Goal: Task Accomplishment & Management: Manage account settings

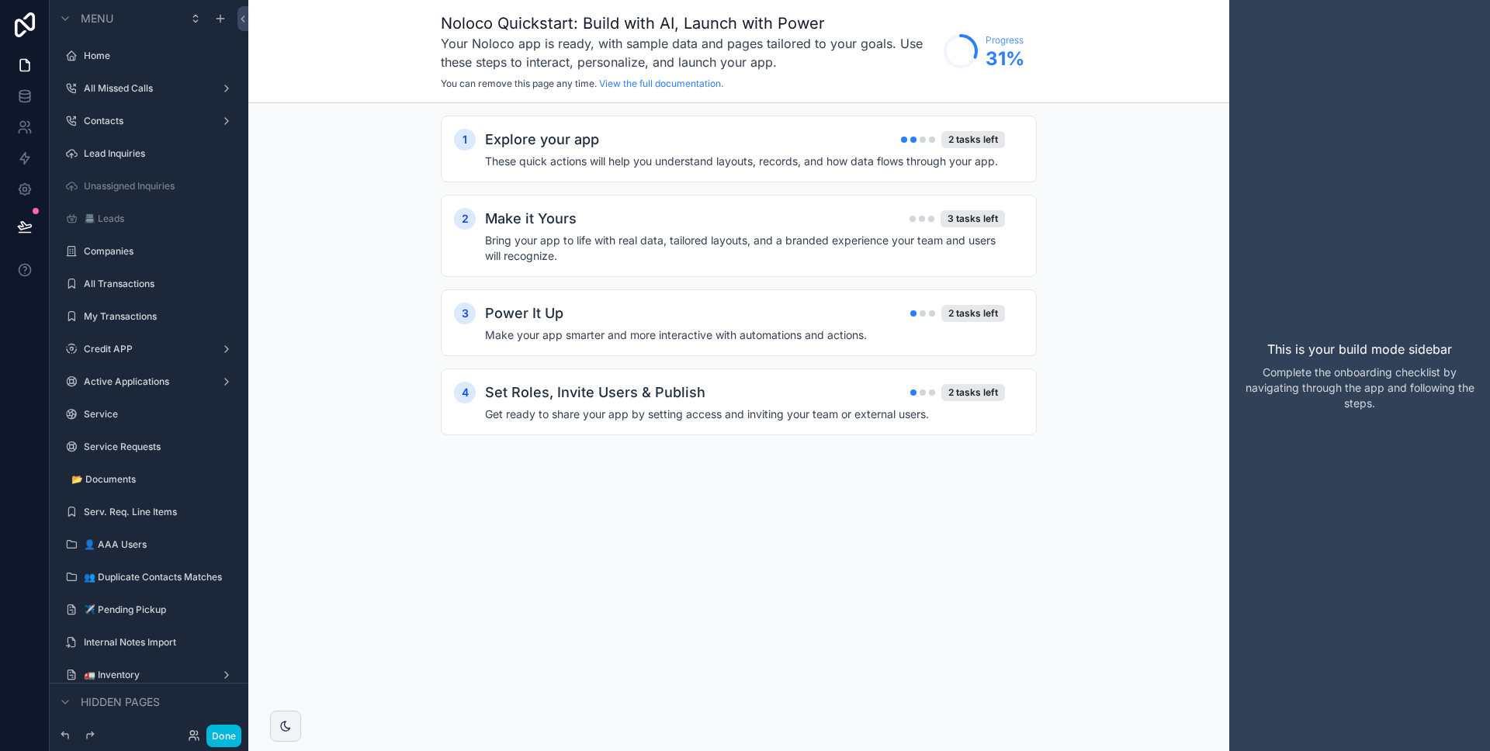
click at [99, 61] on label "Home" at bounding box center [157, 56] width 146 height 12
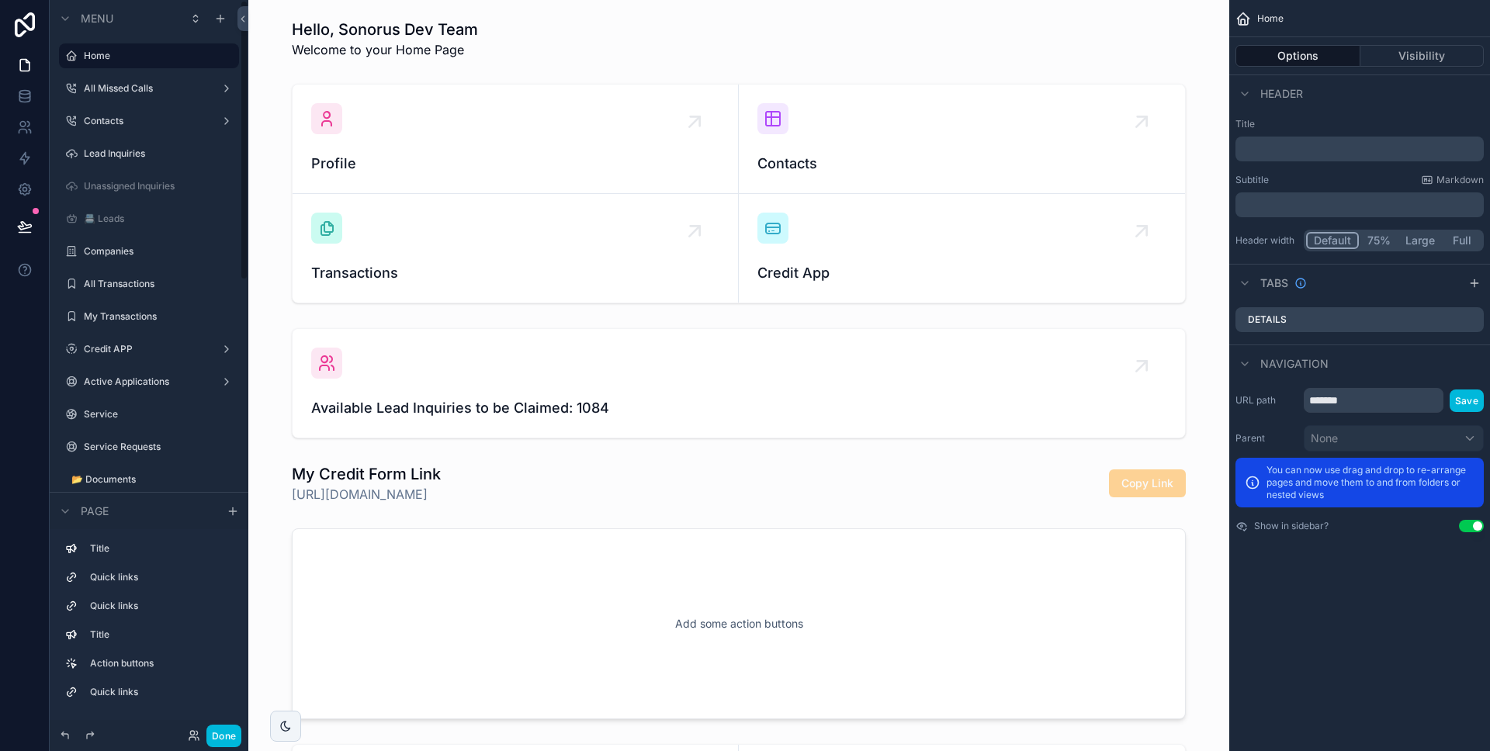
click at [130, 127] on div "Contacts" at bounding box center [149, 121] width 130 height 12
click at [134, 115] on div "Contacts" at bounding box center [149, 121] width 130 height 12
click at [121, 229] on div "📇 Leads" at bounding box center [149, 218] width 174 height 25
click at [16, 34] on icon at bounding box center [25, 24] width 20 height 25
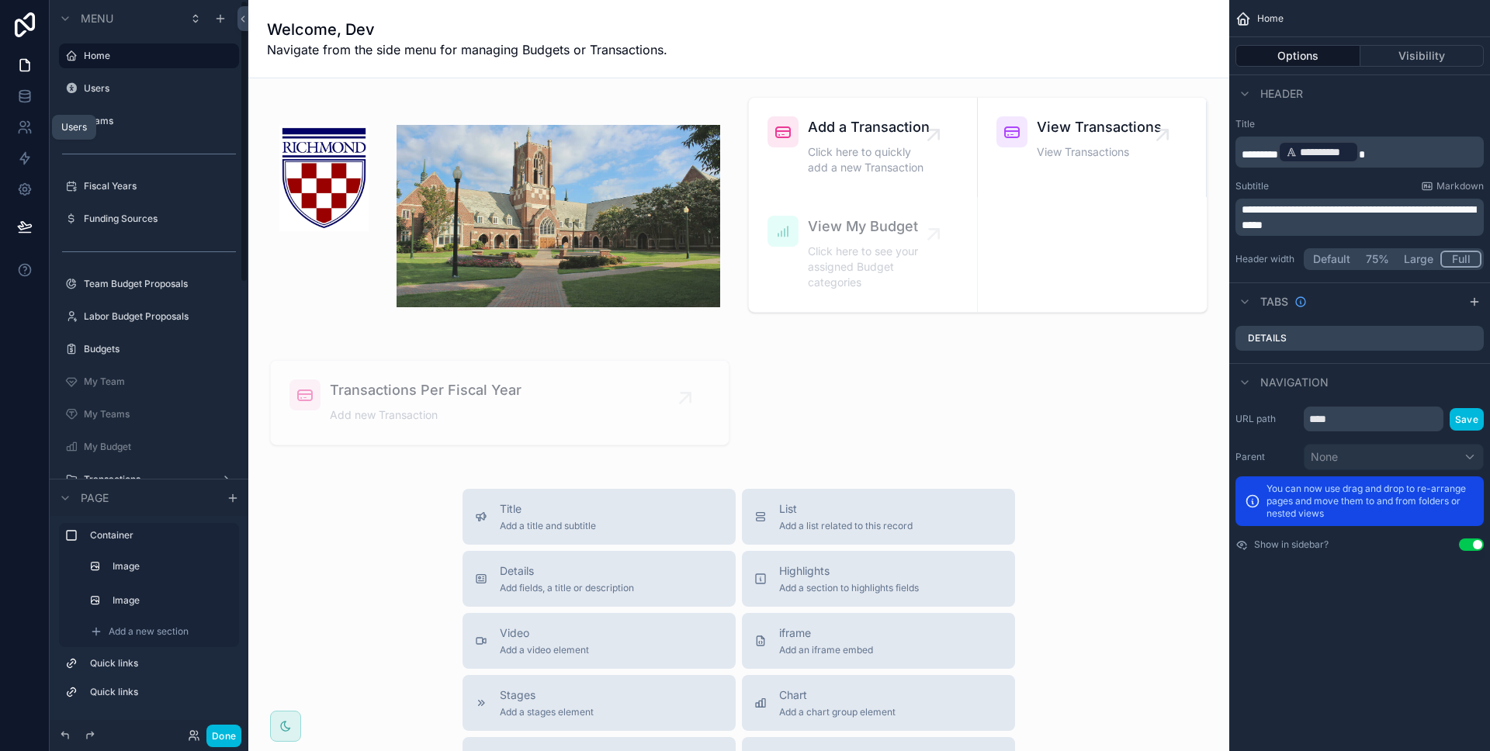
click at [33, 131] on link at bounding box center [24, 127] width 49 height 31
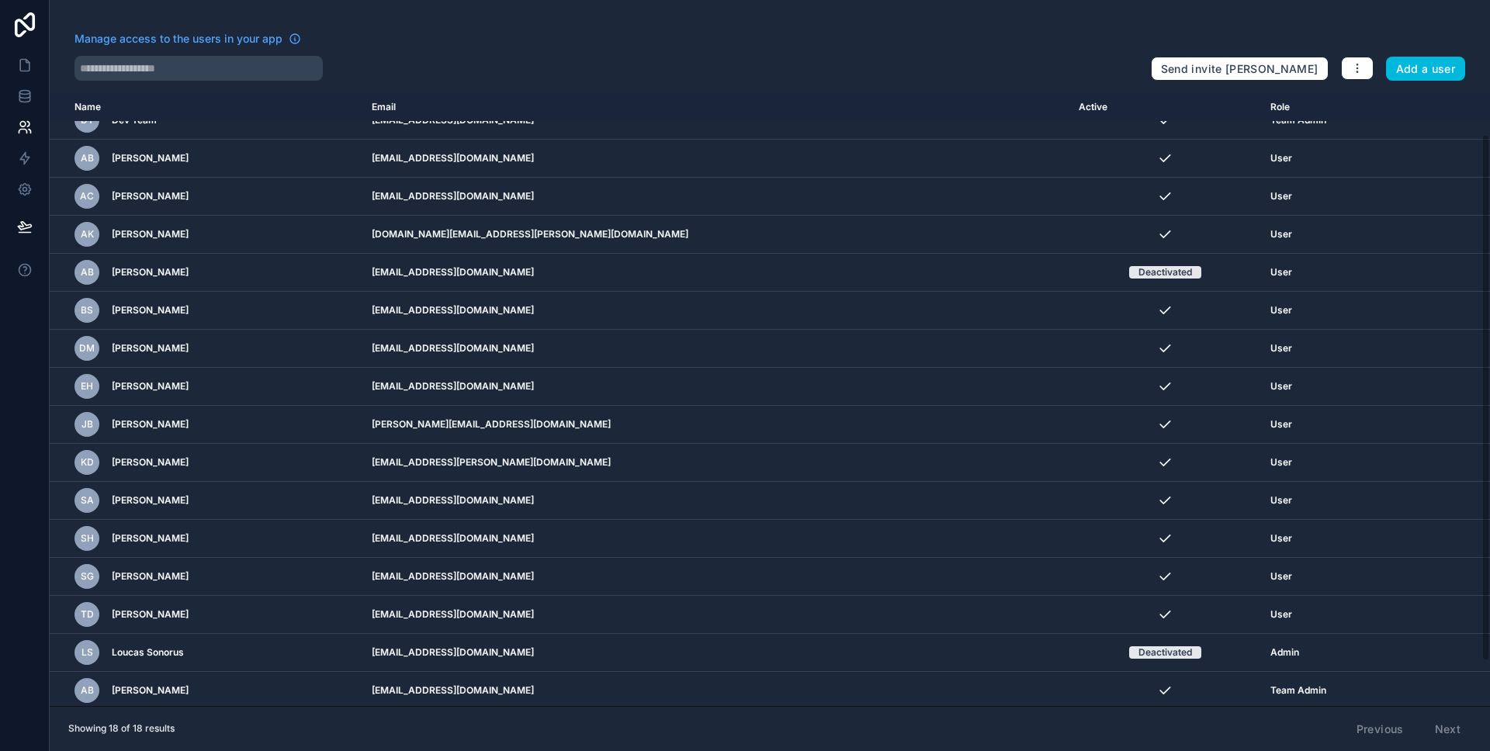
scroll to position [48, 0]
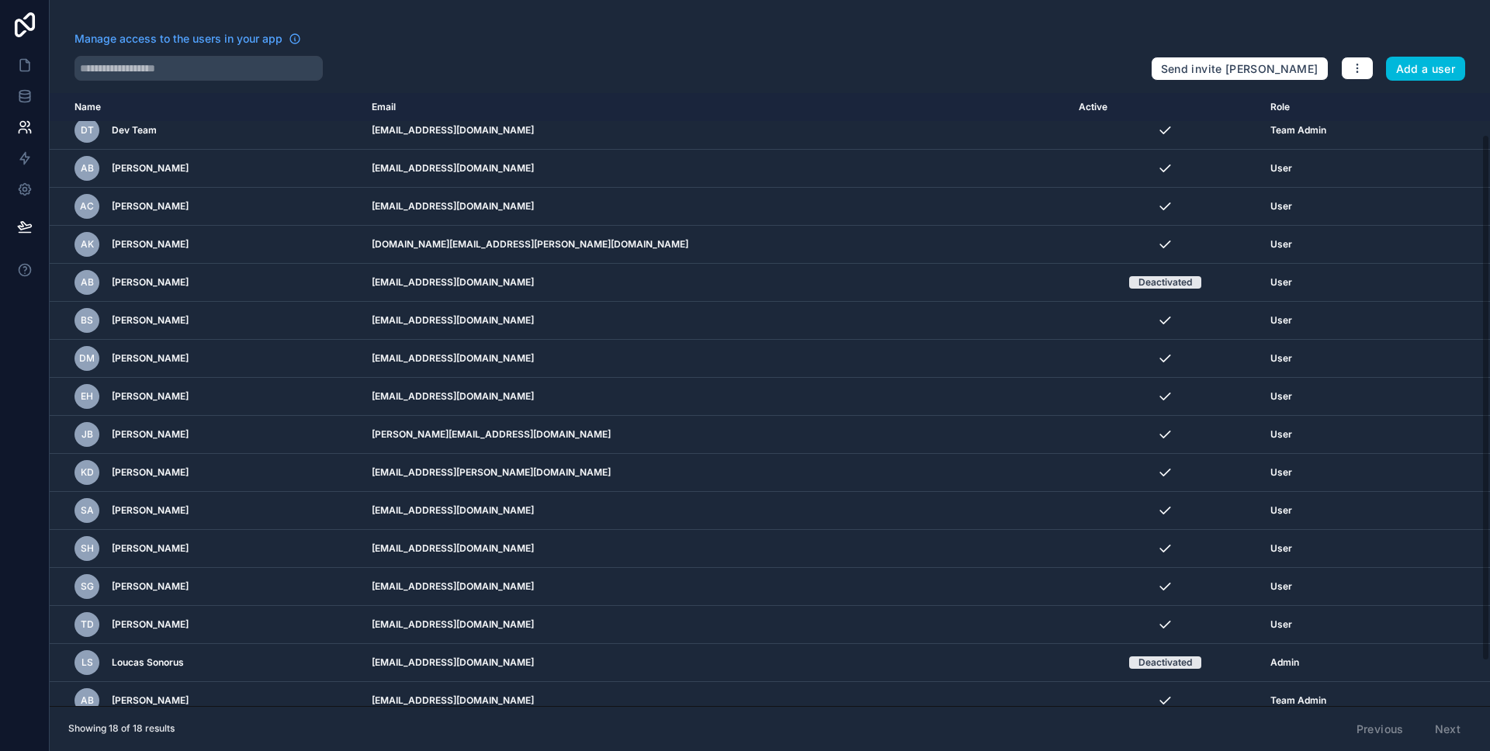
click at [0, 0] on icon "scrollable content" at bounding box center [0, 0] width 0 height 0
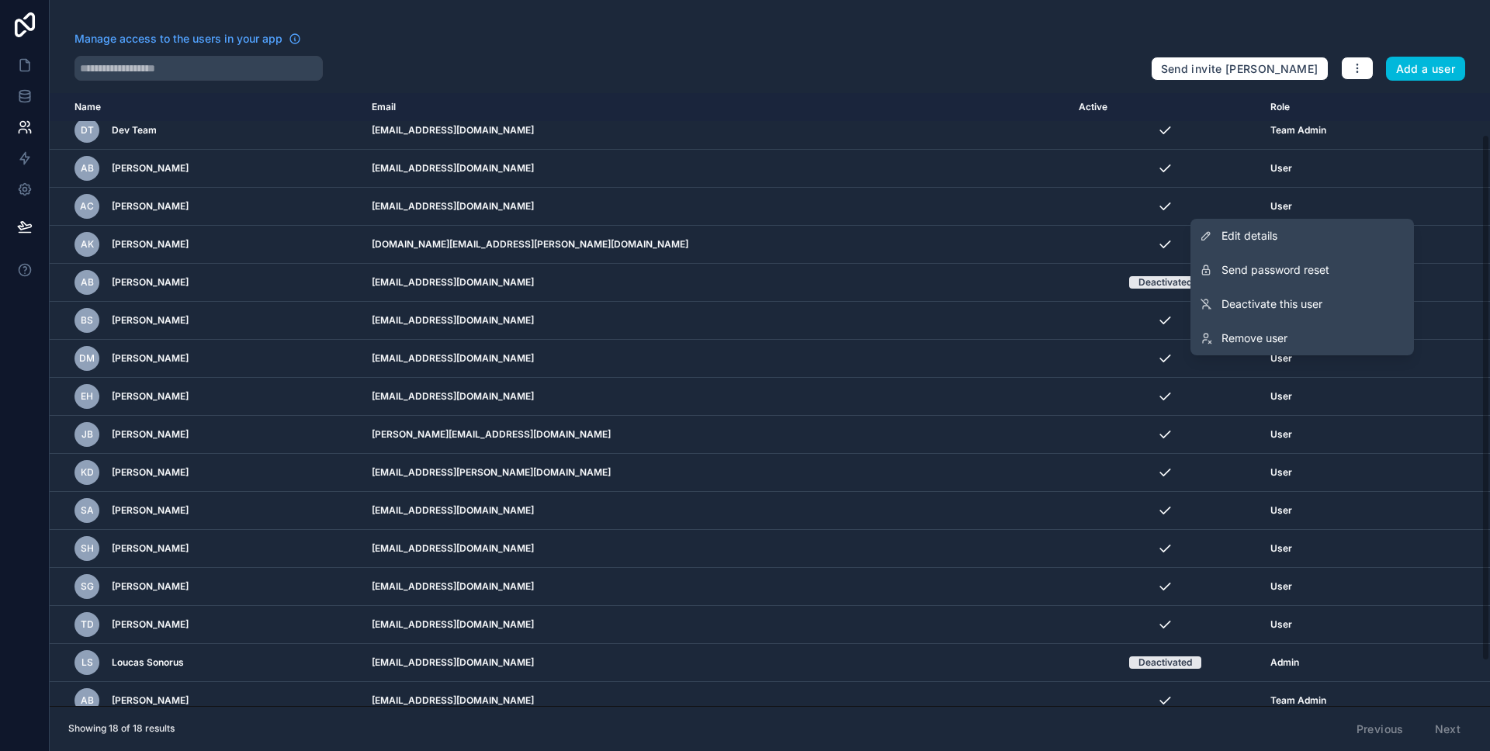
click at [1312, 221] on link "Edit details" at bounding box center [1302, 236] width 224 height 34
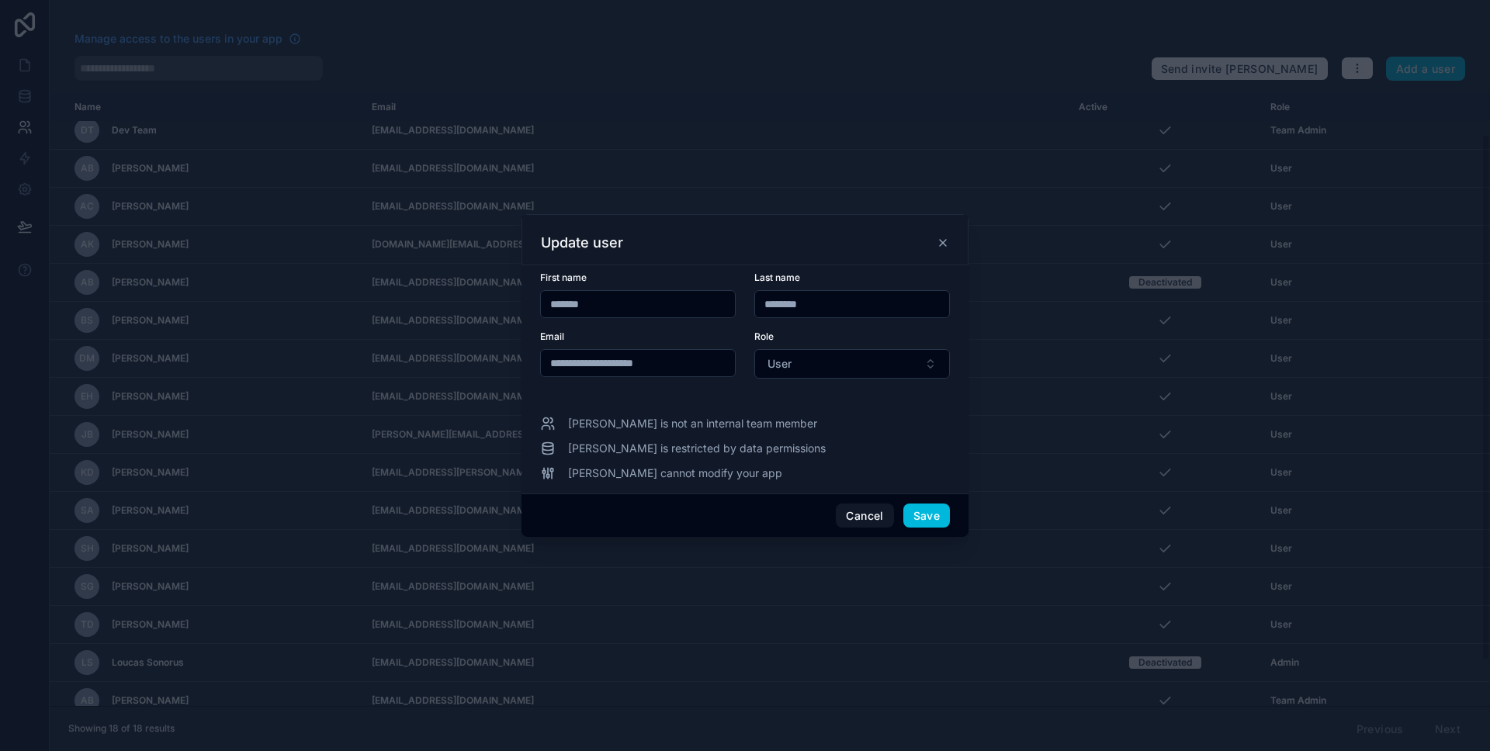
click at [851, 516] on button "Cancel" at bounding box center [864, 516] width 57 height 25
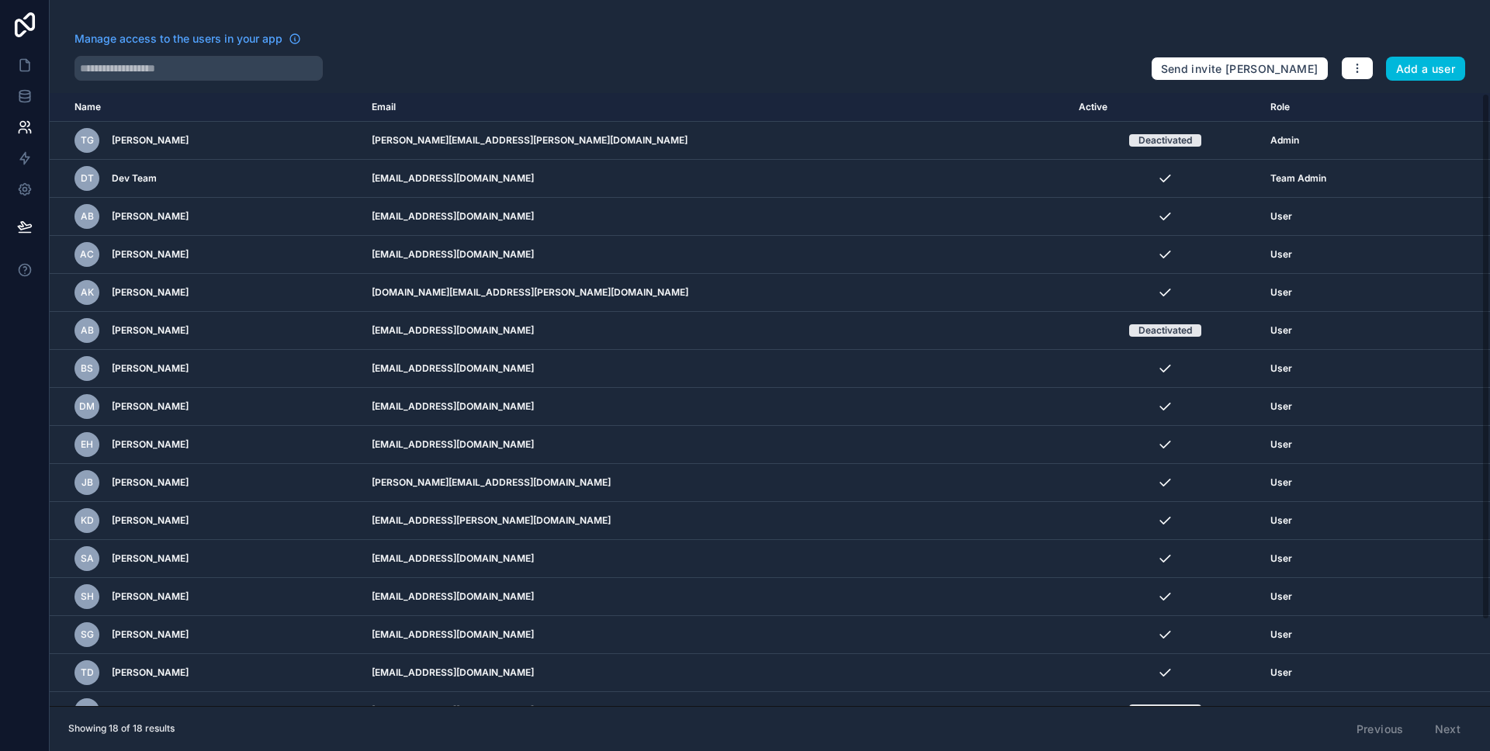
click at [168, 251] on span "[PERSON_NAME]" at bounding box center [150, 254] width 77 height 12
click at [1369, 74] on button "button" at bounding box center [1357, 68] width 33 height 23
click at [263, 246] on div "AC [PERSON_NAME]" at bounding box center [214, 254] width 279 height 25
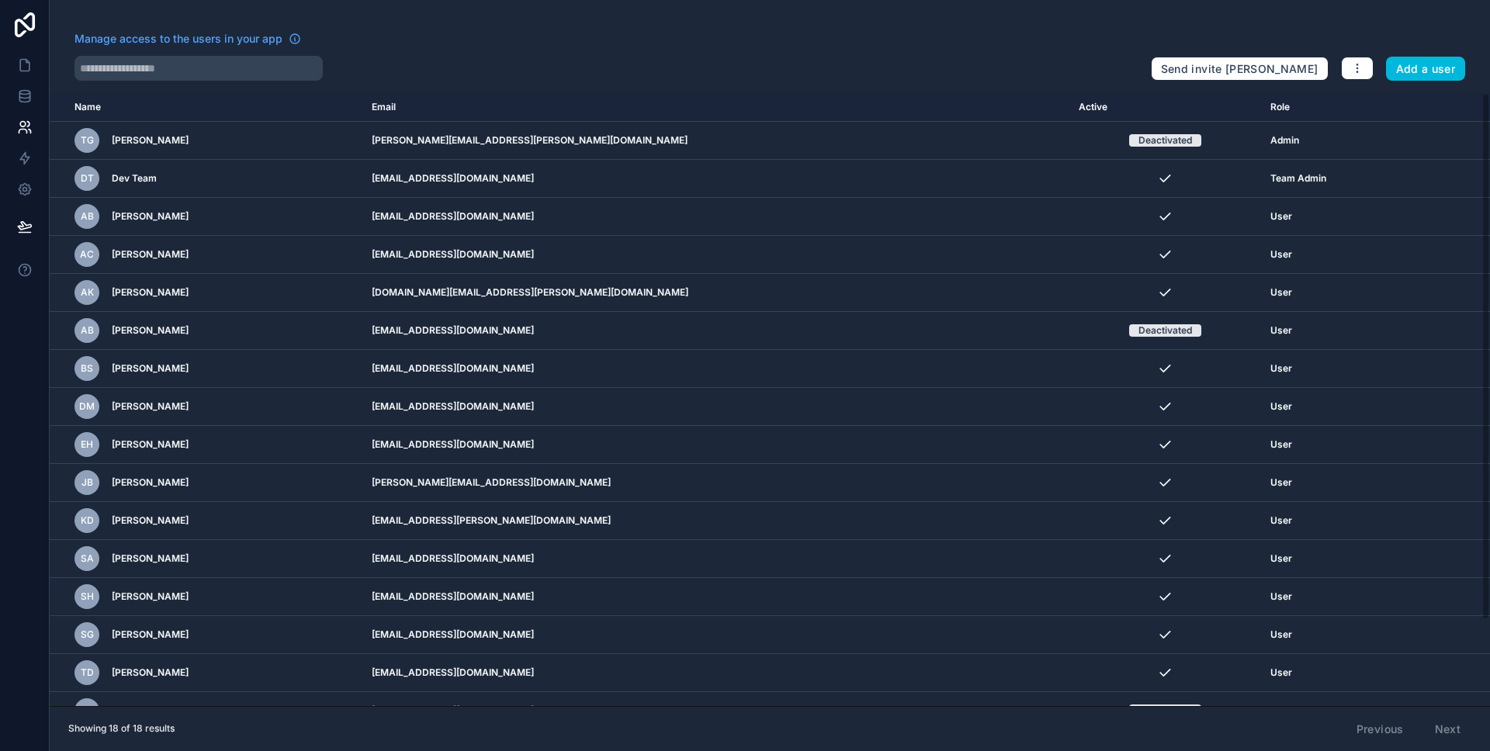
click at [757, 240] on td "[EMAIL_ADDRESS][DOMAIN_NAME]" at bounding box center [715, 255] width 707 height 38
click at [1219, 77] on button "Send invite [PERSON_NAME]" at bounding box center [1240, 69] width 178 height 25
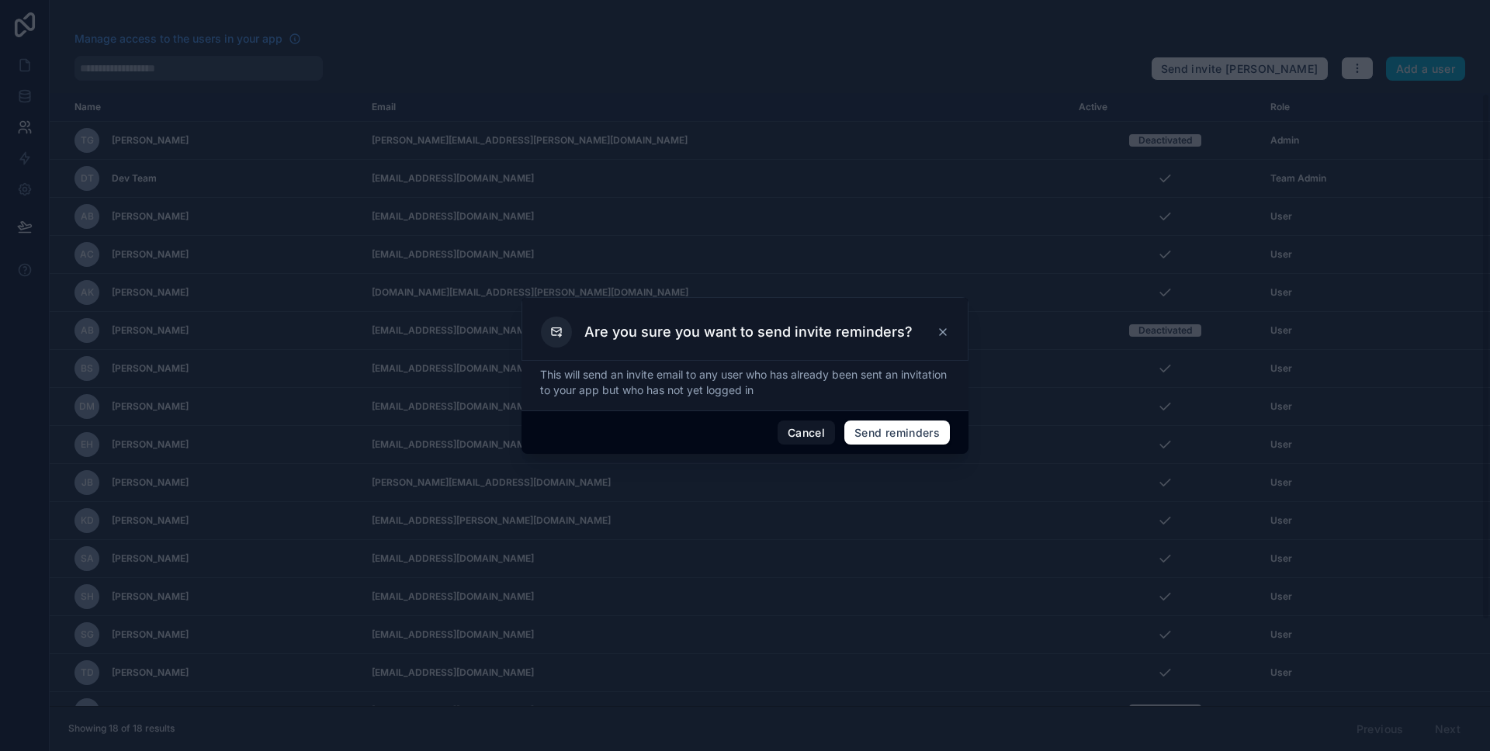
click at [790, 433] on button "Cancel" at bounding box center [806, 433] width 57 height 25
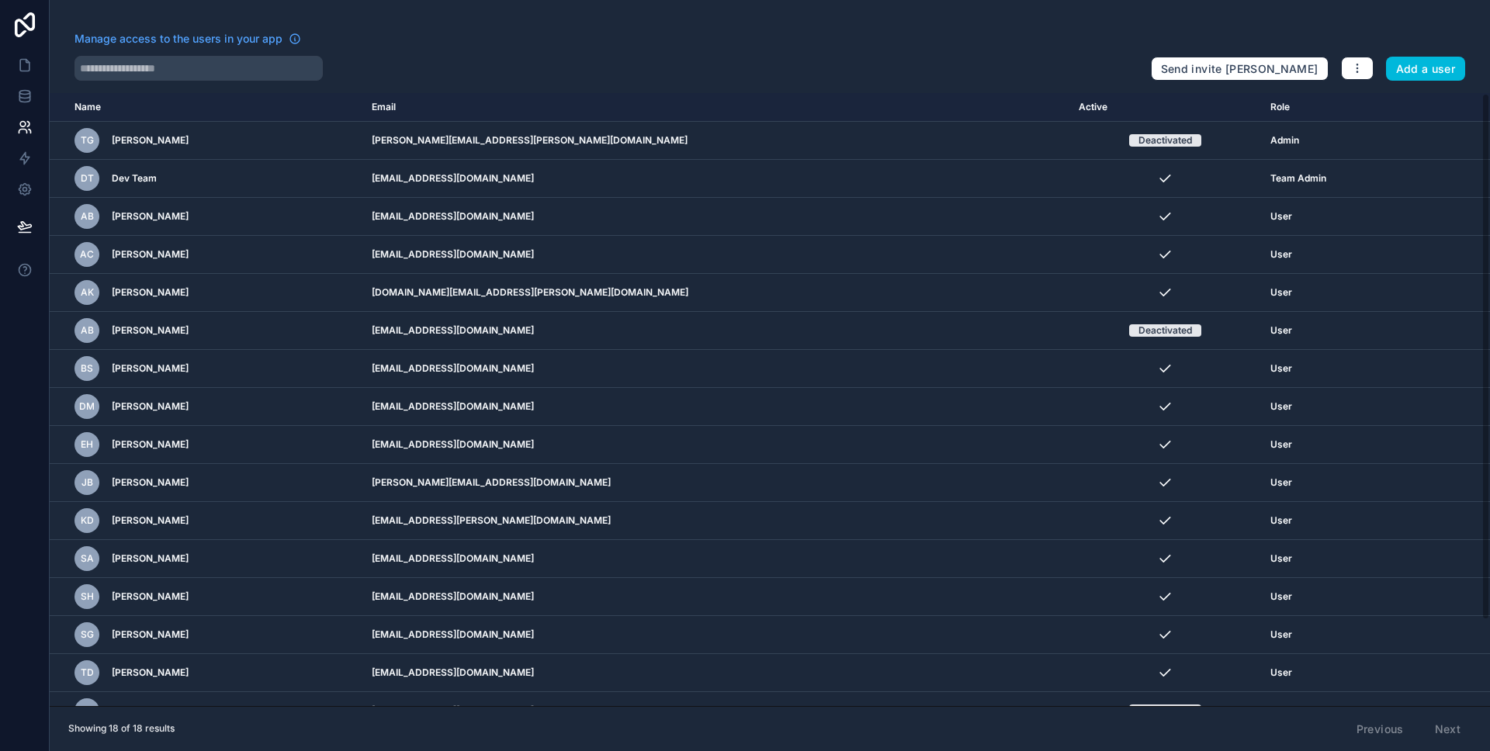
click at [0, 0] on icon "scrollable content" at bounding box center [0, 0] width 0 height 0
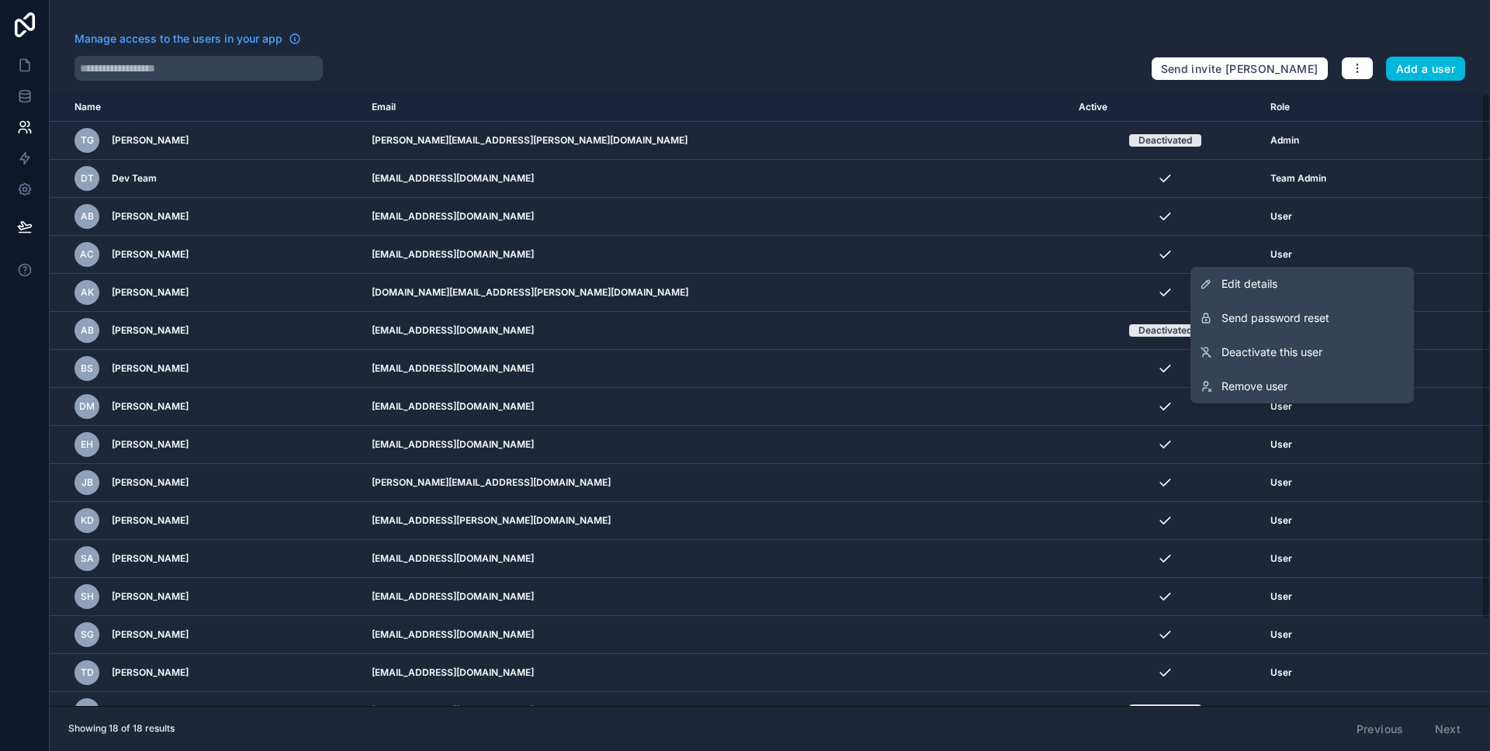
click at [1298, 287] on link "Edit details" at bounding box center [1302, 284] width 224 height 34
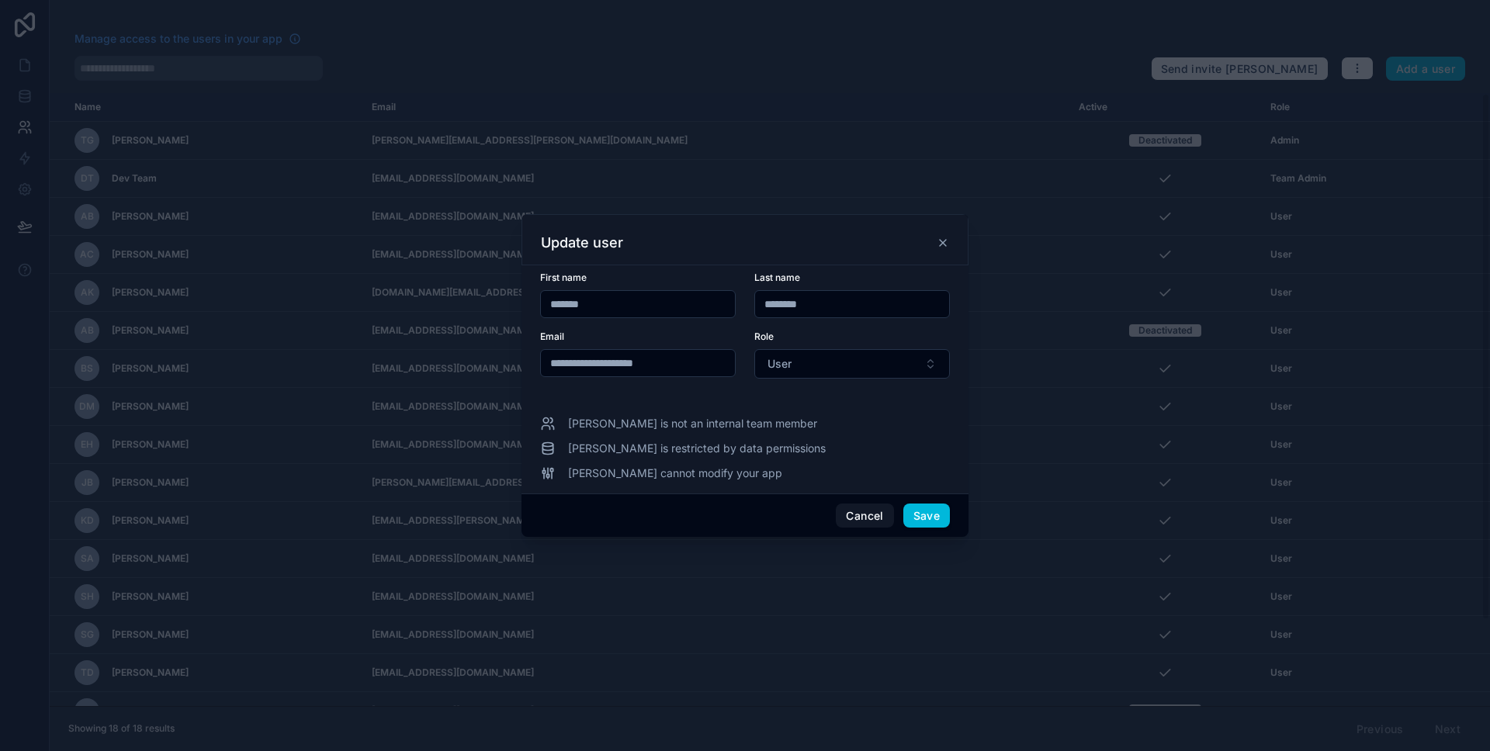
click at [862, 525] on button "Cancel" at bounding box center [864, 516] width 57 height 25
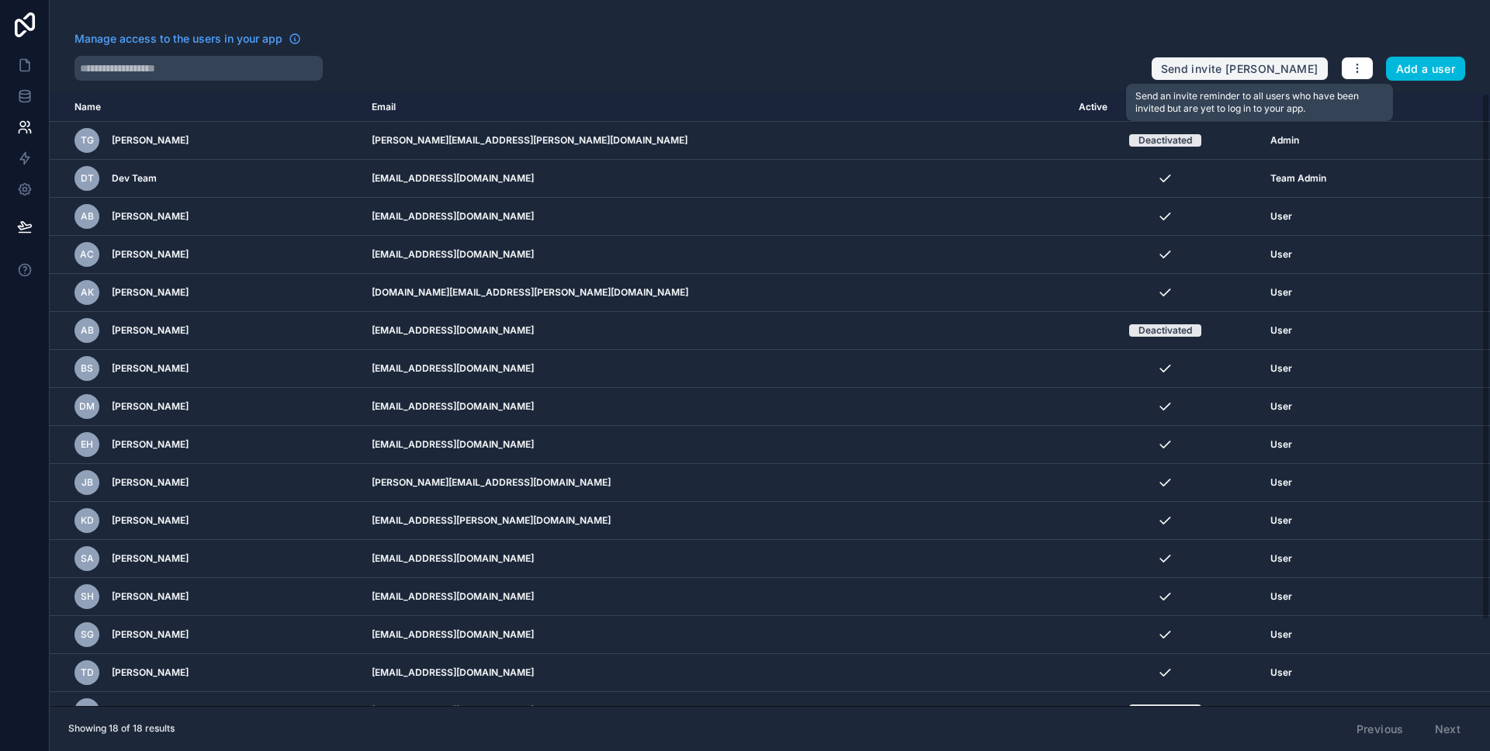
click at [1293, 77] on button "Send invite [PERSON_NAME]" at bounding box center [1240, 69] width 178 height 25
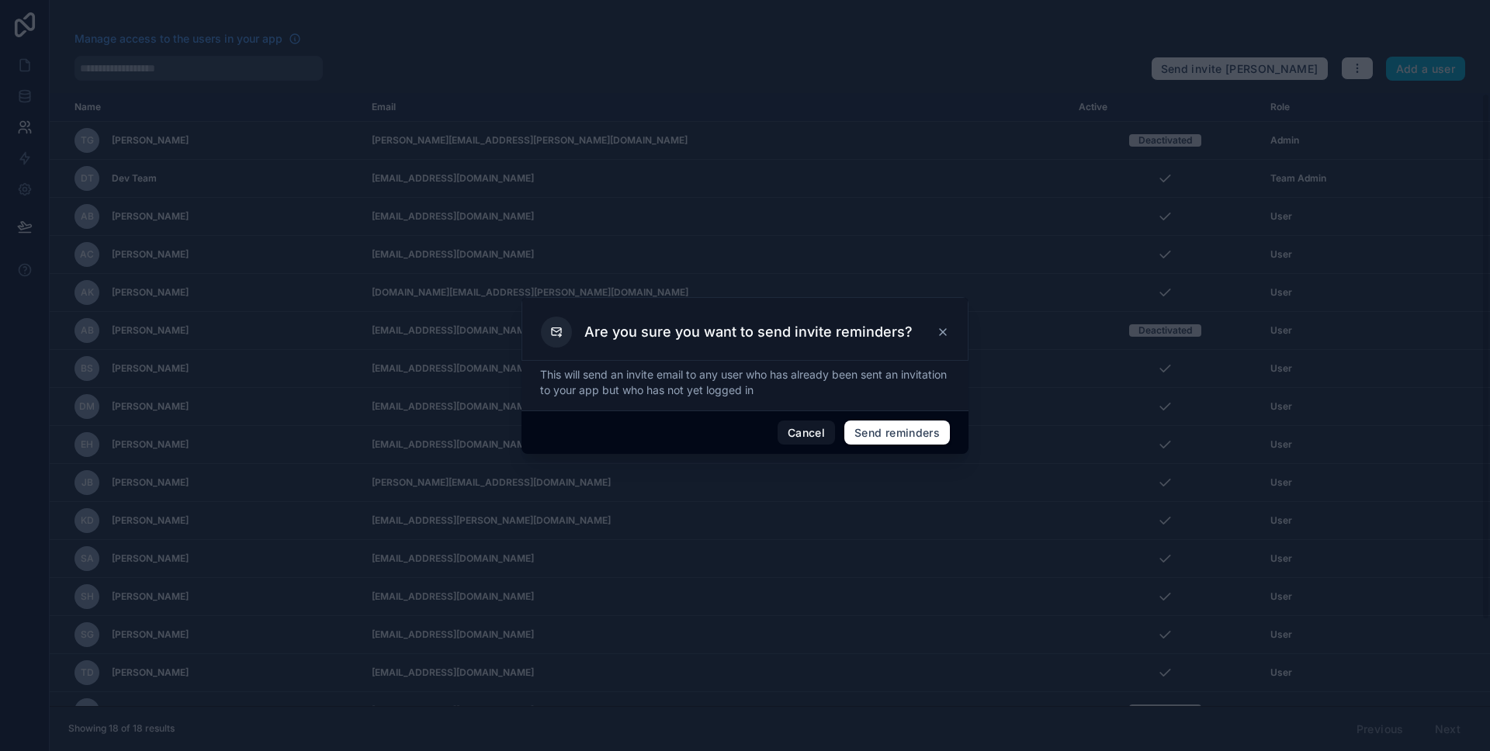
click at [820, 433] on button "Cancel" at bounding box center [806, 433] width 57 height 25
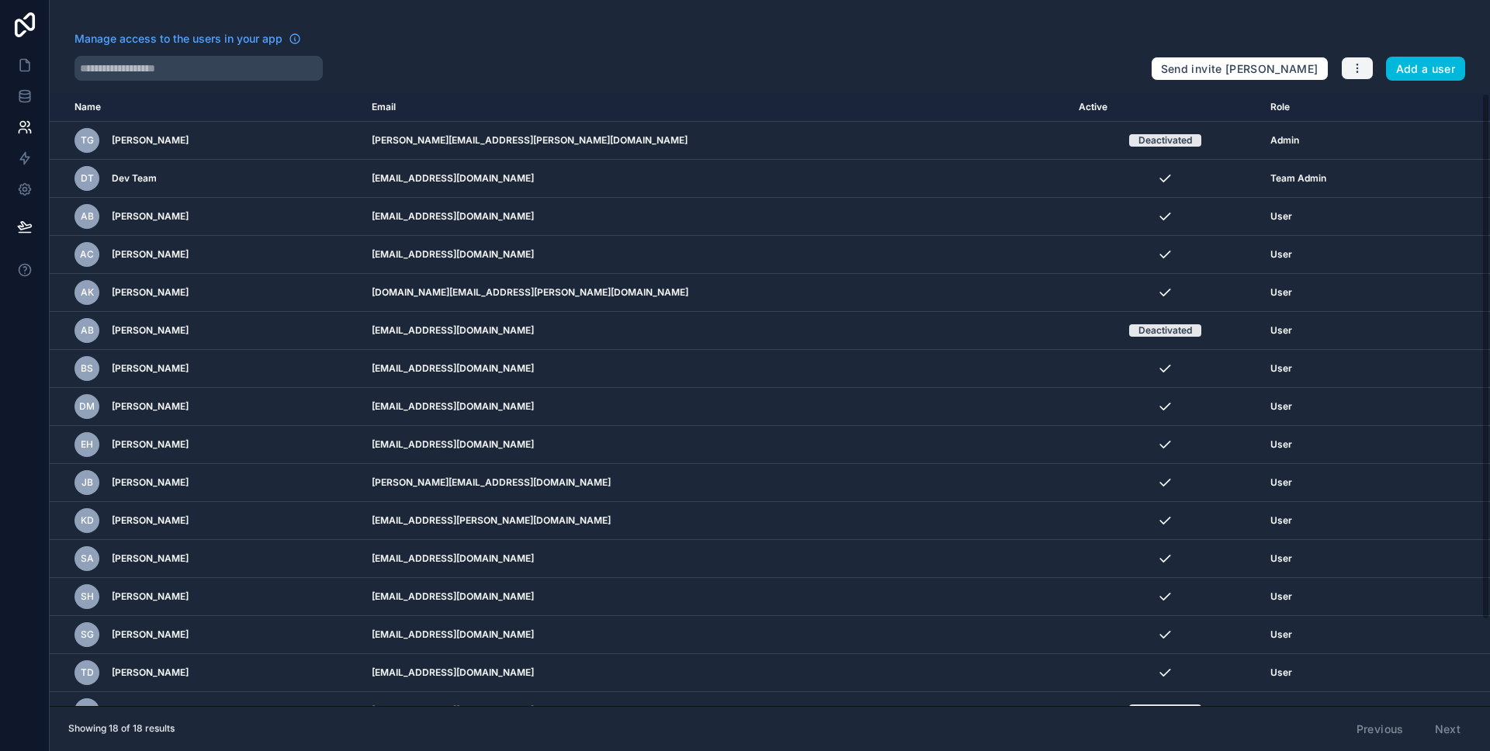
click at [1345, 78] on button "button" at bounding box center [1357, 68] width 33 height 23
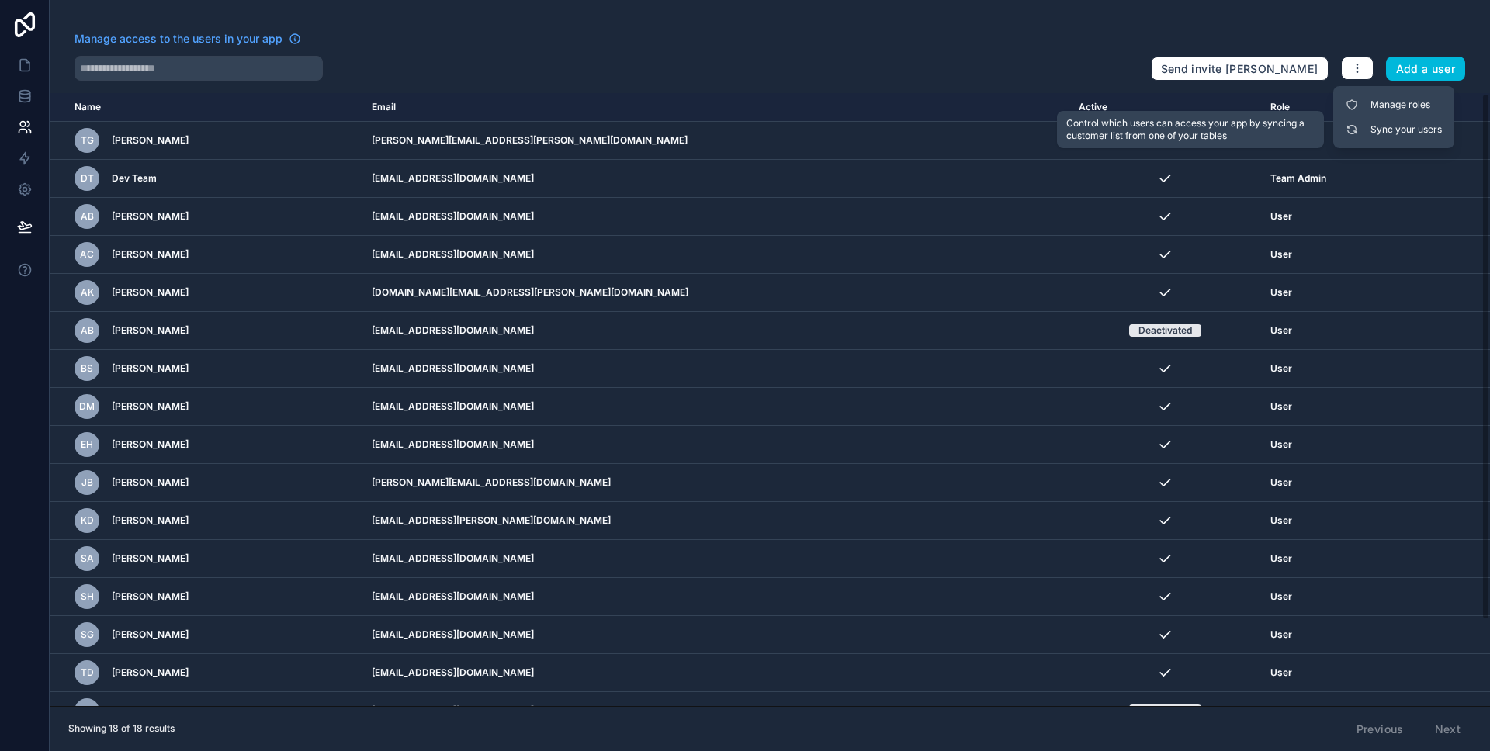
click at [1354, 131] on icon at bounding box center [1352, 129] width 12 height 12
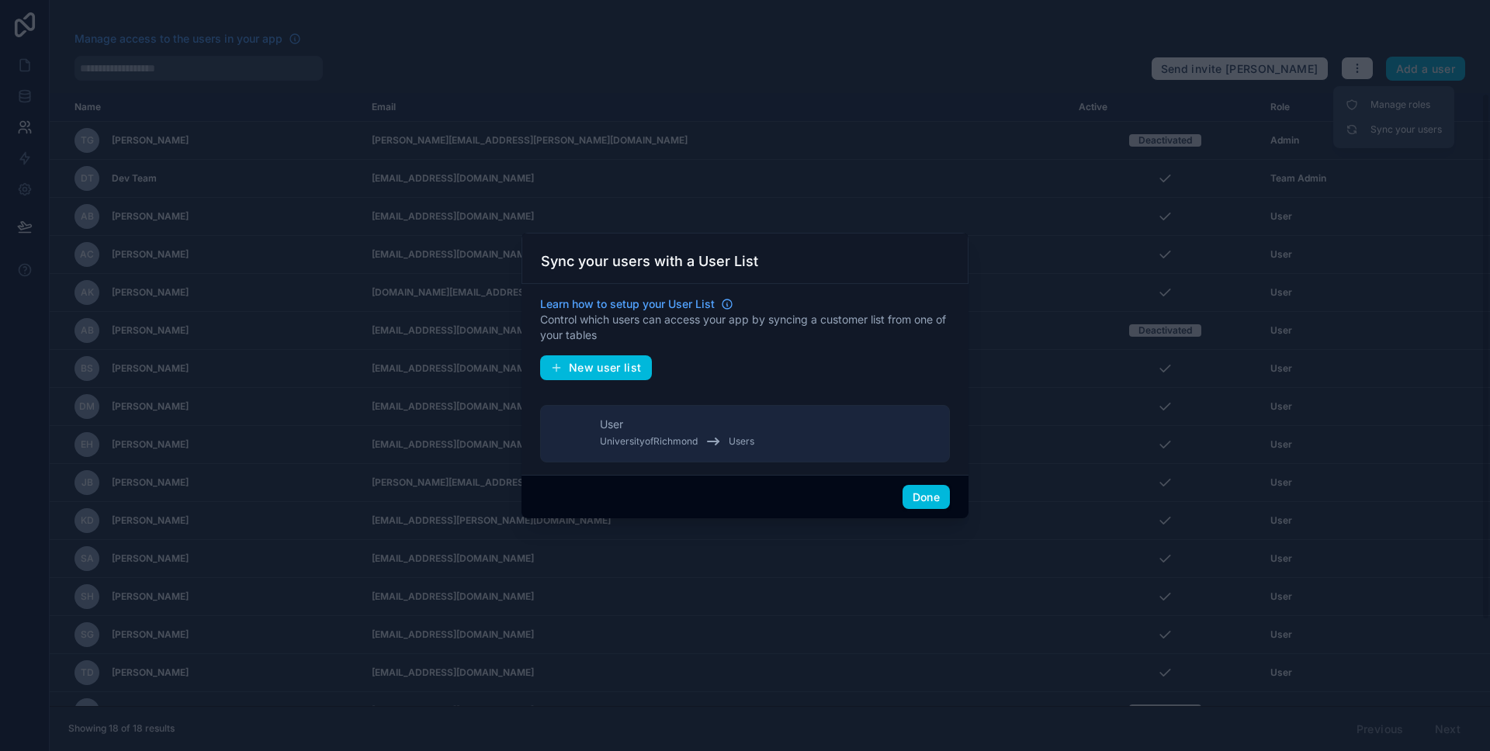
click at [927, 497] on button "Done" at bounding box center [926, 497] width 47 height 25
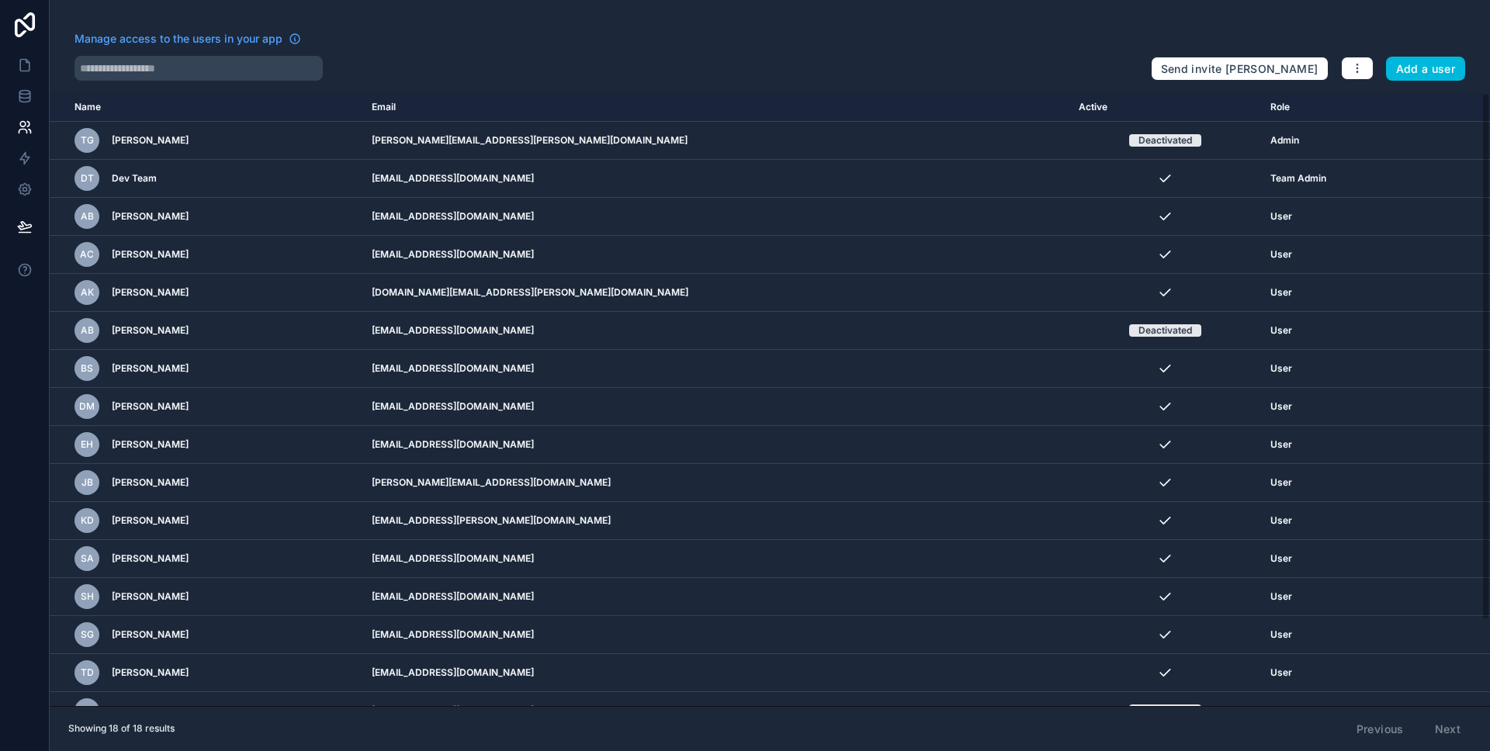
click at [0, 0] on icon "scrollable content" at bounding box center [0, 0] width 0 height 0
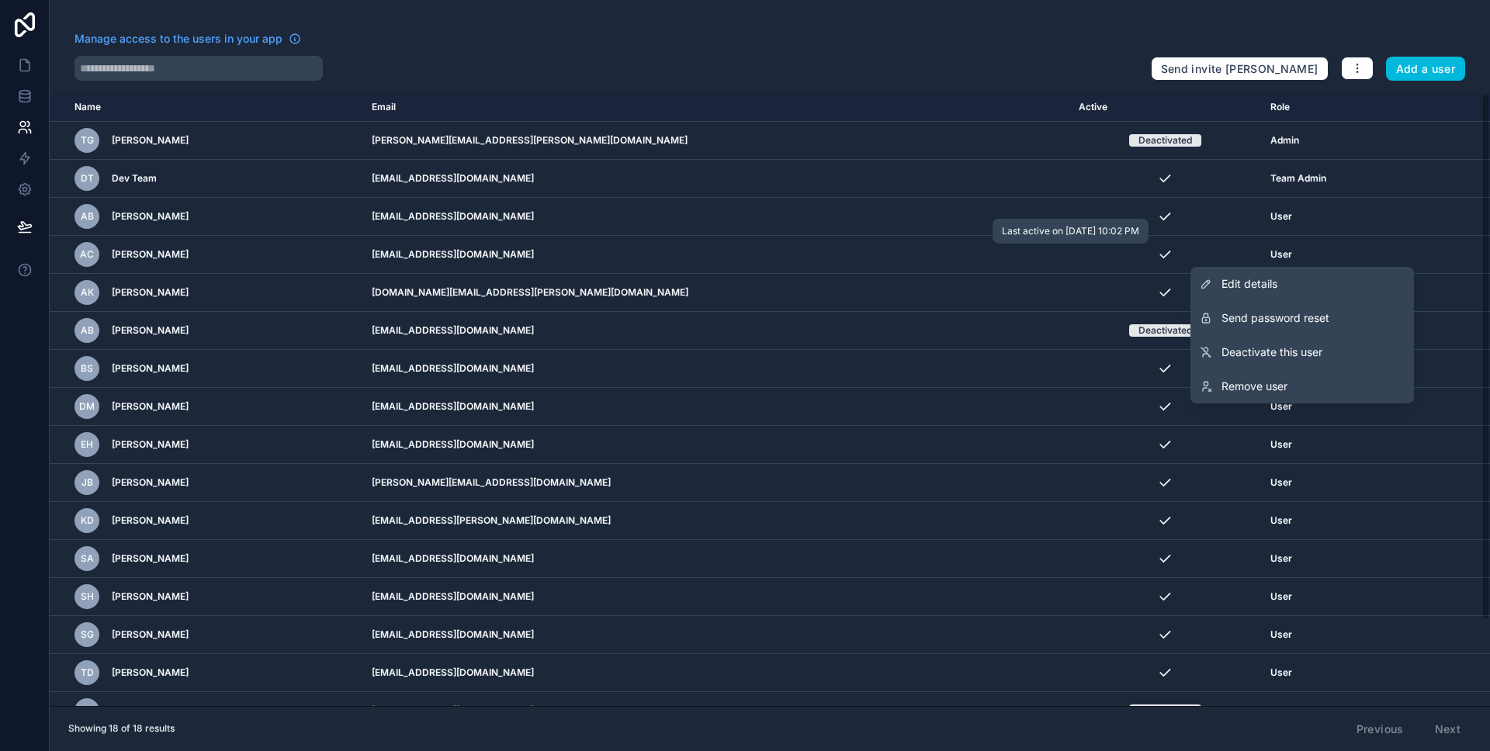
drag, startPoint x: 1308, startPoint y: 317, endPoint x: 1051, endPoint y: 255, distance: 264.3
click at [1051, 255] on div "Manage access to the users in your app Send invite reminders Add a user Name Em…" at bounding box center [770, 375] width 1440 height 751
click at [1079, 255] on div "scrollable content" at bounding box center [1165, 255] width 173 height 16
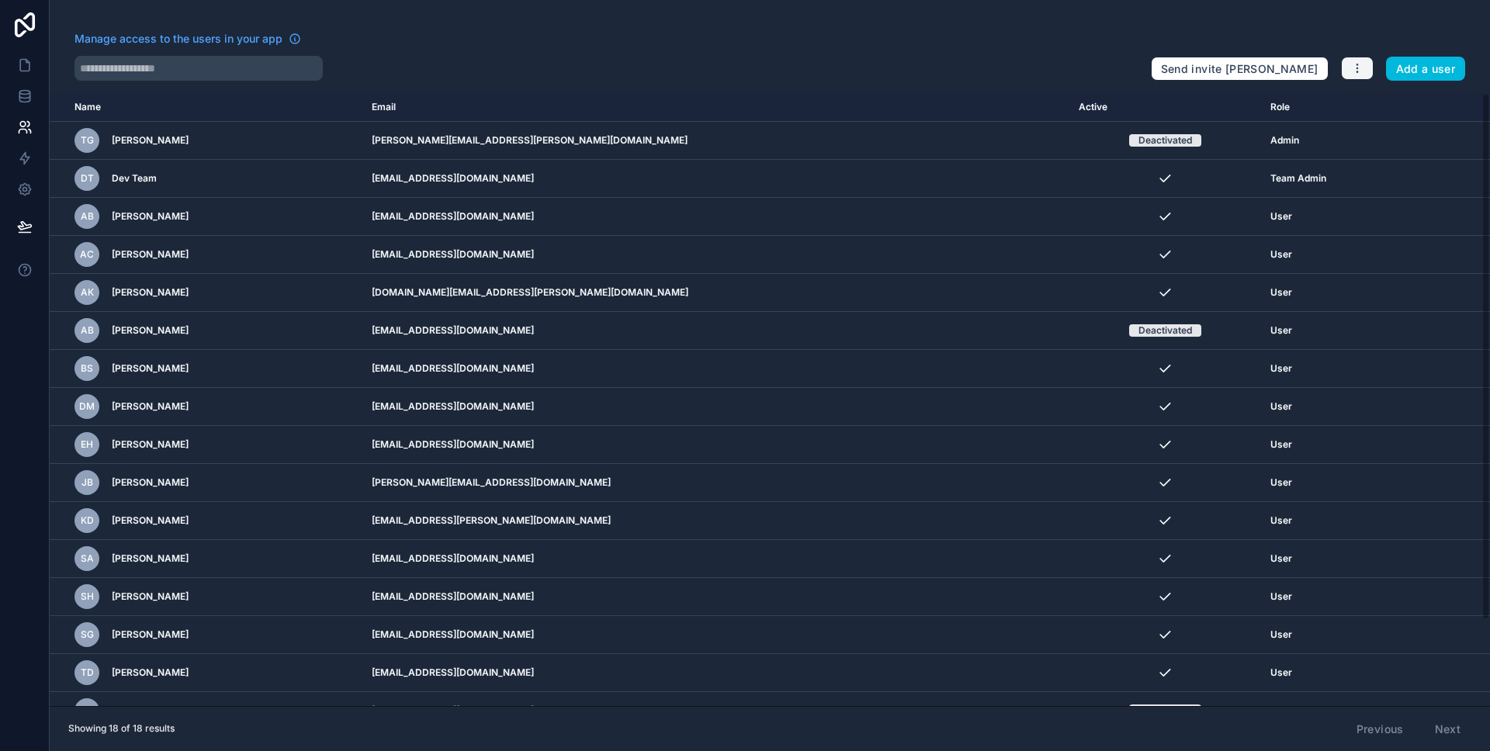
click at [1361, 64] on icon "button" at bounding box center [1357, 68] width 12 height 12
click at [1104, 251] on div "scrollable content" at bounding box center [1165, 255] width 173 height 16
click at [26, 158] on icon at bounding box center [25, 159] width 16 height 16
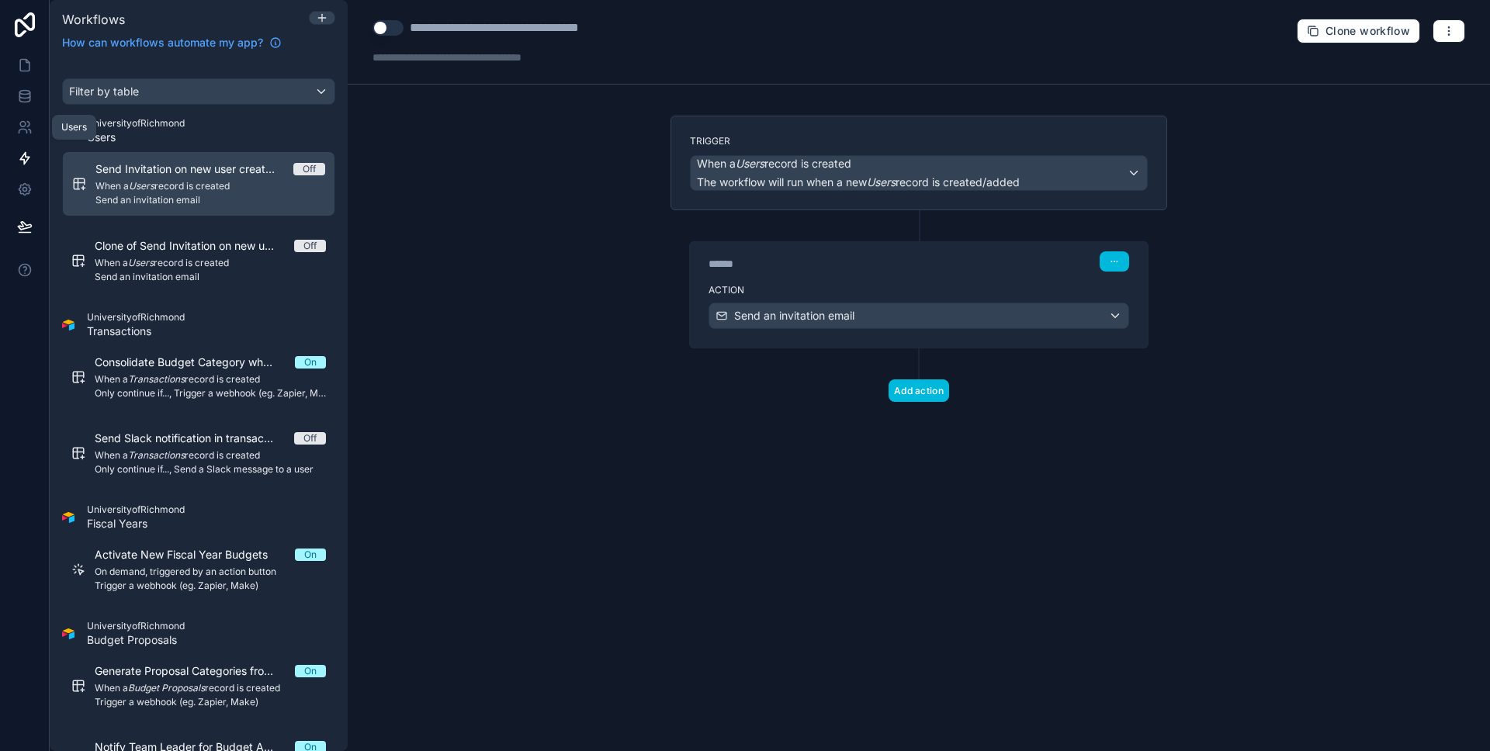
click at [26, 120] on icon at bounding box center [25, 128] width 16 height 16
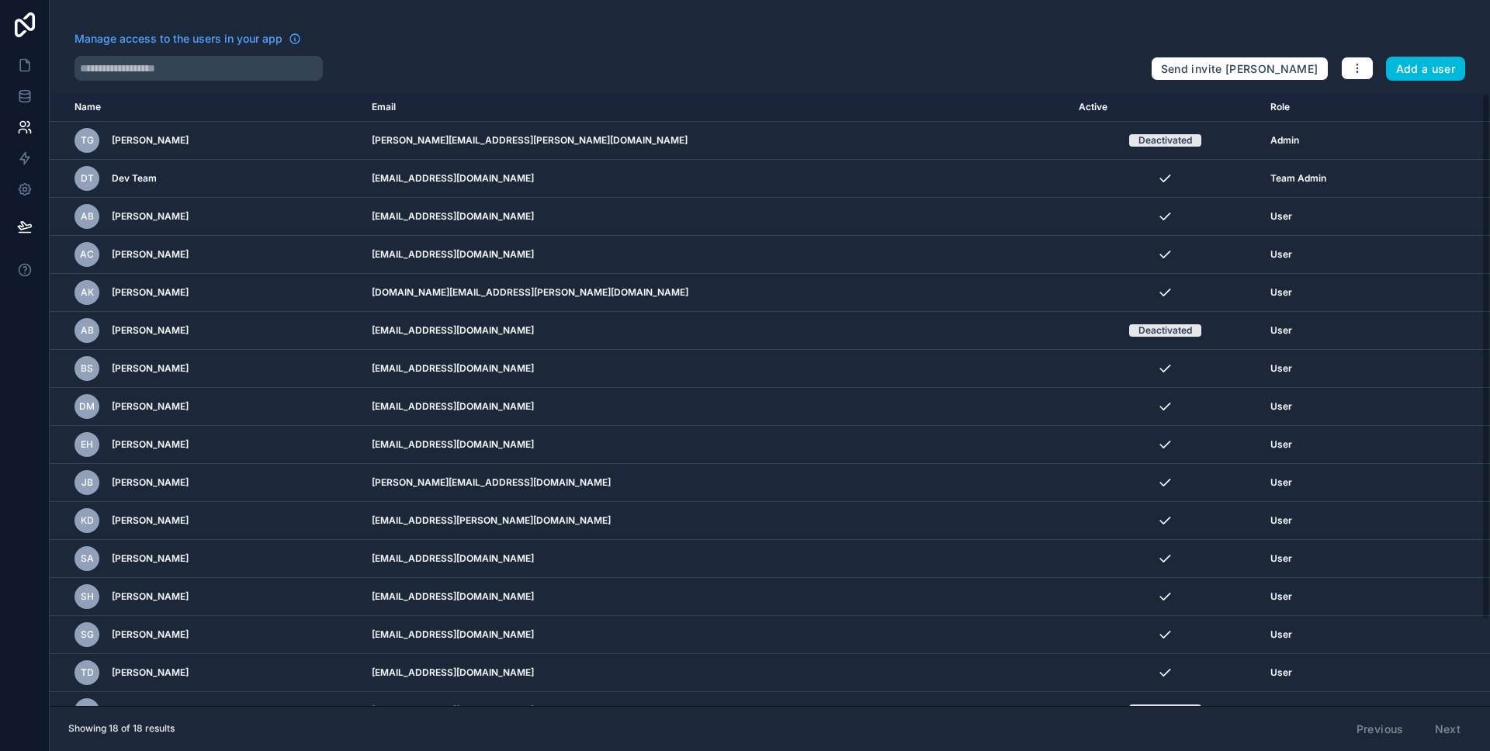
click at [1418, 262] on td "scrollable content" at bounding box center [1454, 255] width 72 height 38
click at [0, 0] on icon "scrollable content" at bounding box center [0, 0] width 0 height 0
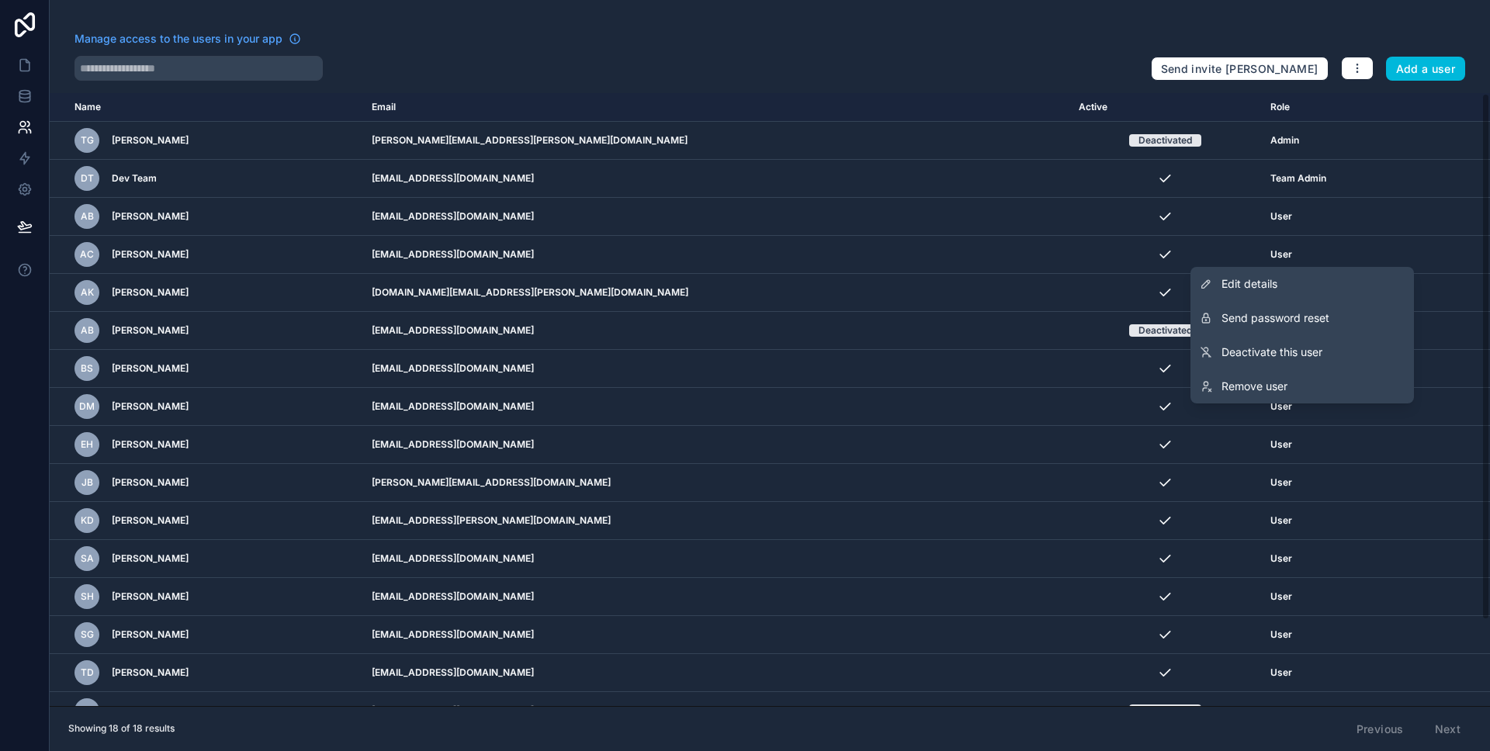
click at [1291, 317] on span "Send password reset" at bounding box center [1276, 318] width 108 height 16
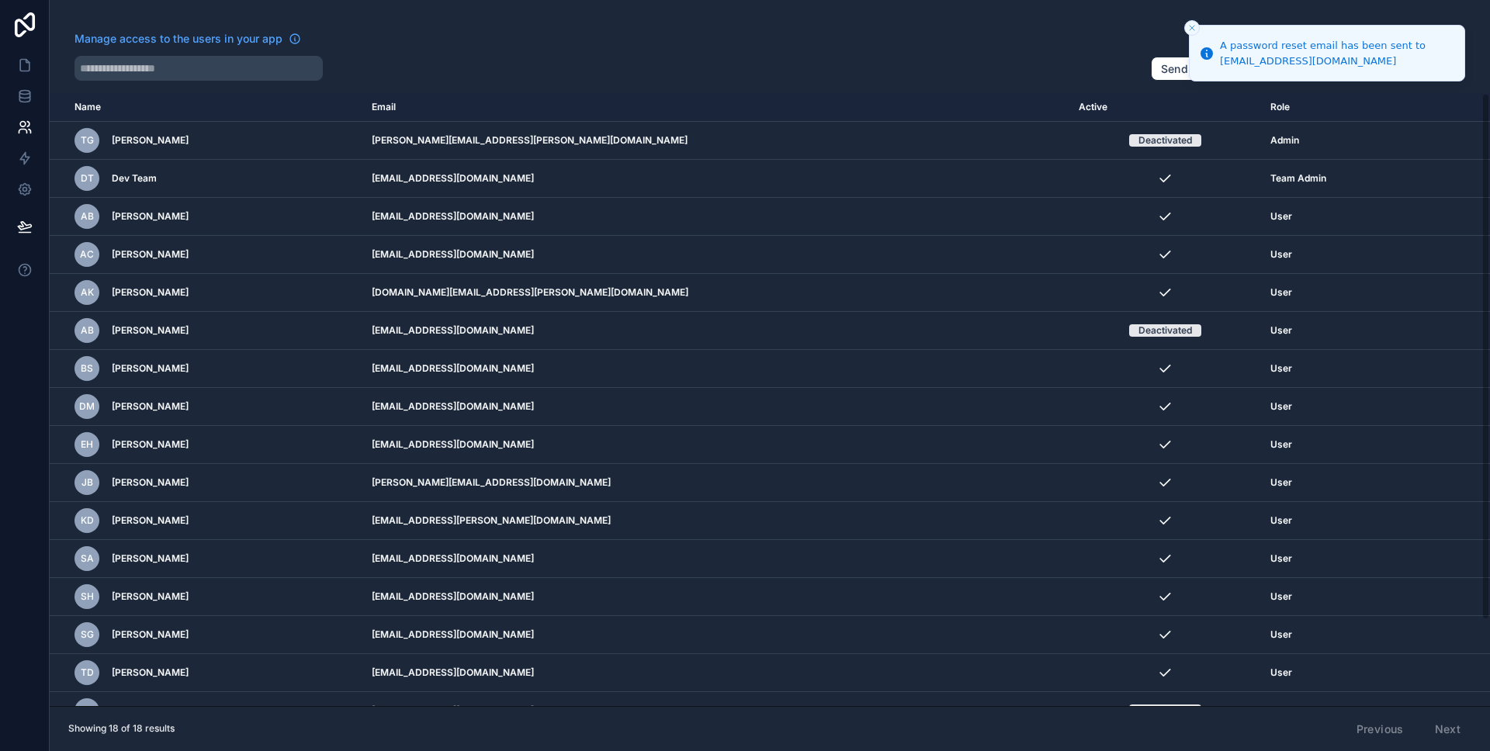
click at [1197, 23] on button "Close toast" at bounding box center [1192, 28] width 16 height 16
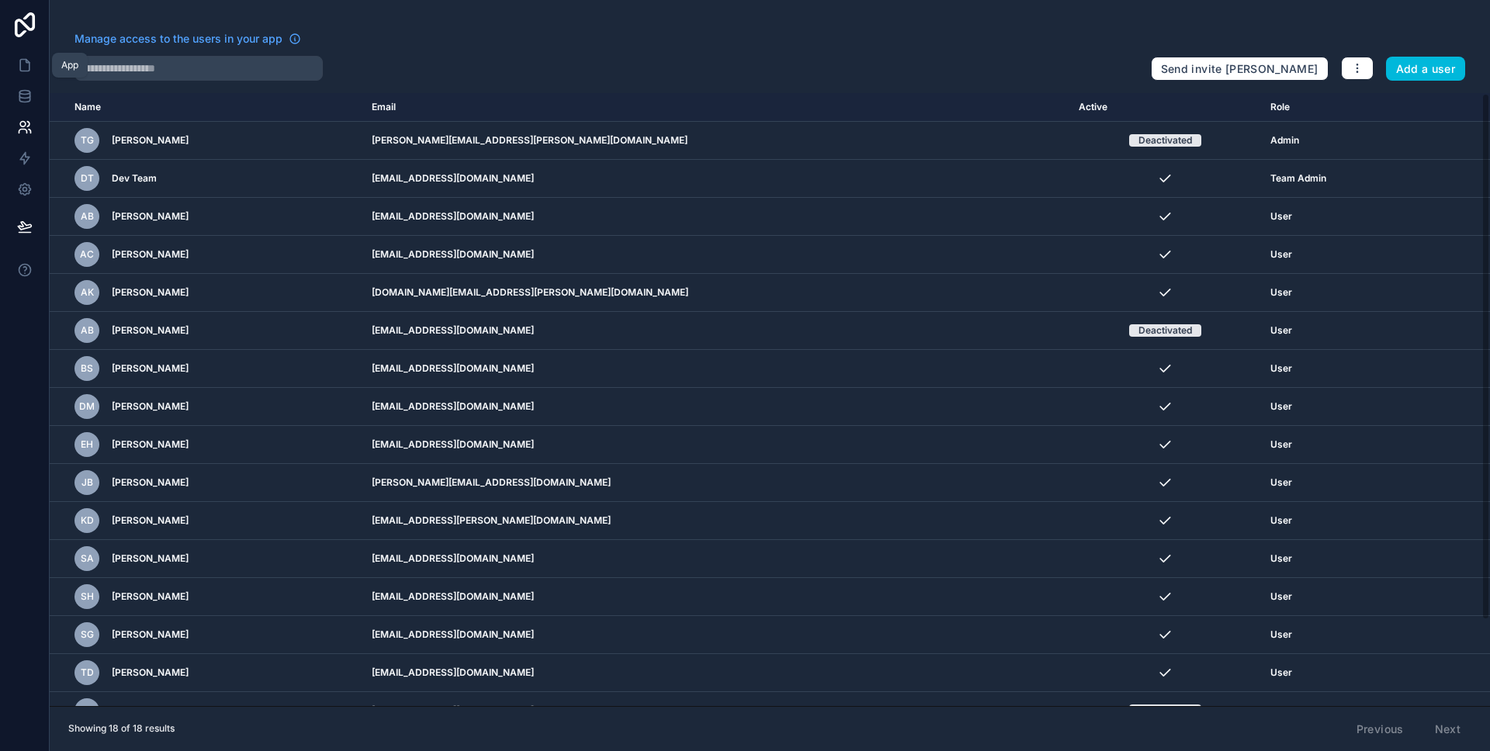
click at [33, 61] on link at bounding box center [24, 65] width 49 height 31
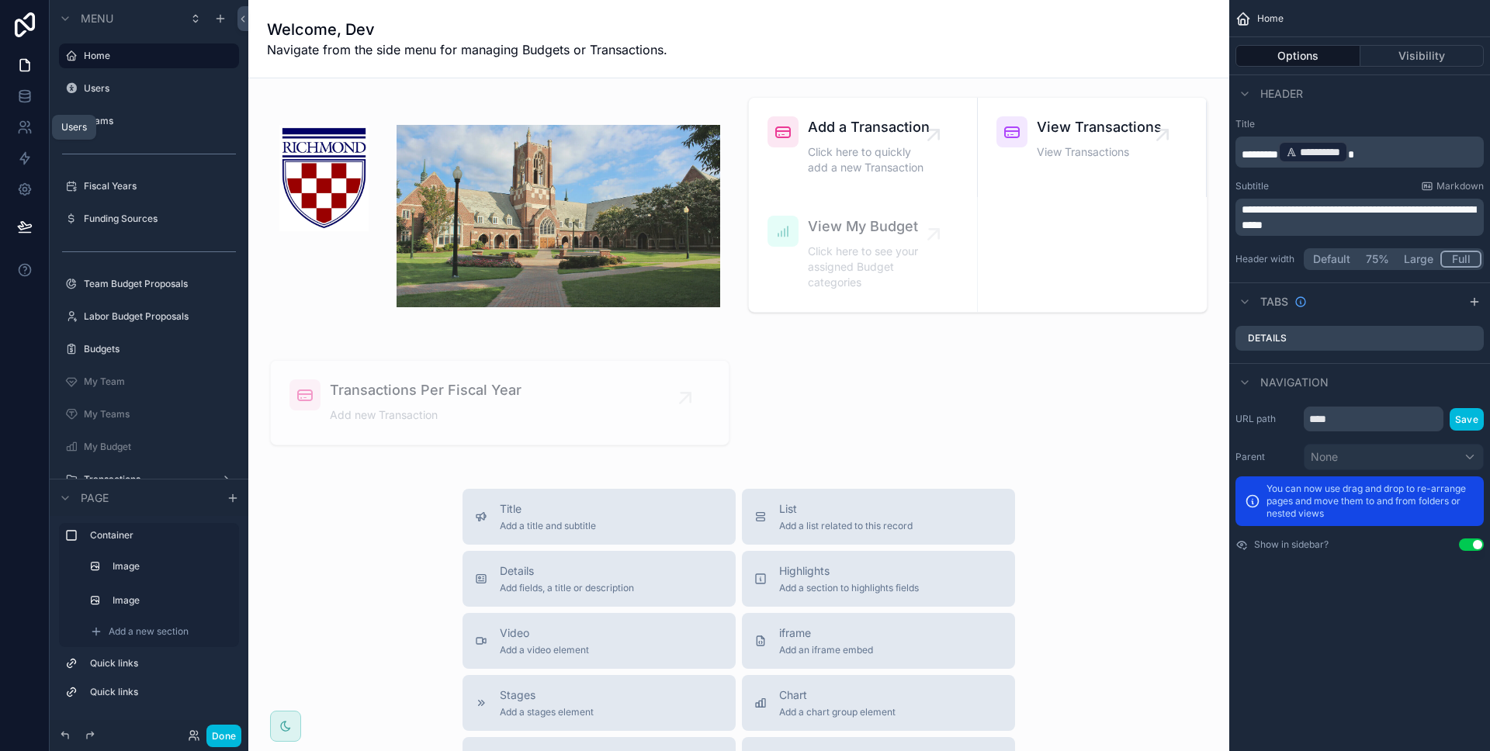
click at [29, 126] on icon at bounding box center [25, 128] width 16 height 16
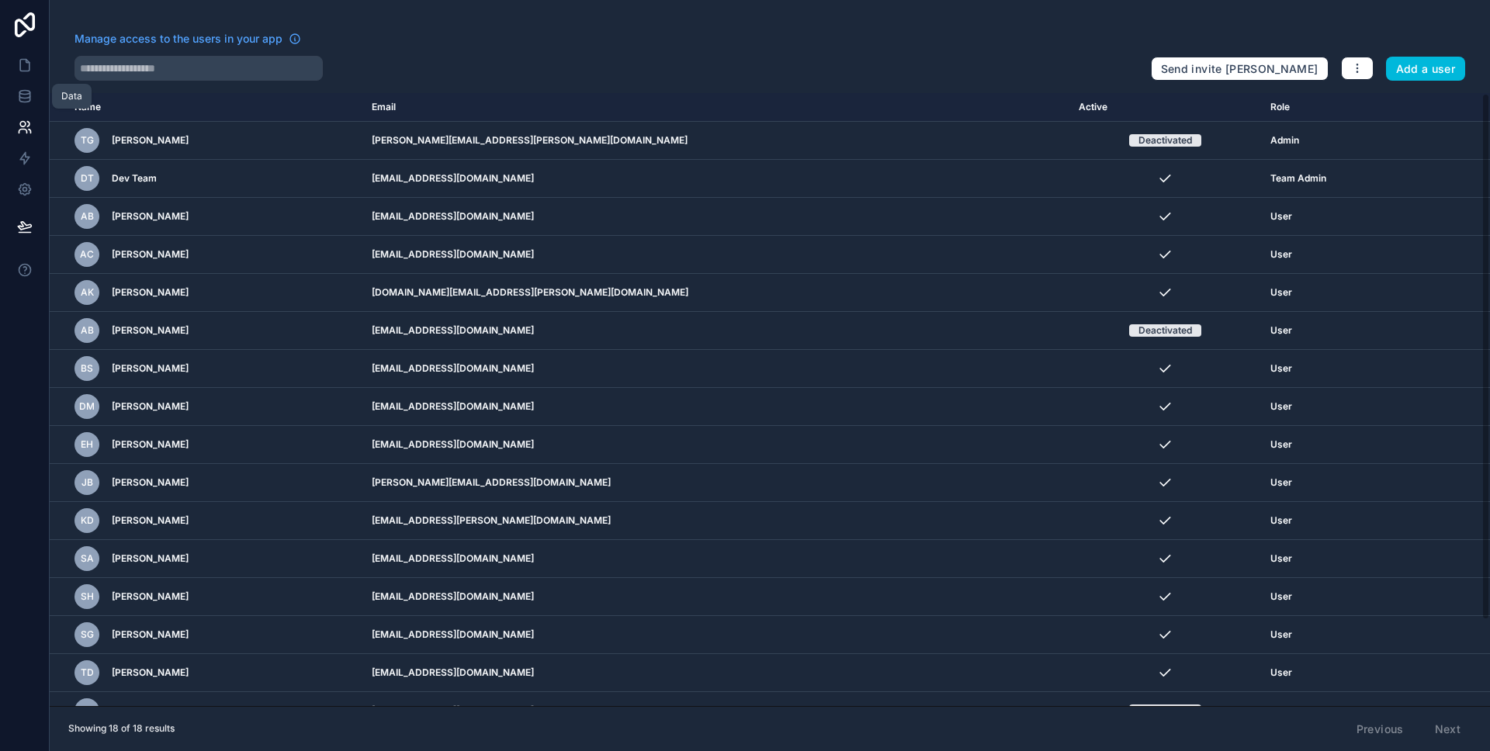
click at [29, 98] on icon at bounding box center [25, 96] width 16 height 16
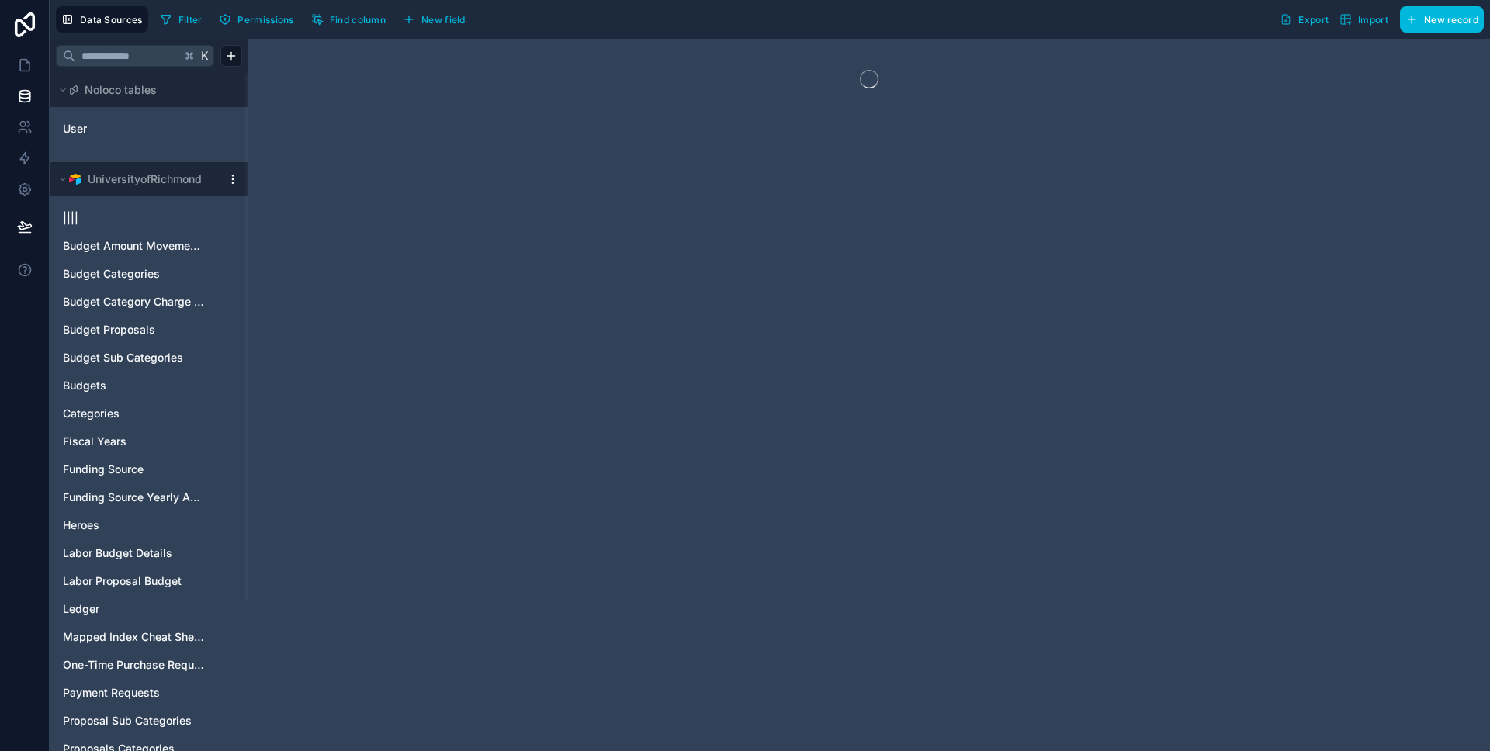
click at [176, 123] on link "User" at bounding box center [126, 129] width 126 height 16
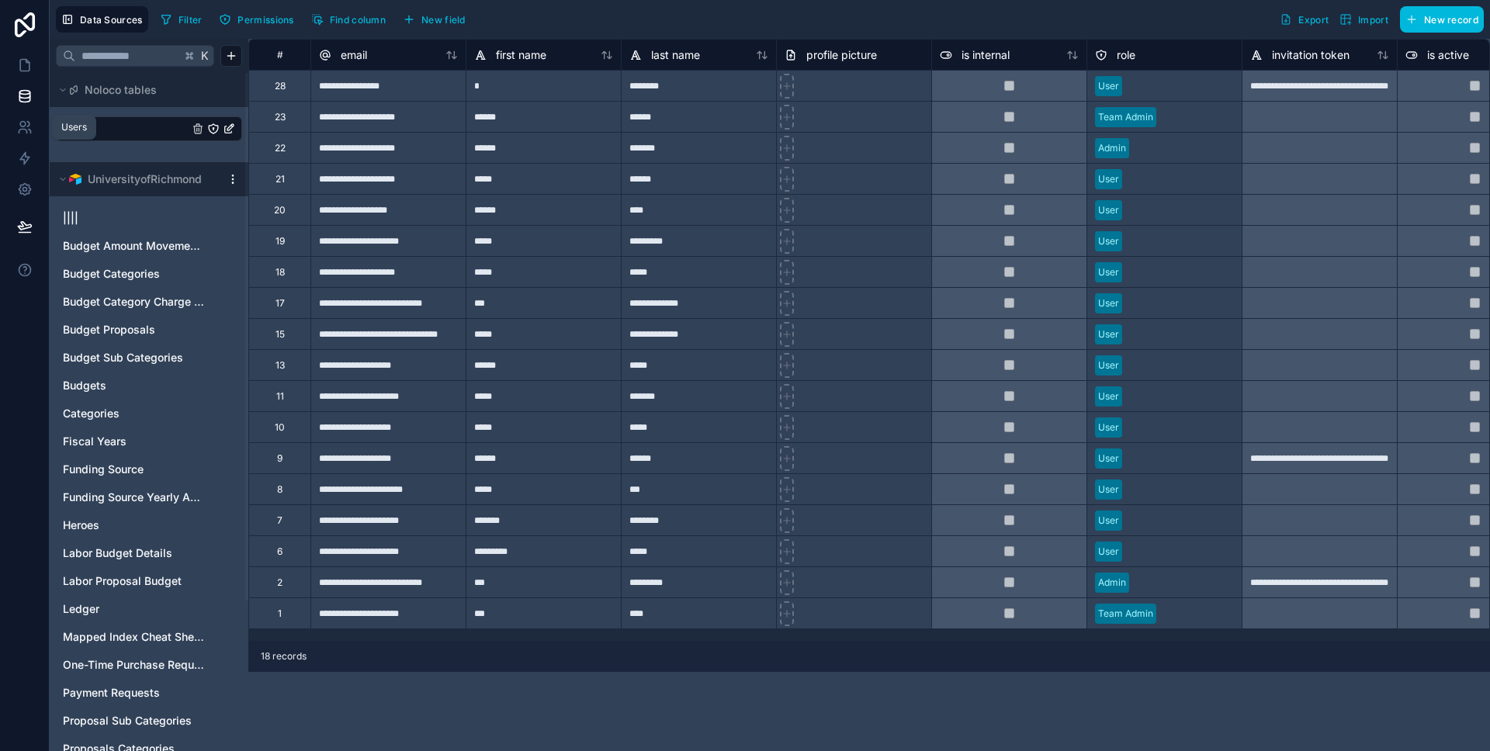
click at [17, 120] on icon at bounding box center [25, 128] width 16 height 16
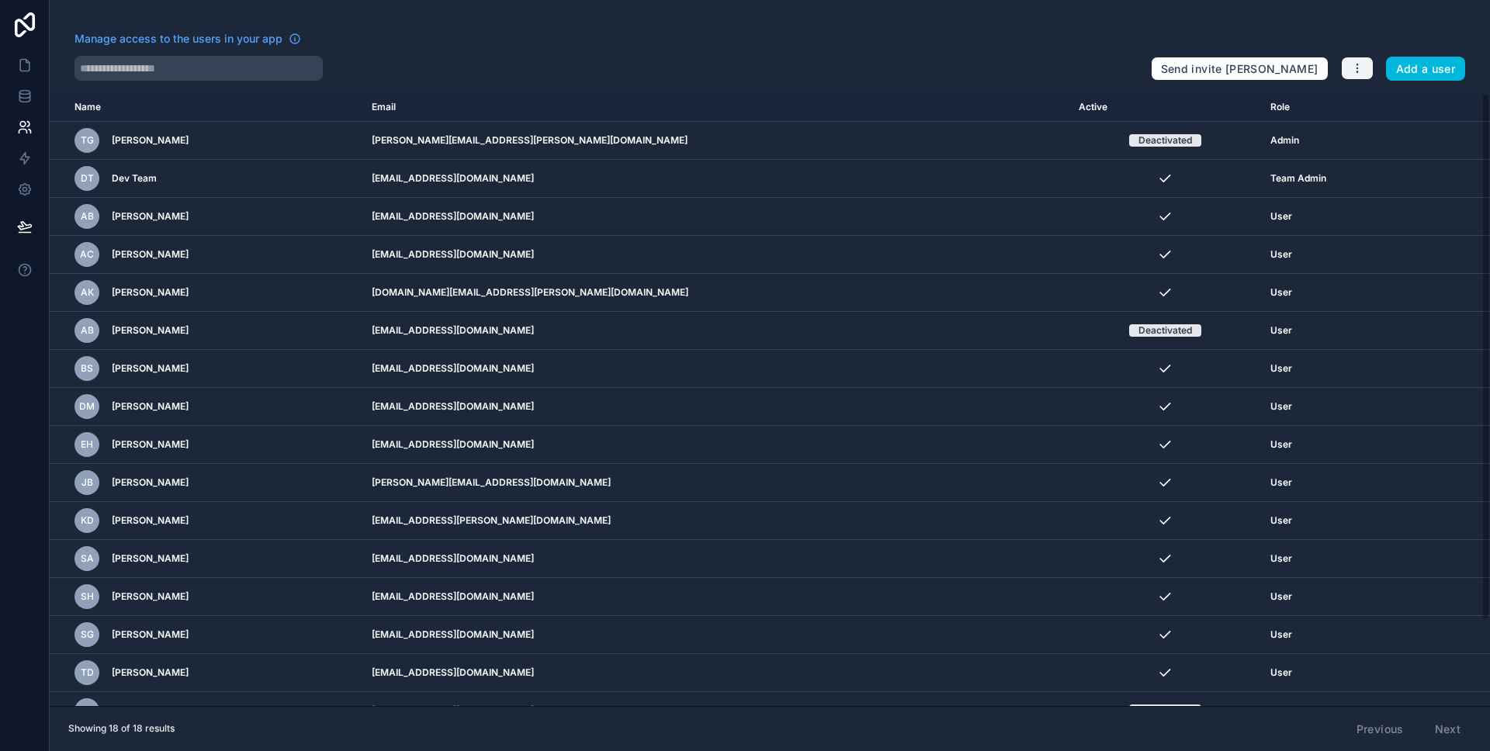
click at [1371, 75] on button "button" at bounding box center [1357, 68] width 33 height 23
click at [31, 63] on icon at bounding box center [25, 65] width 16 height 16
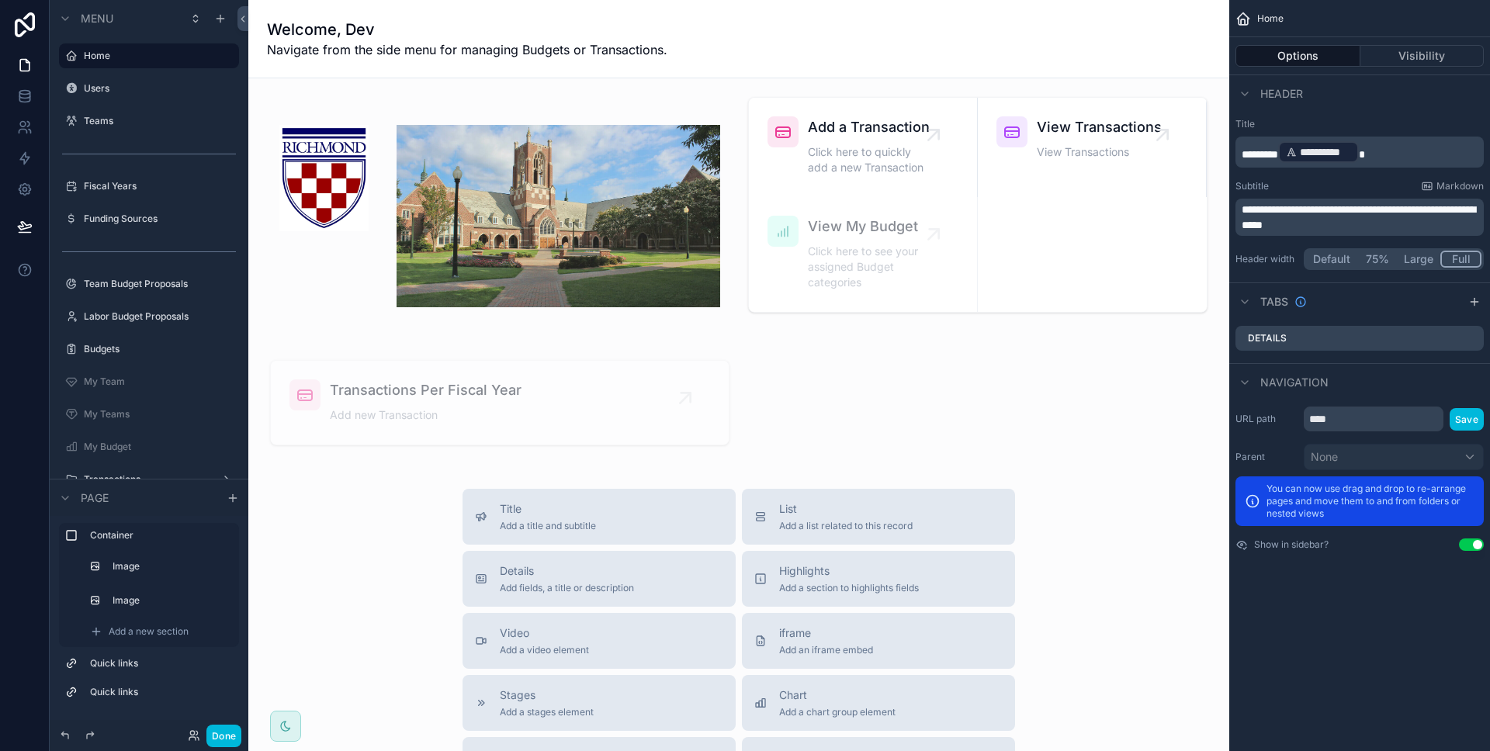
click at [232, 740] on button "Done" at bounding box center [223, 736] width 35 height 23
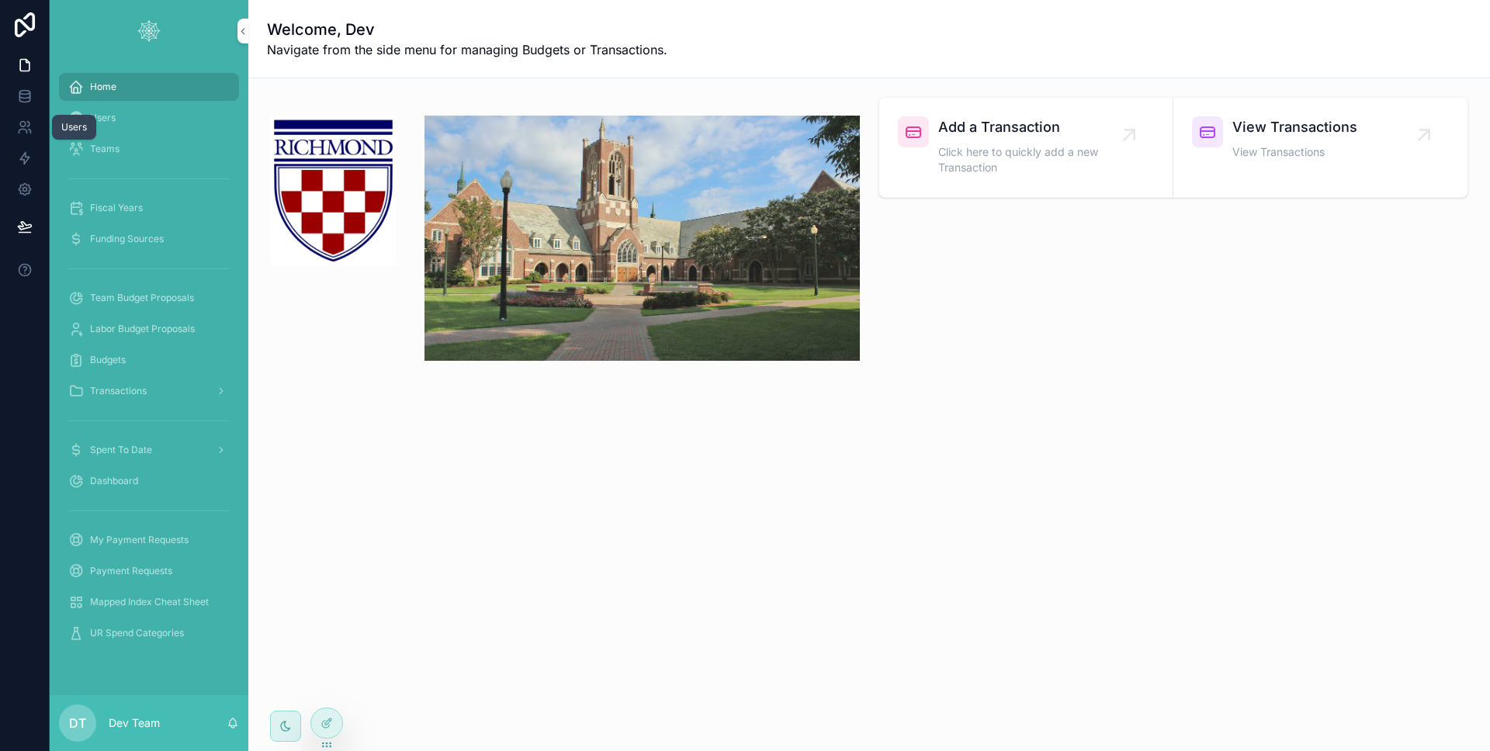
click at [32, 125] on icon at bounding box center [25, 128] width 16 height 16
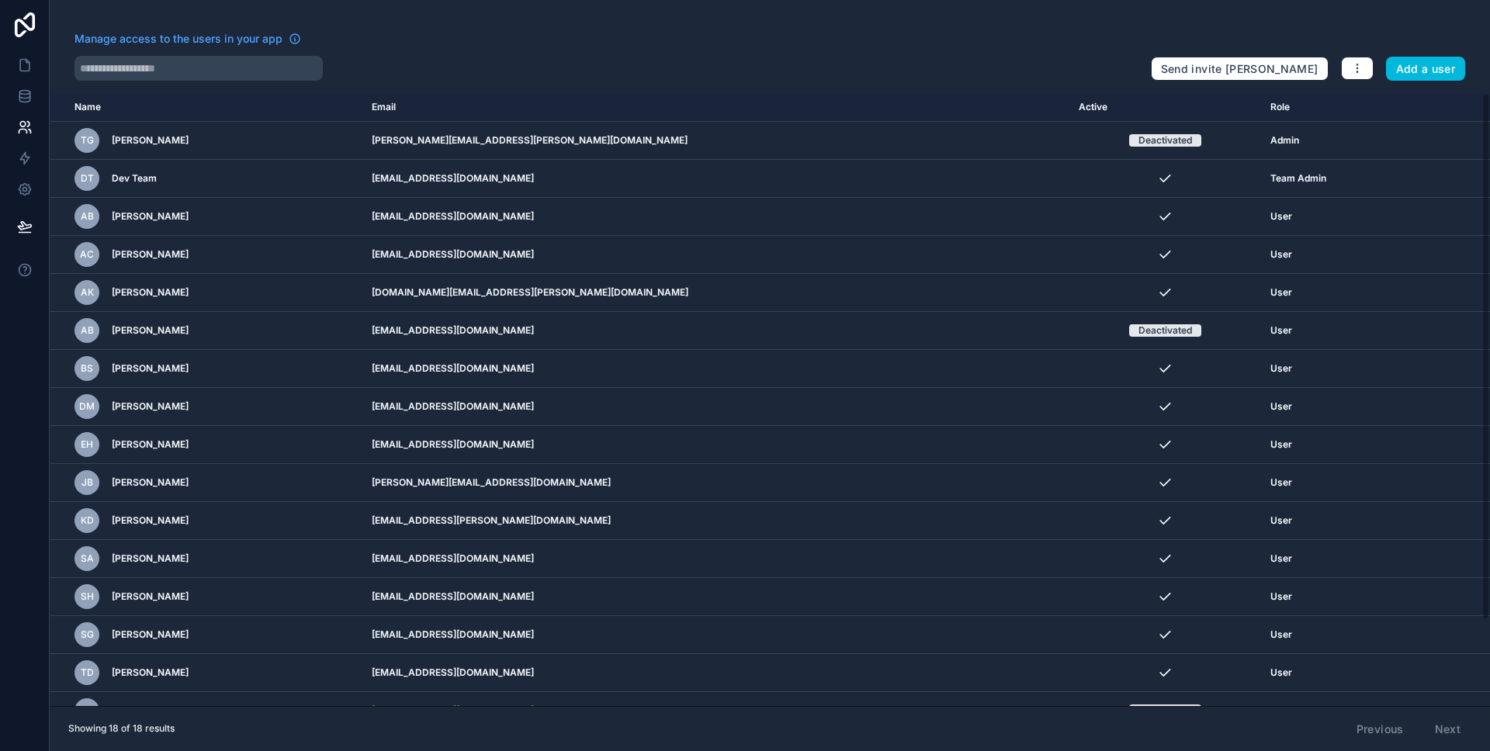
click at [0, 0] on icon "scrollable content" at bounding box center [0, 0] width 0 height 0
click at [23, 89] on icon at bounding box center [25, 96] width 16 height 16
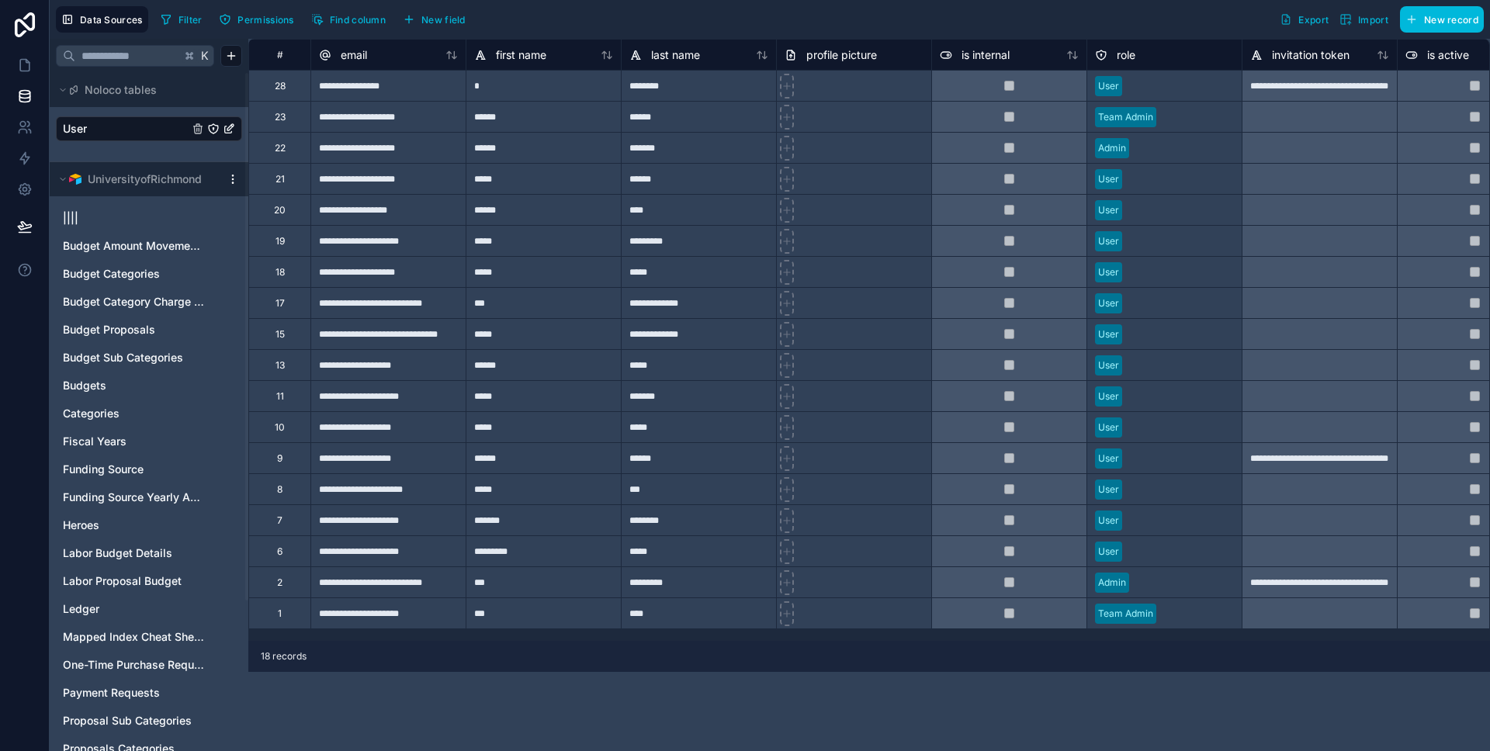
click at [117, 123] on link "User" at bounding box center [126, 129] width 126 height 16
click at [362, 123] on div "**********" at bounding box center [387, 116] width 155 height 31
click at [587, 168] on div "*****" at bounding box center [543, 178] width 155 height 31
click at [391, 179] on div "**********" at bounding box center [387, 178] width 155 height 31
click at [384, 212] on div "**********" at bounding box center [387, 209] width 155 height 31
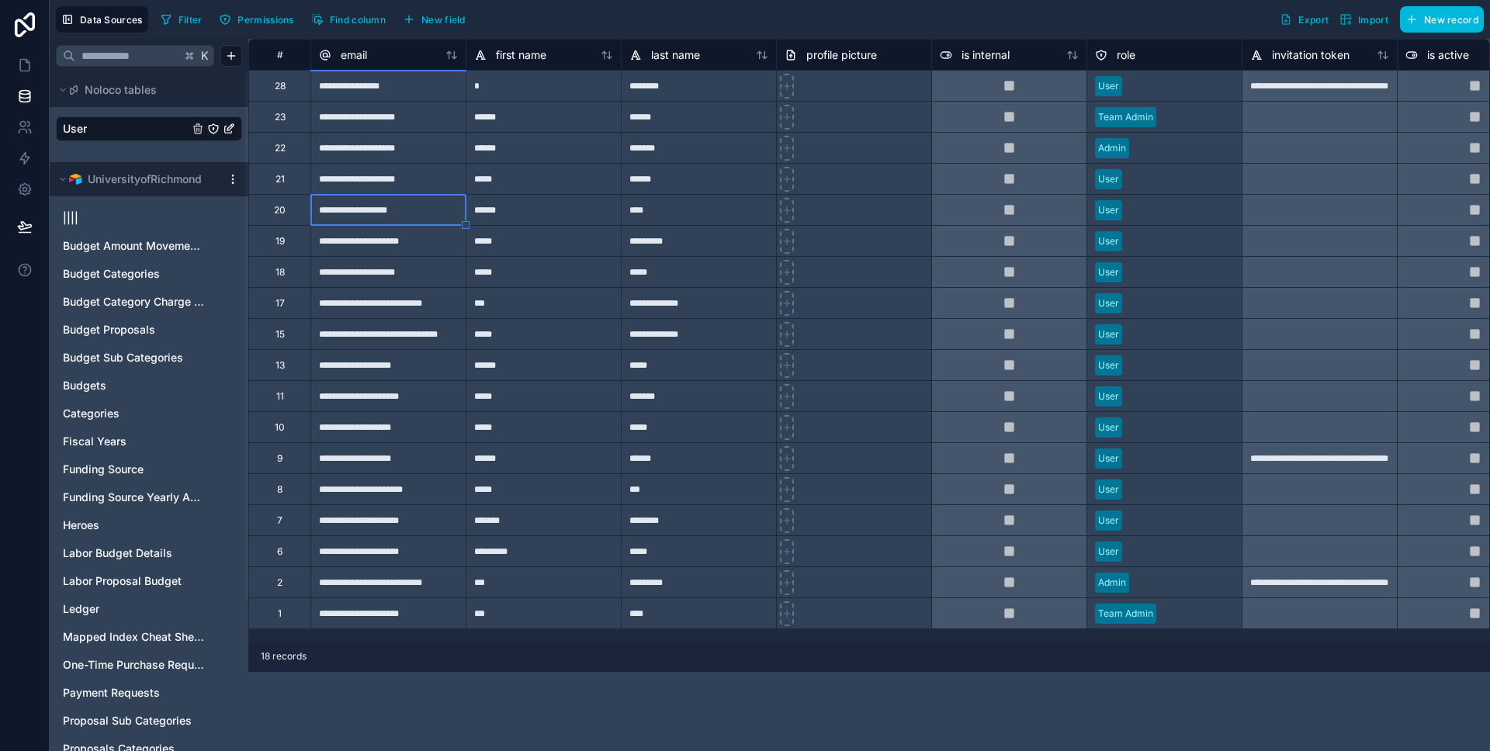
click at [384, 212] on div "**********" at bounding box center [387, 209] width 155 height 31
click at [393, 233] on div "**********" at bounding box center [387, 240] width 155 height 31
click at [438, 511] on div "**********" at bounding box center [387, 519] width 155 height 31
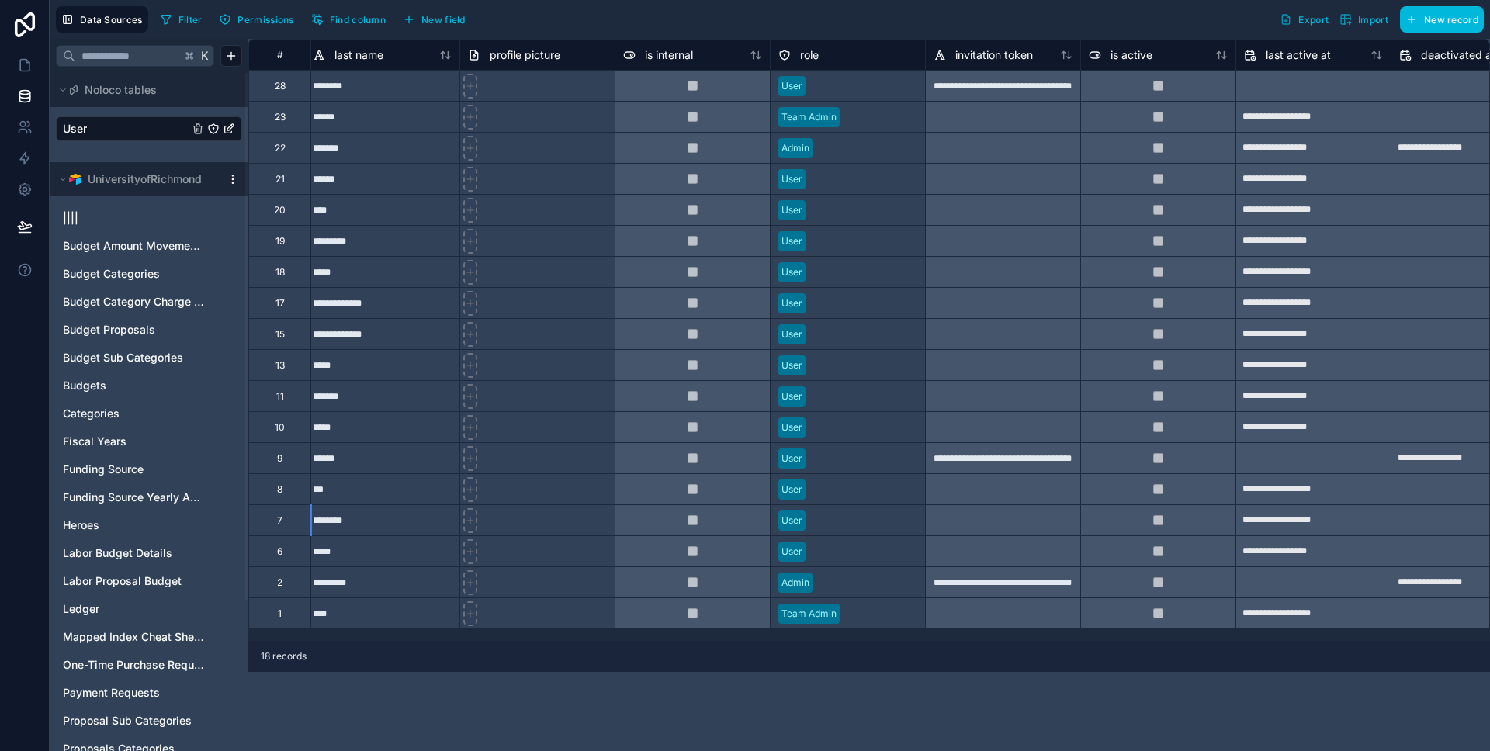
scroll to position [0, 290]
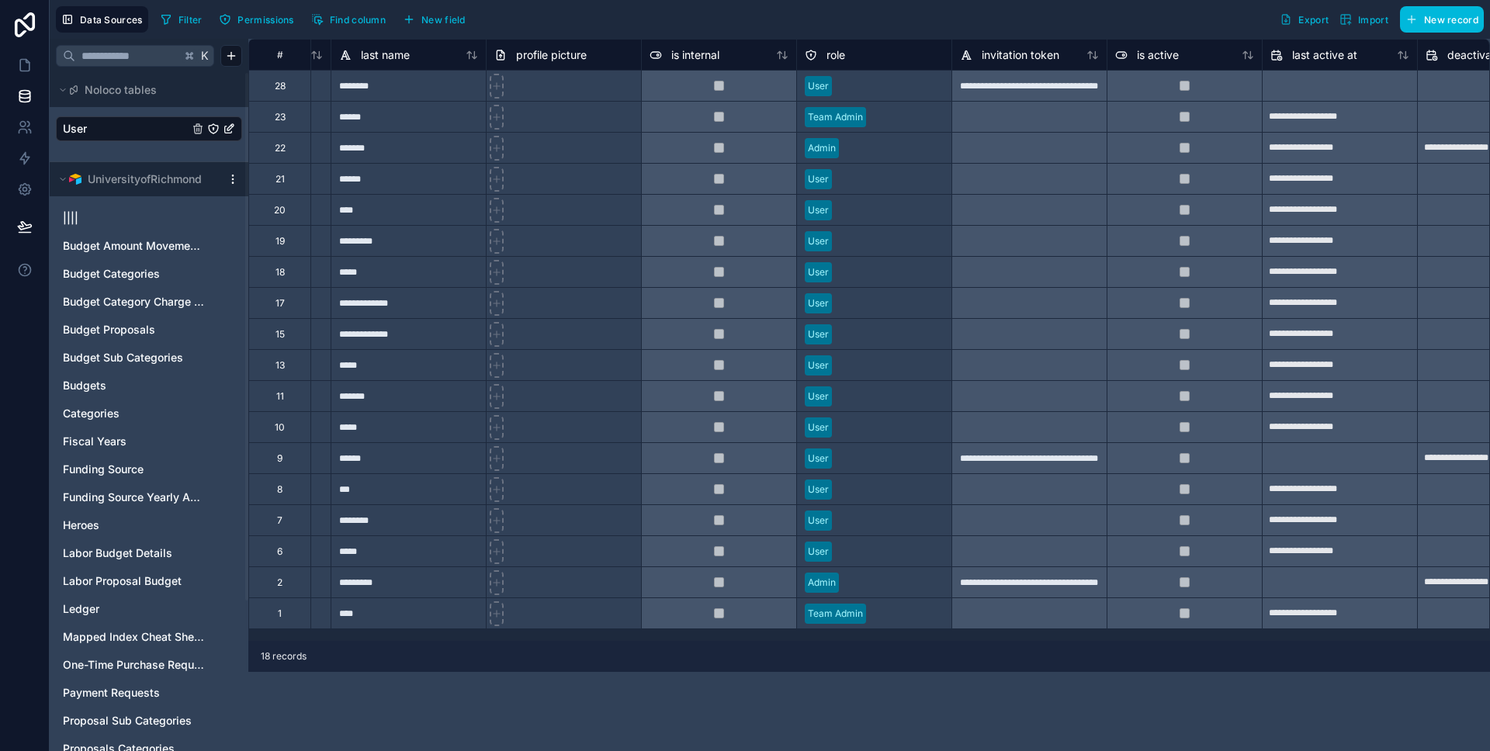
click at [213, 126] on icon "User" at bounding box center [213, 129] width 12 height 12
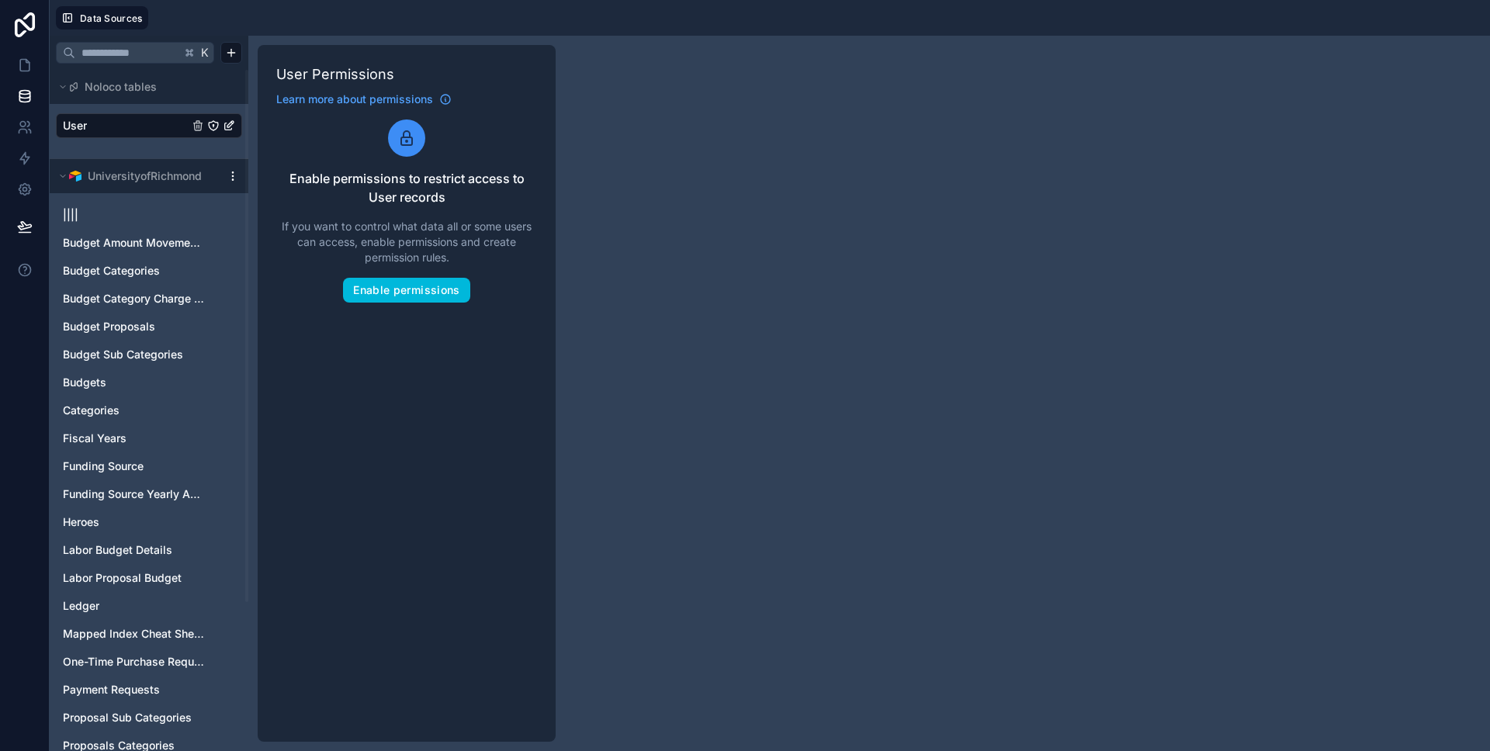
click at [232, 130] on icon "User" at bounding box center [229, 126] width 12 height 12
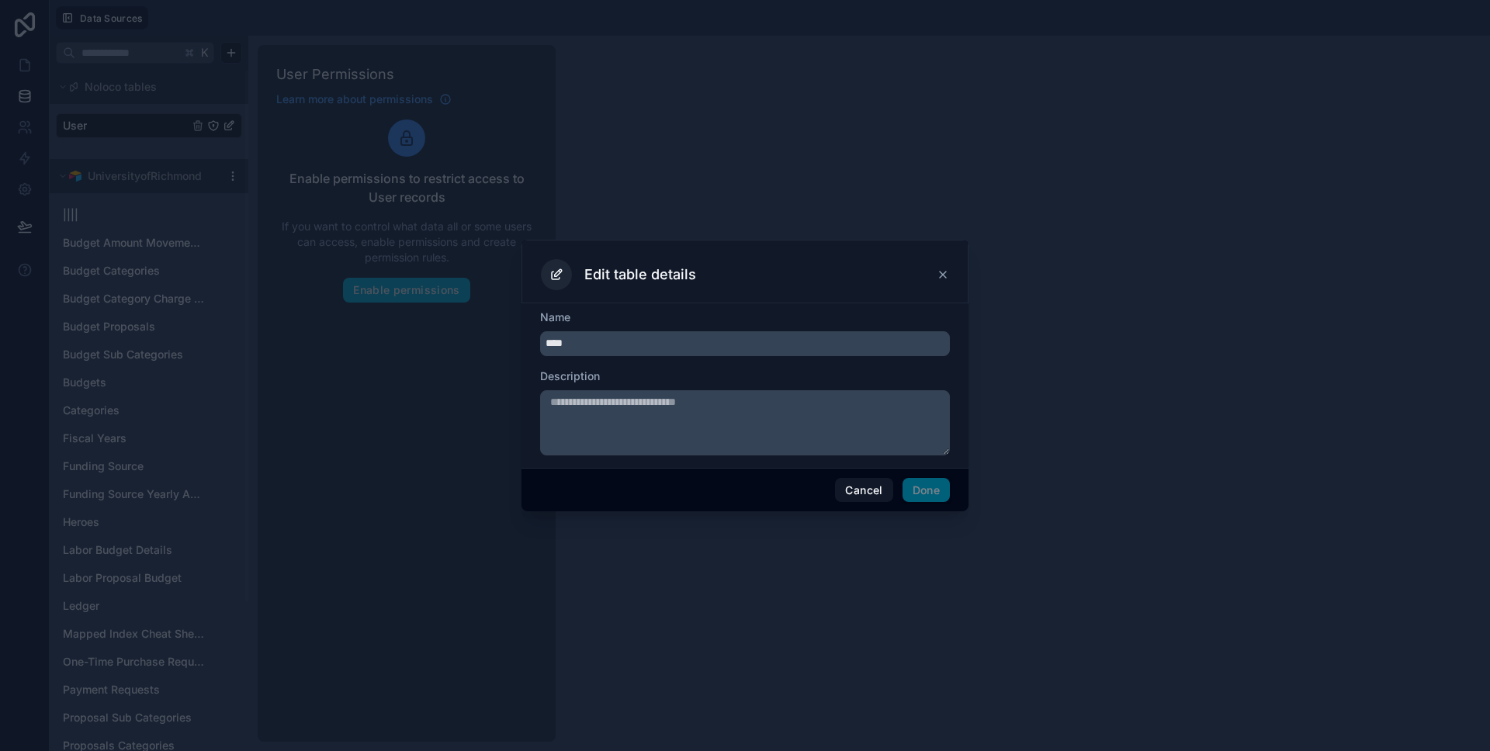
drag, startPoint x: 870, startPoint y: 497, endPoint x: 549, endPoint y: 358, distance: 350.0
click at [870, 497] on button "Cancel" at bounding box center [863, 490] width 57 height 25
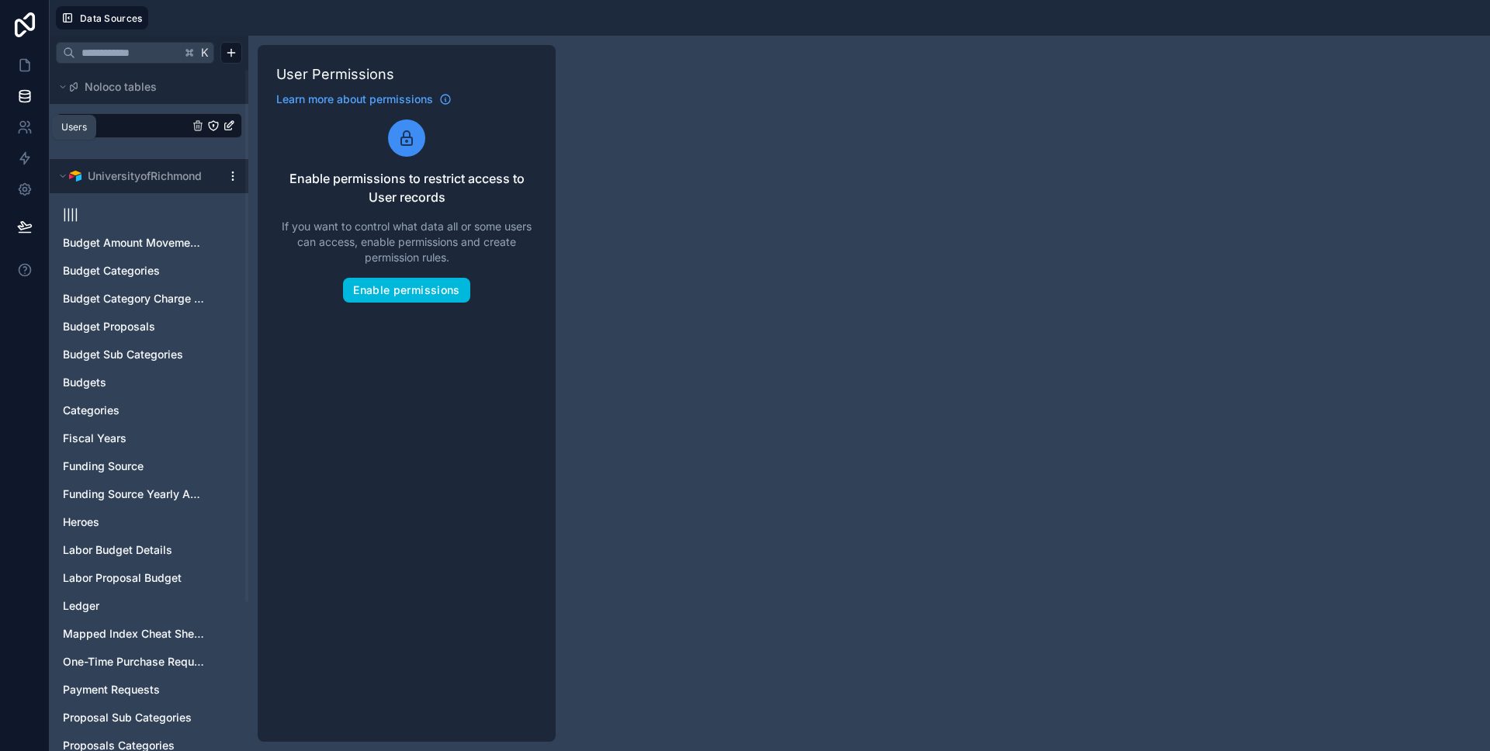
click at [28, 124] on icon at bounding box center [25, 128] width 16 height 16
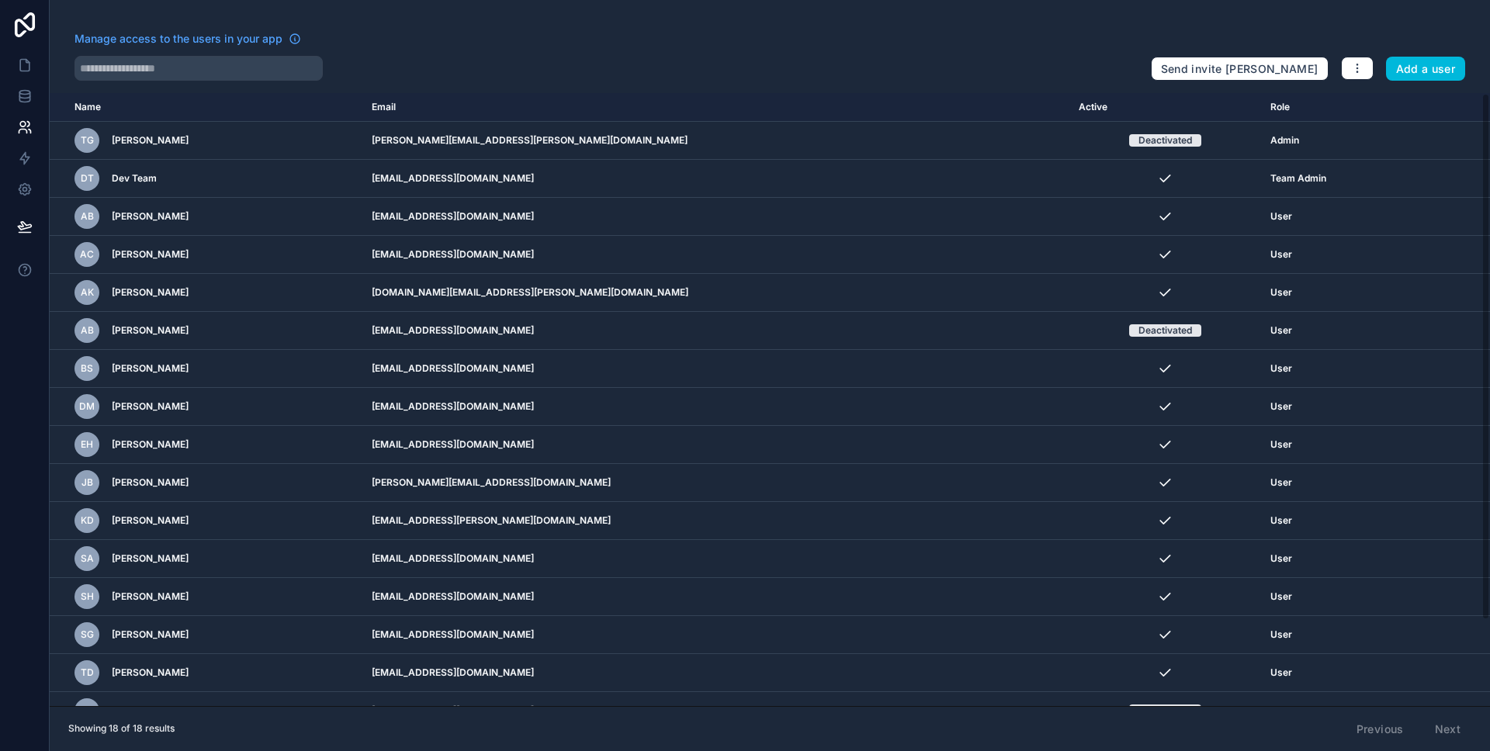
click at [0, 0] on icon "scrollable content" at bounding box center [0, 0] width 0 height 0
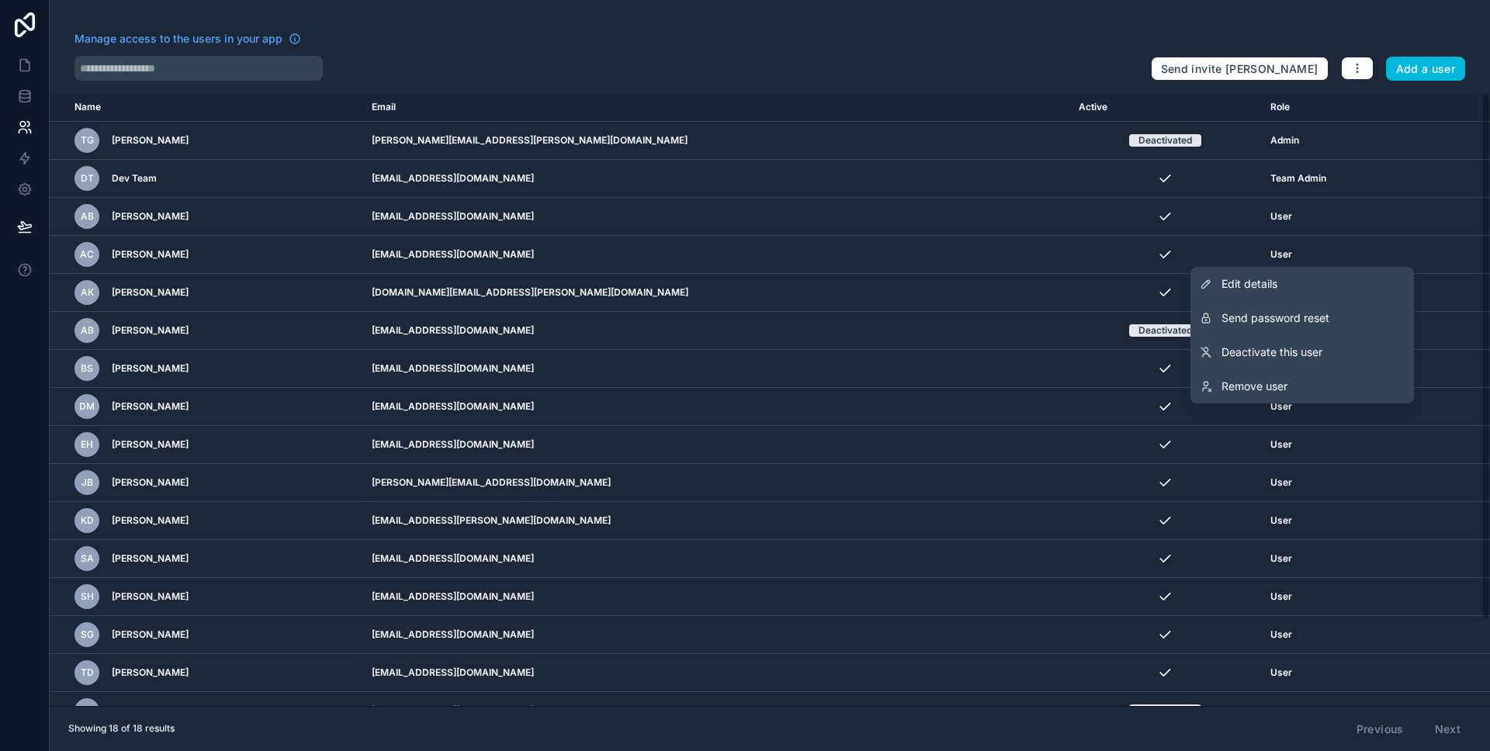
click at [1305, 276] on link "Edit details" at bounding box center [1302, 284] width 224 height 34
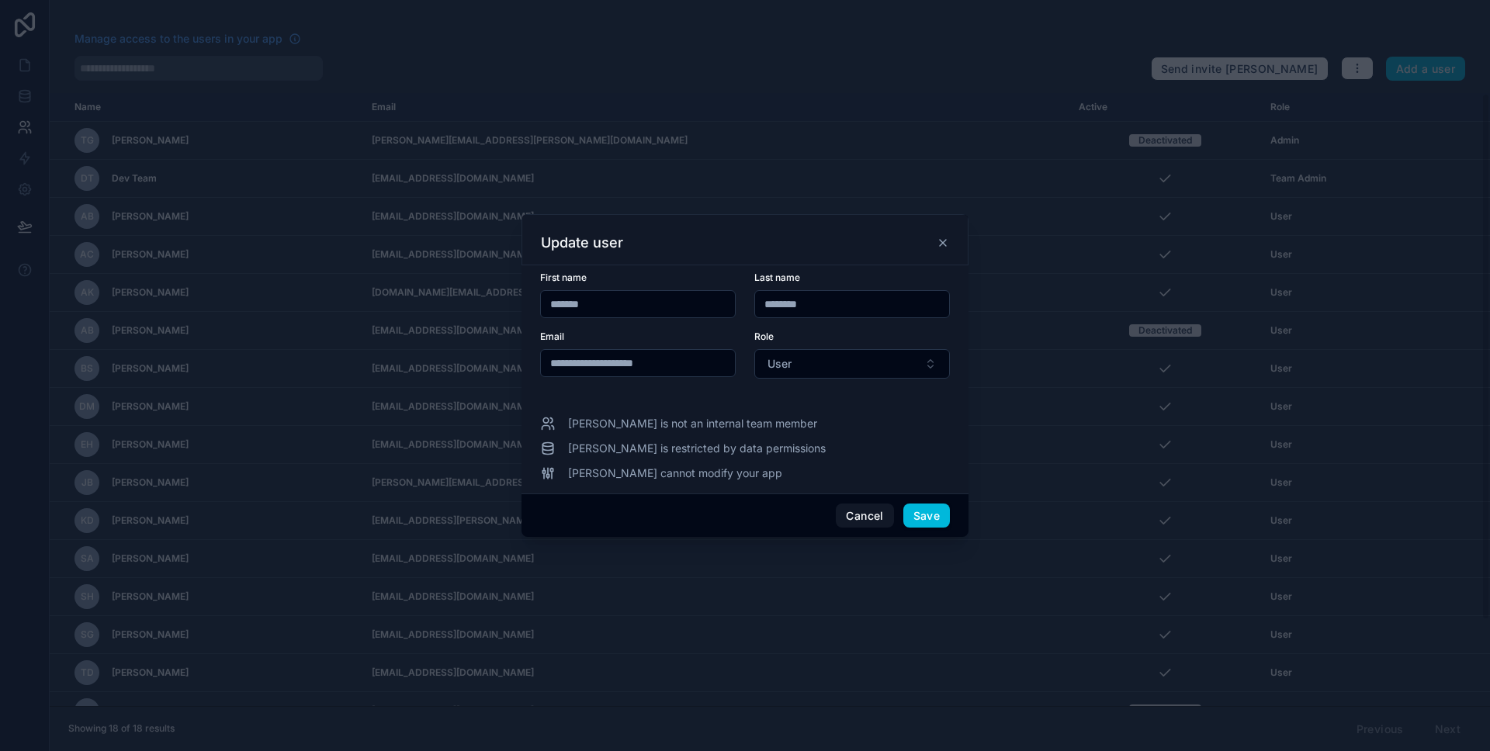
click at [701, 366] on input "**********" at bounding box center [638, 363] width 194 height 22
type input "**********"
click at [934, 513] on button "Save" at bounding box center [926, 516] width 47 height 25
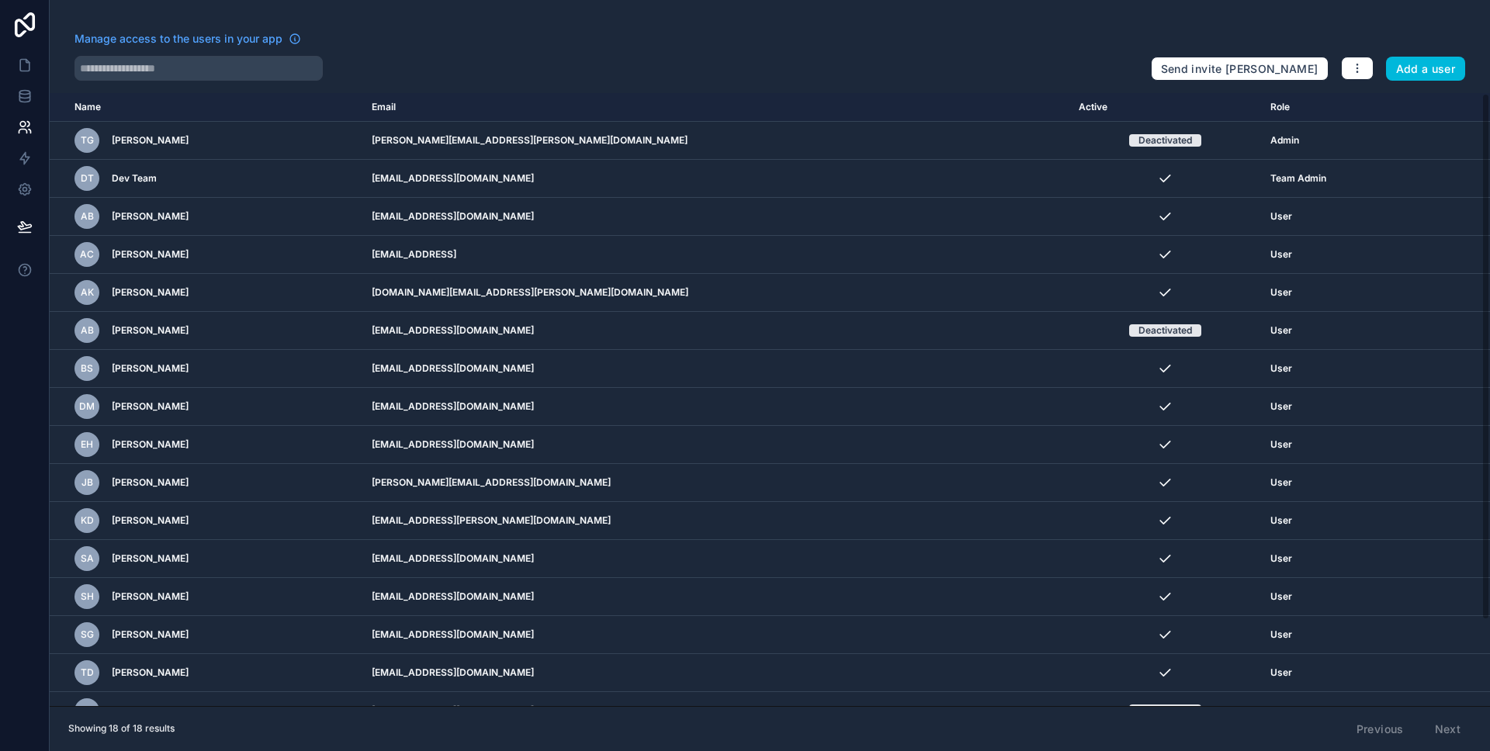
click at [1418, 251] on td "scrollable content" at bounding box center [1454, 255] width 72 height 38
click at [0, 0] on icon "scrollable content" at bounding box center [0, 0] width 0 height 0
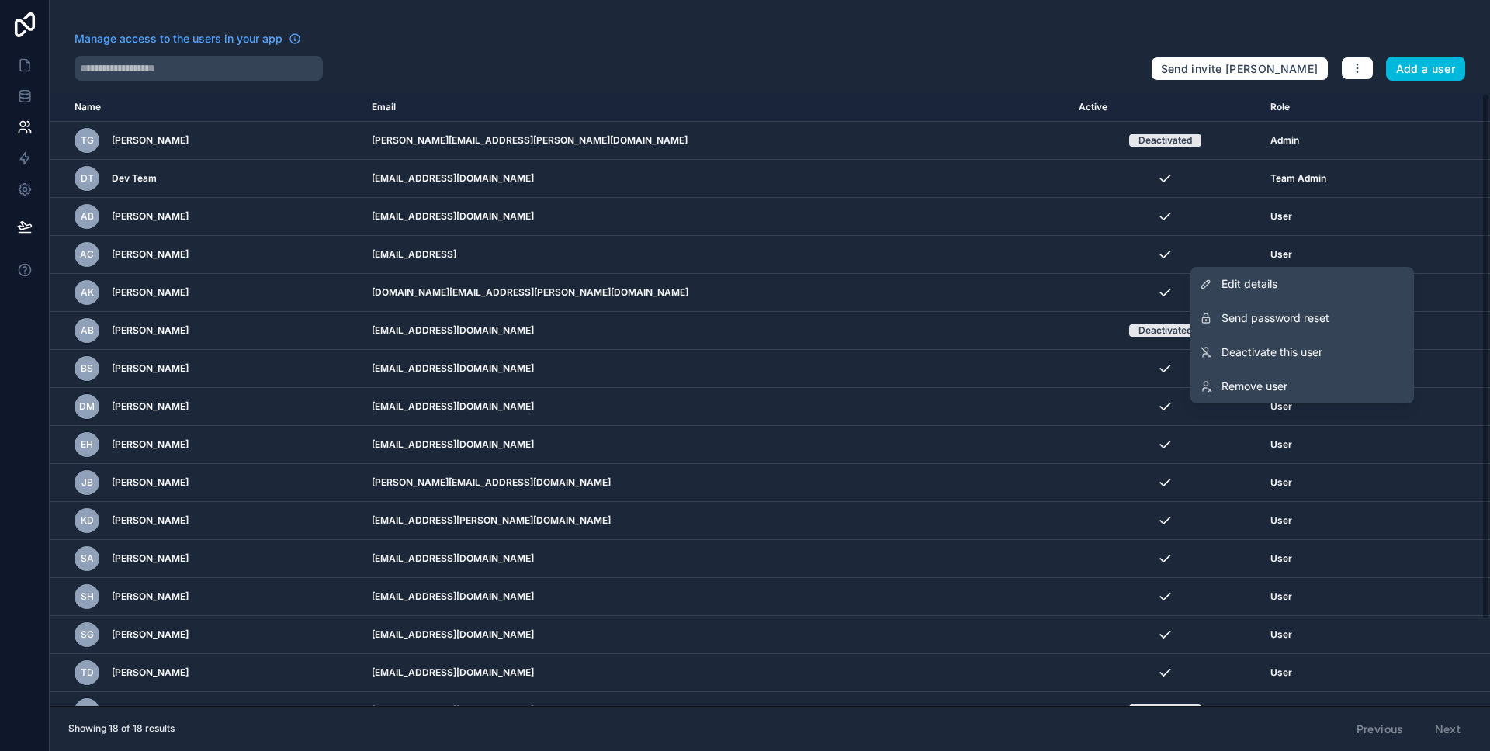
click at [1317, 295] on link "Edit details" at bounding box center [1302, 284] width 224 height 34
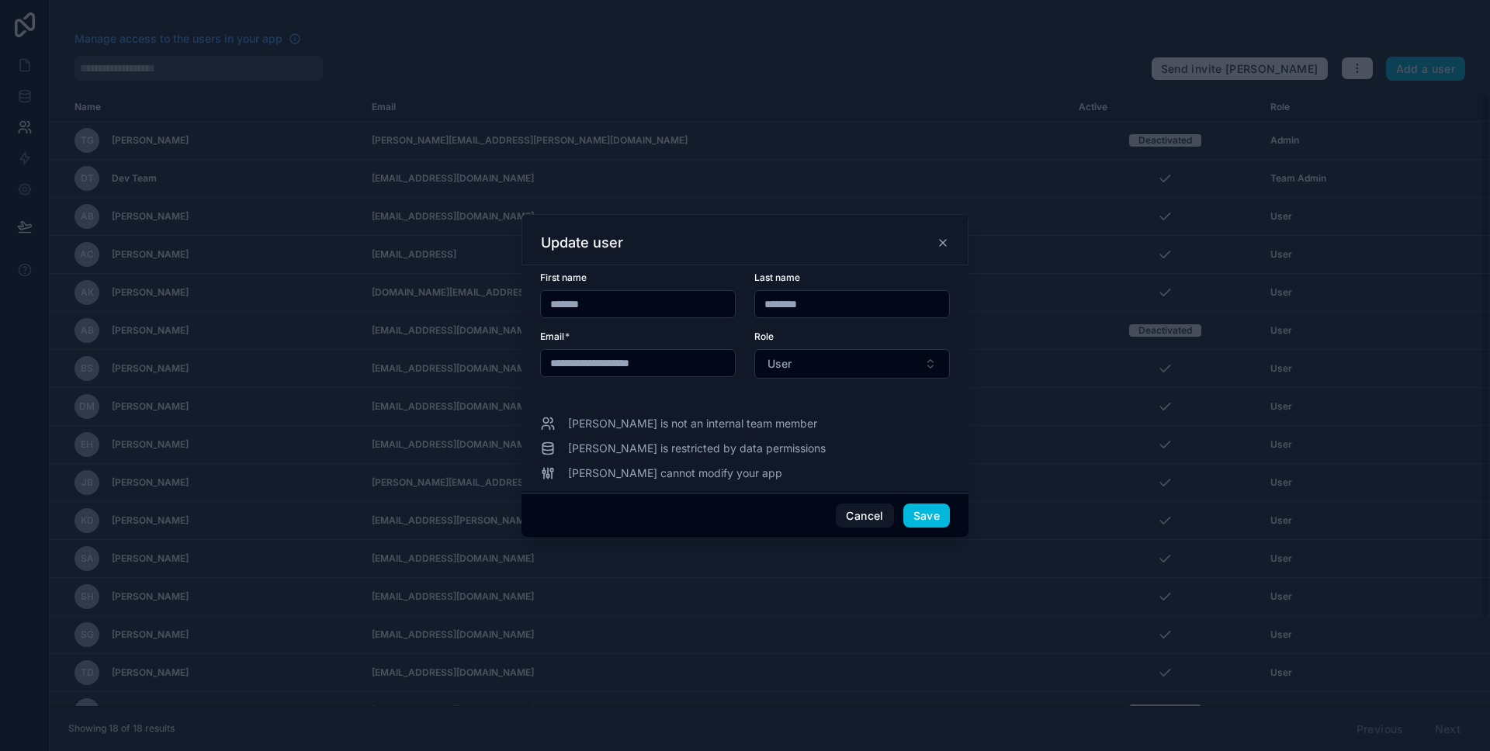
click at [717, 355] on input "**********" at bounding box center [638, 363] width 194 height 22
type input "**********"
click at [933, 515] on button "Save" at bounding box center [926, 516] width 47 height 25
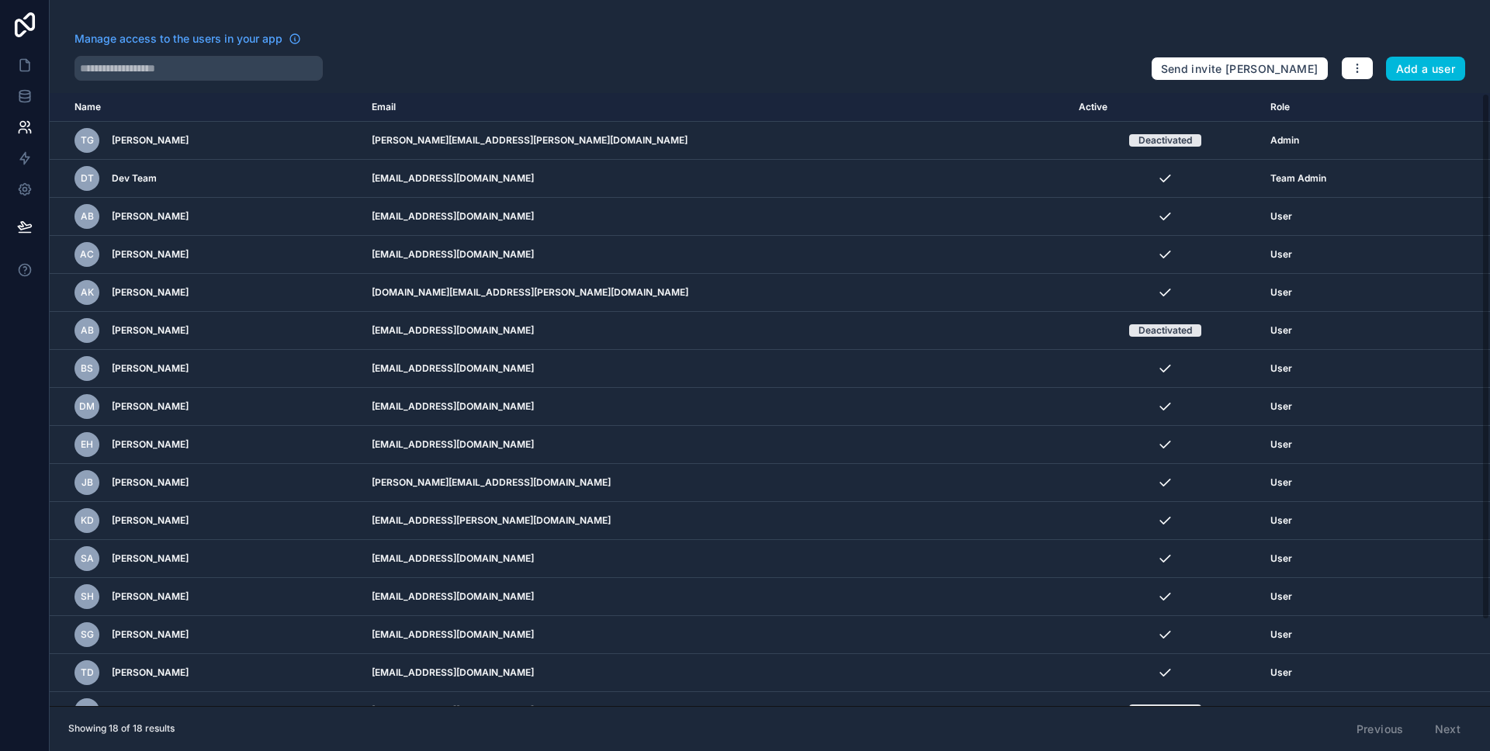
click at [0, 0] on icon "scrollable content" at bounding box center [0, 0] width 0 height 0
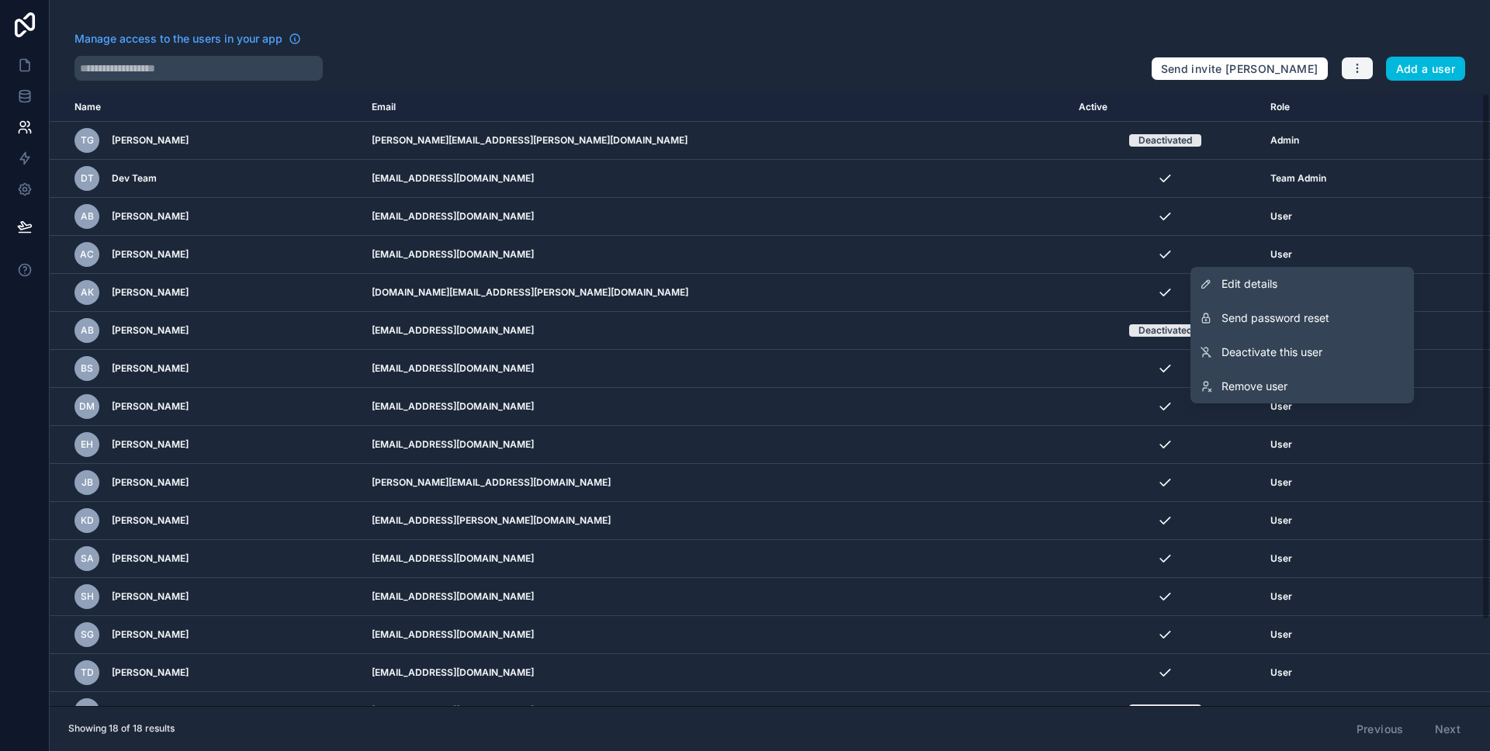
click at [1351, 68] on icon "button" at bounding box center [1357, 68] width 12 height 12
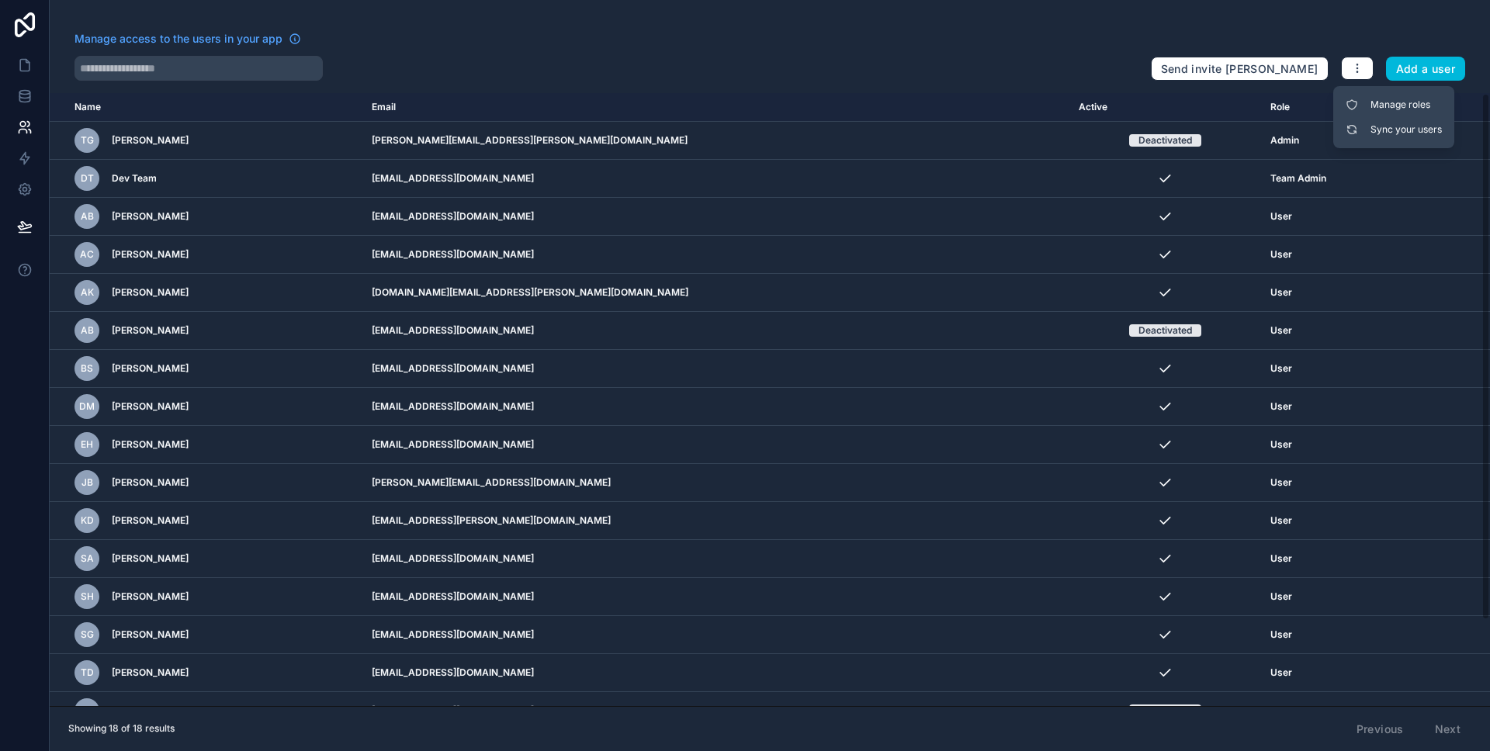
click at [1275, 289] on div "User" at bounding box center [1339, 292] width 138 height 12
click at [1418, 253] on td "scrollable content" at bounding box center [1454, 255] width 72 height 38
click at [0, 0] on div "scrollable content" at bounding box center [0, 0] width 0 height 0
click at [0, 0] on icon "scrollable content" at bounding box center [0, 0] width 0 height 0
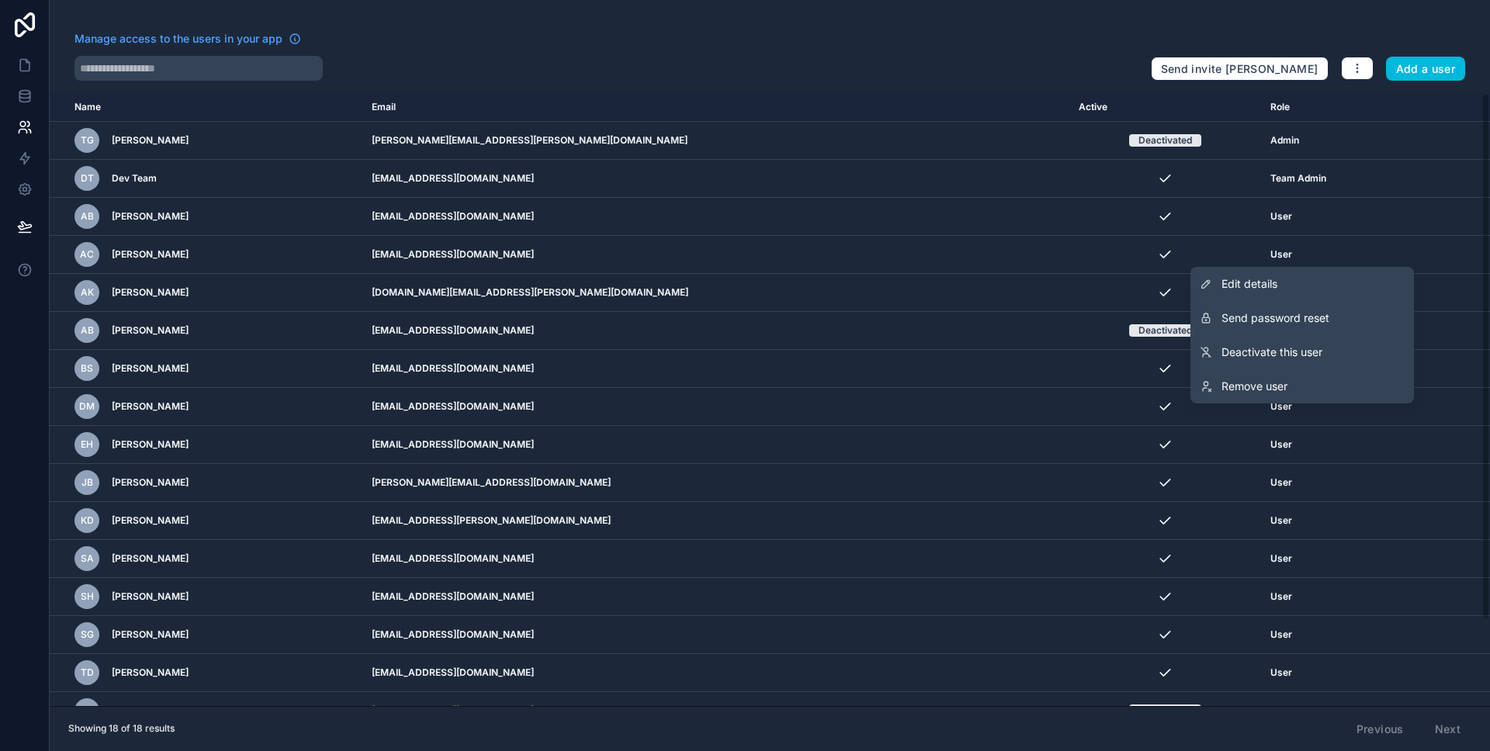
click at [1315, 383] on link "Remove user" at bounding box center [1302, 386] width 224 height 34
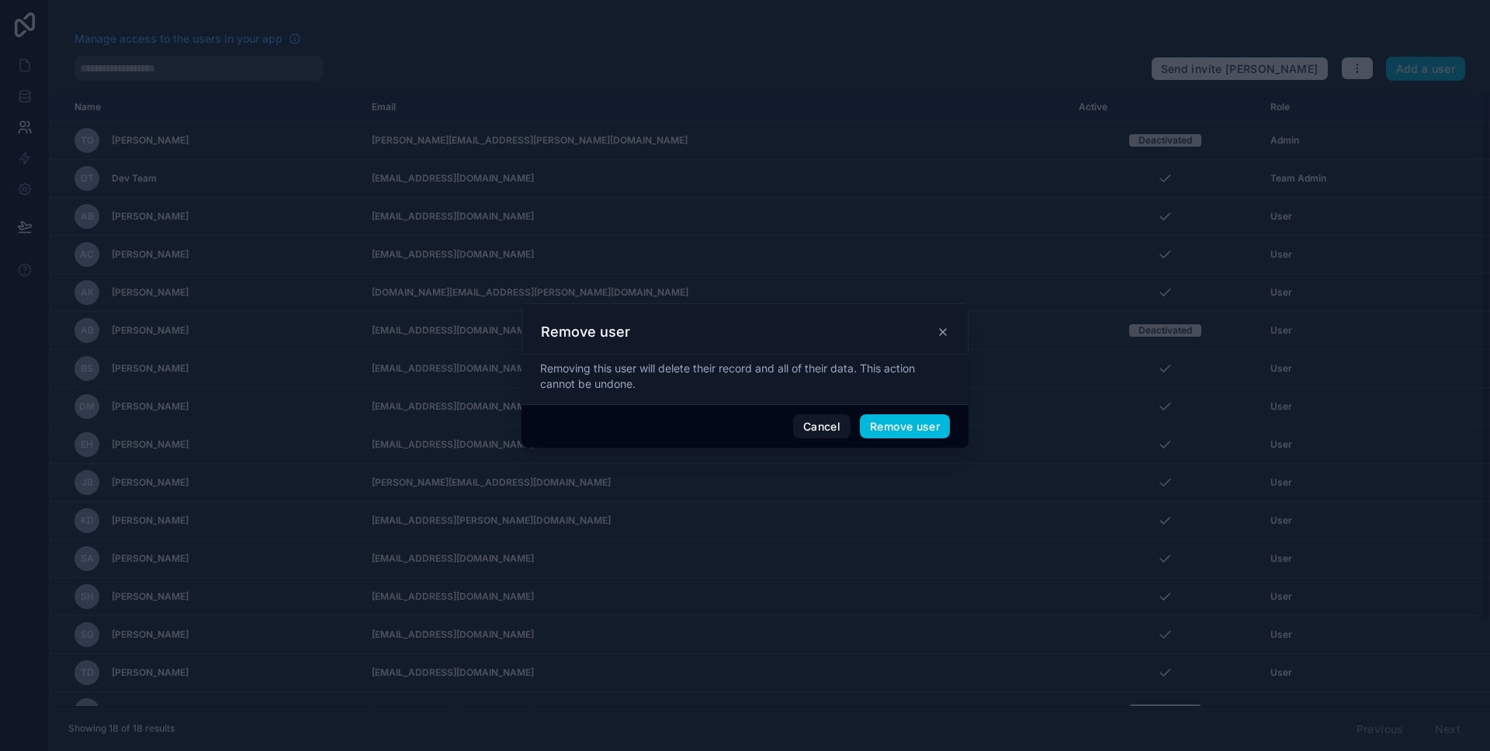
click at [927, 422] on button "Remove user" at bounding box center [905, 426] width 90 height 25
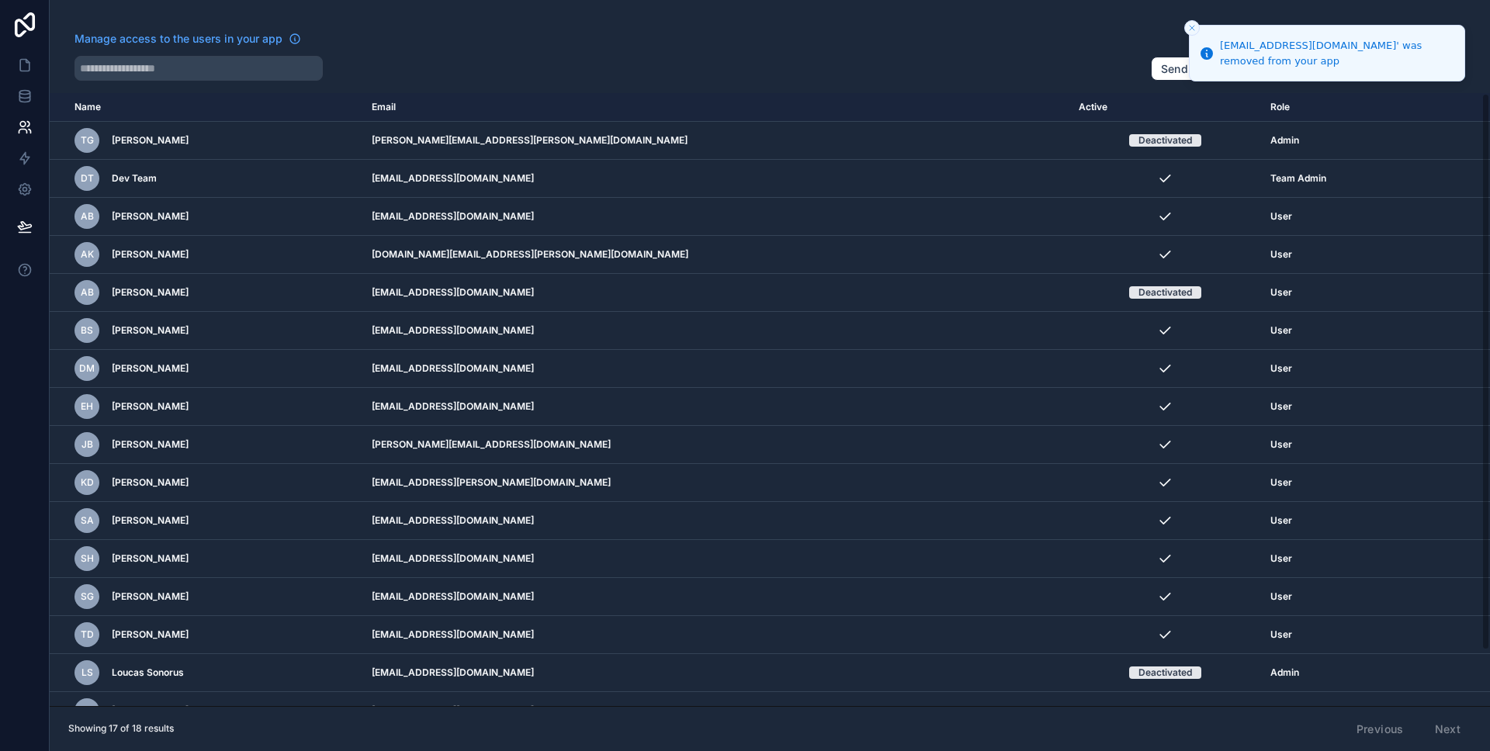
click at [1184, 23] on div "Manage access to the users in your app Send invite reminders Add a user Name Em…" at bounding box center [770, 375] width 1440 height 751
click at [1195, 26] on icon "Close toast" at bounding box center [1191, 27] width 9 height 9
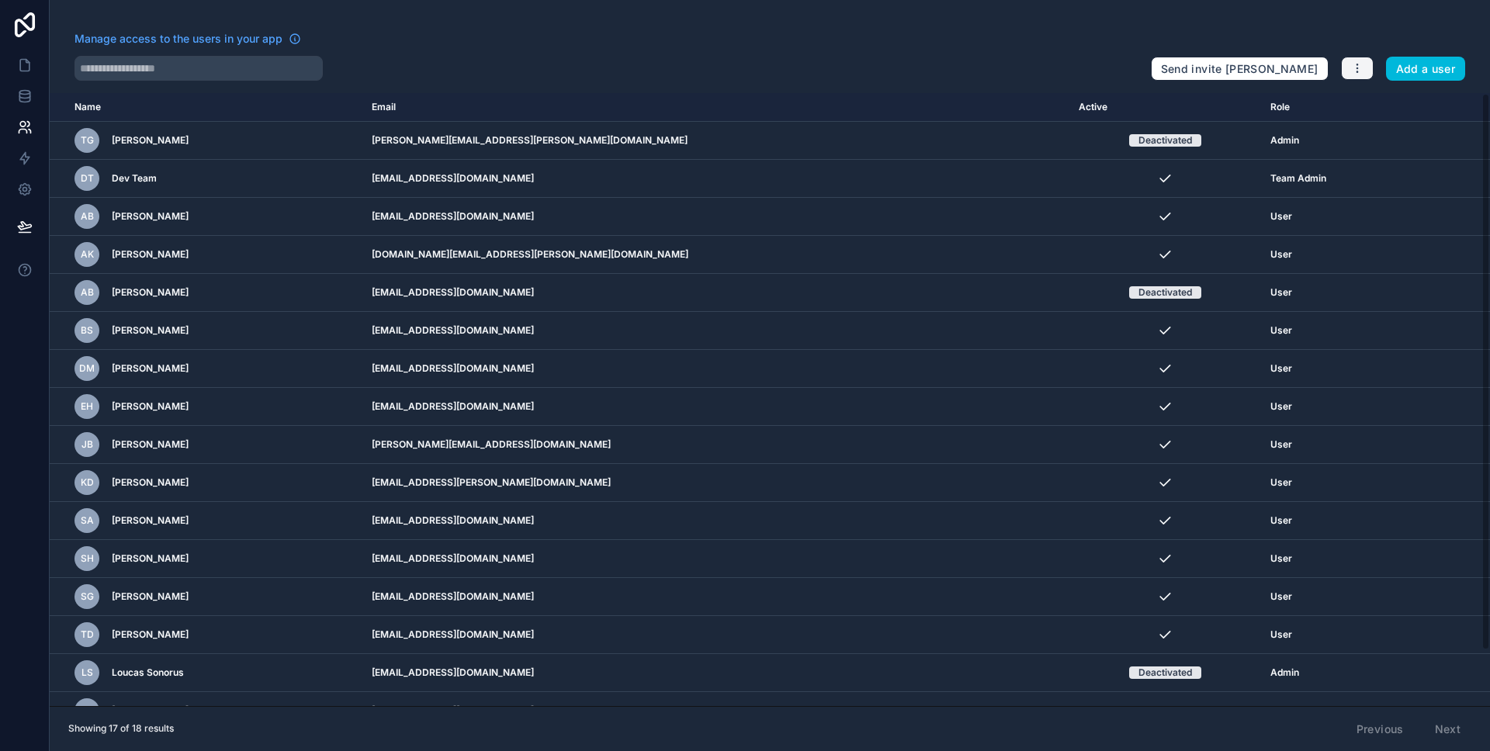
click at [1353, 69] on icon "button" at bounding box center [1357, 68] width 12 height 12
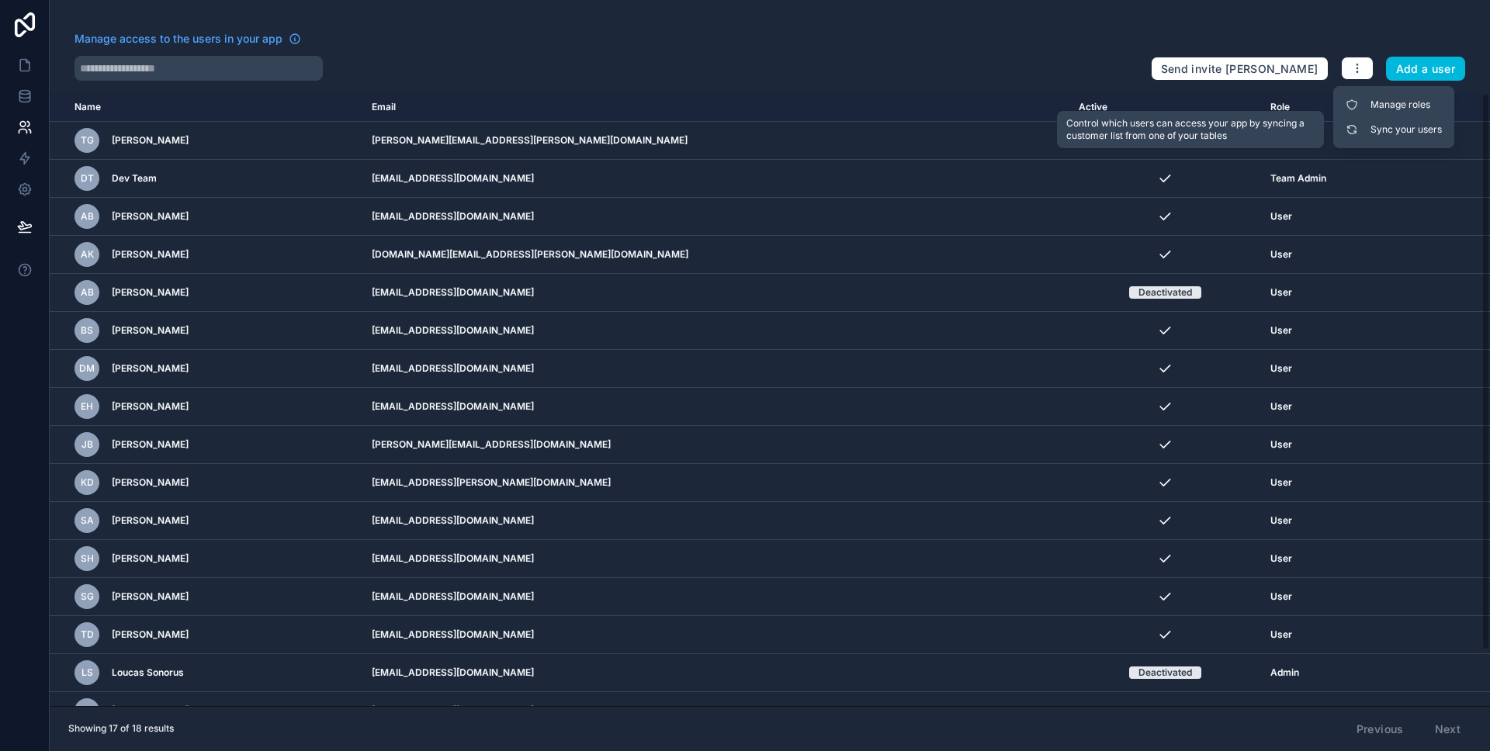
click at [1364, 123] on link "Sync your users" at bounding box center [1394, 129] width 109 height 25
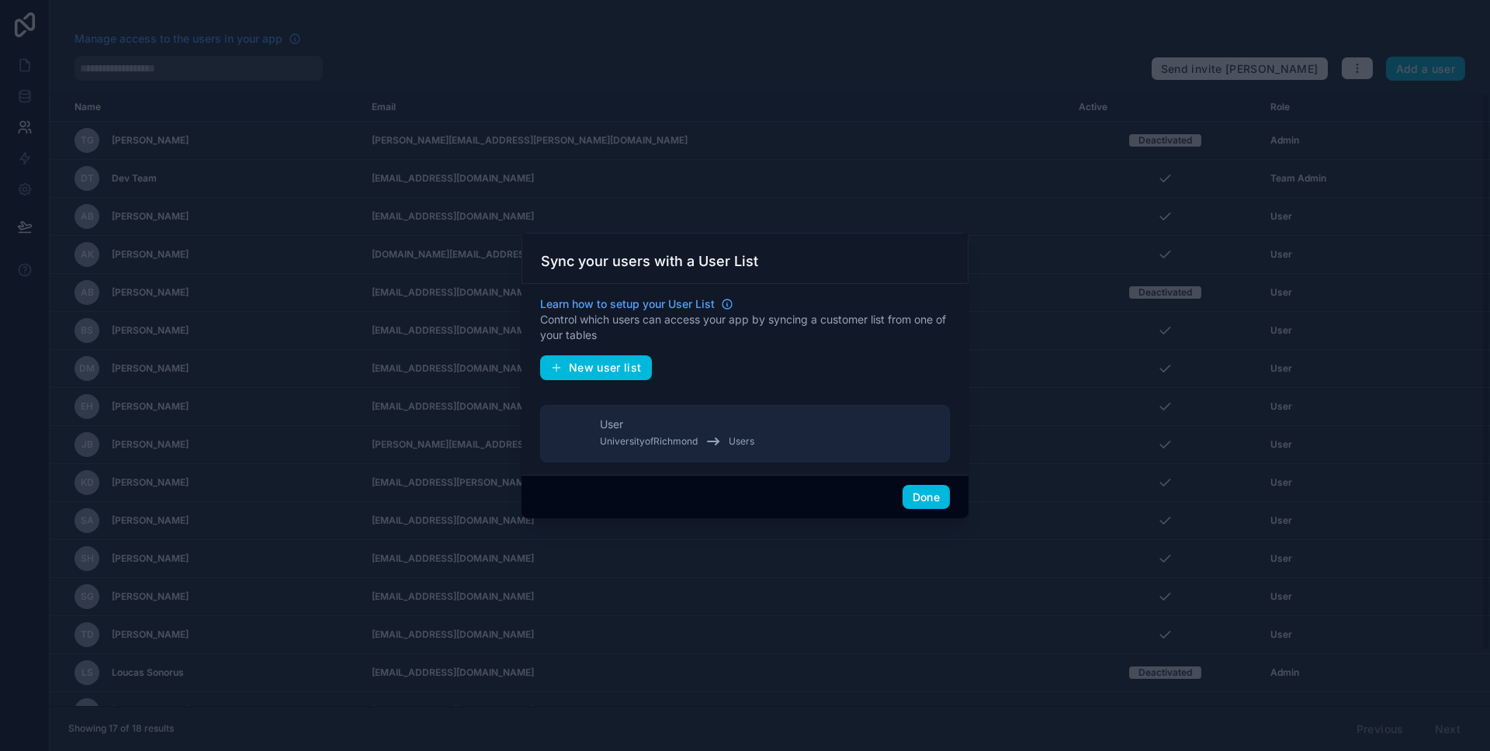
click at [910, 487] on button "Done" at bounding box center [926, 497] width 47 height 25
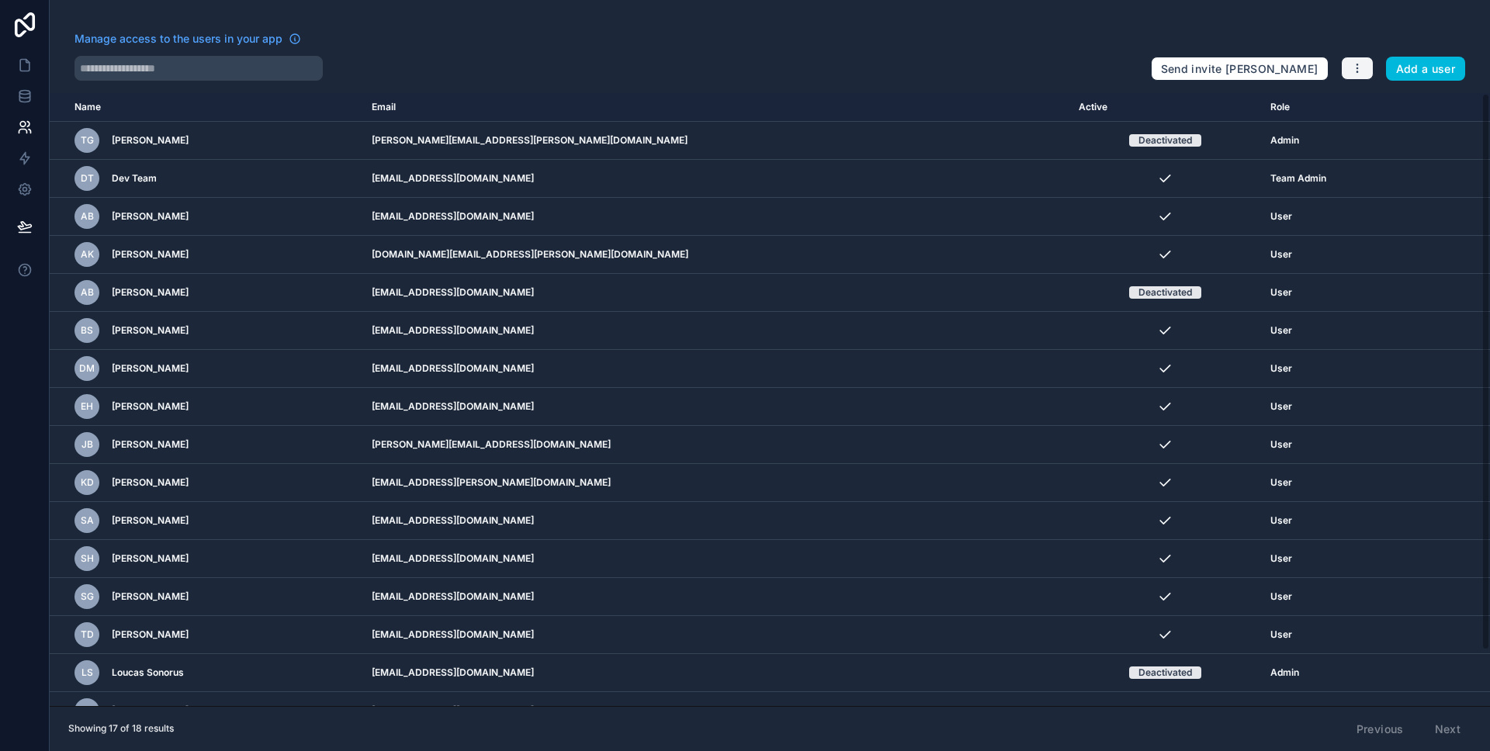
click at [1341, 72] on button "button" at bounding box center [1357, 68] width 33 height 23
click at [1365, 95] on link "Manage roles" at bounding box center [1394, 104] width 109 height 25
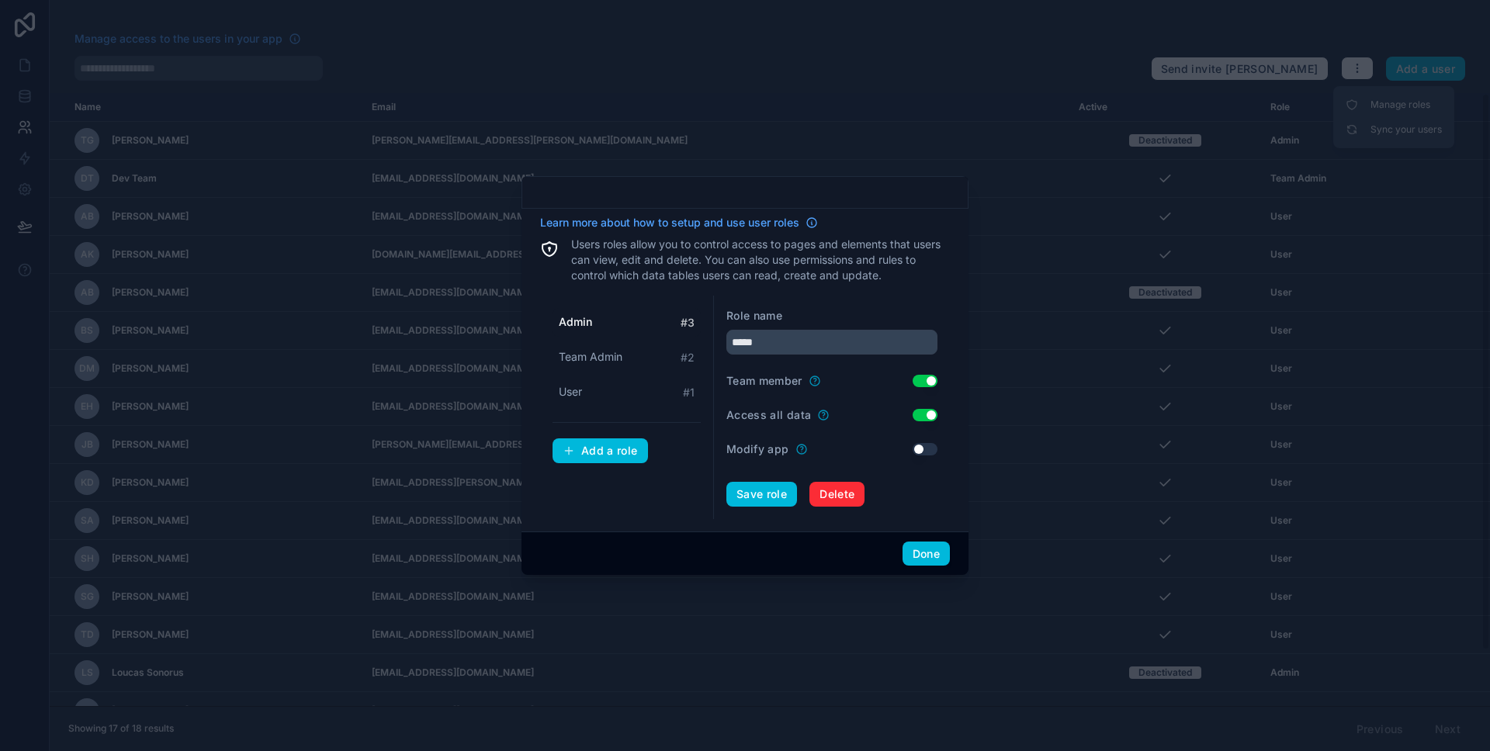
click at [924, 549] on button "Done" at bounding box center [926, 554] width 47 height 25
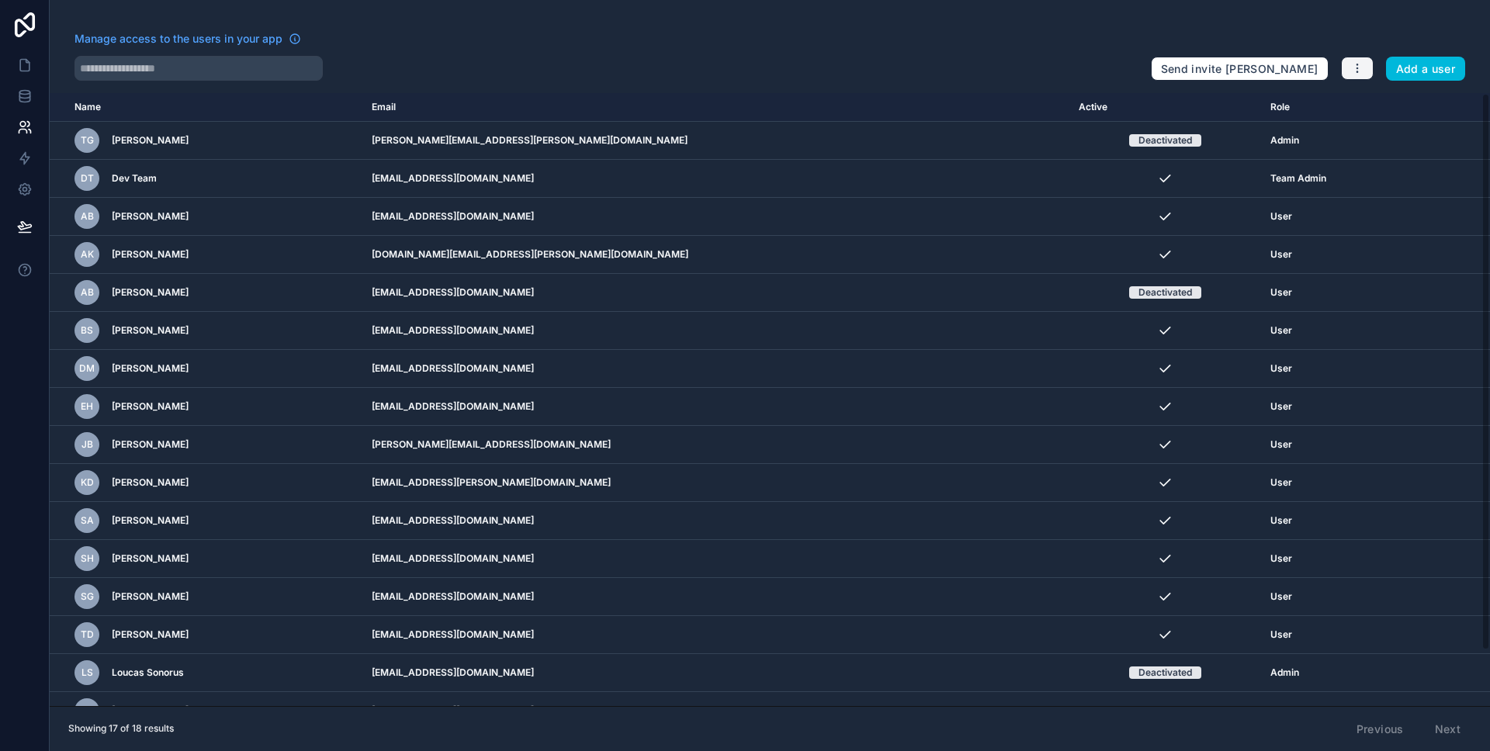
click at [1358, 67] on icon "button" at bounding box center [1357, 68] width 12 height 12
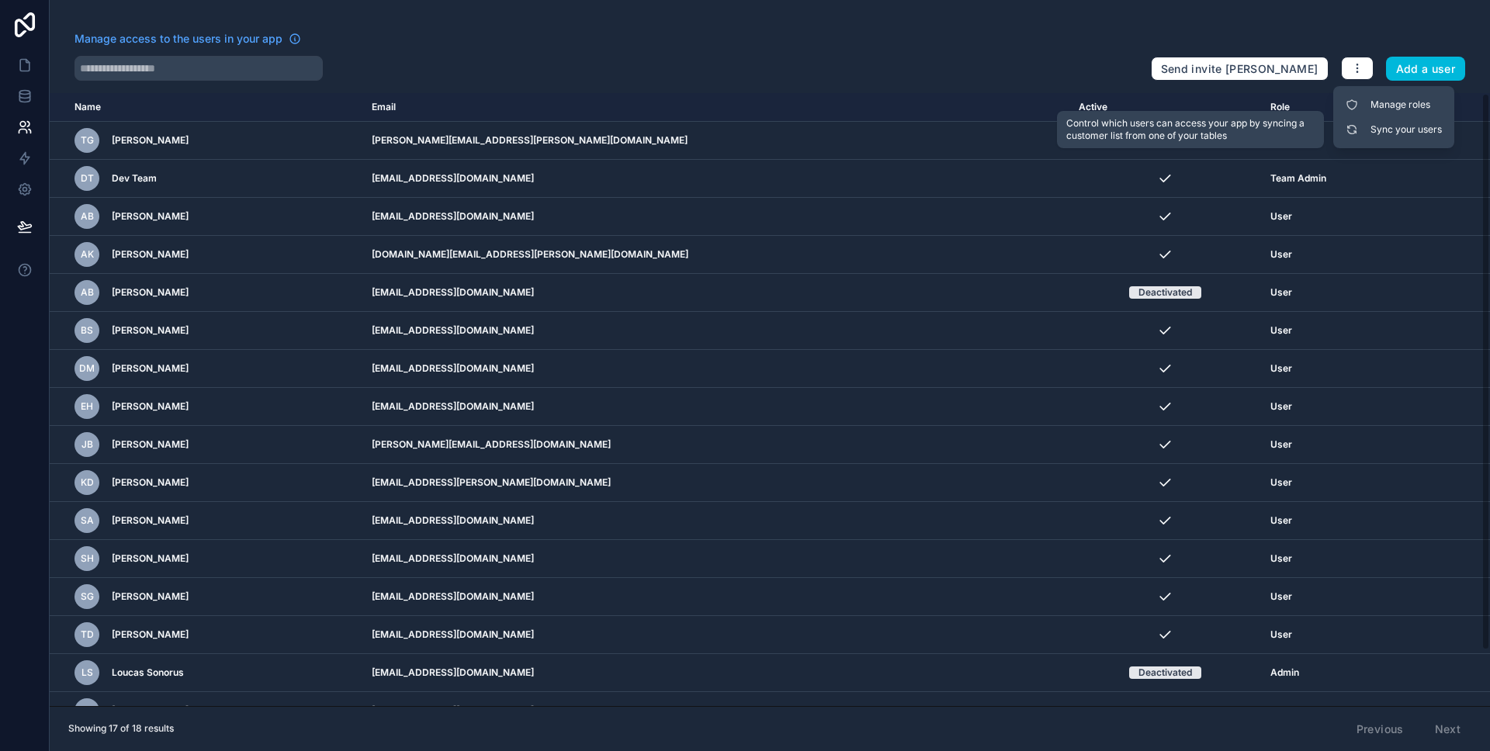
click at [1369, 140] on link "Sync your users" at bounding box center [1394, 129] width 109 height 25
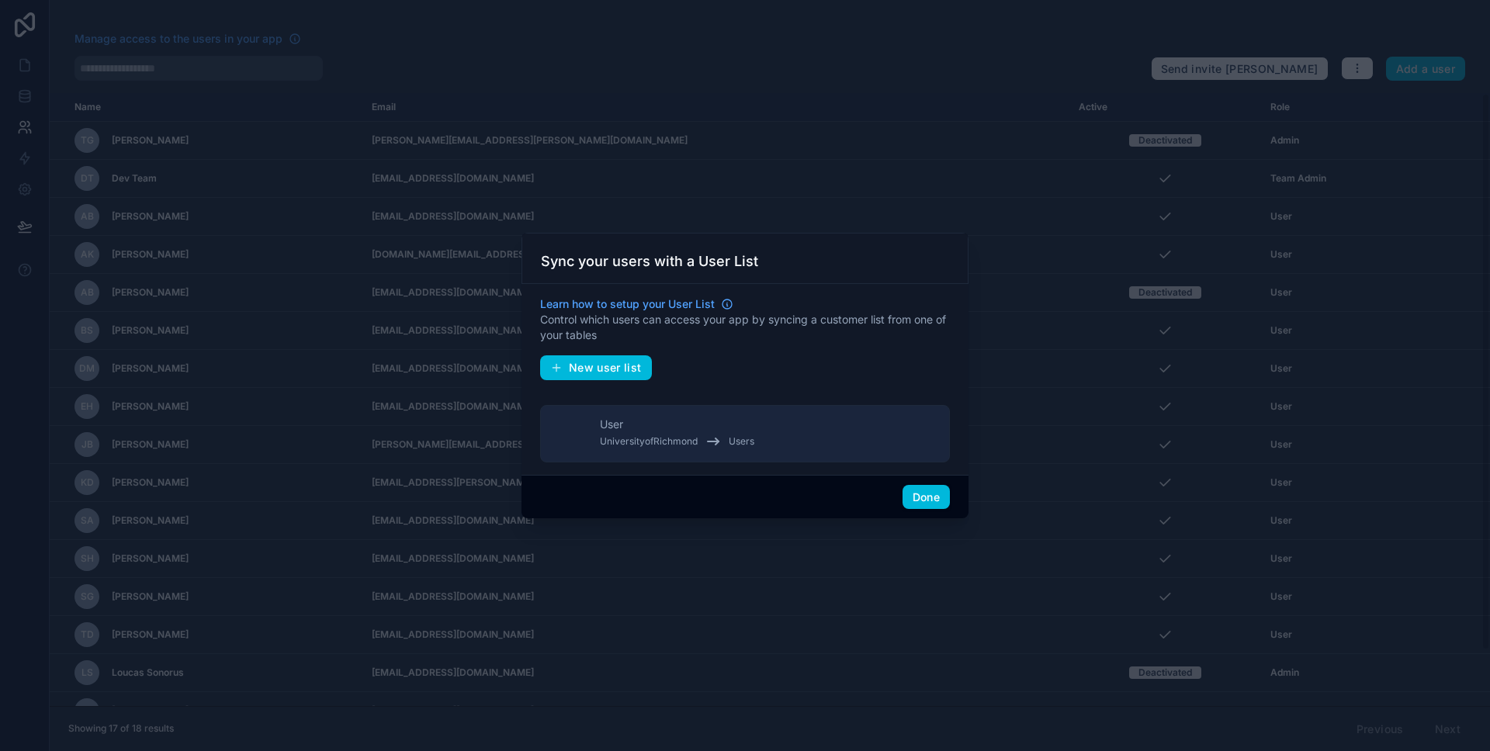
click at [908, 489] on button "Done" at bounding box center [926, 497] width 47 height 25
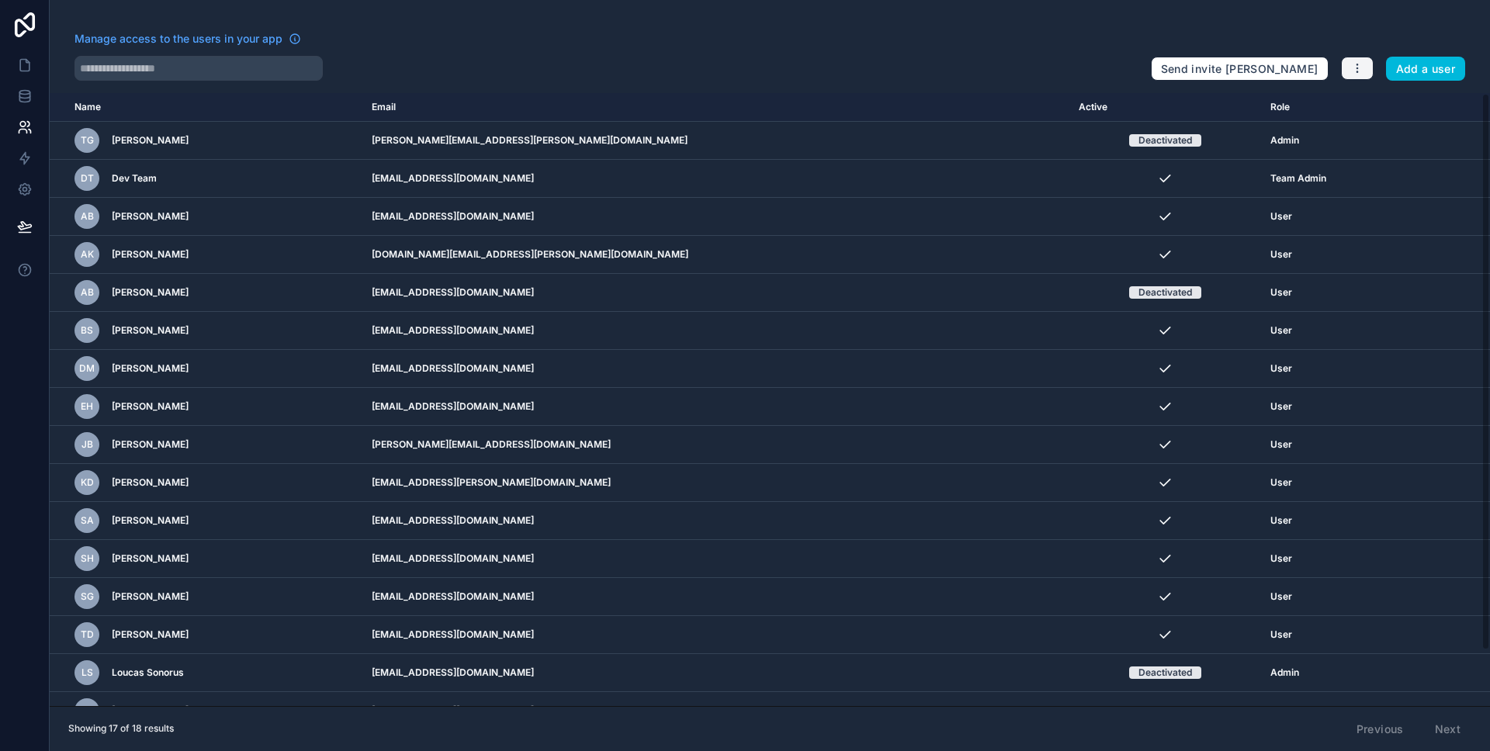
click at [1350, 69] on button "button" at bounding box center [1357, 68] width 33 height 23
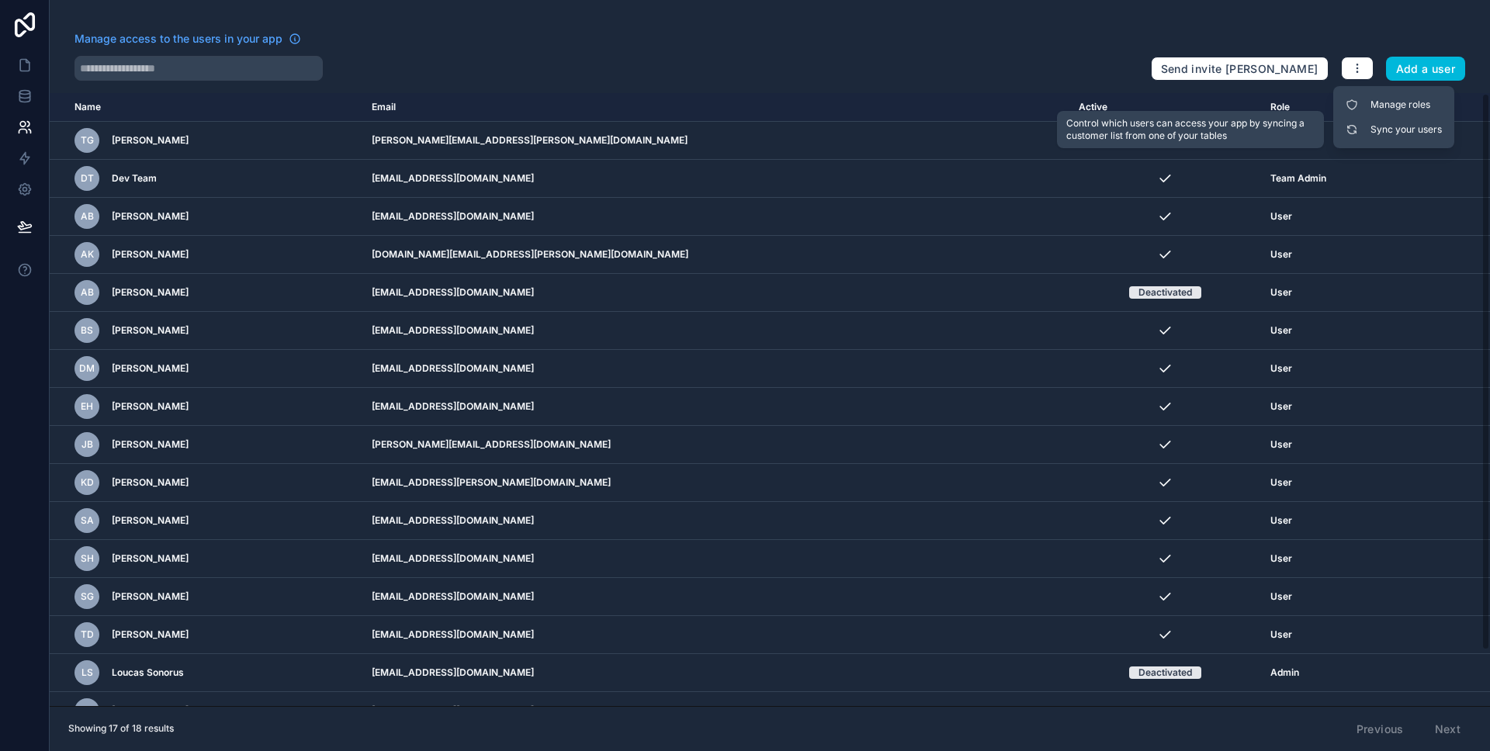
click at [1395, 129] on link "Sync your users" at bounding box center [1394, 129] width 109 height 25
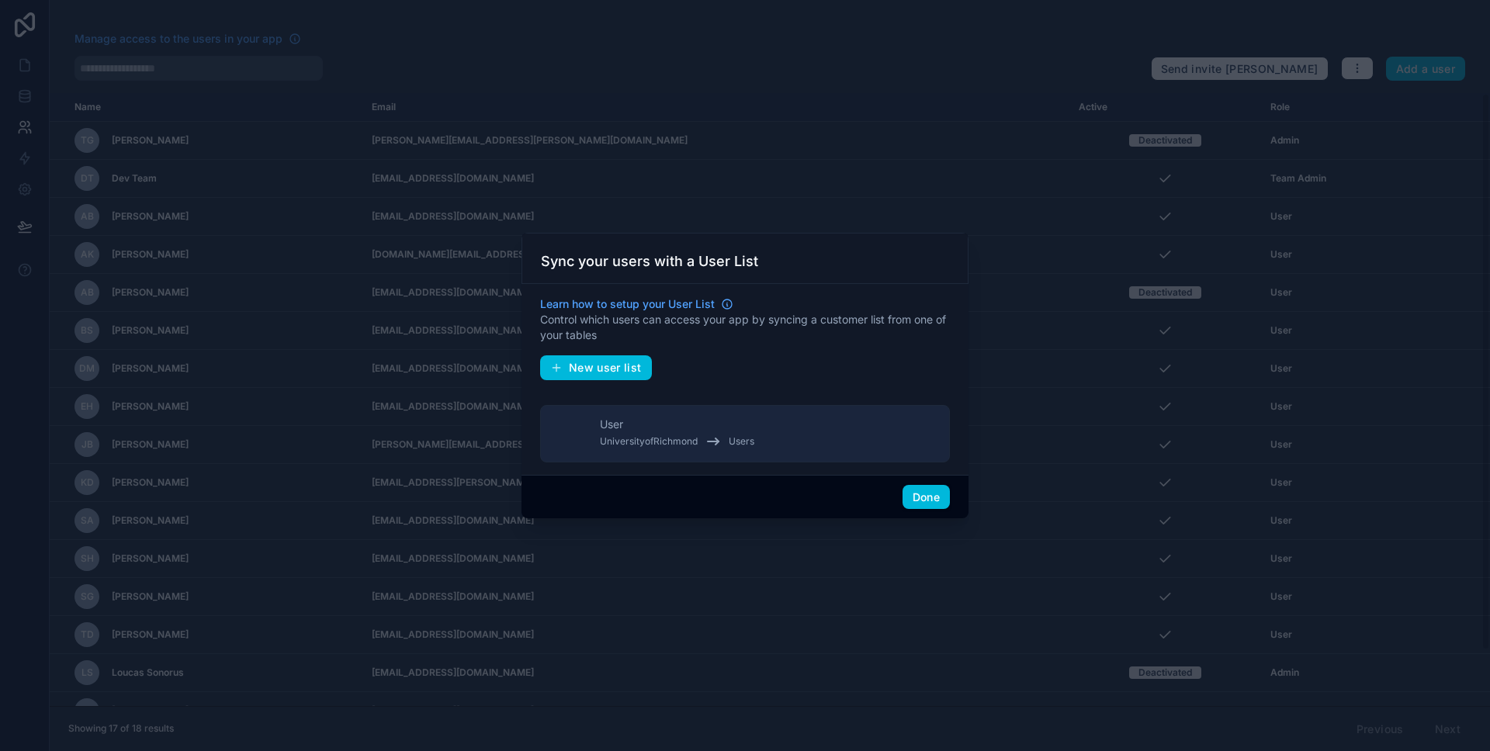
click at [726, 414] on button "User UniversityofRichmond Users" at bounding box center [745, 433] width 410 height 57
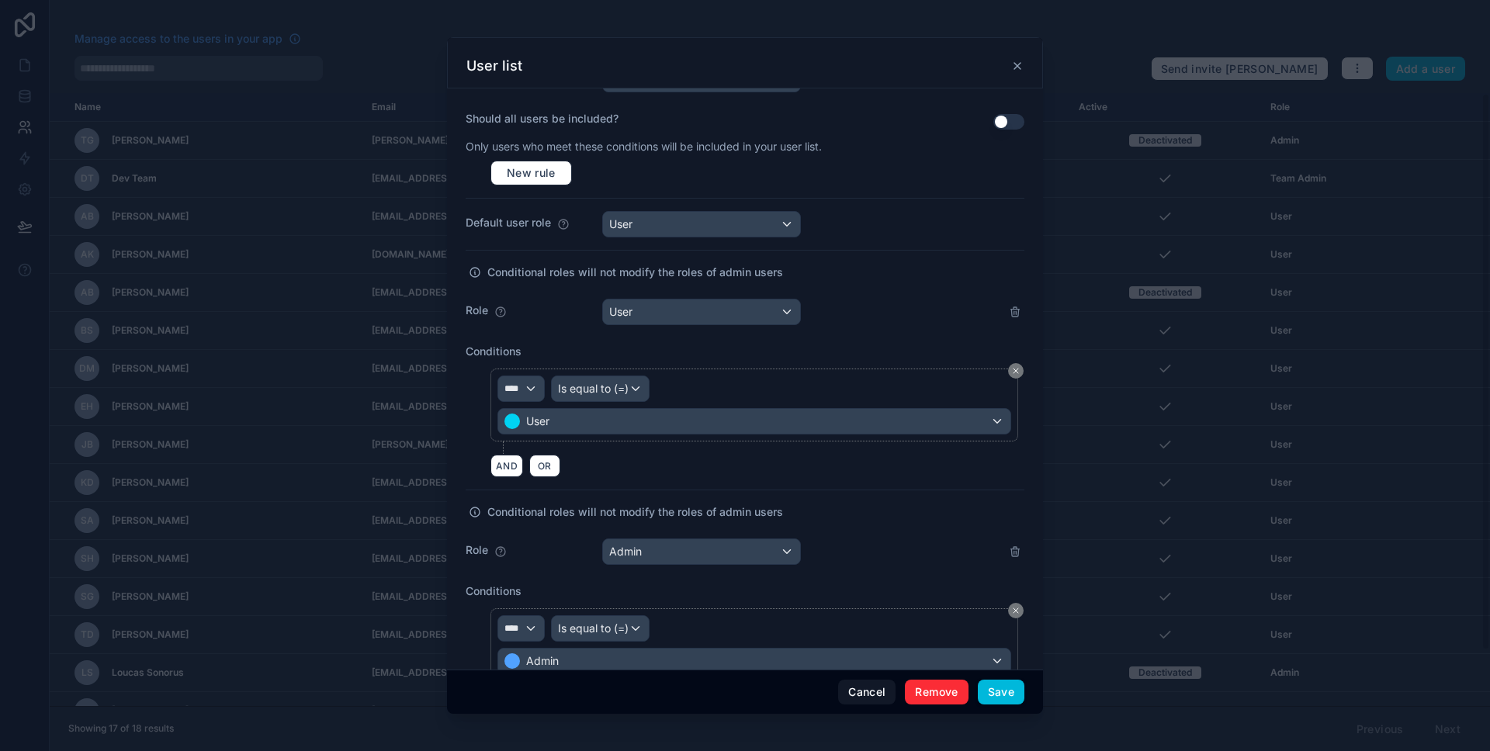
scroll to position [451, 0]
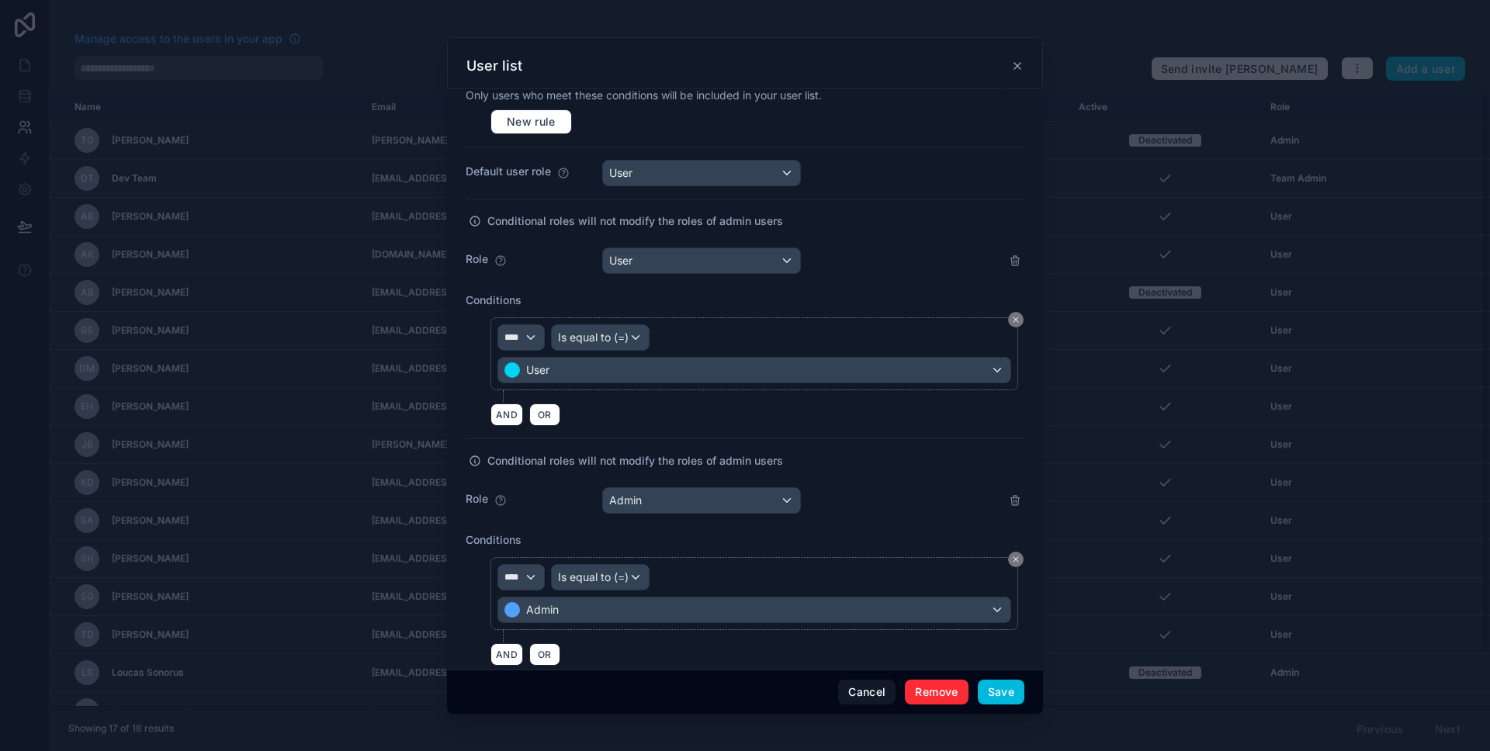
click at [1003, 703] on button "Save" at bounding box center [1001, 692] width 47 height 25
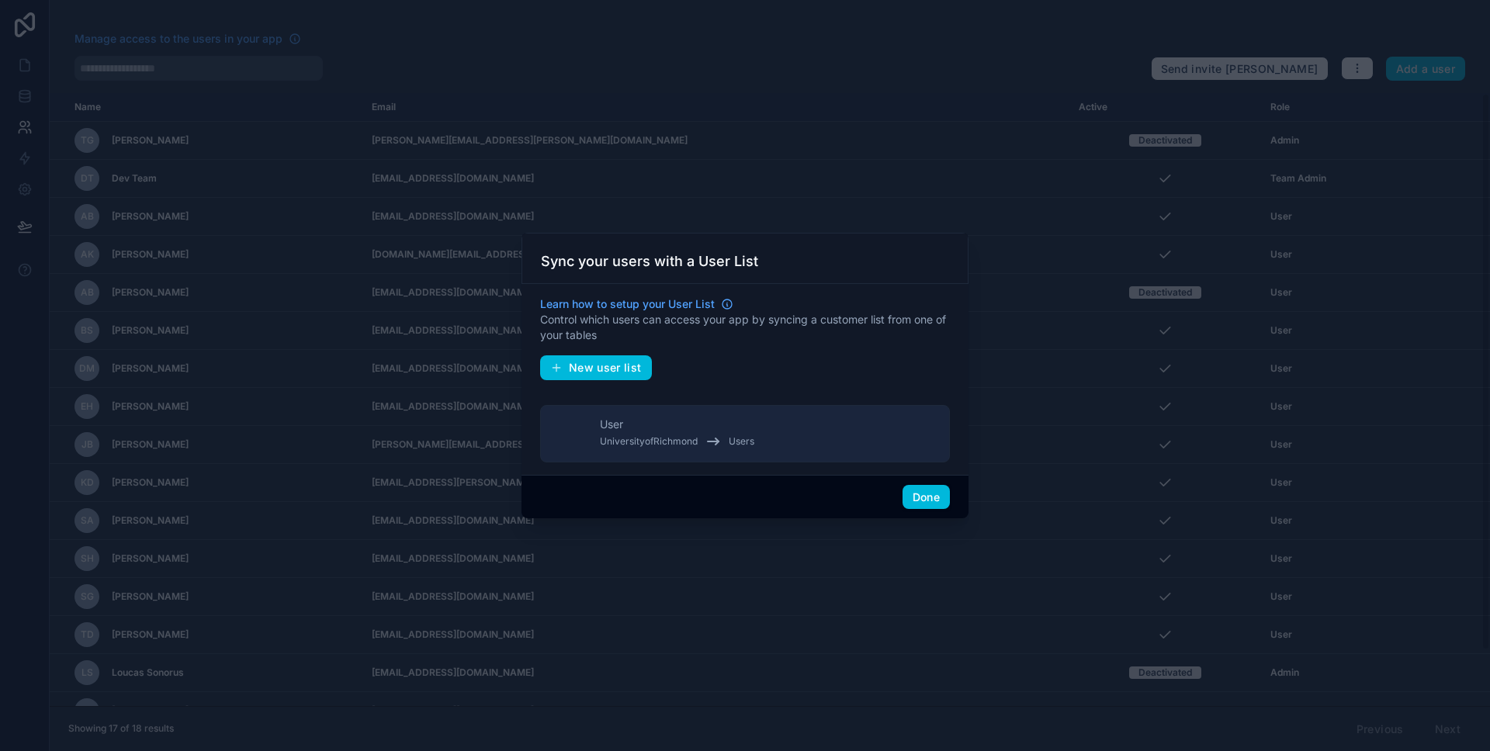
click at [915, 494] on button "Done" at bounding box center [926, 497] width 47 height 25
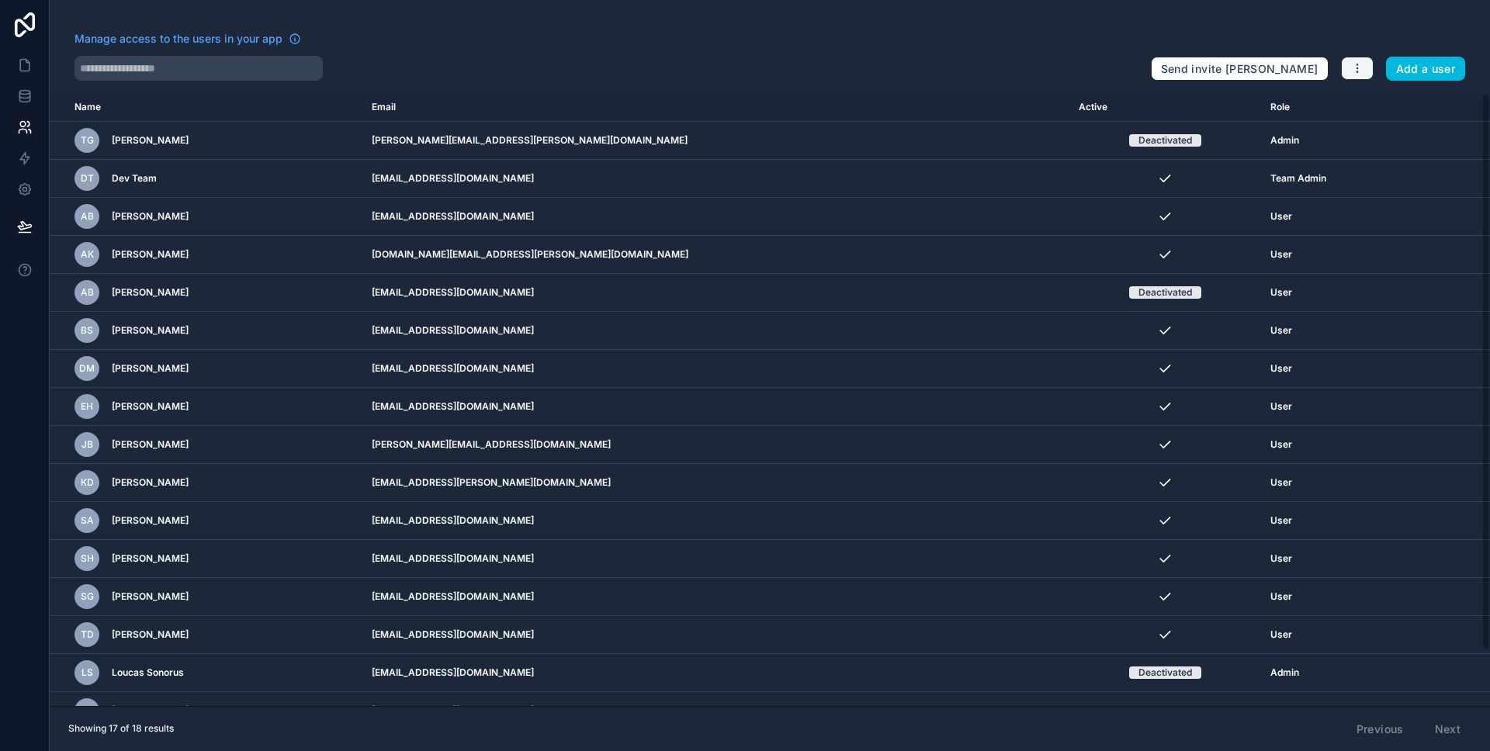
click at [1343, 67] on button "button" at bounding box center [1357, 68] width 33 height 23
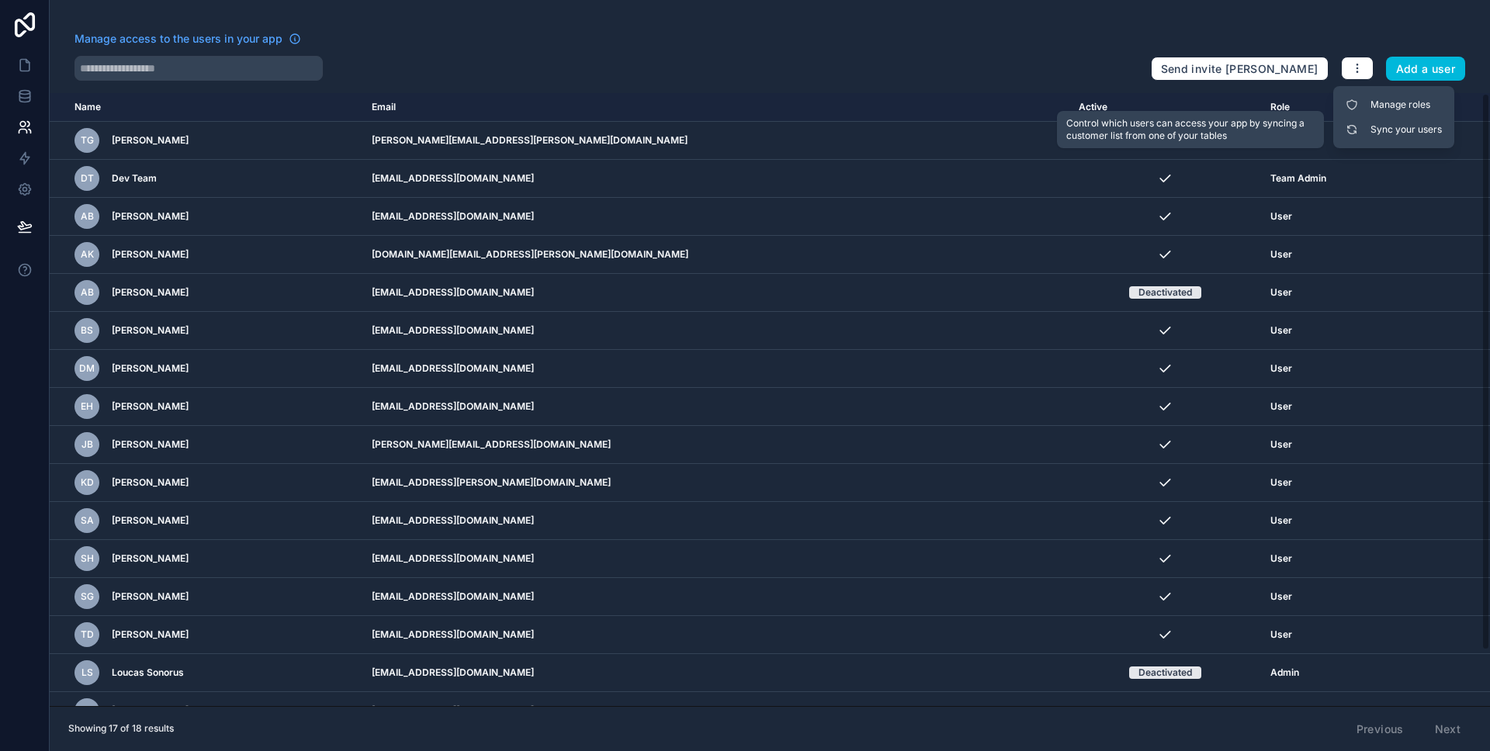
click at [1378, 126] on link "Sync your users" at bounding box center [1394, 129] width 109 height 25
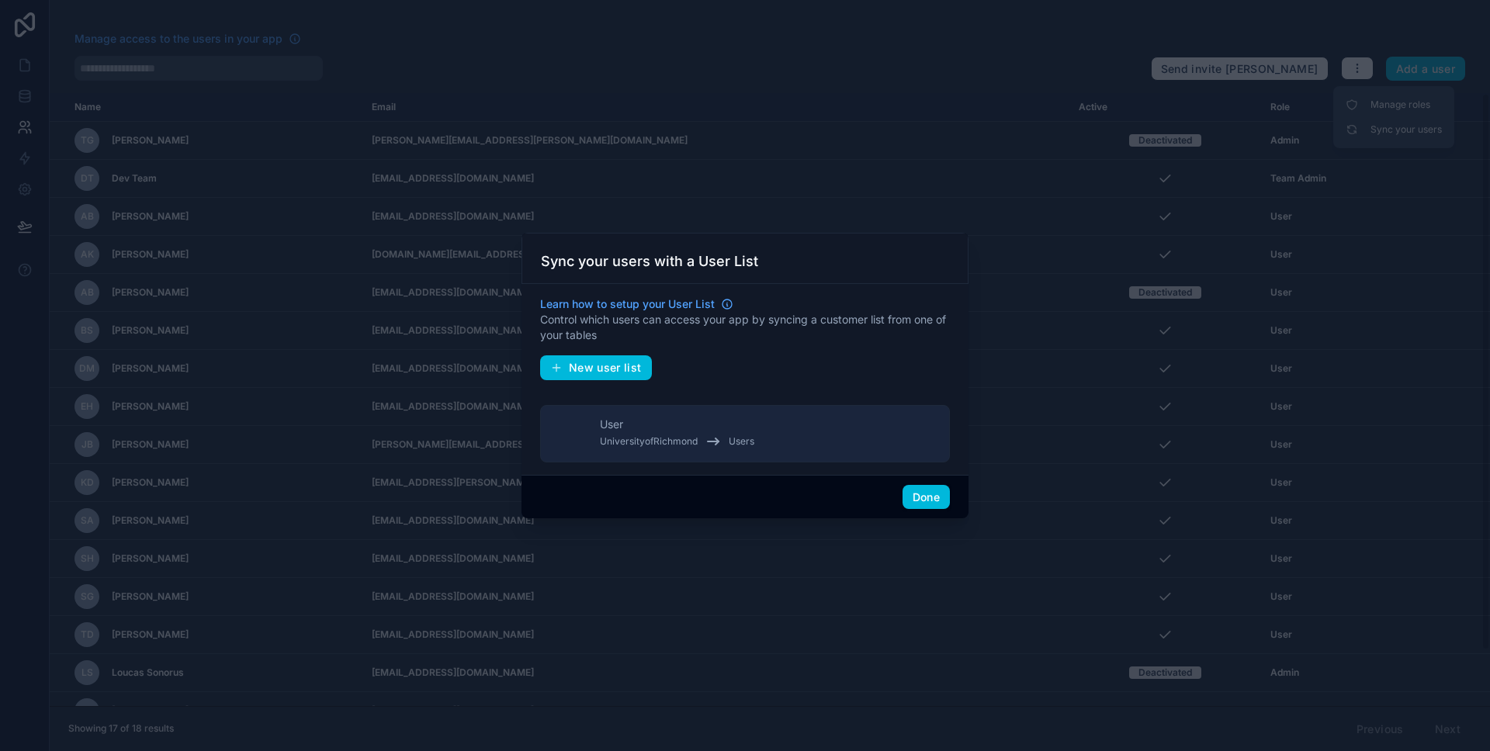
click at [937, 487] on button "Done" at bounding box center [926, 497] width 47 height 25
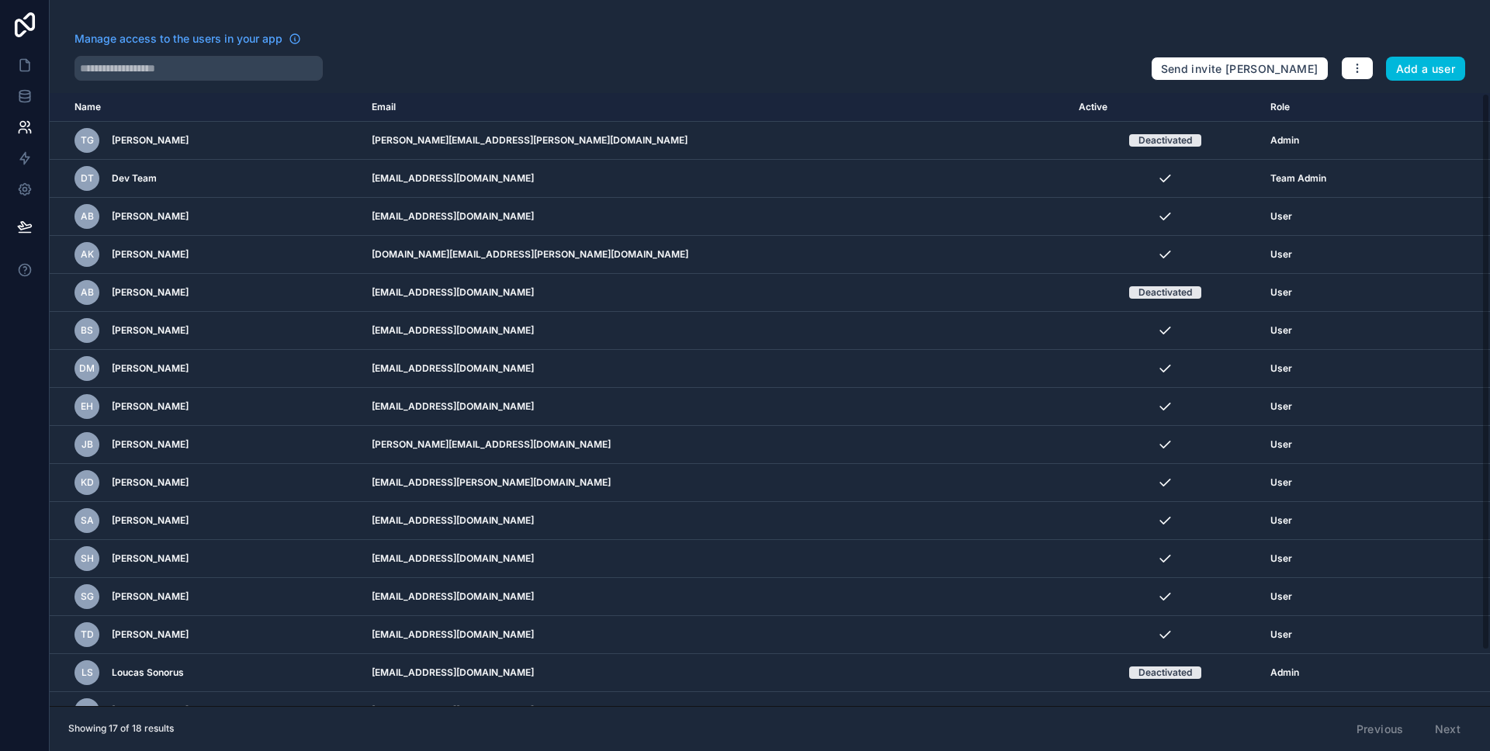
click at [1385, 77] on div "Send invite reminders Add a user" at bounding box center [1308, 65] width 314 height 31
click at [1386, 76] on button "Add a user" at bounding box center [1426, 69] width 80 height 25
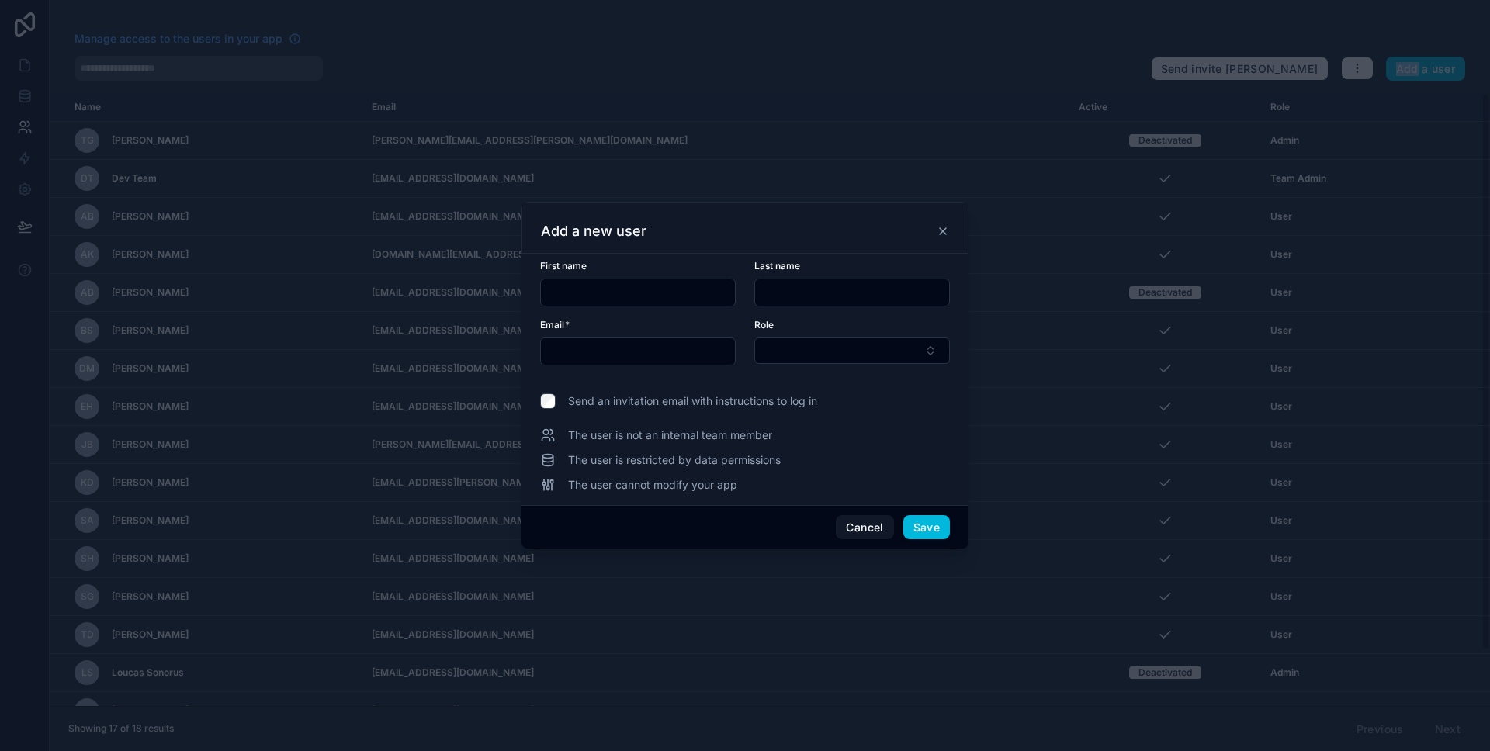
click at [790, 341] on button "Select Button" at bounding box center [852, 351] width 196 height 26
click at [795, 497] on div "First name Last name Email * Role Send an invitation email with instructions to…" at bounding box center [745, 379] width 447 height 251
click at [874, 527] on button "Cancel" at bounding box center [864, 527] width 57 height 25
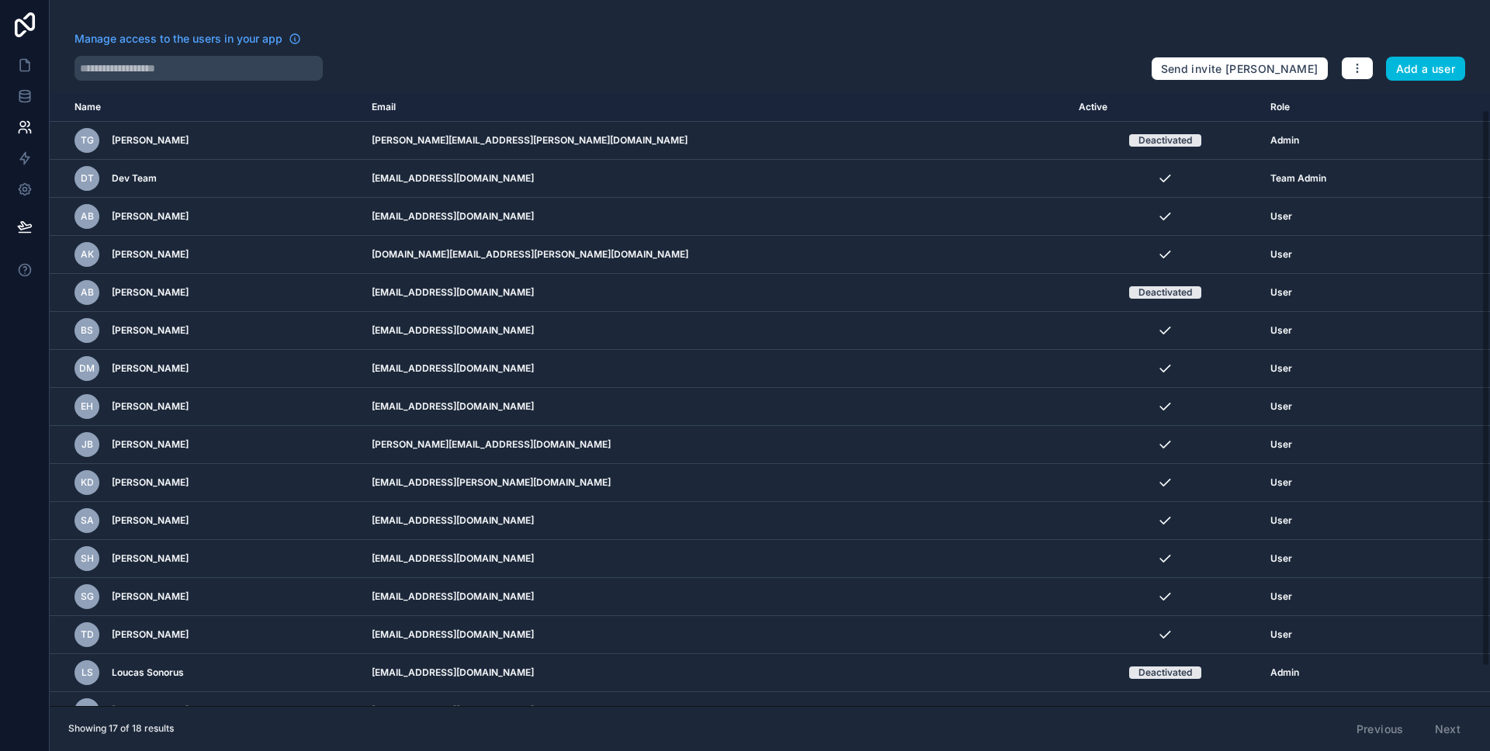
scroll to position [61, 0]
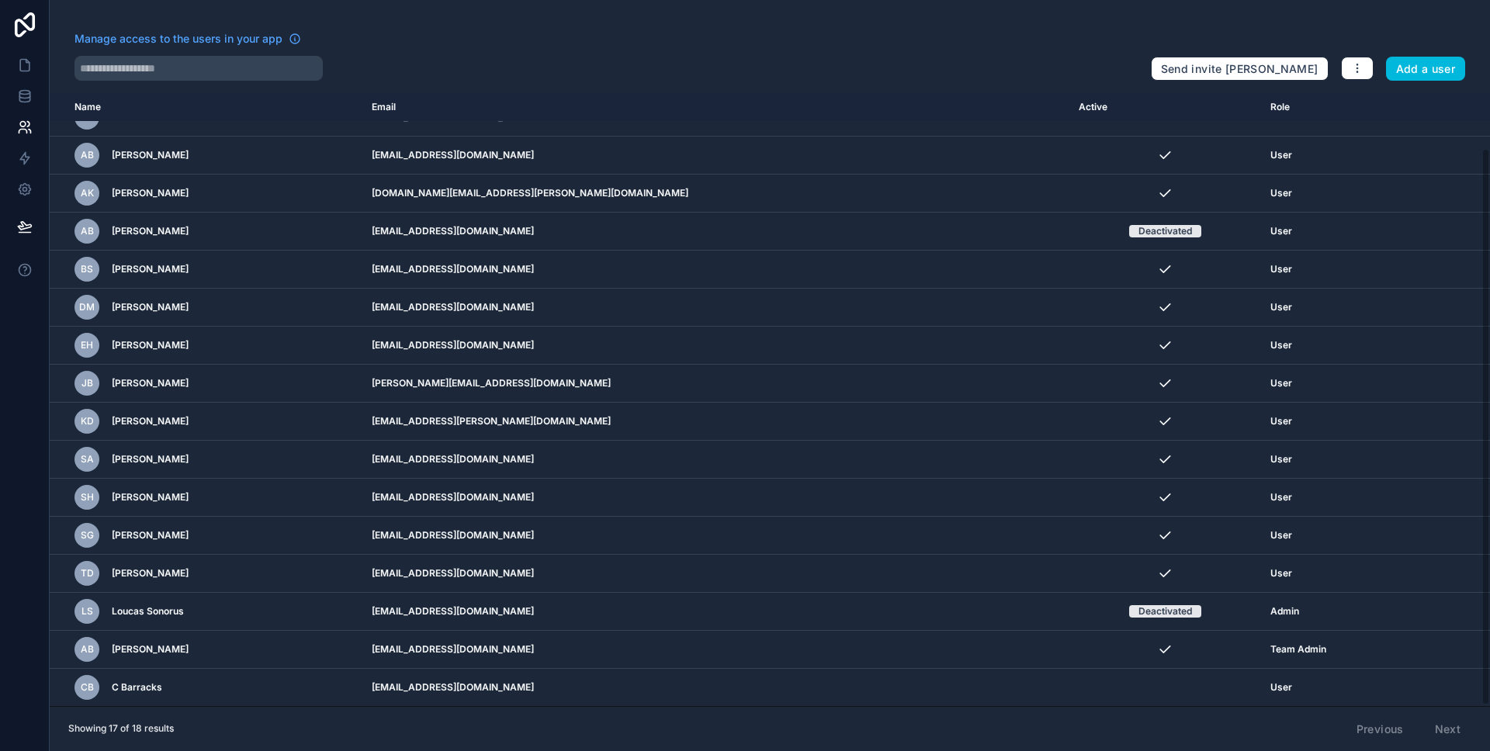
click at [1439, 64] on button "Add a user" at bounding box center [1426, 69] width 80 height 25
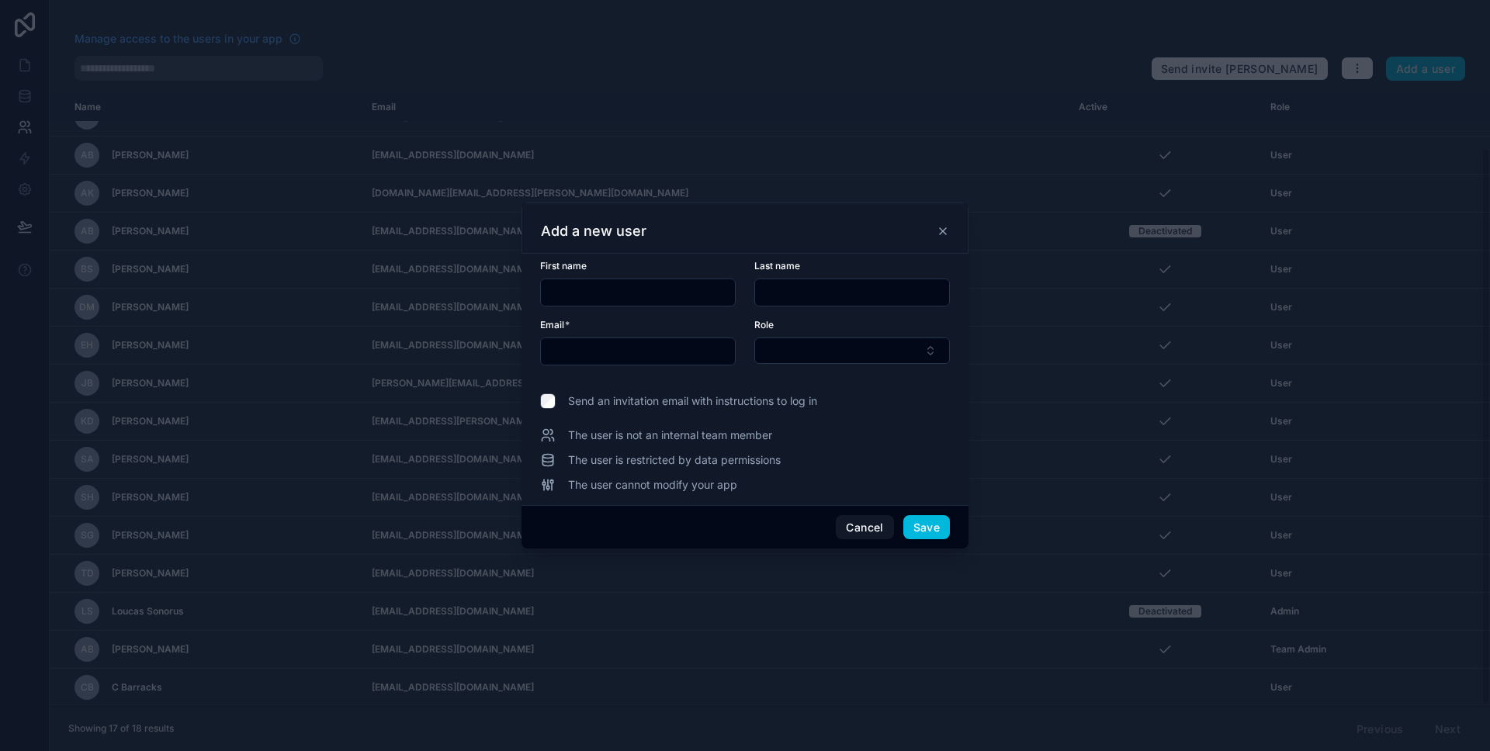
click at [700, 297] on input "text" at bounding box center [638, 293] width 194 height 22
type input "*******"
click at [905, 286] on input "text" at bounding box center [852, 293] width 194 height 22
paste input "**********"
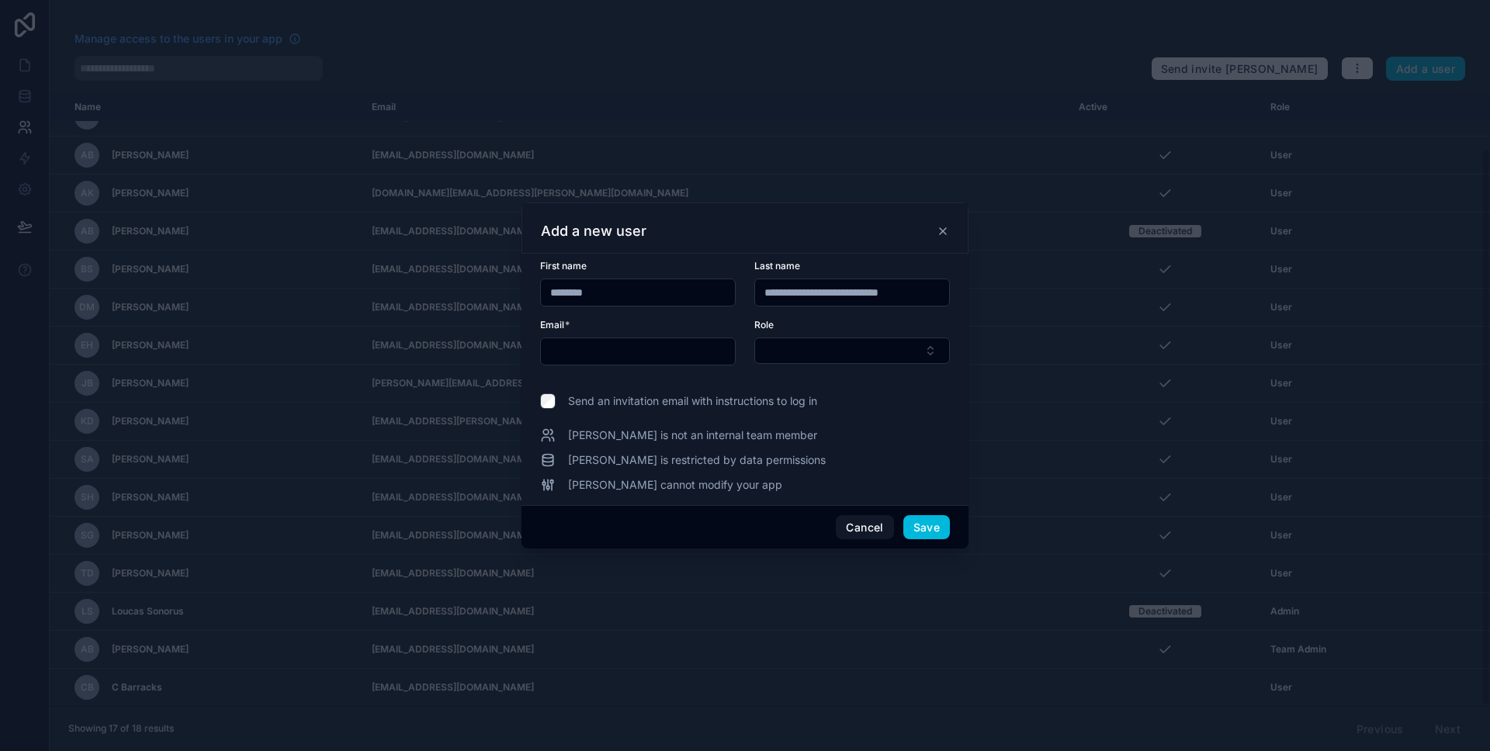
click at [874, 302] on input "**********" at bounding box center [852, 293] width 194 height 22
type input "**********"
click at [682, 353] on input "text" at bounding box center [638, 352] width 194 height 22
paste input "**********"
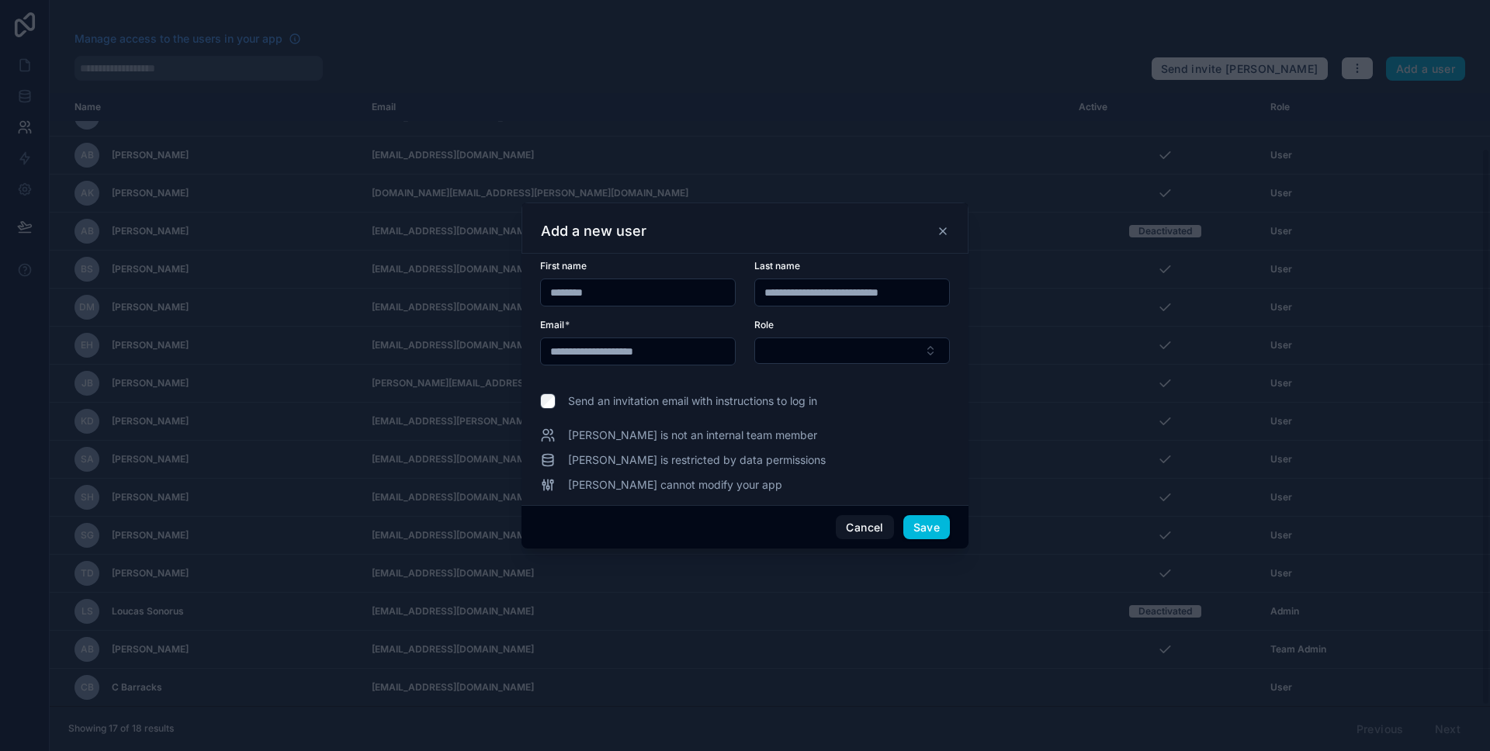
type input "**********"
click at [851, 282] on input "**********" at bounding box center [852, 293] width 194 height 22
click at [850, 291] on input "**********" at bounding box center [852, 293] width 194 height 22
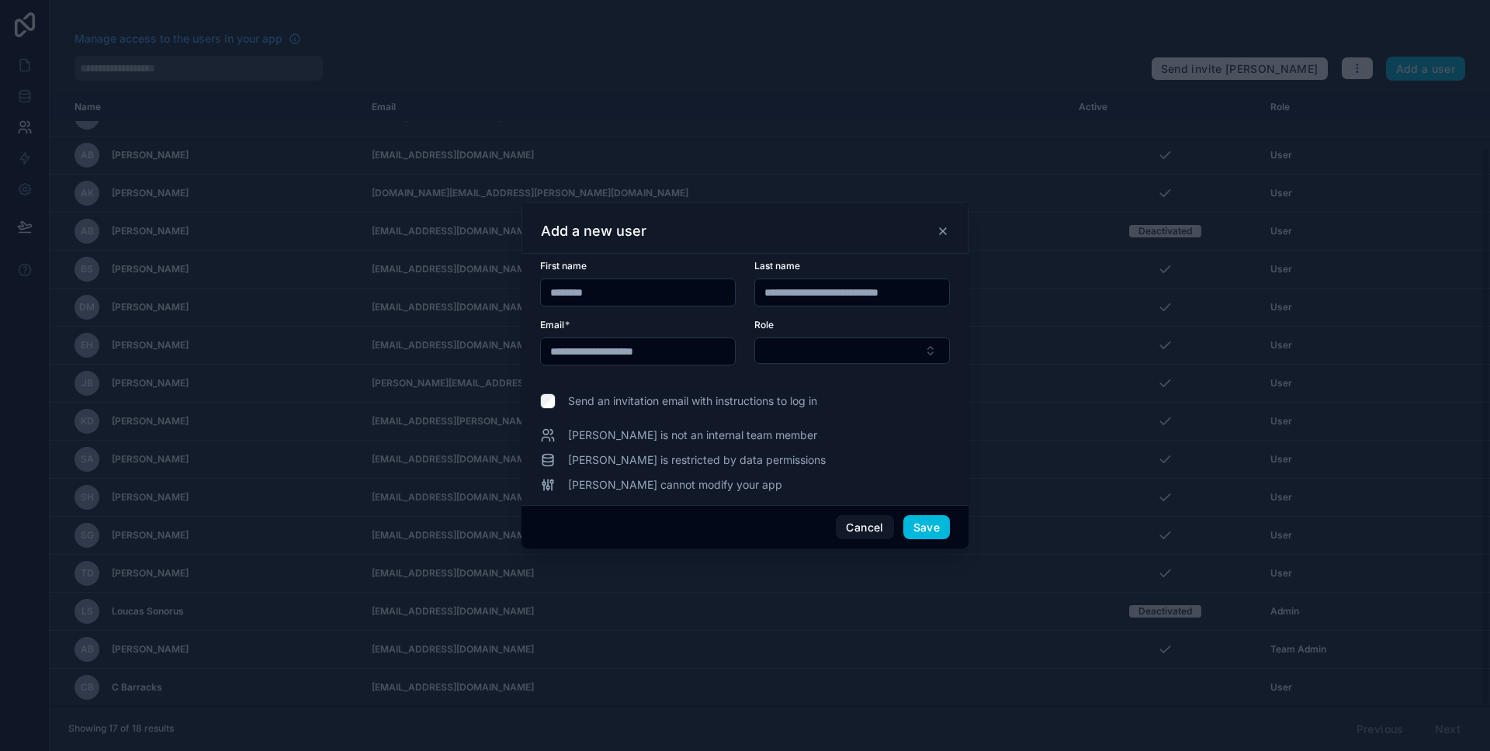
click at [853, 291] on input "**********" at bounding box center [852, 293] width 194 height 22
drag, startPoint x: 821, startPoint y: 294, endPoint x: 1023, endPoint y: 287, distance: 201.9
click at [1023, 287] on div "**********" at bounding box center [745, 375] width 1490 height 751
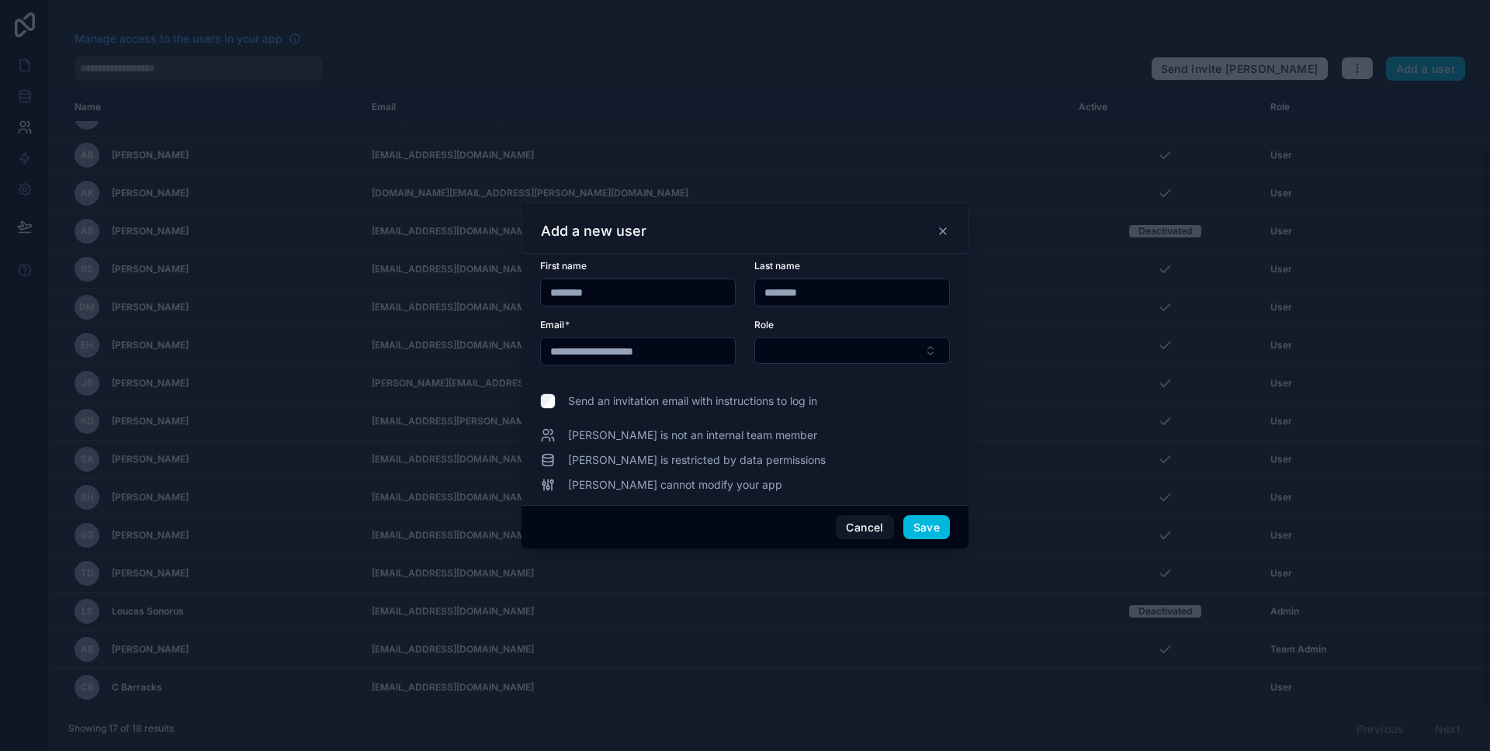
type input "********"
click at [886, 347] on button "Select Button" at bounding box center [852, 351] width 196 height 26
click at [836, 458] on div "User" at bounding box center [852, 461] width 216 height 25
click at [941, 529] on button "Save" at bounding box center [926, 528] width 47 height 25
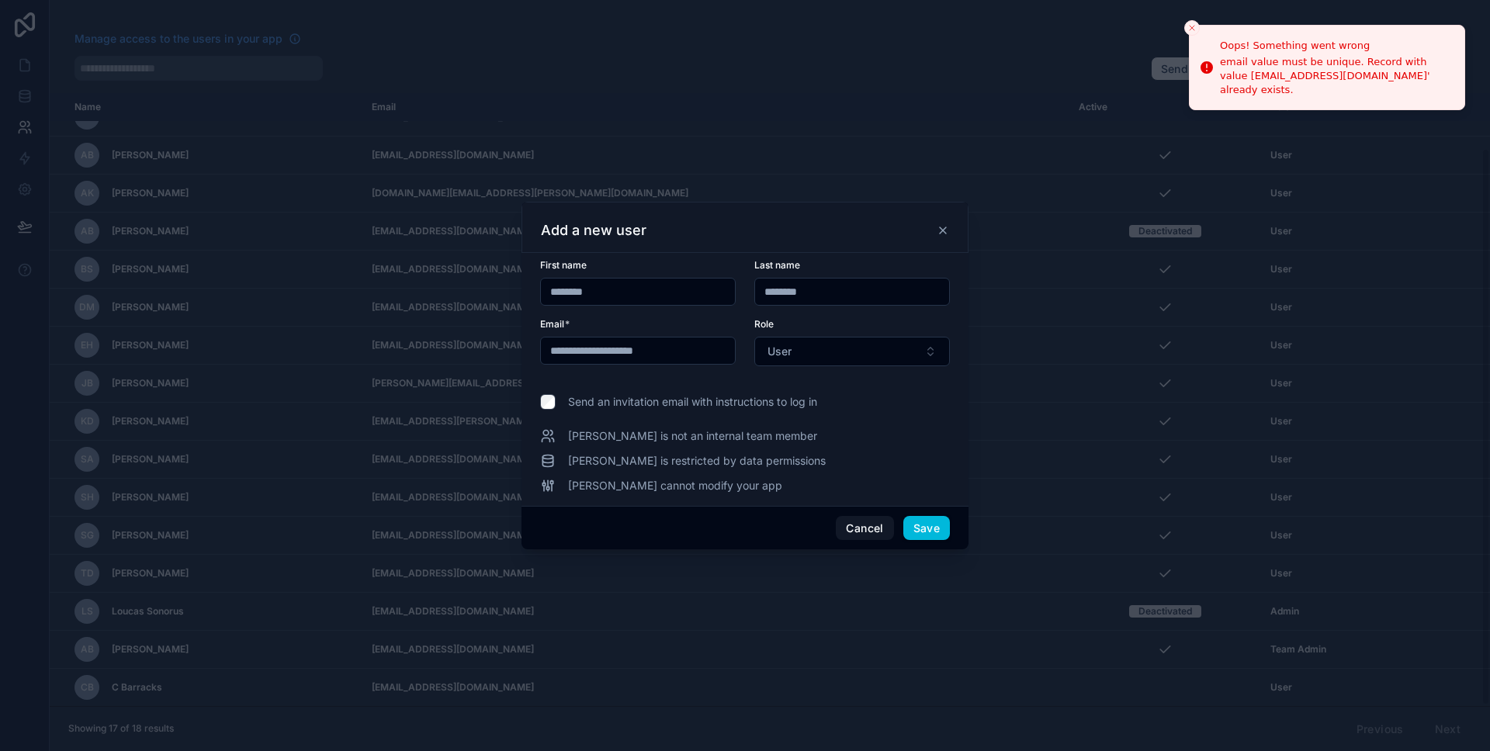
click at [1184, 24] on button "Close toast" at bounding box center [1192, 28] width 16 height 16
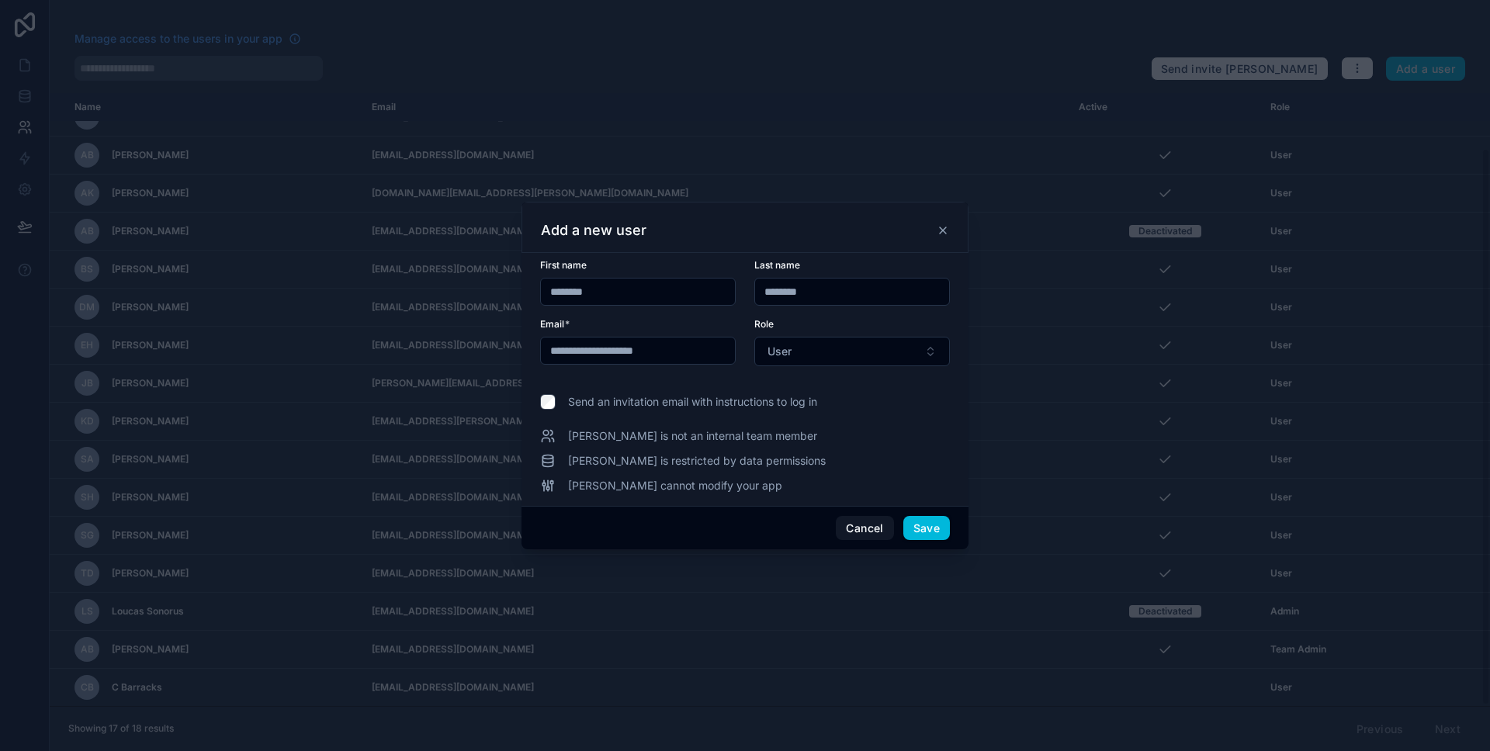
click at [869, 529] on button "Cancel" at bounding box center [864, 528] width 57 height 25
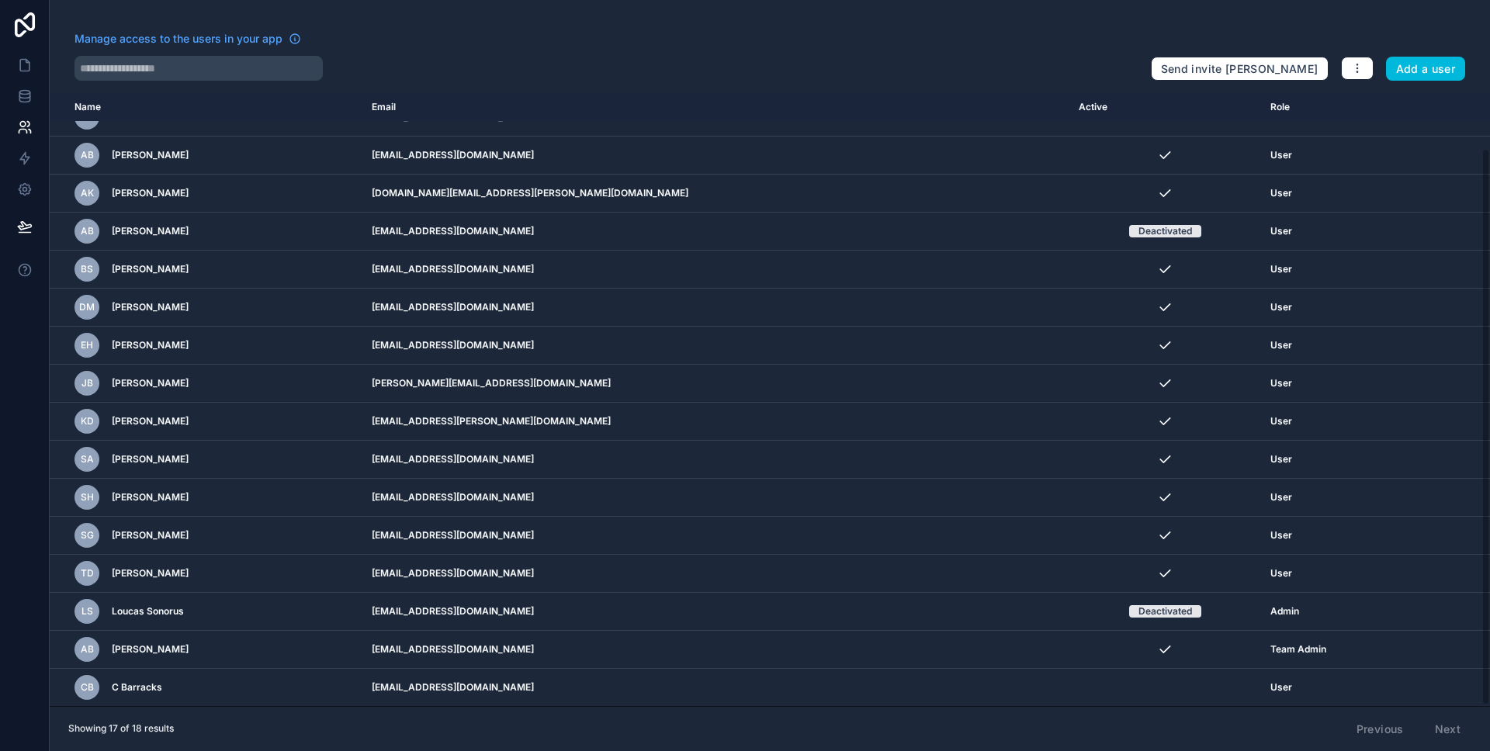
click at [31, 66] on icon at bounding box center [25, 65] width 16 height 16
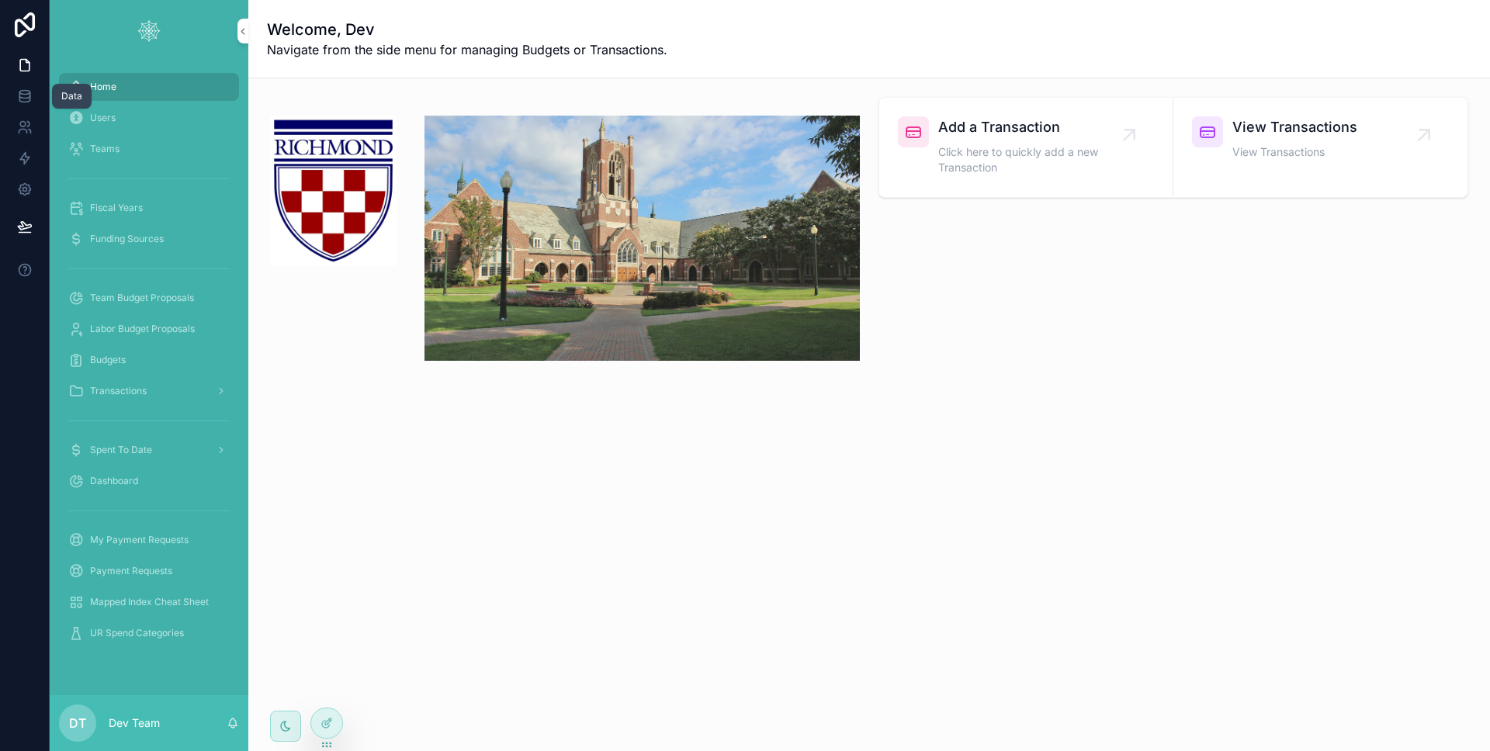
click at [40, 98] on link at bounding box center [24, 96] width 49 height 31
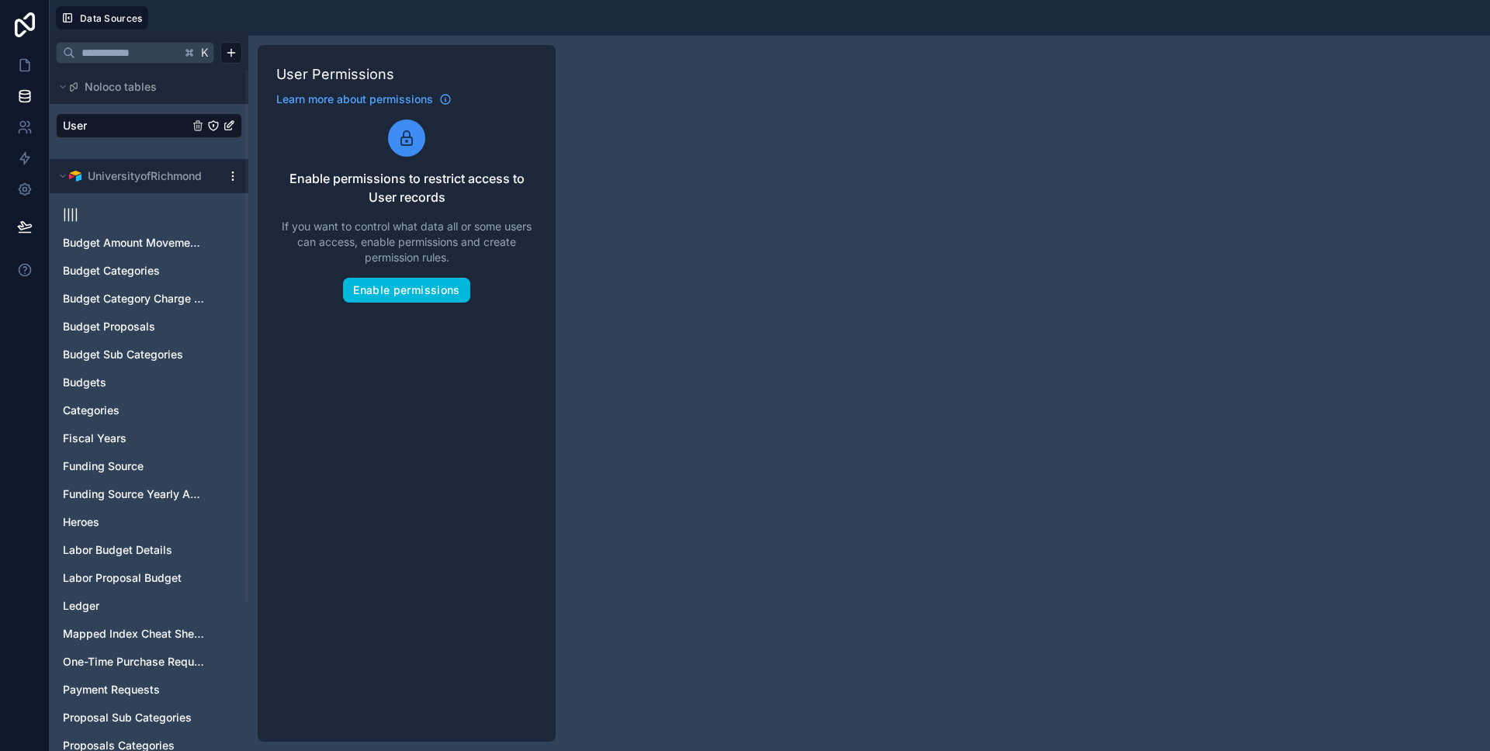
click at [137, 118] on link "User" at bounding box center [126, 126] width 126 height 16
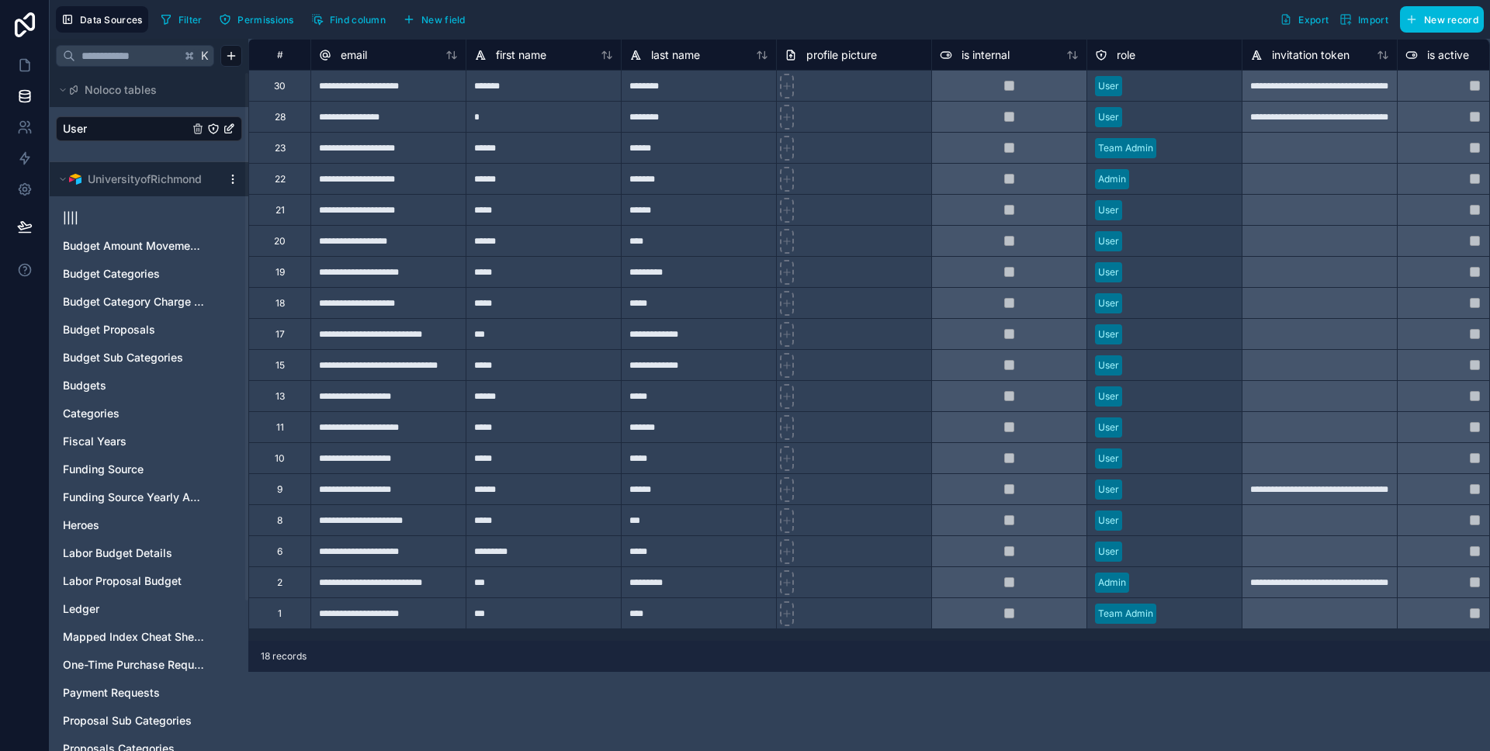
click at [298, 85] on div "30" at bounding box center [279, 85] width 62 height 31
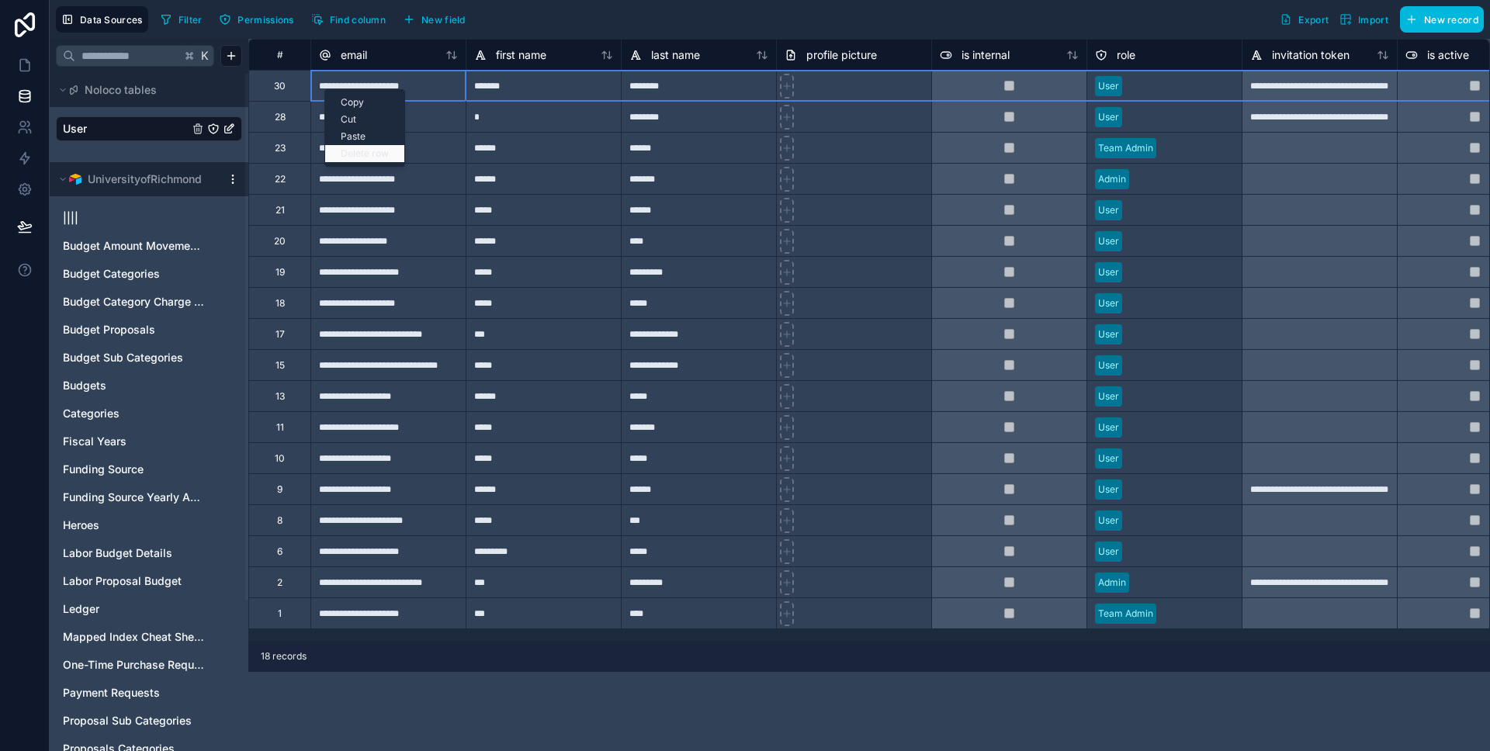
click at [368, 153] on div "Delete row" at bounding box center [364, 153] width 79 height 17
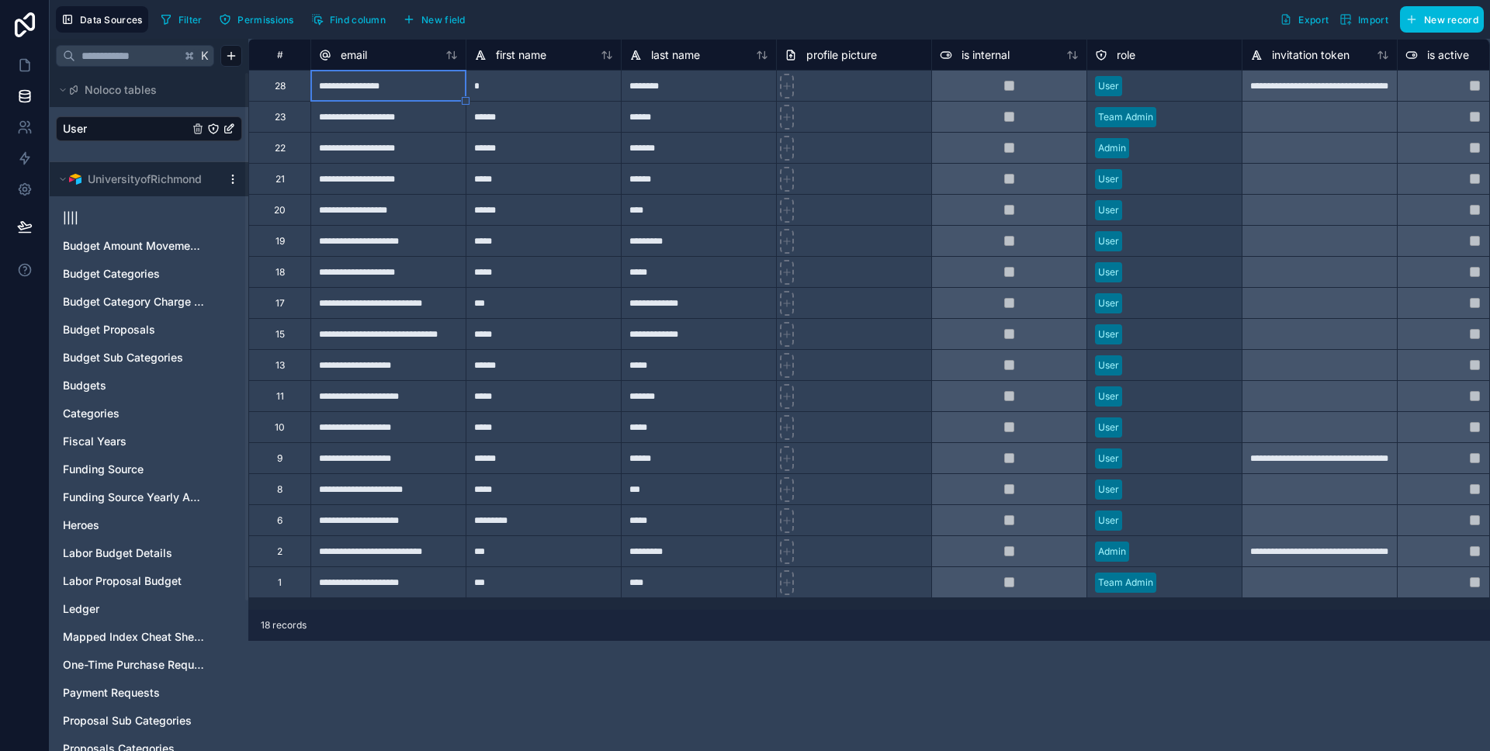
type input "**********"
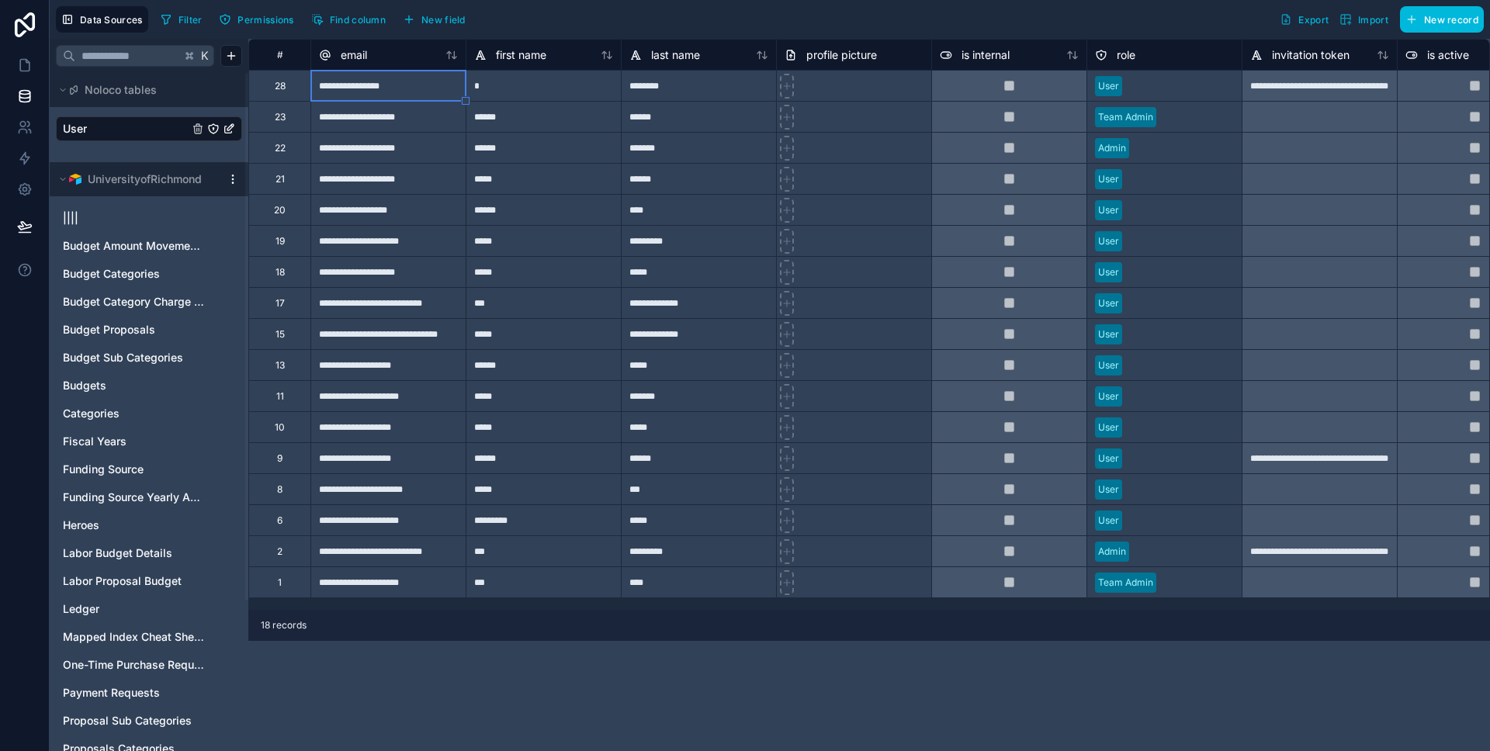
type input "**********"
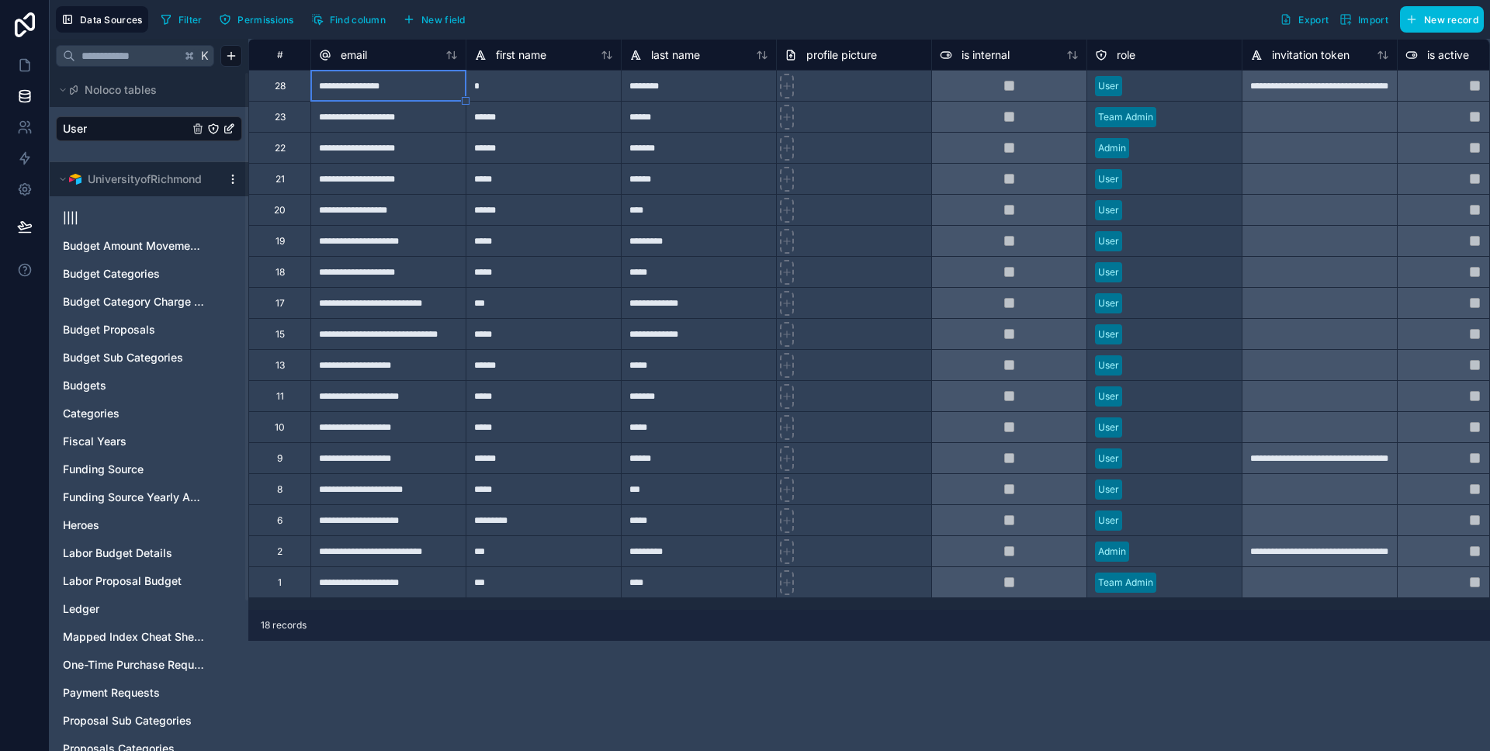
type input "**********"
click at [18, 121] on icon at bounding box center [25, 128] width 16 height 16
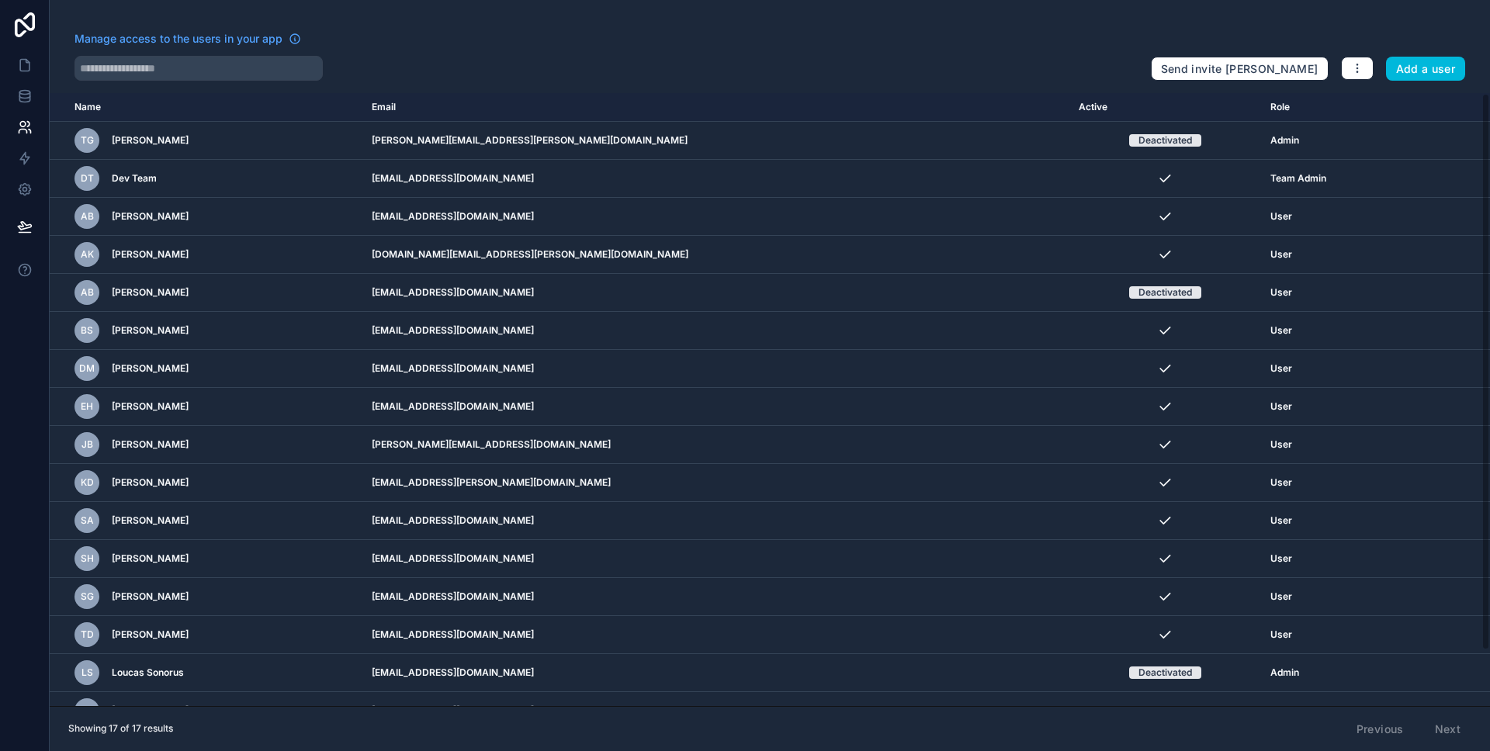
scroll to position [61, 0]
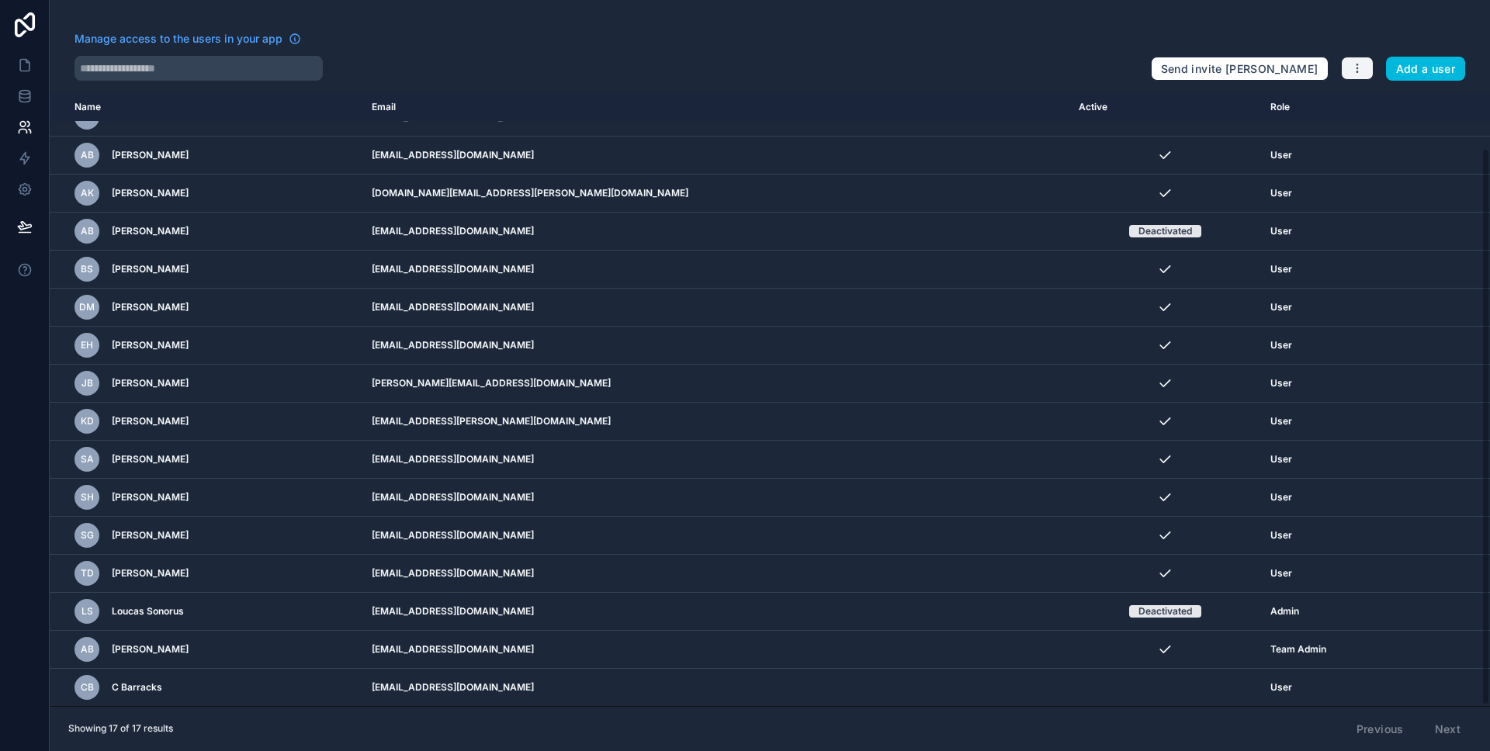
click at [1352, 78] on button "button" at bounding box center [1357, 68] width 33 height 23
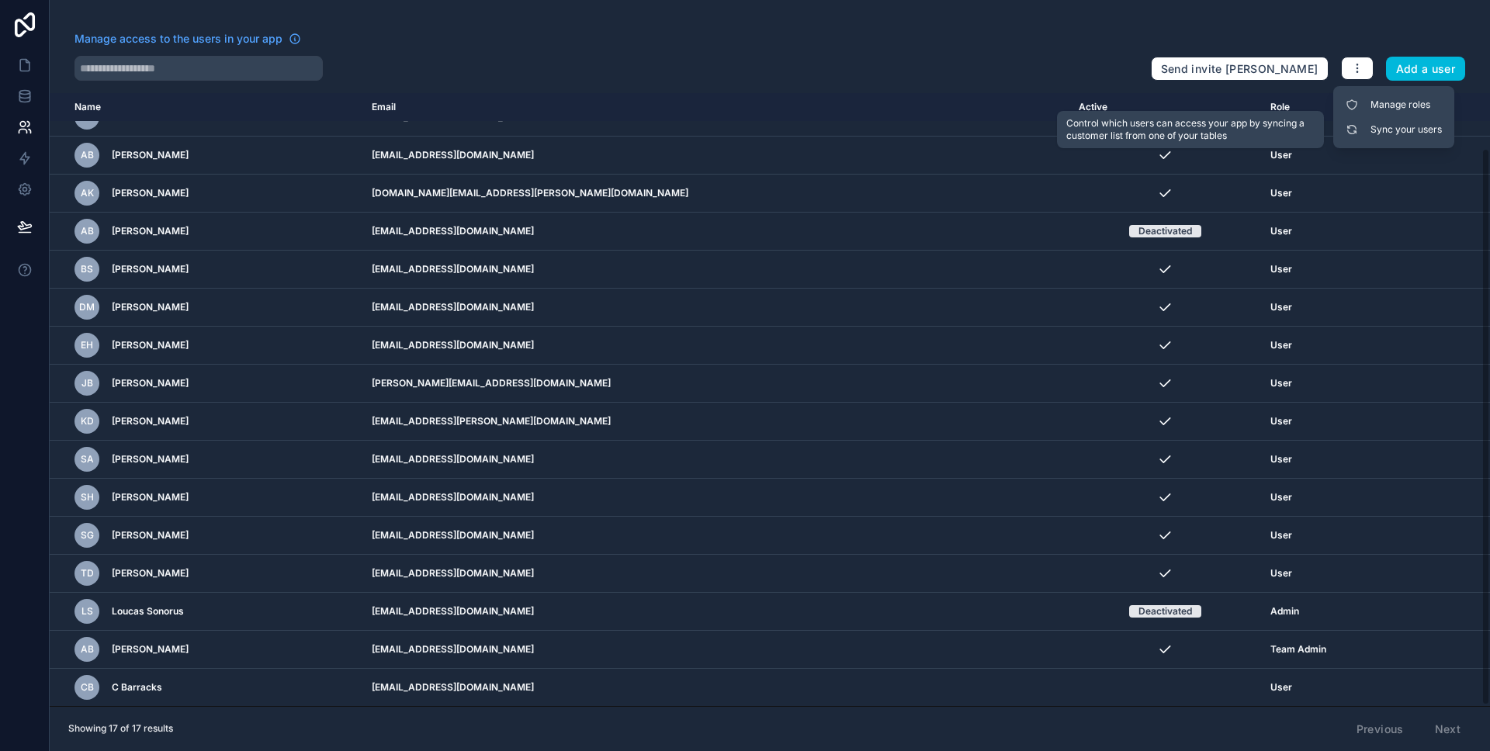
click at [1370, 130] on link "Sync your users" at bounding box center [1394, 129] width 109 height 25
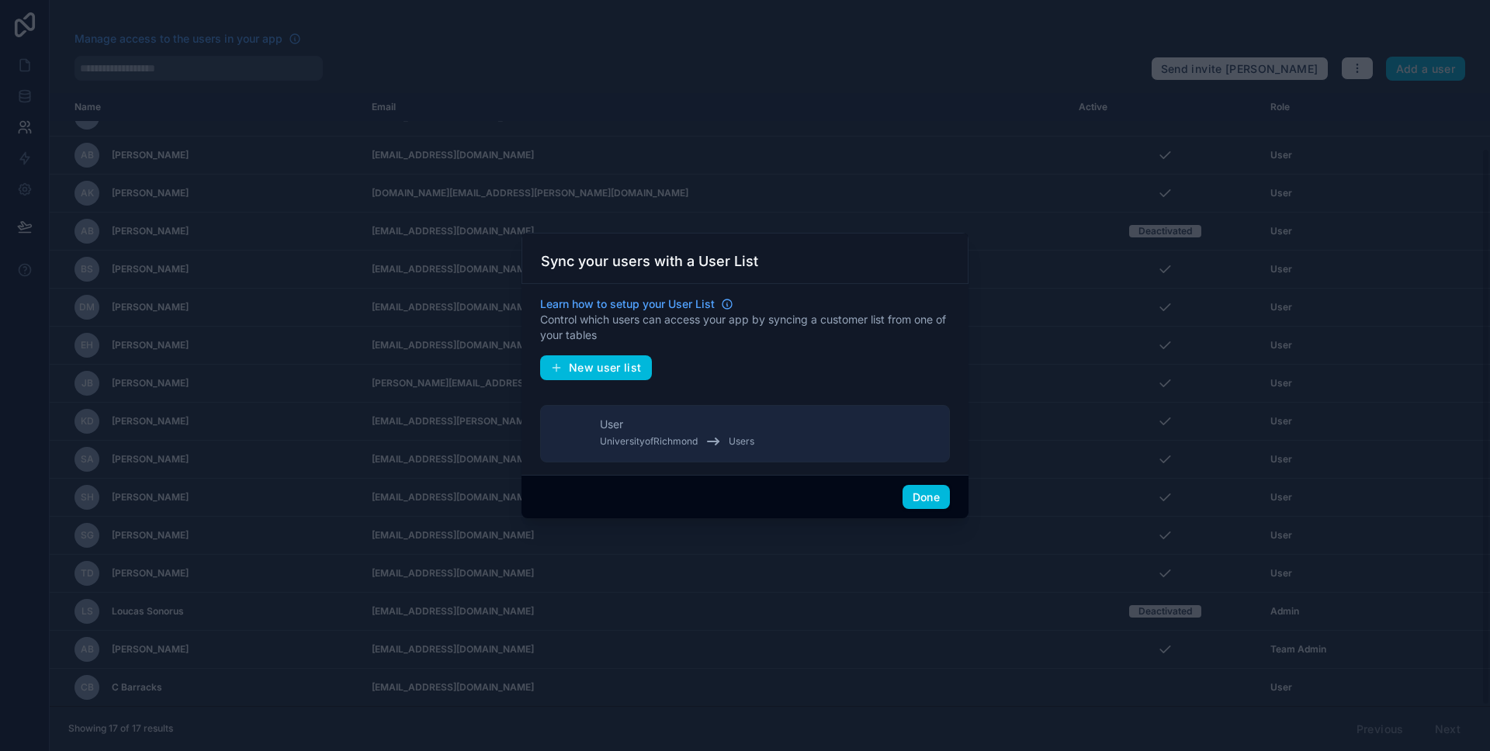
click at [917, 487] on button "Done" at bounding box center [926, 497] width 47 height 25
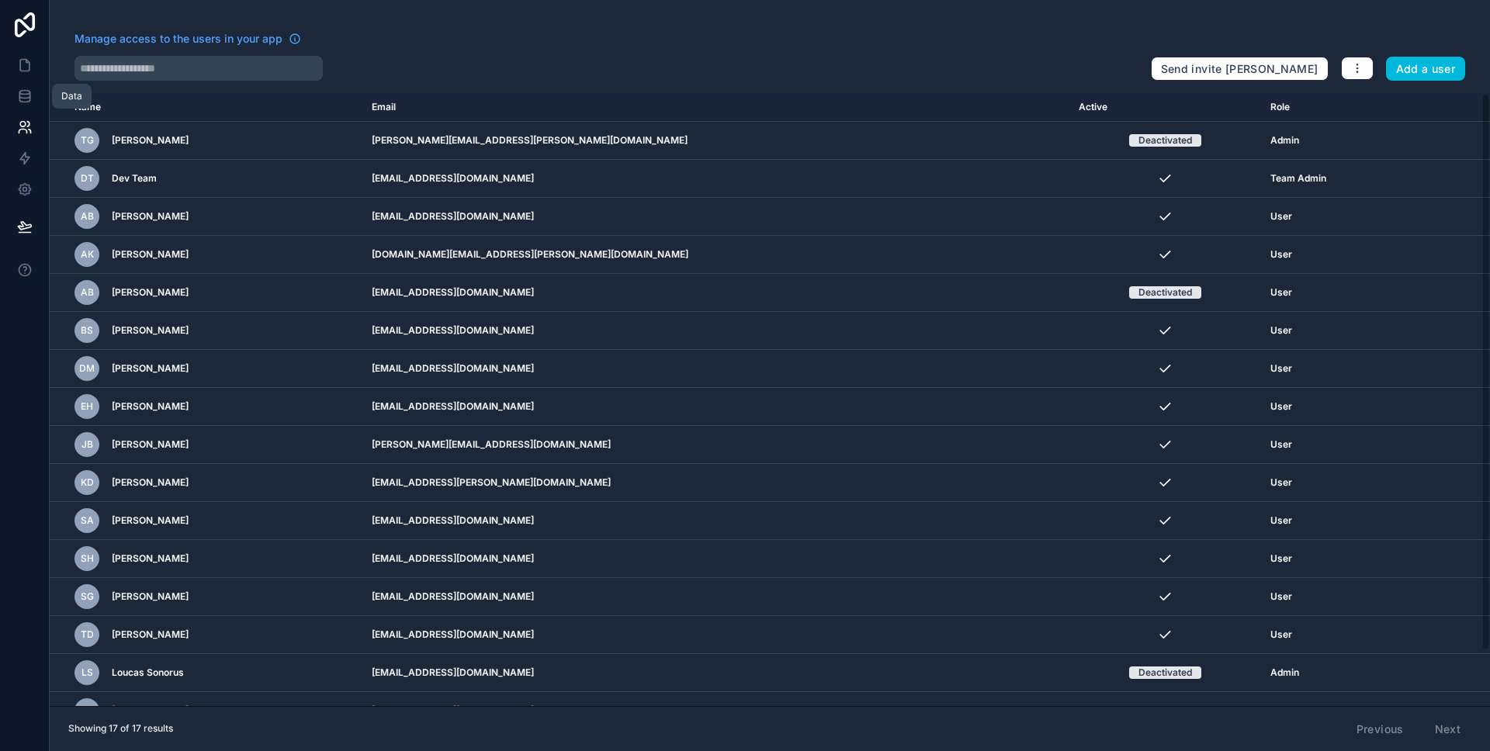
click at [26, 92] on icon at bounding box center [25, 96] width 16 height 16
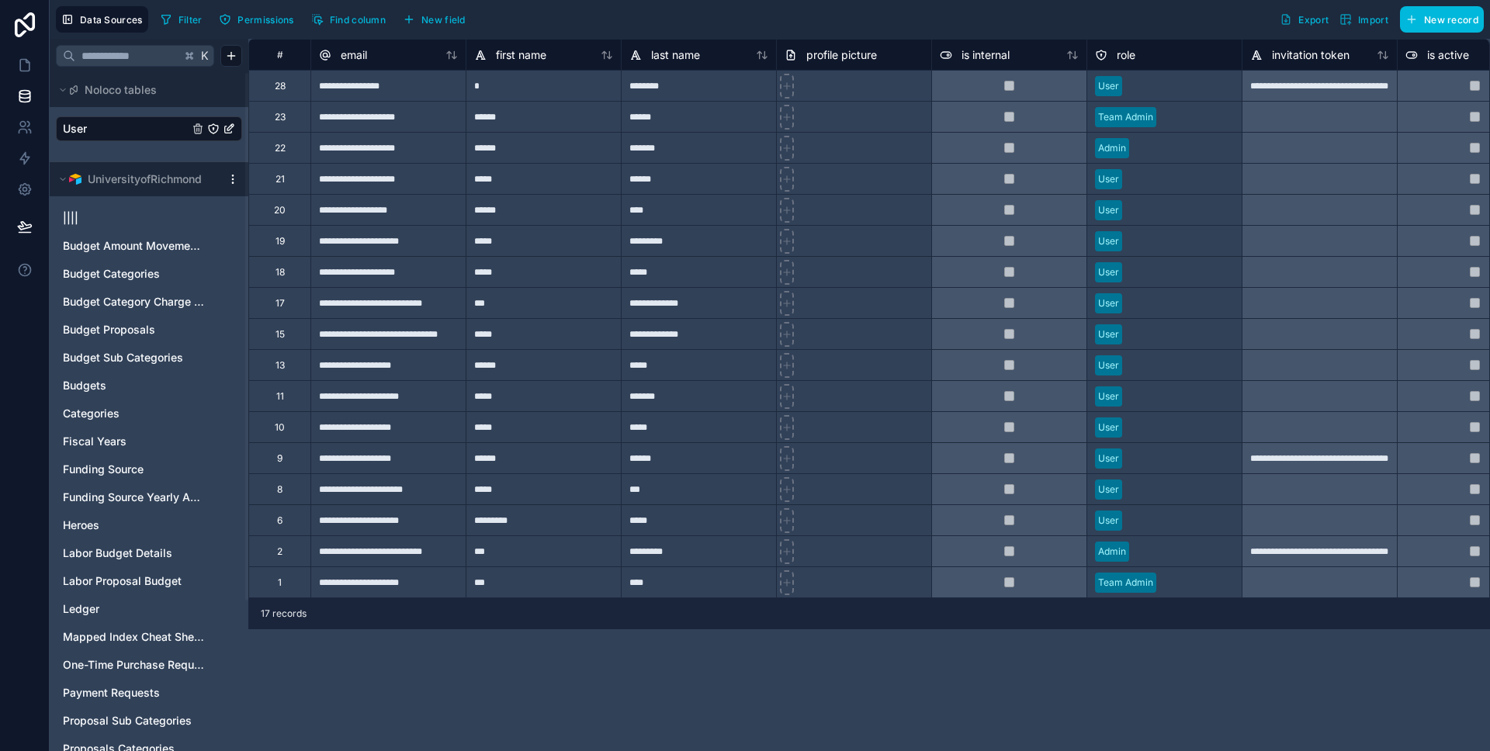
click at [161, 123] on link "User" at bounding box center [126, 129] width 126 height 16
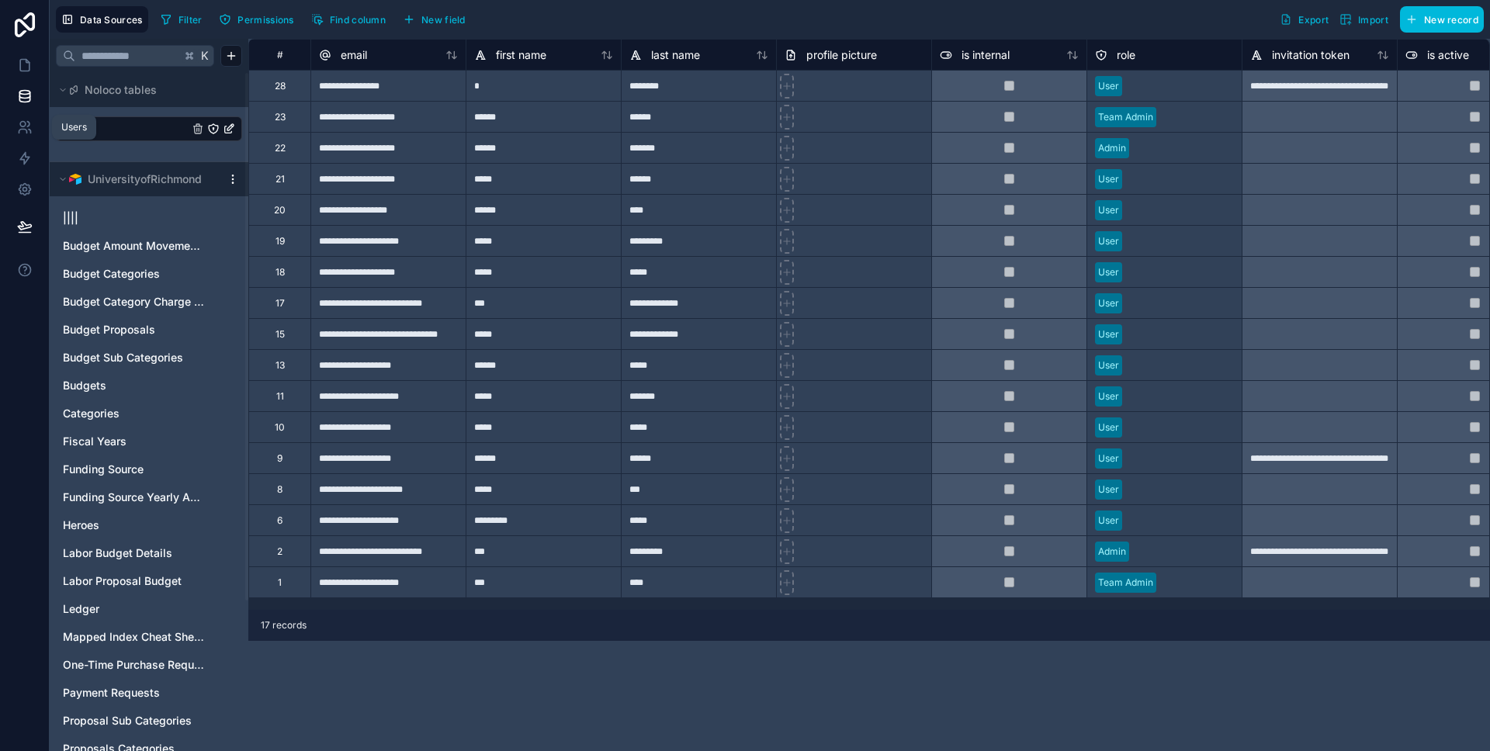
click at [30, 121] on icon at bounding box center [25, 128] width 16 height 16
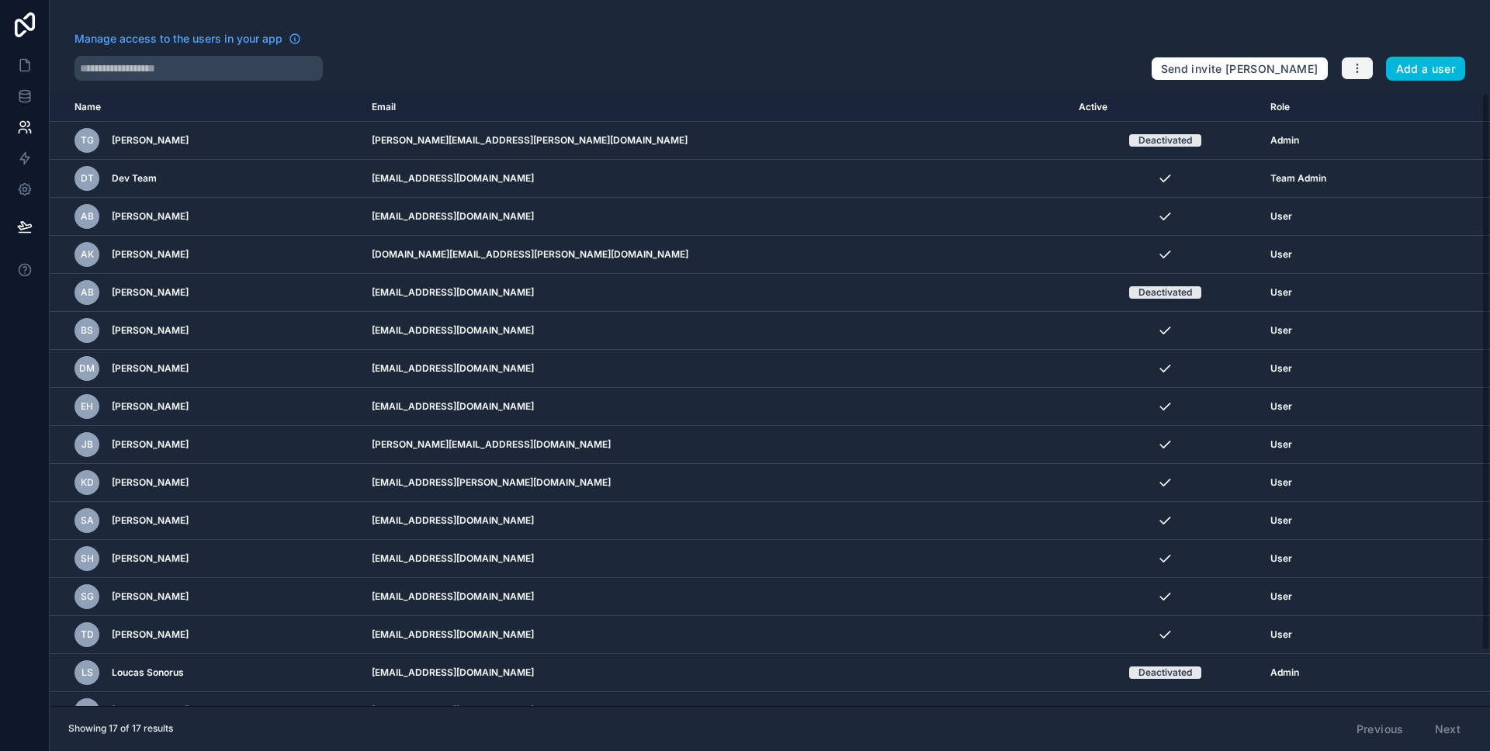
click at [1345, 68] on button "button" at bounding box center [1357, 68] width 33 height 23
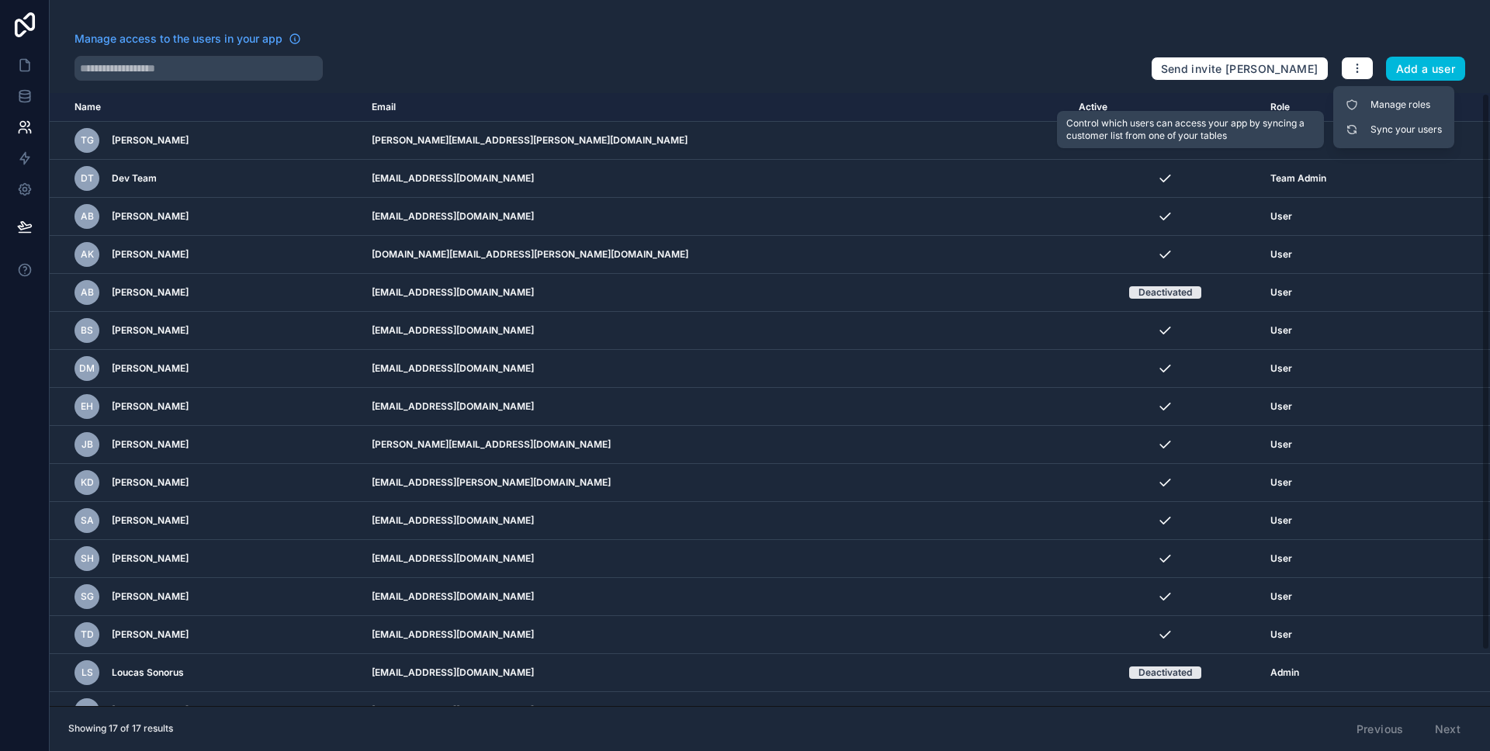
click at [1341, 123] on link "Sync your users" at bounding box center [1394, 129] width 109 height 25
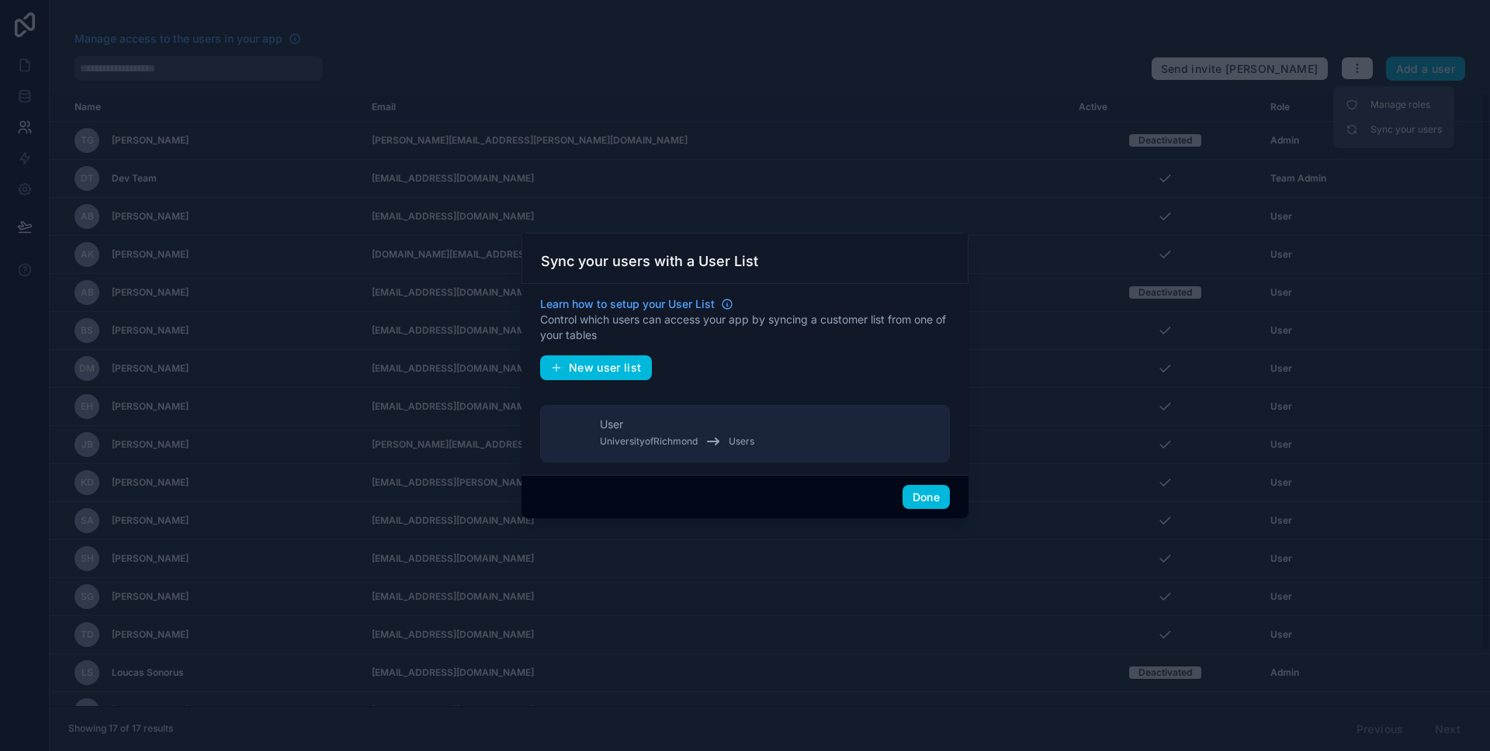
click at [751, 429] on div "User UniversityofRichmond Users" at bounding box center [677, 434] width 154 height 34
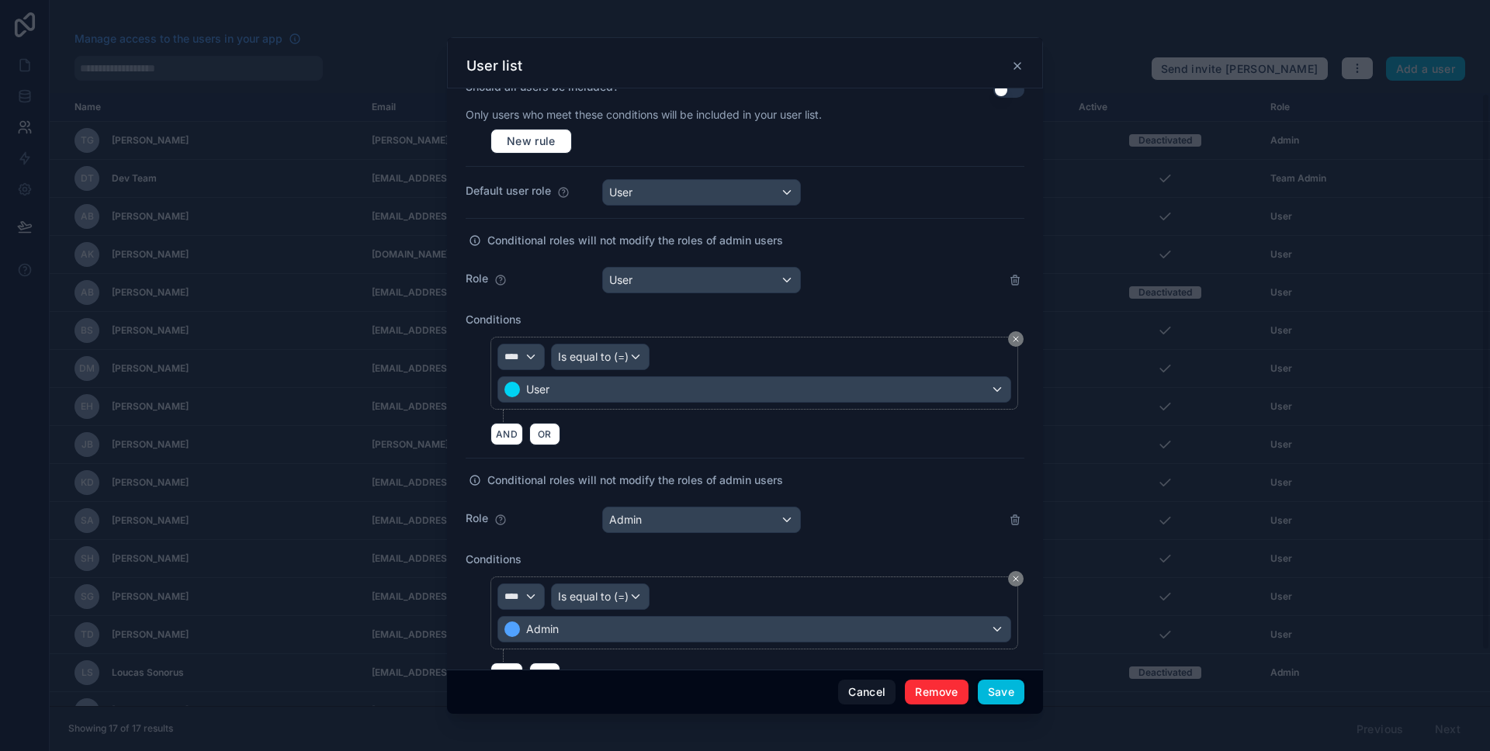
scroll to position [511, 0]
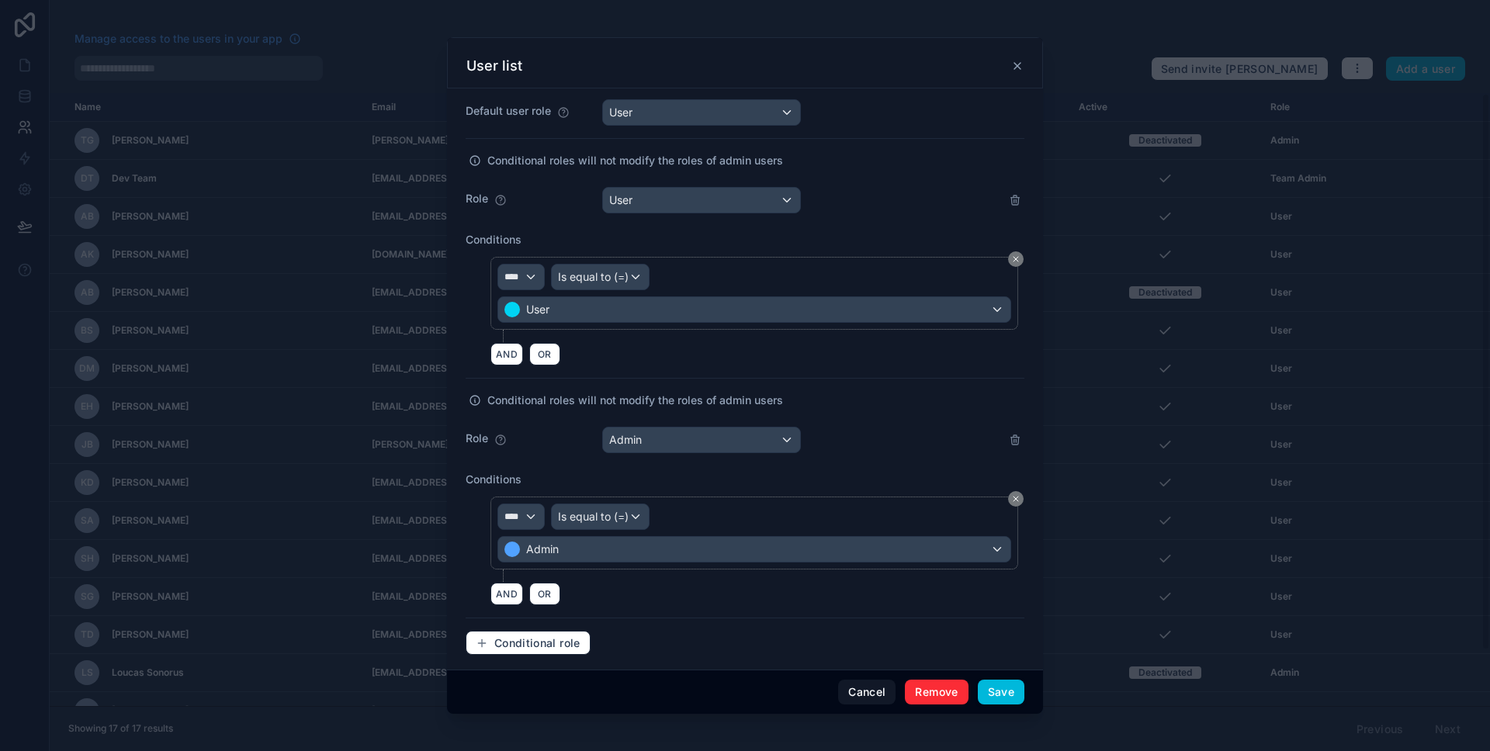
click at [1006, 691] on button "Save" at bounding box center [1001, 692] width 47 height 25
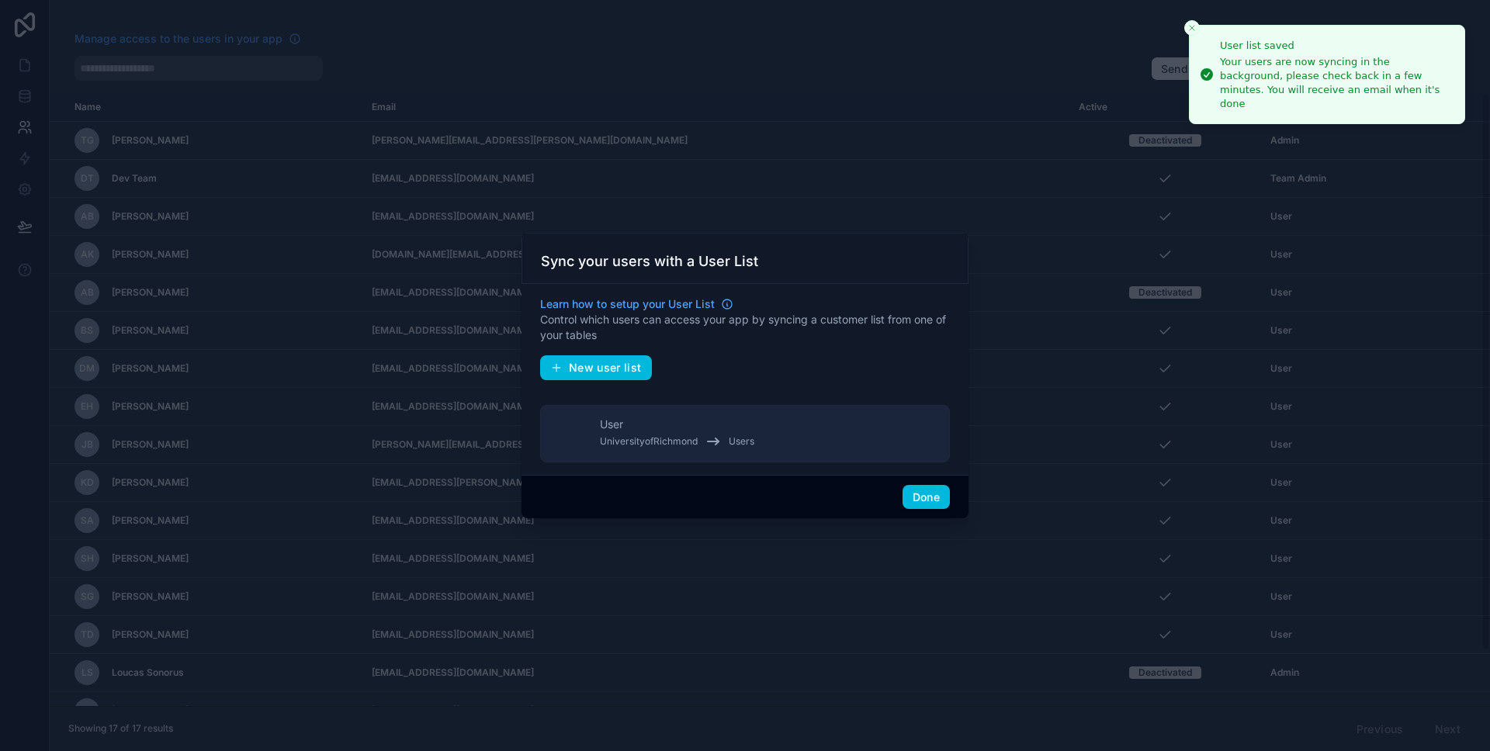
click at [937, 501] on button "Done" at bounding box center [926, 497] width 47 height 25
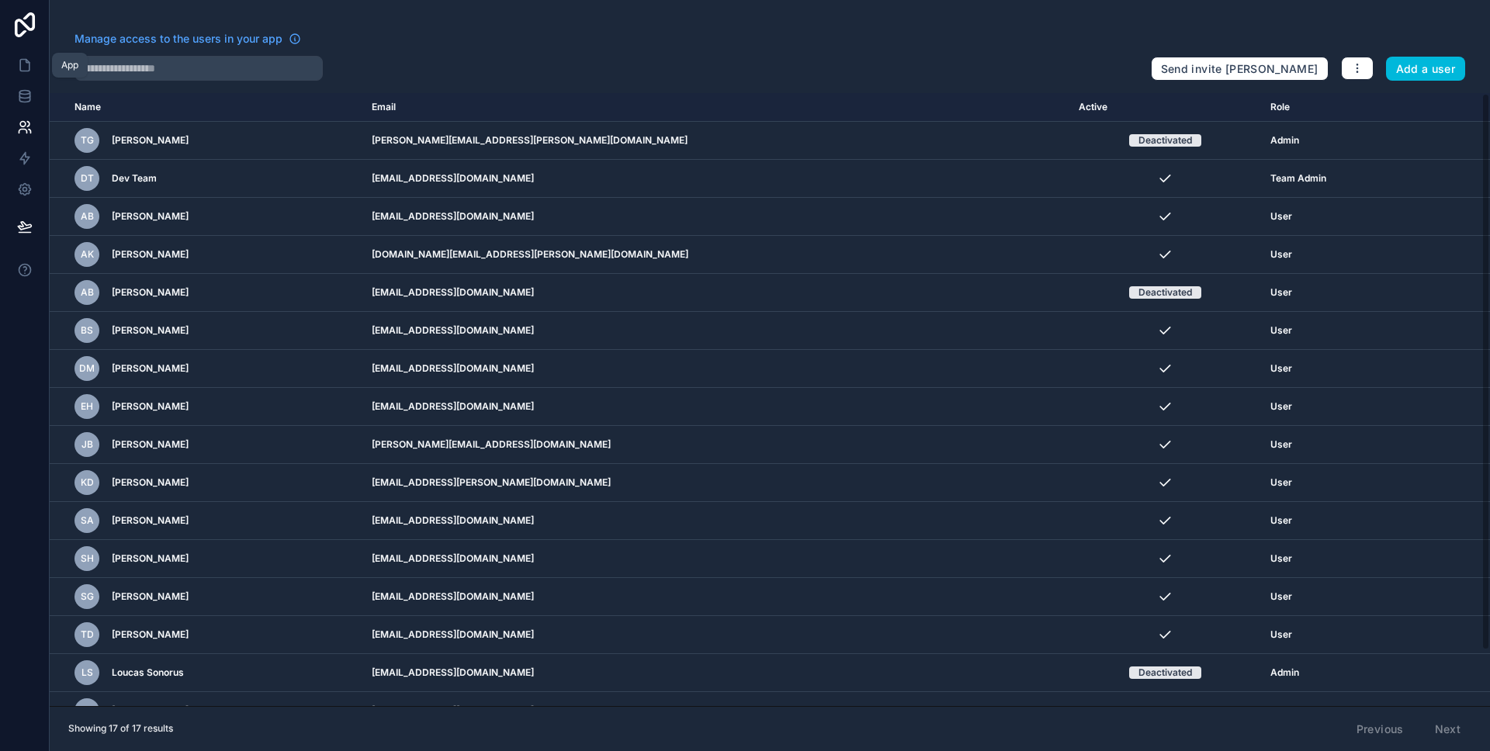
click at [27, 64] on icon at bounding box center [25, 65] width 16 height 16
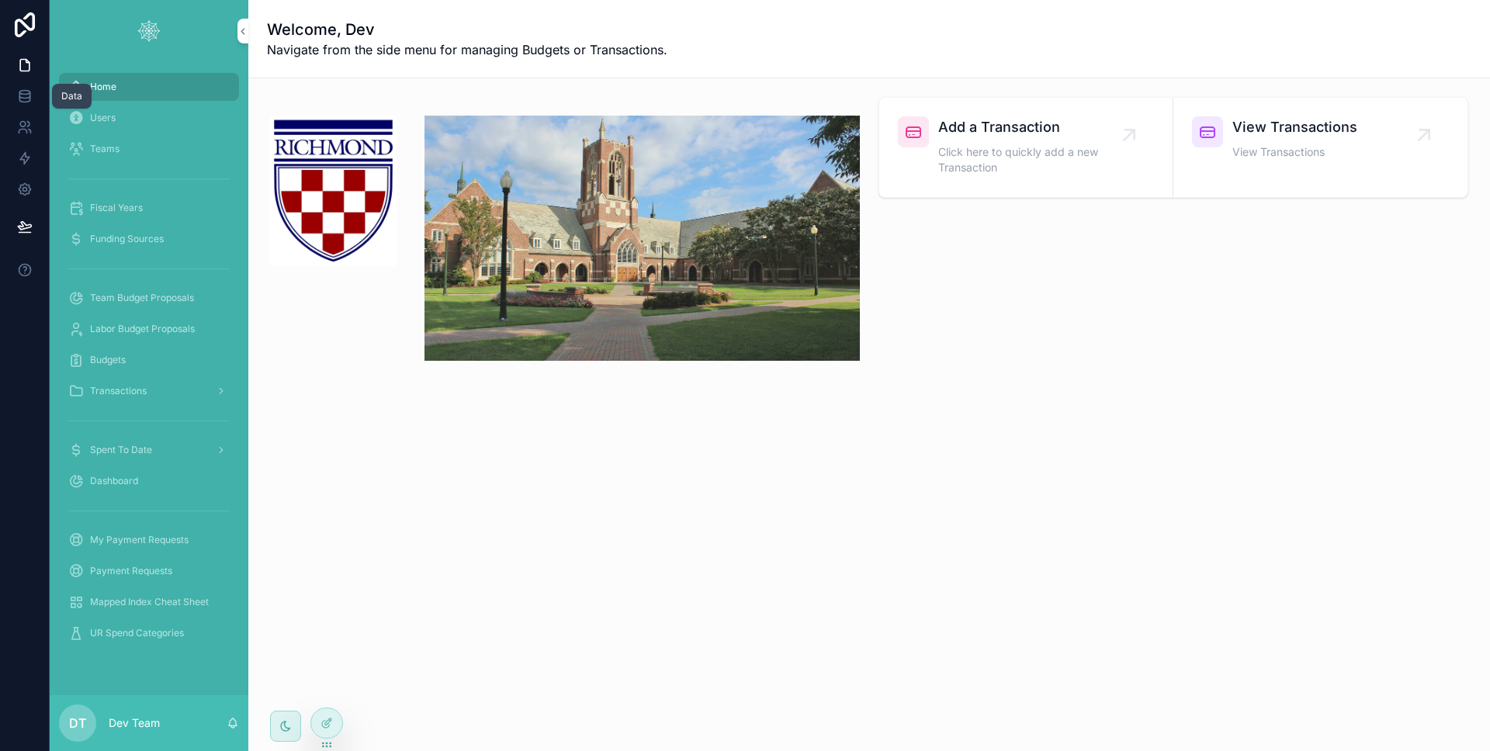
click at [23, 91] on icon at bounding box center [24, 93] width 10 height 4
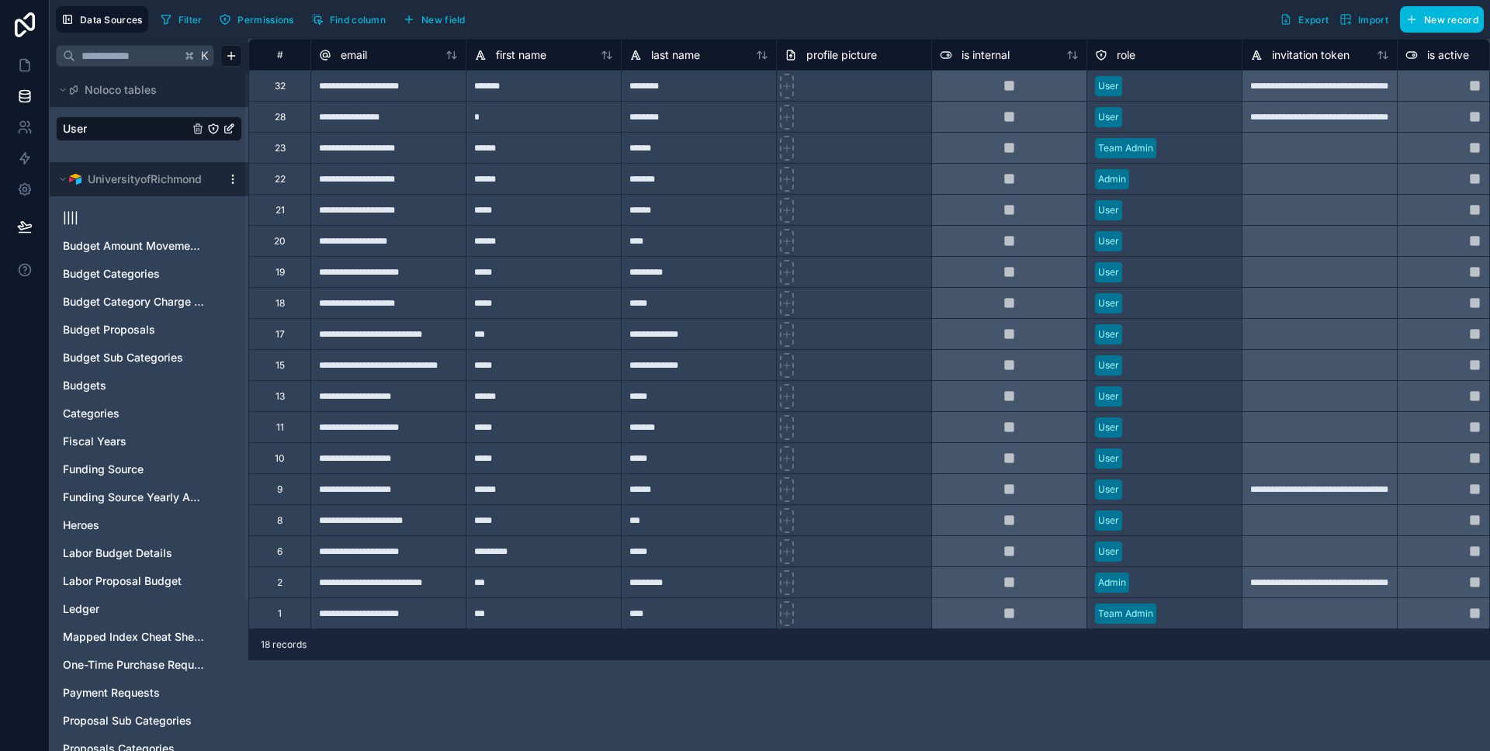
click at [127, 121] on link "User" at bounding box center [126, 129] width 126 height 16
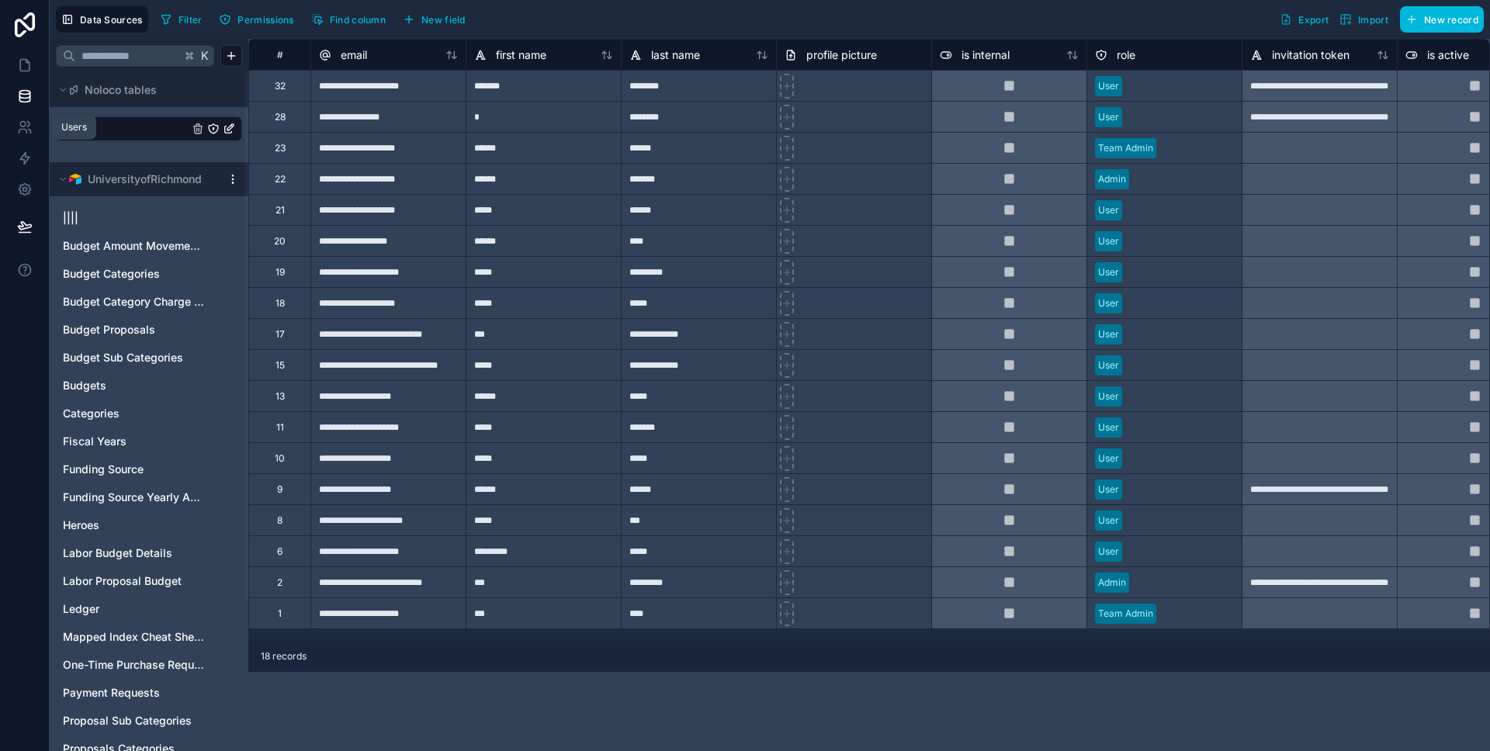
click at [36, 121] on link at bounding box center [24, 127] width 49 height 31
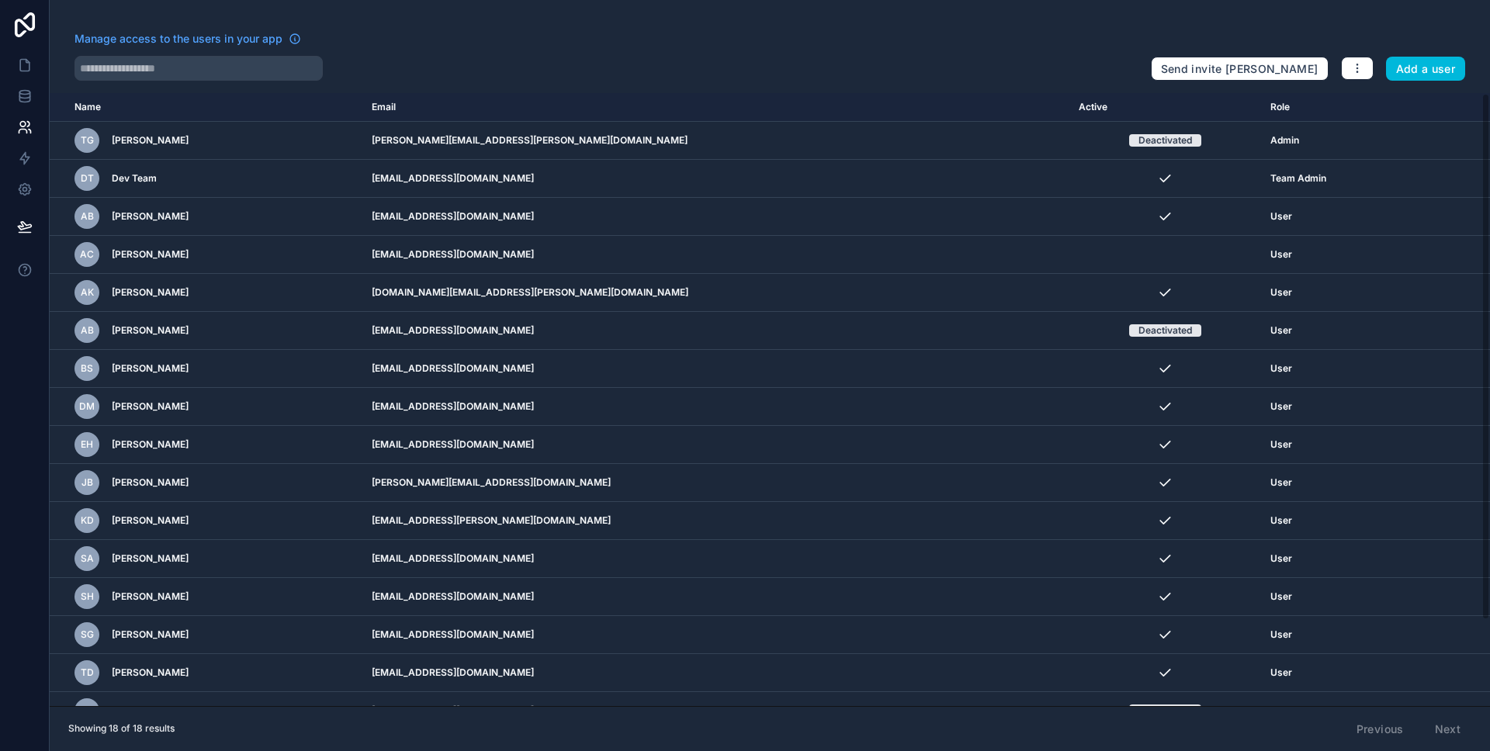
click at [0, 0] on icon "scrollable content" at bounding box center [0, 0] width 0 height 0
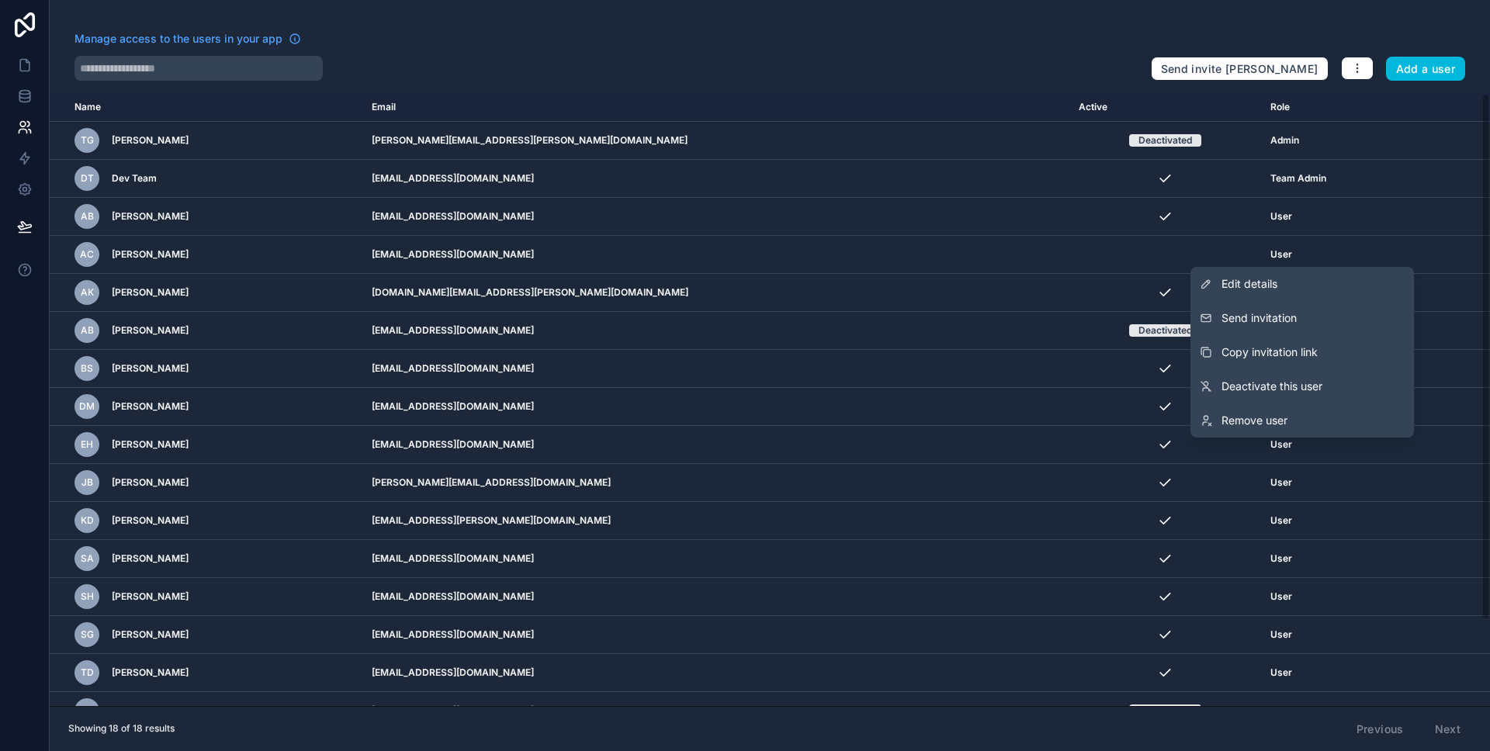
click at [1306, 317] on button "Send invitation" at bounding box center [1302, 318] width 224 height 34
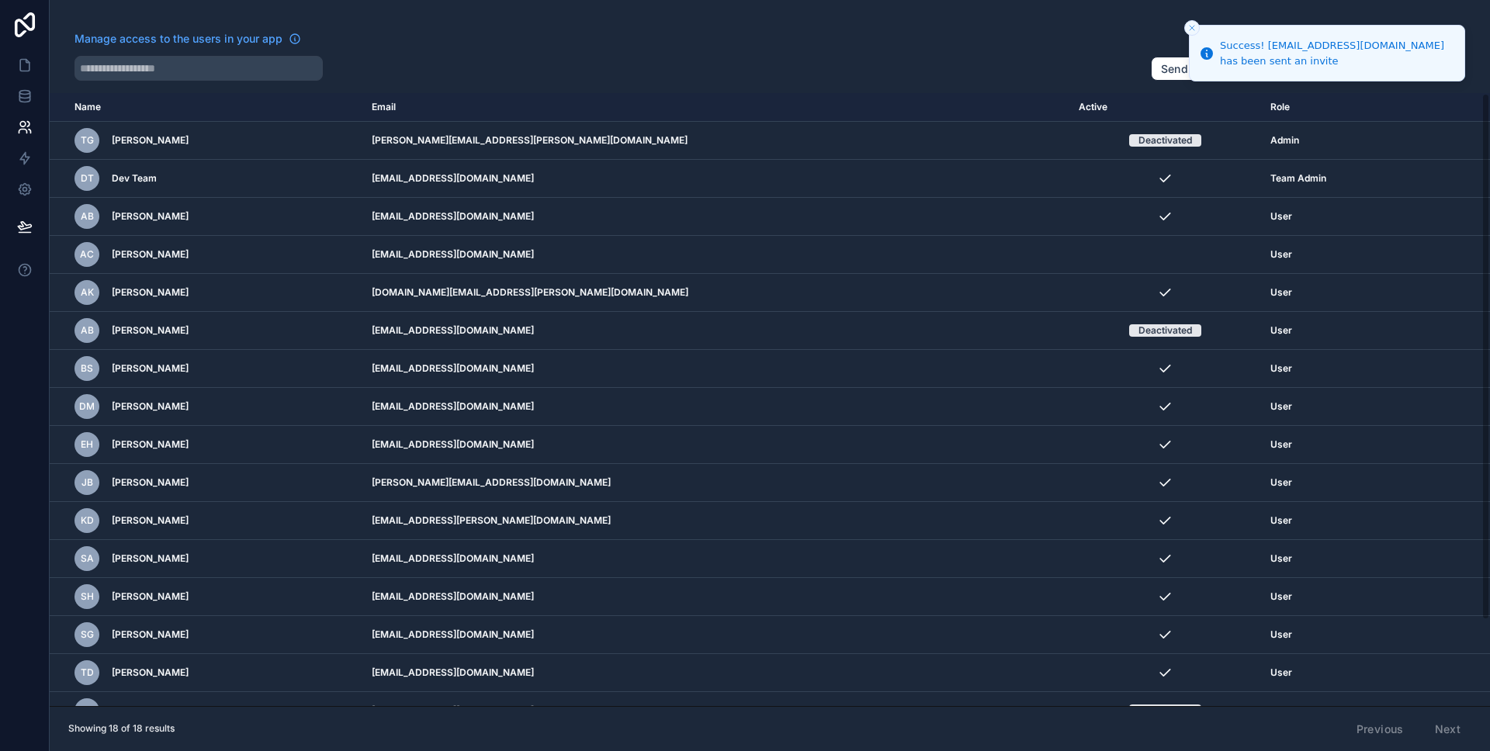
click at [1186, 29] on button "Close toast" at bounding box center [1192, 28] width 16 height 16
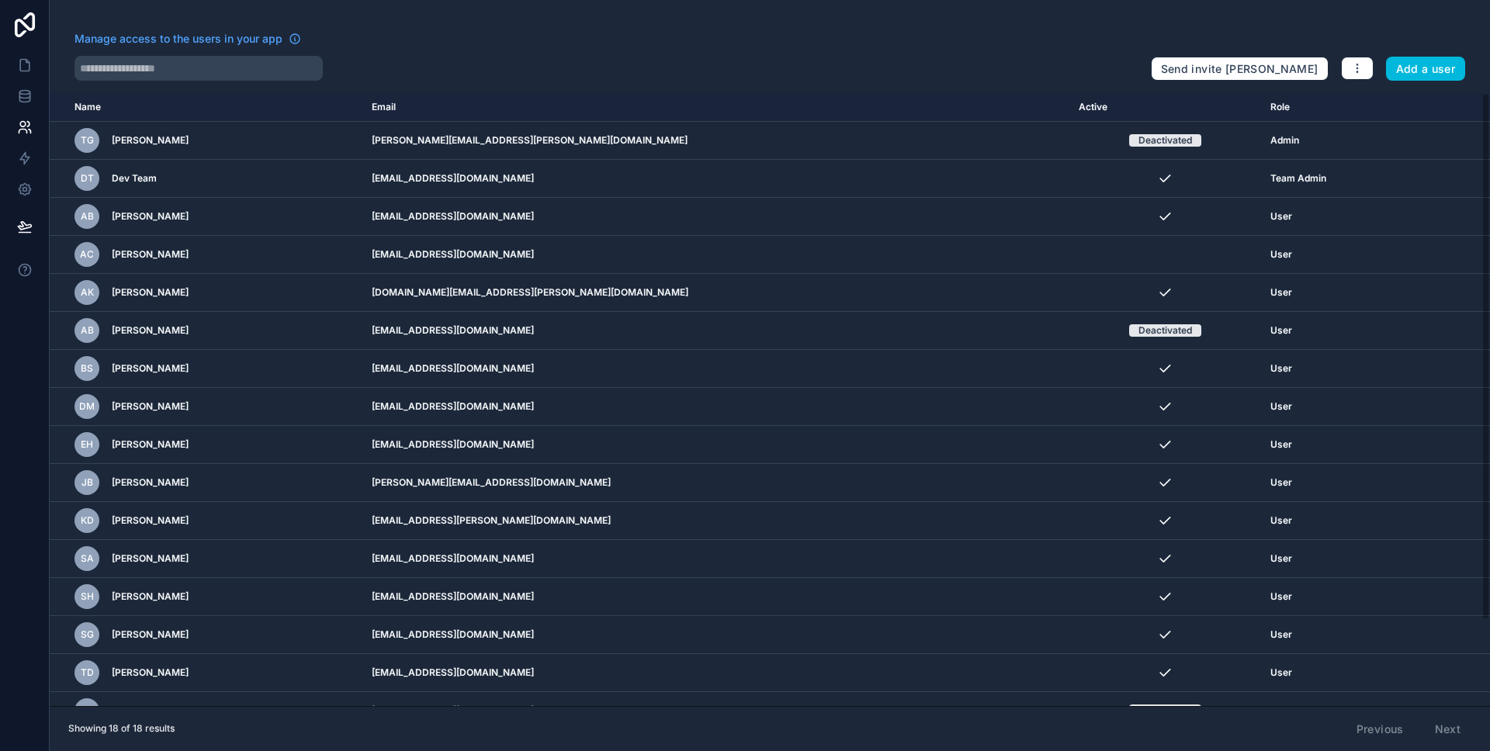
click at [0, 0] on icon "scrollable content" at bounding box center [0, 0] width 0 height 0
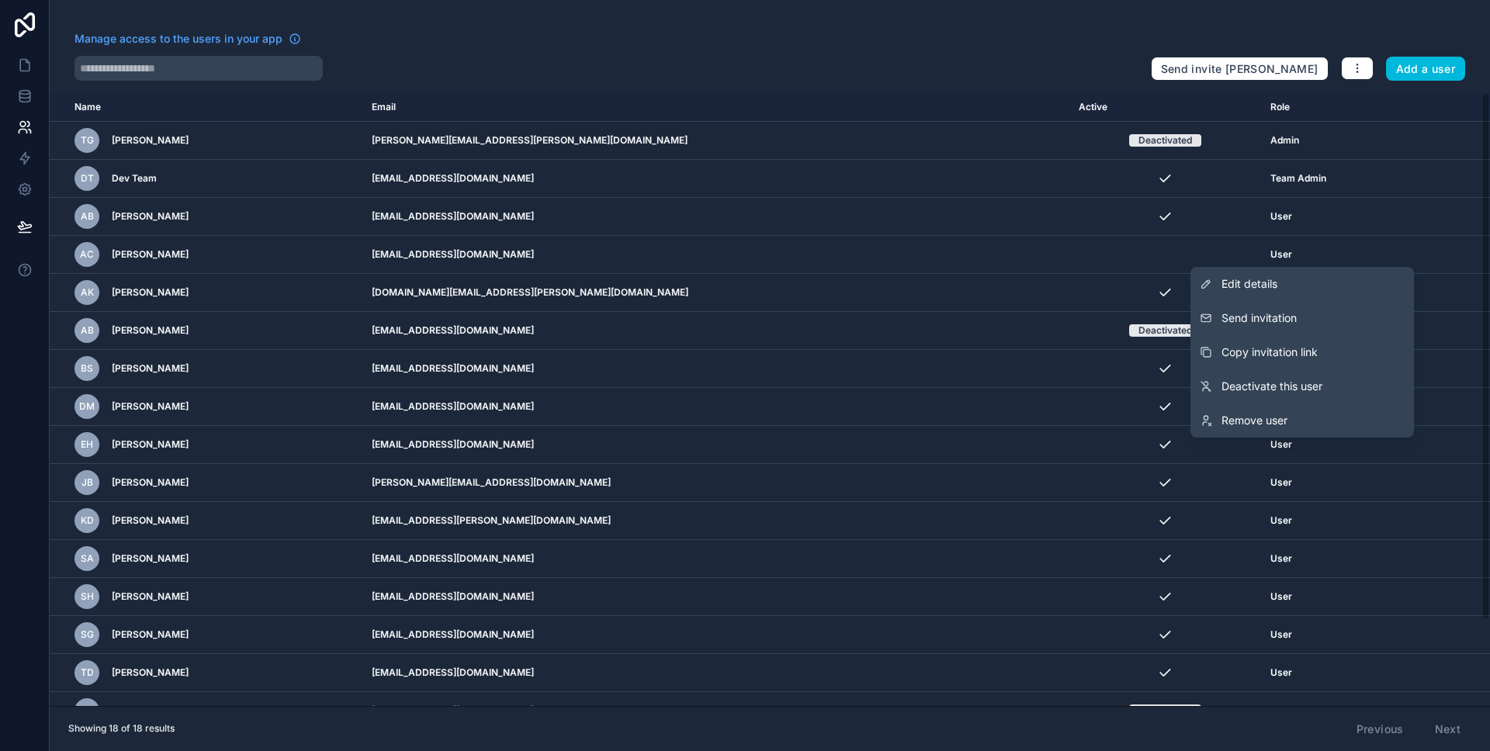
click at [698, 36] on div "Manage access to the users in your app" at bounding box center [607, 43] width 1064 height 25
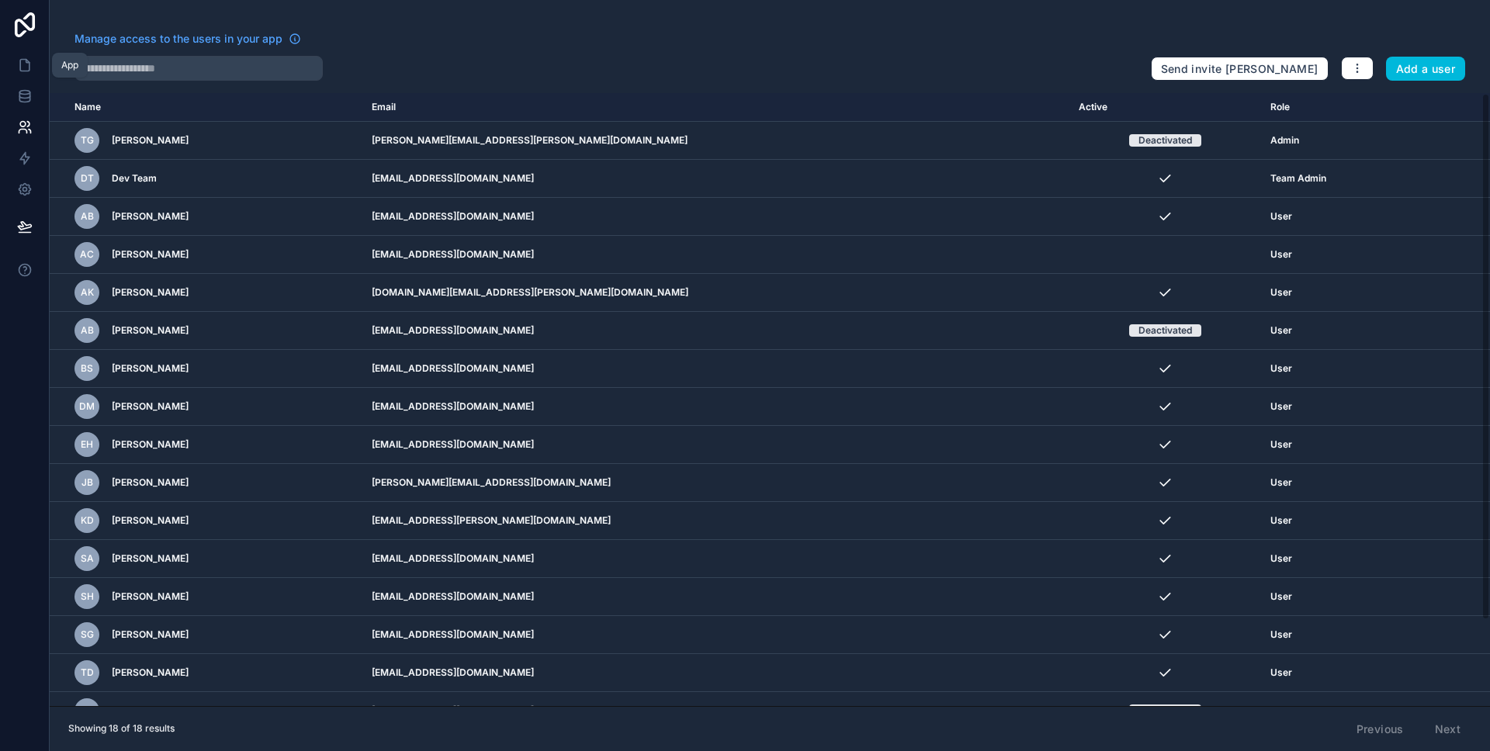
click at [23, 54] on link at bounding box center [24, 65] width 49 height 31
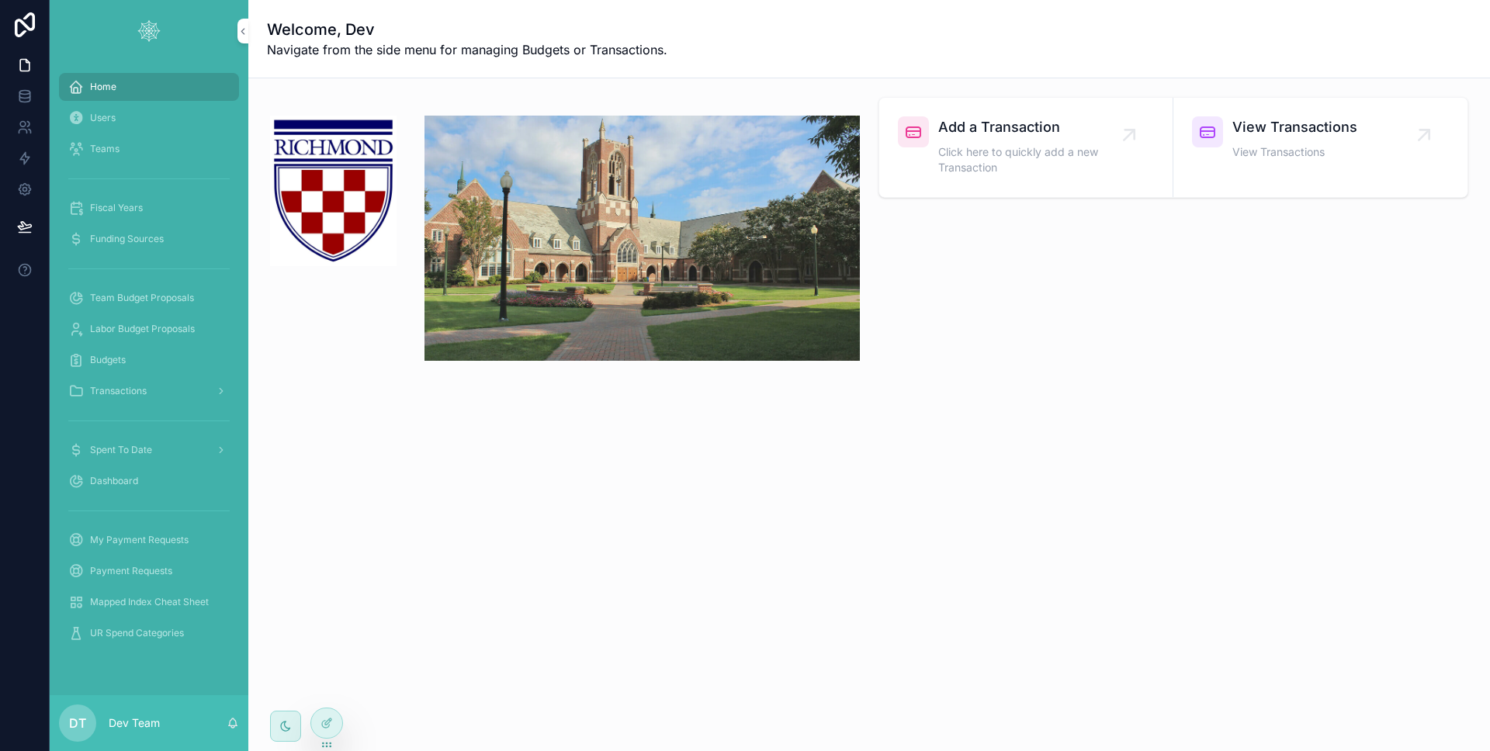
click at [27, 31] on icon at bounding box center [24, 24] width 31 height 25
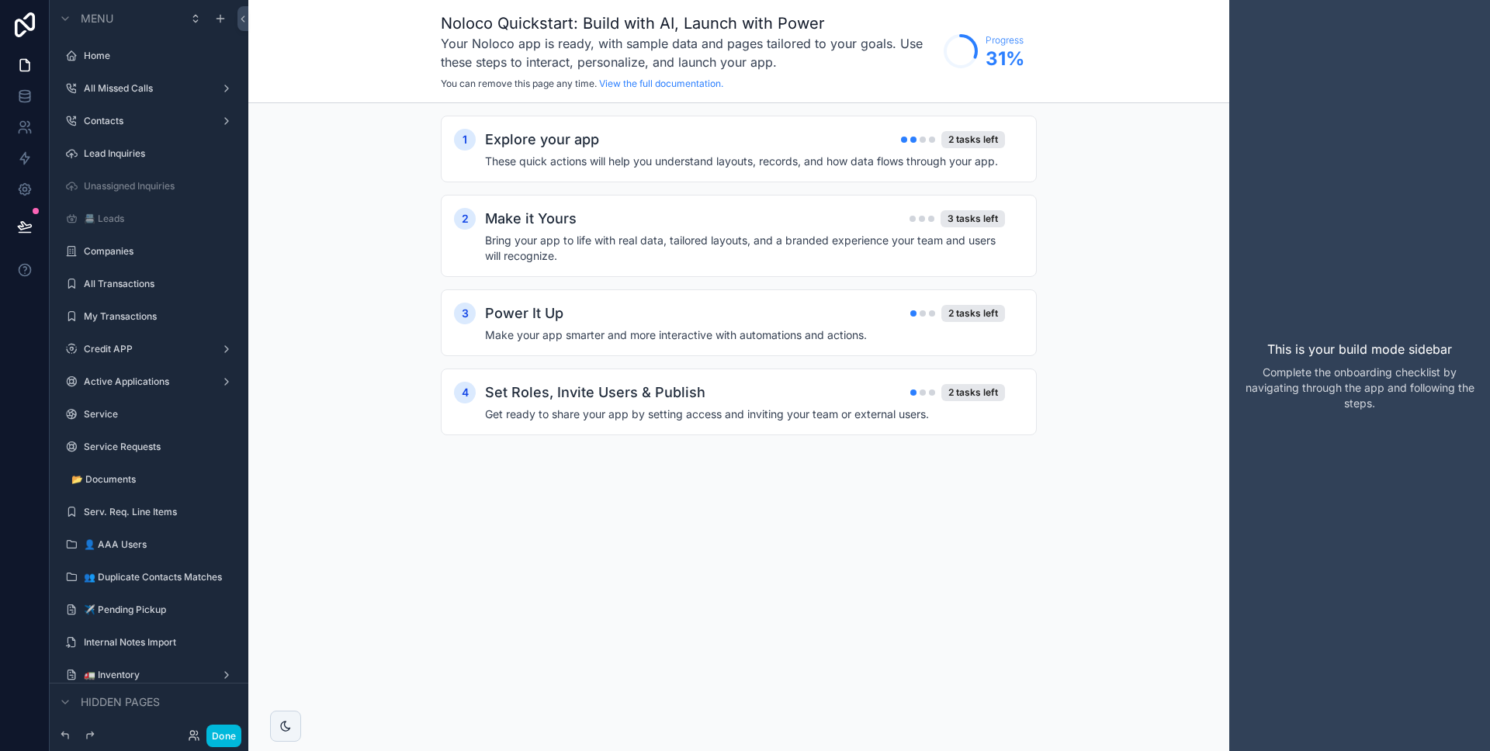
click at [230, 746] on button "Done" at bounding box center [223, 736] width 35 height 23
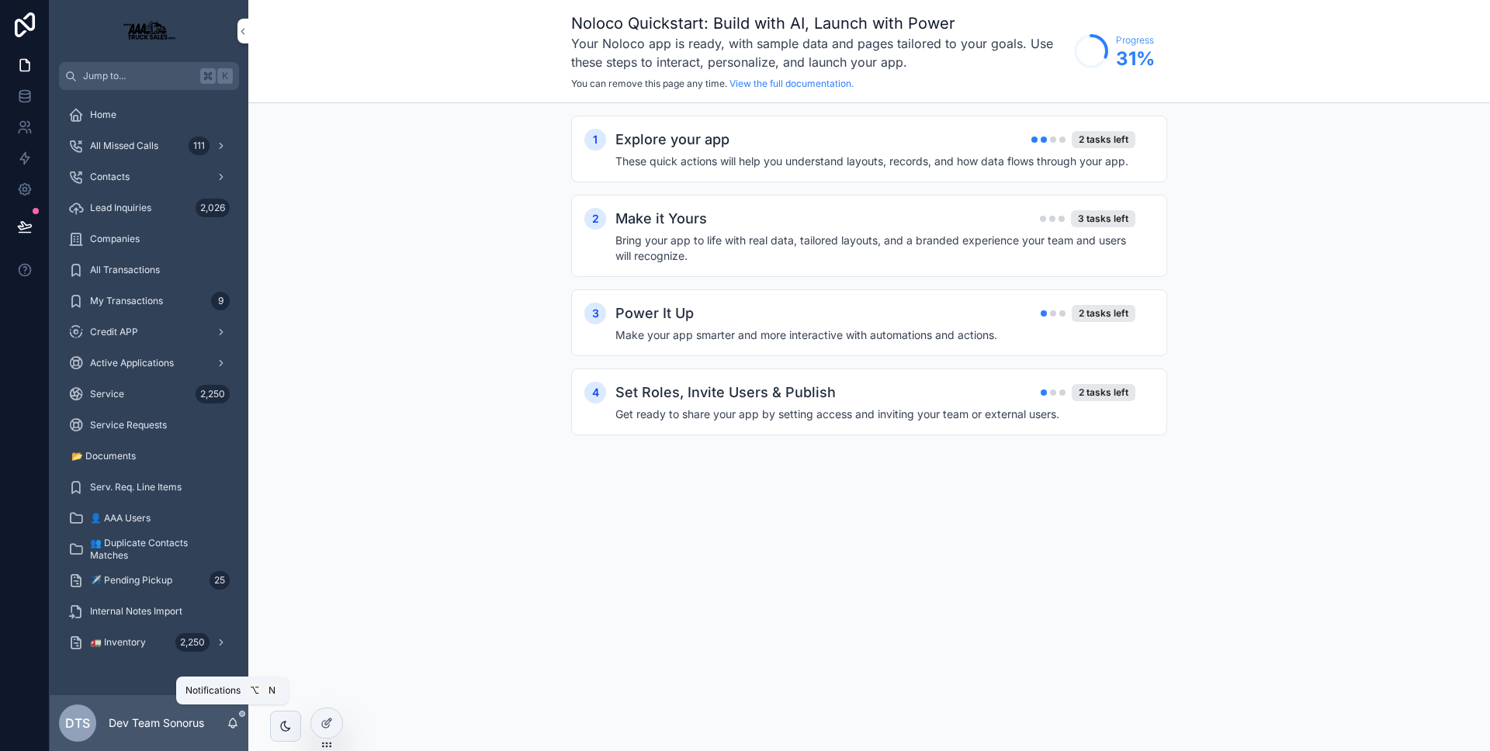
click at [232, 719] on icon "scrollable content" at bounding box center [233, 722] width 9 height 7
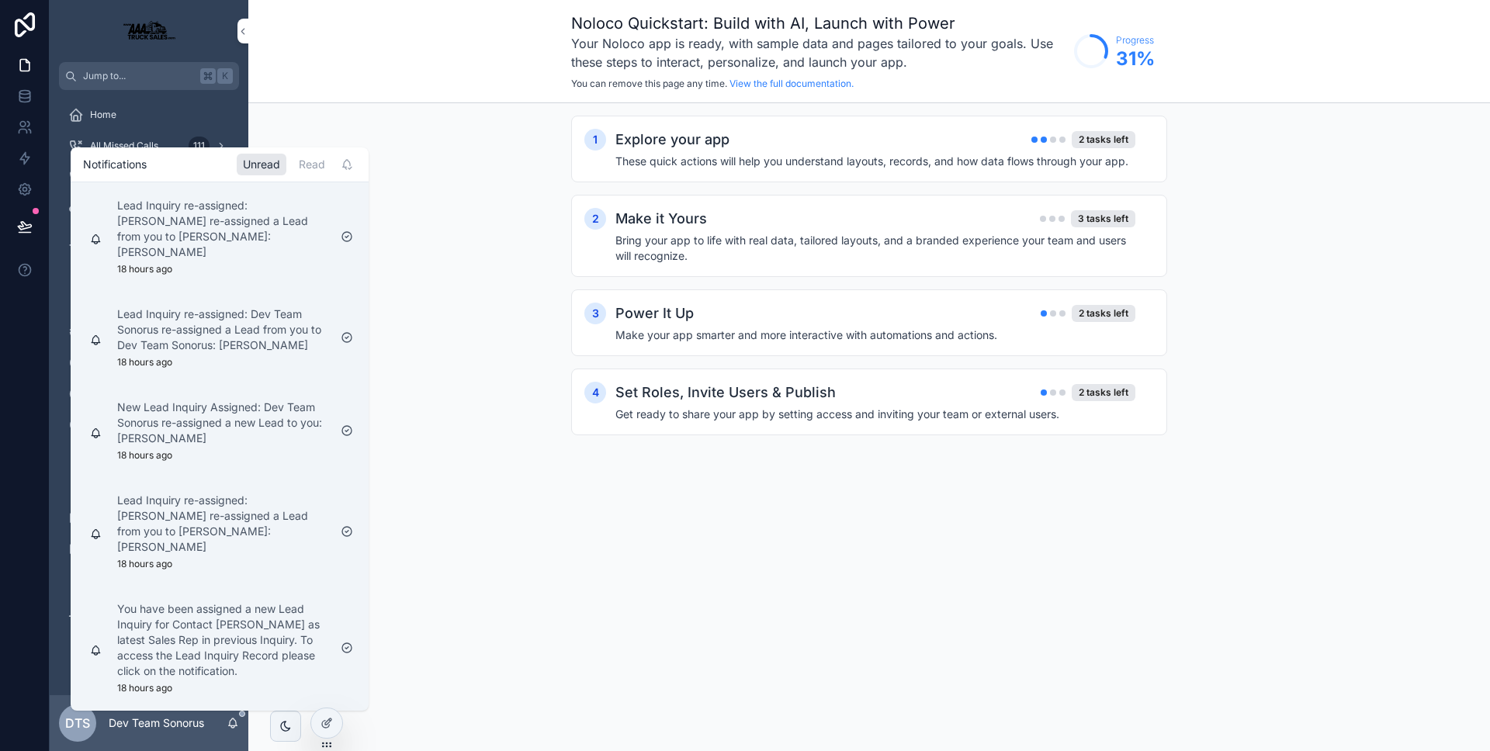
click at [232, 719] on icon "scrollable content" at bounding box center [233, 722] width 9 height 7
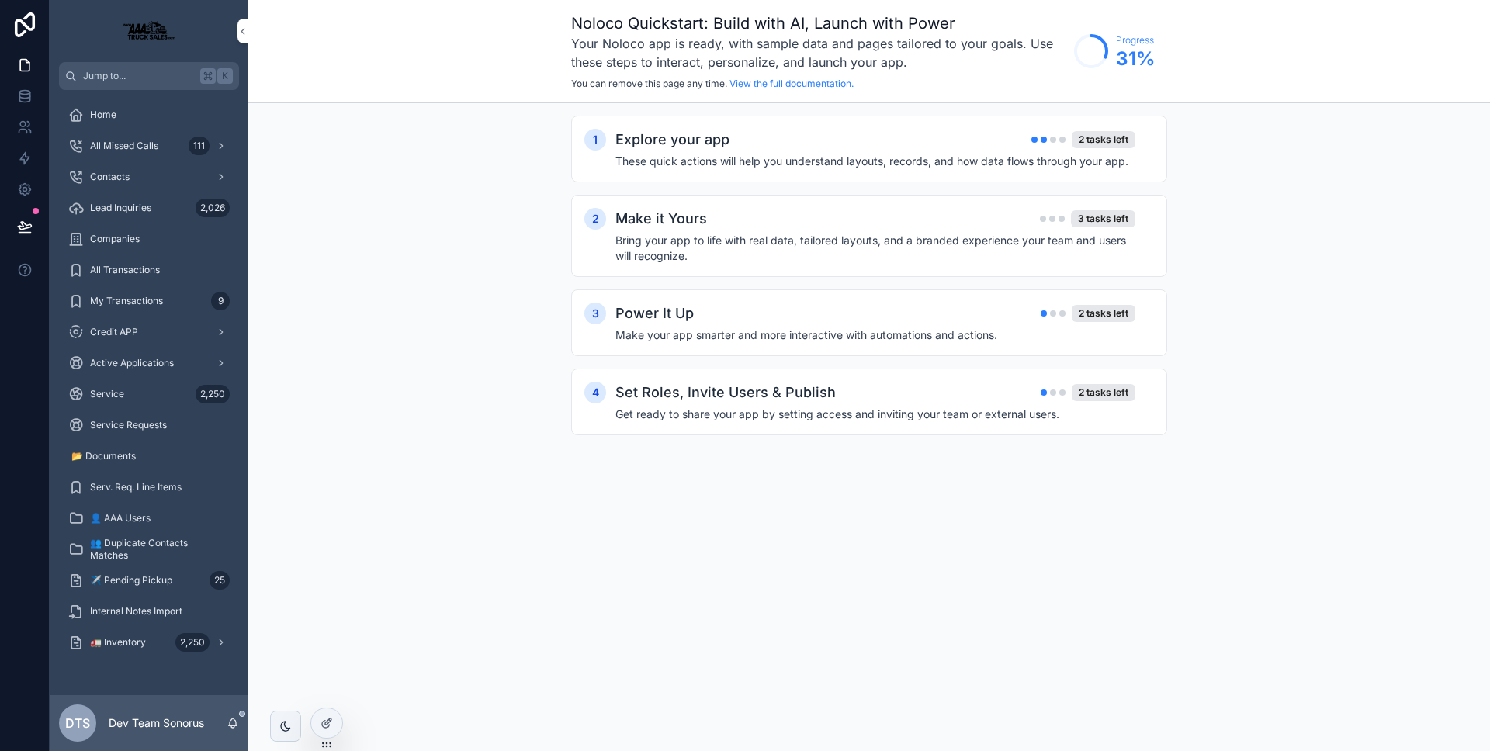
click at [414, 412] on div "1 Explore your app 2 tasks left These quick actions will help you understand la…" at bounding box center [869, 291] width 1242 height 376
click at [134, 174] on div "Contacts" at bounding box center [148, 177] width 161 height 25
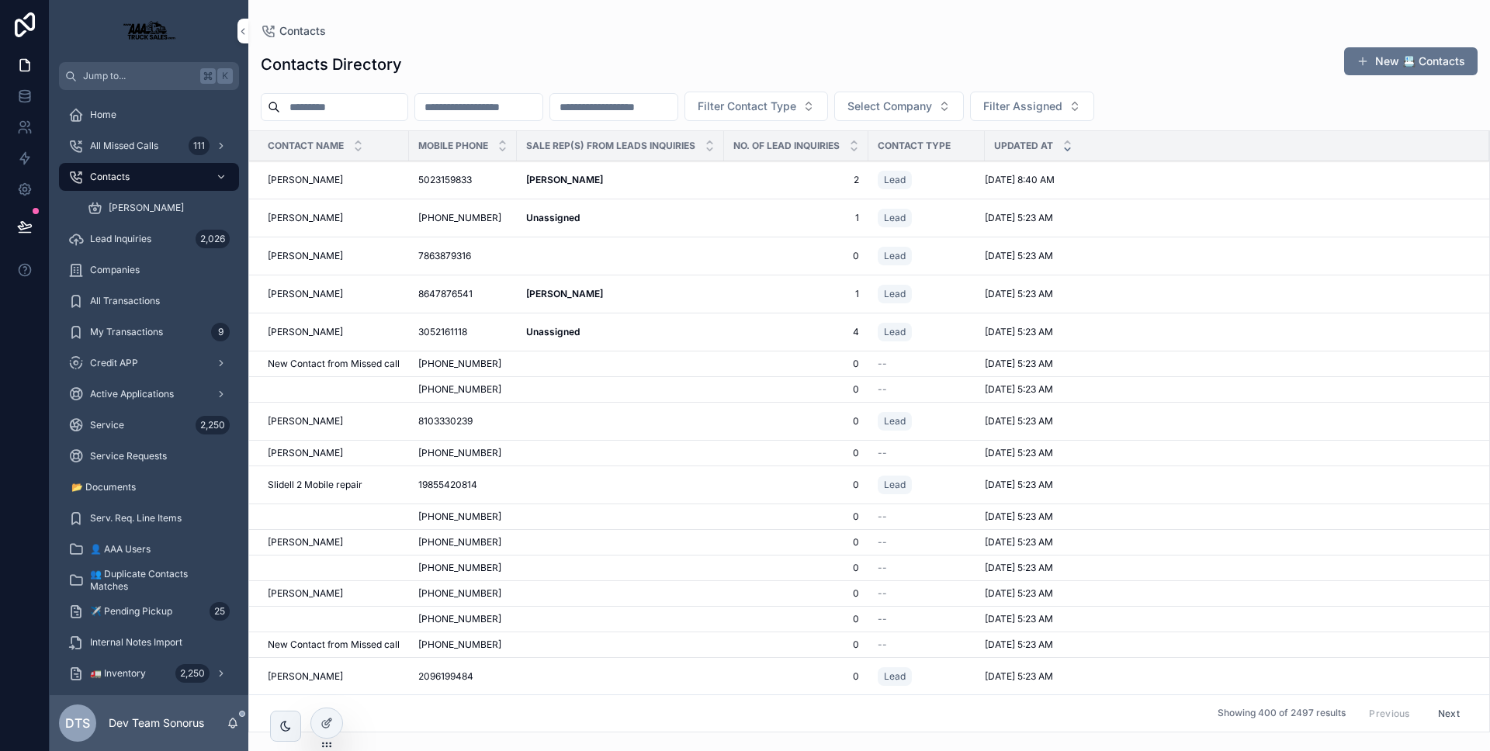
click at [397, 113] on input "scrollable content" at bounding box center [343, 107] width 127 height 22
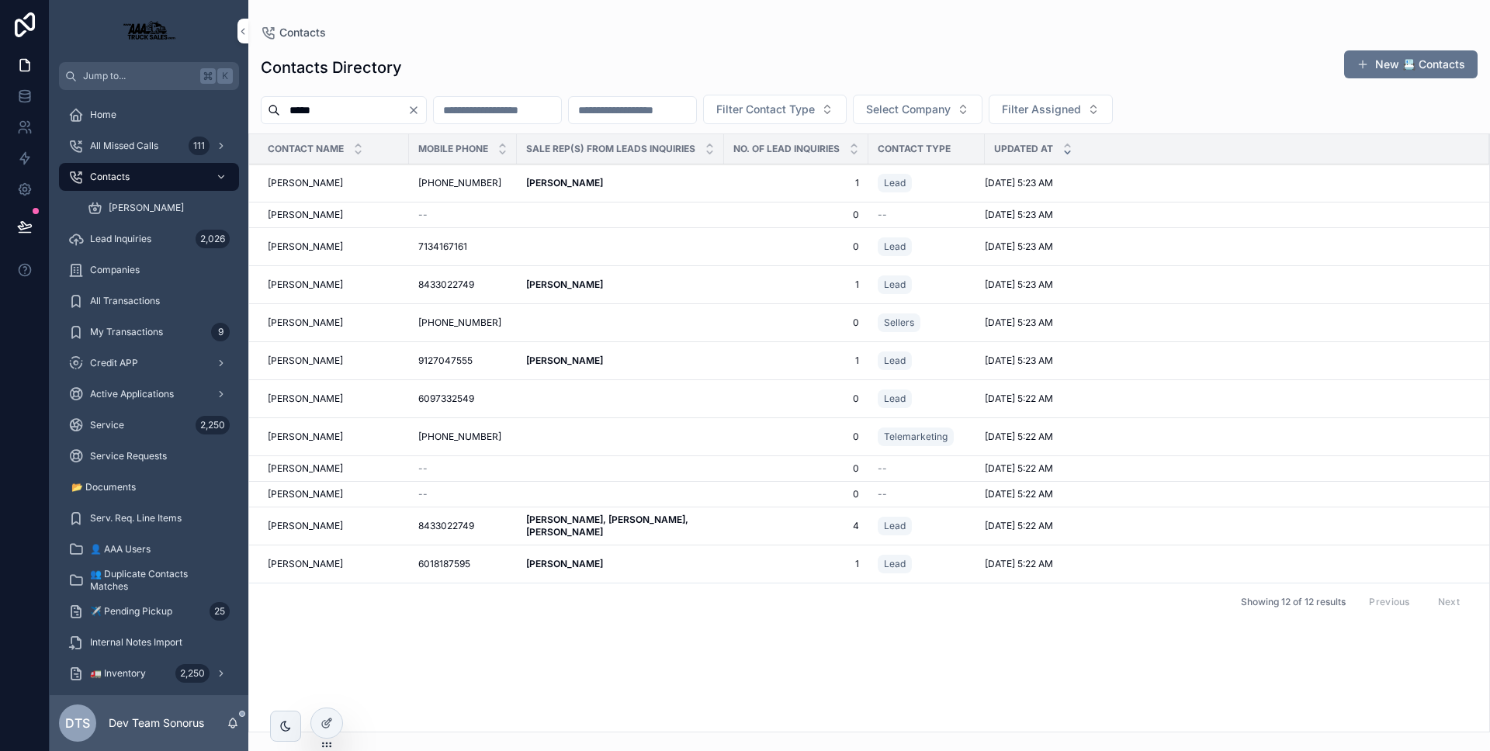
type input "*****"
click at [306, 528] on span "OBrian Brown" at bounding box center [305, 526] width 75 height 12
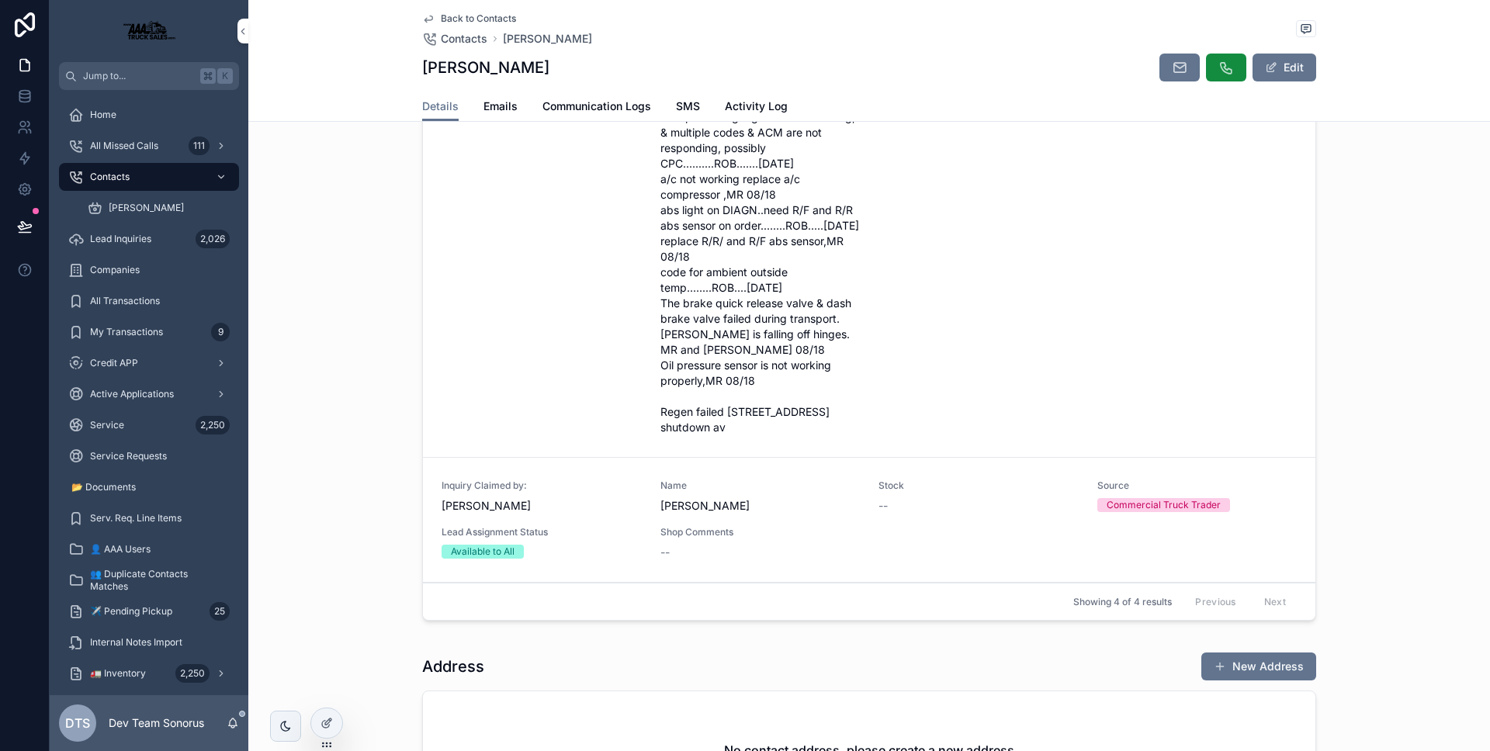
scroll to position [657, 0]
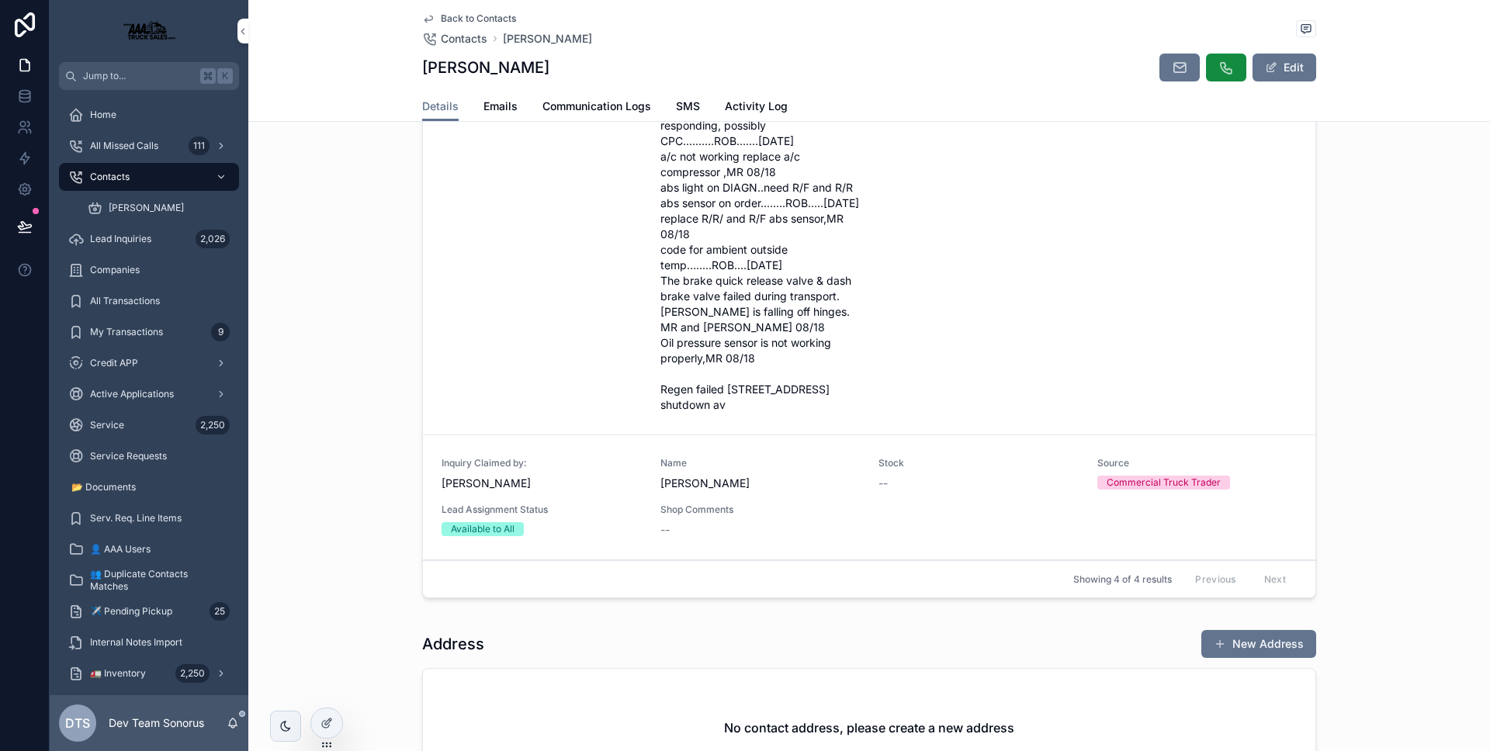
click at [0, 0] on icon at bounding box center [0, 0] width 0 height 0
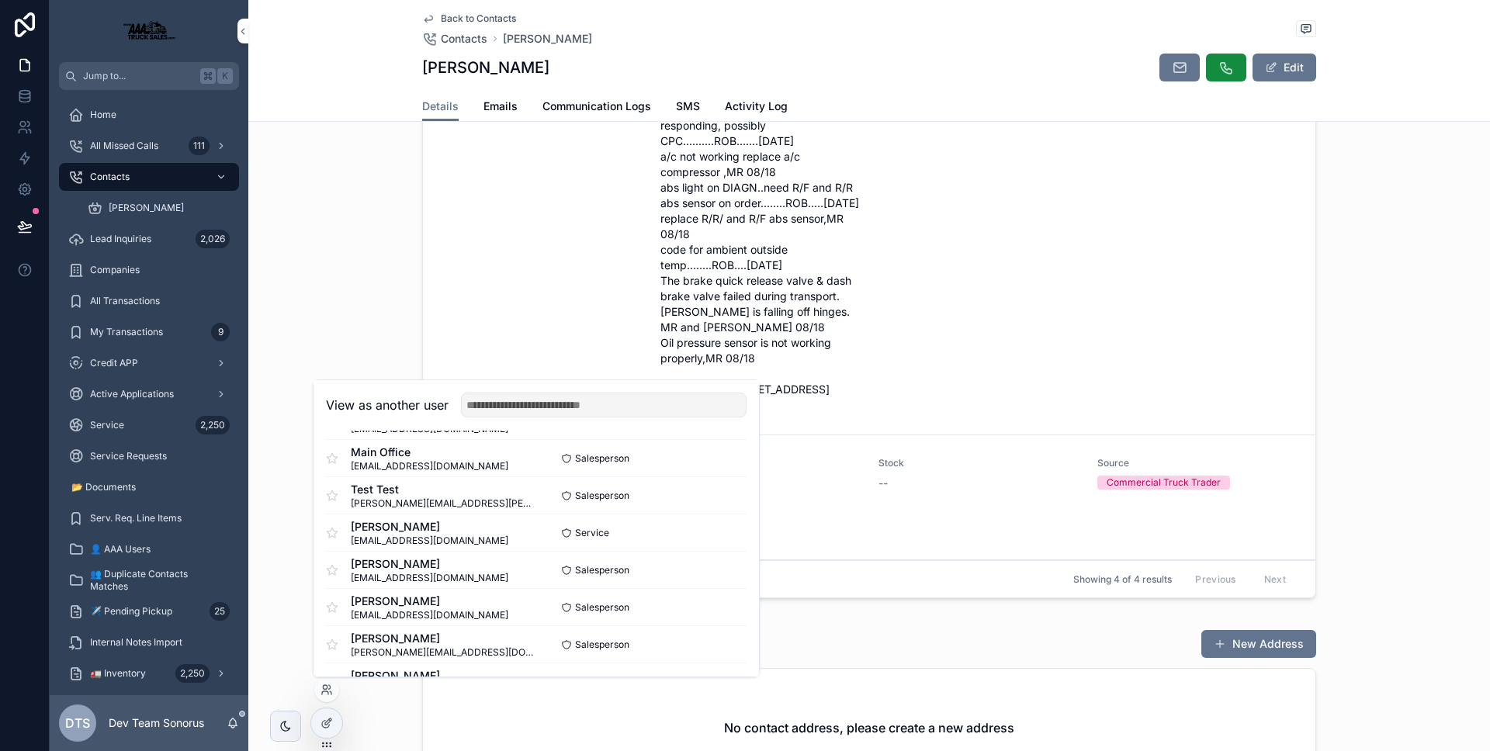
scroll to position [338, 0]
click at [0, 0] on button "Select" at bounding box center [0, 0] width 0 height 0
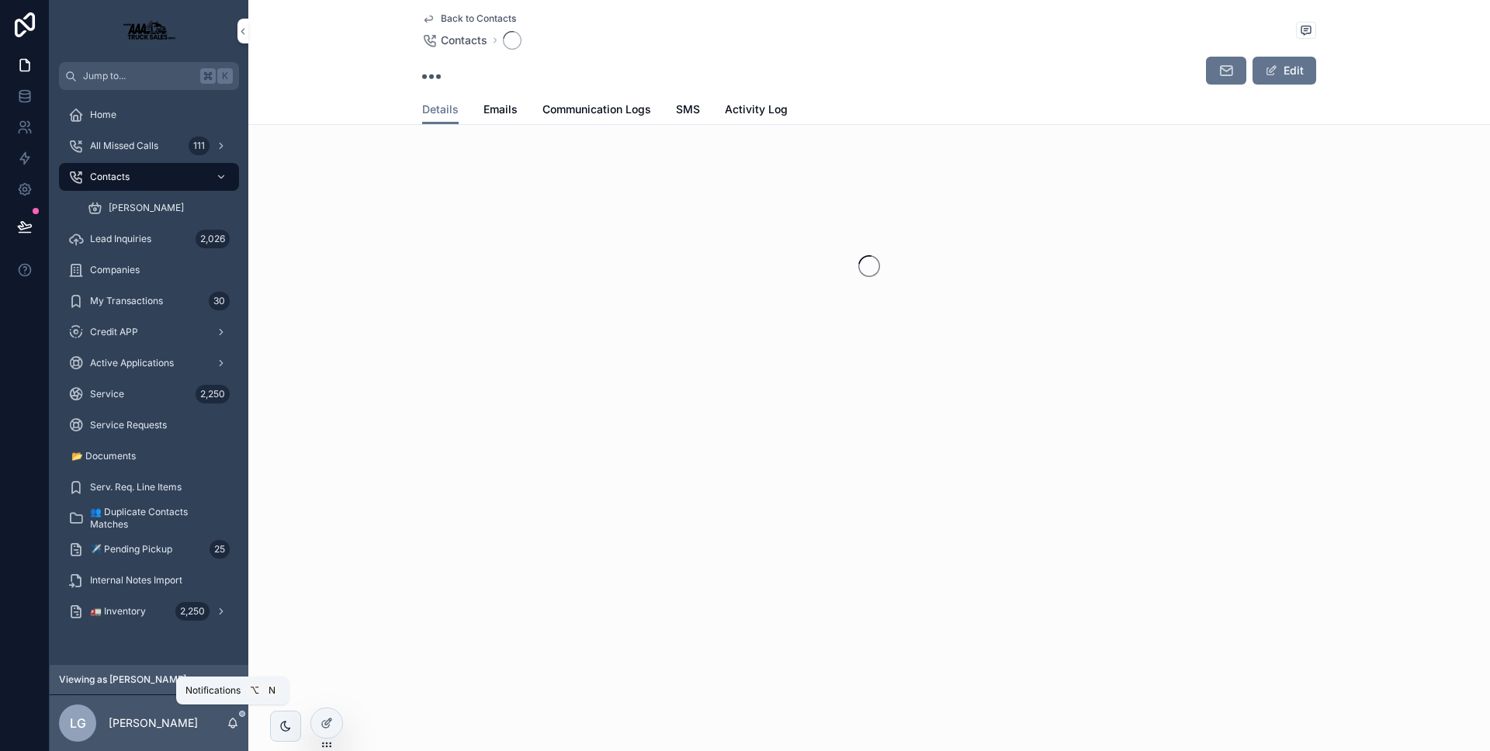
click at [234, 724] on icon "scrollable content" at bounding box center [233, 723] width 12 height 12
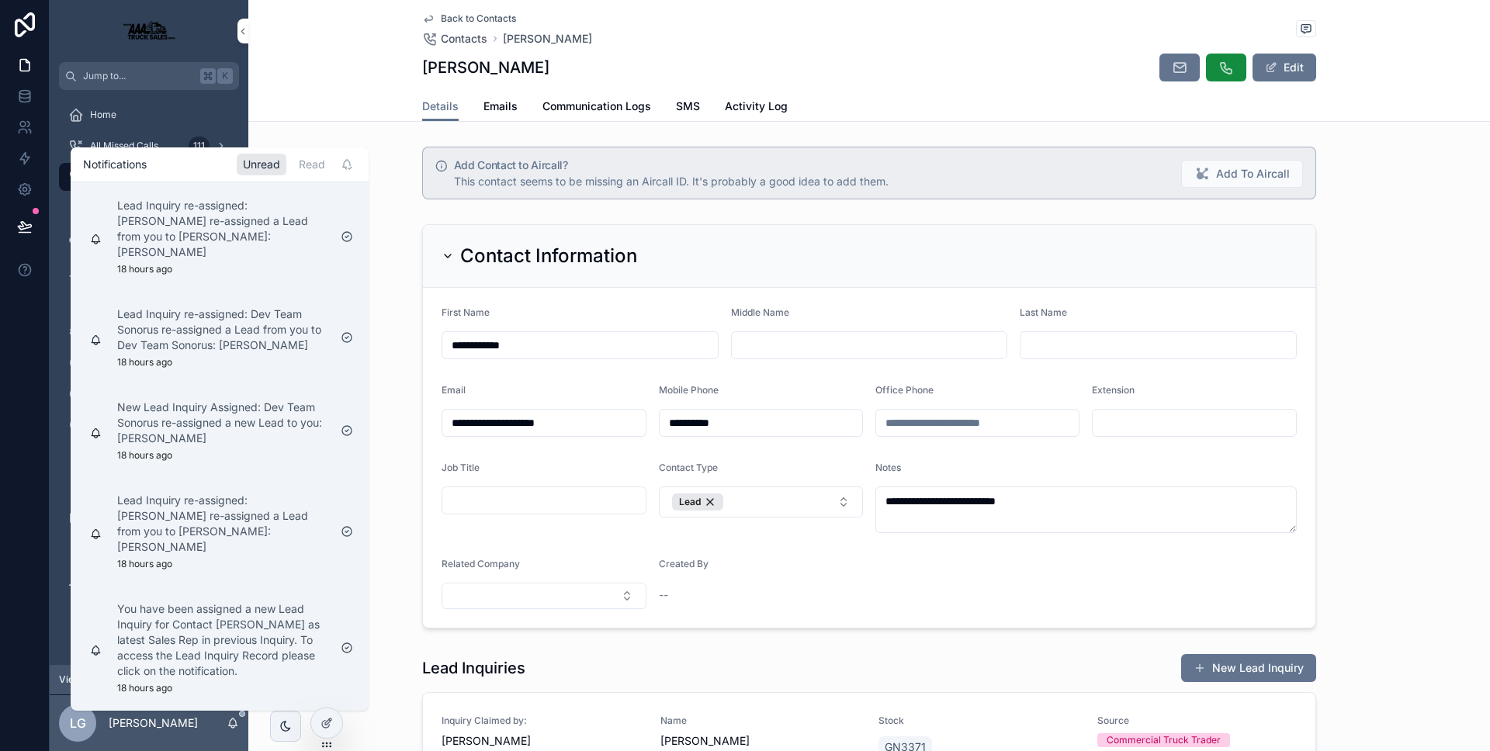
click at [307, 166] on div "Read" at bounding box center [312, 165] width 39 height 22
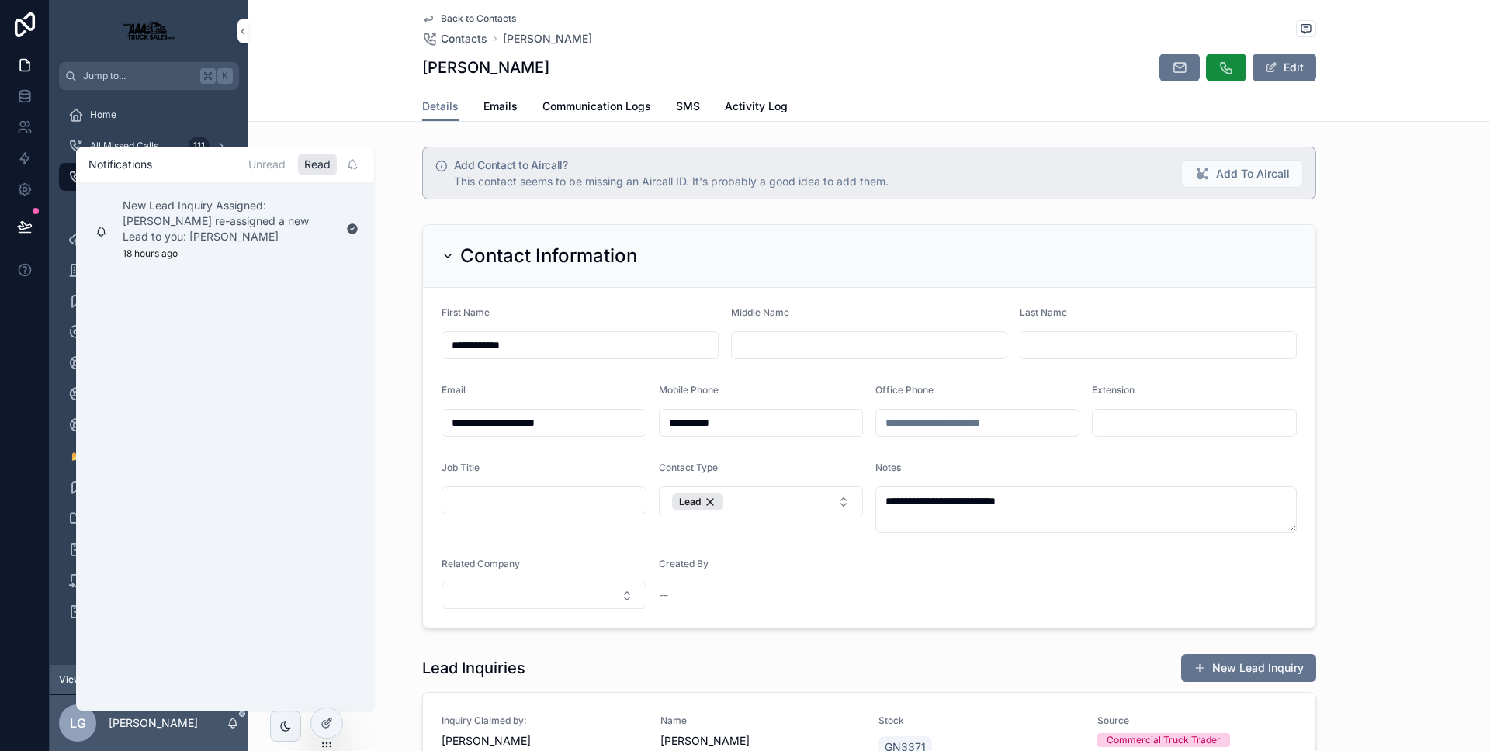
click at [261, 168] on div "Unread" at bounding box center [267, 165] width 50 height 22
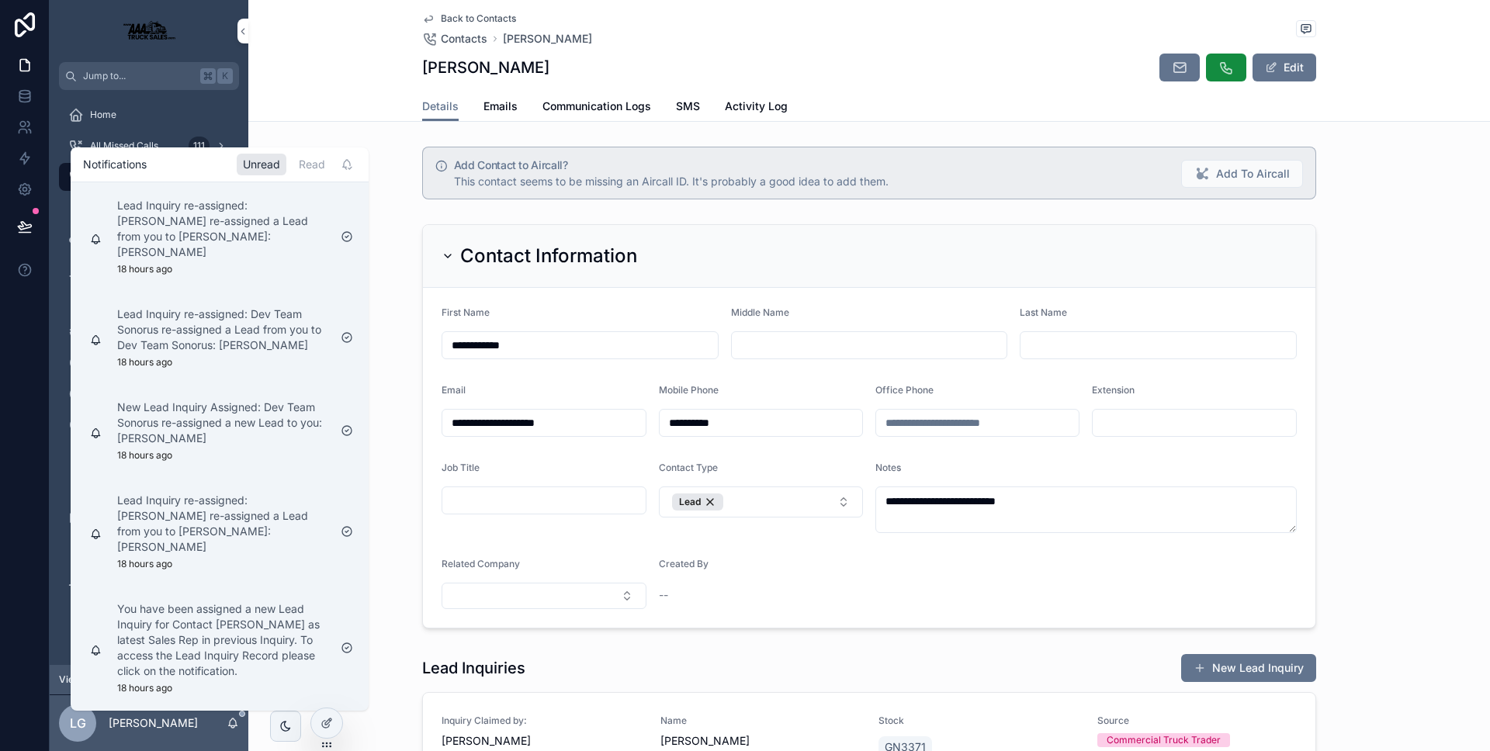
click at [261, 168] on div "Unread" at bounding box center [262, 165] width 50 height 22
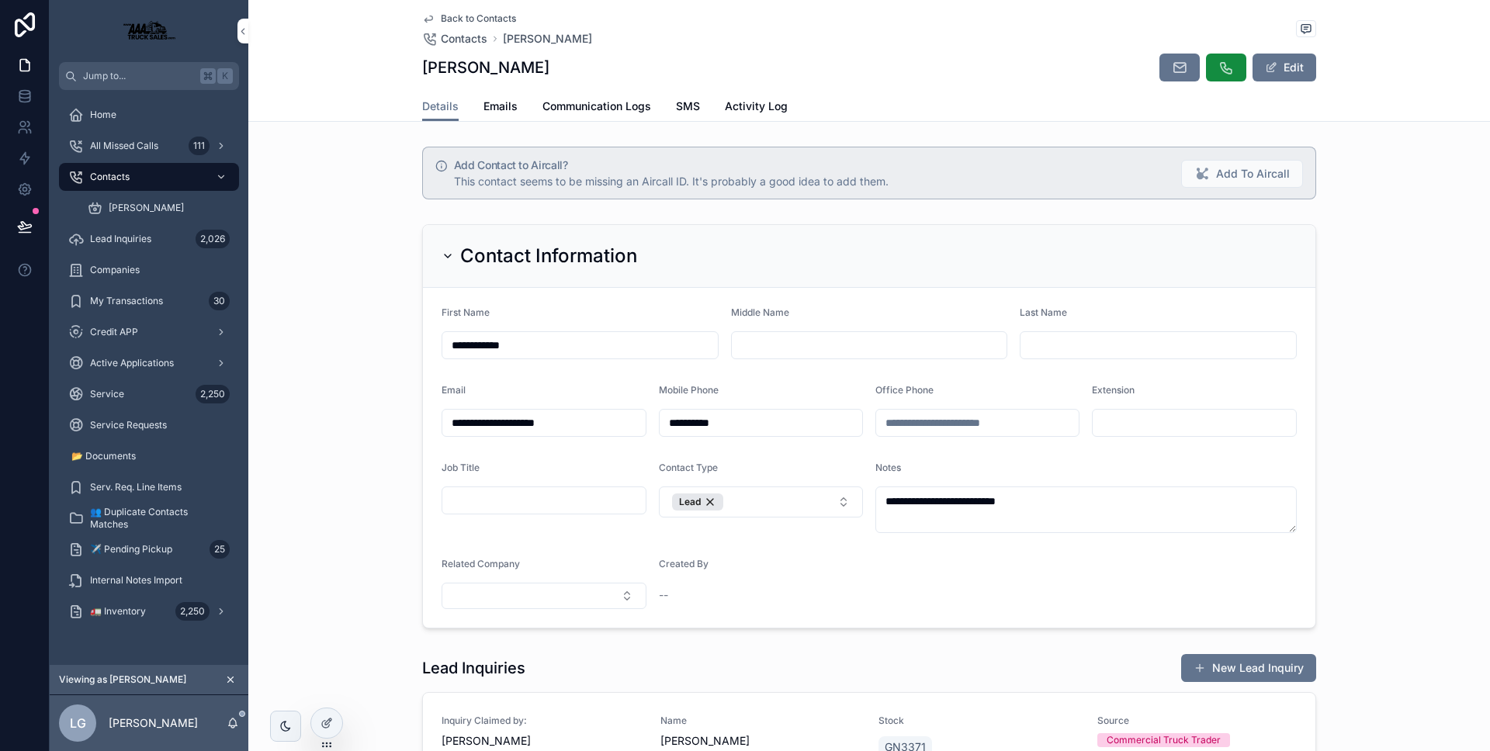
click at [378, 97] on div "Details Emails Communication Logs SMS Activity Log" at bounding box center [869, 106] width 1223 height 29
click at [445, 244] on div "Contact Information" at bounding box center [540, 256] width 196 height 25
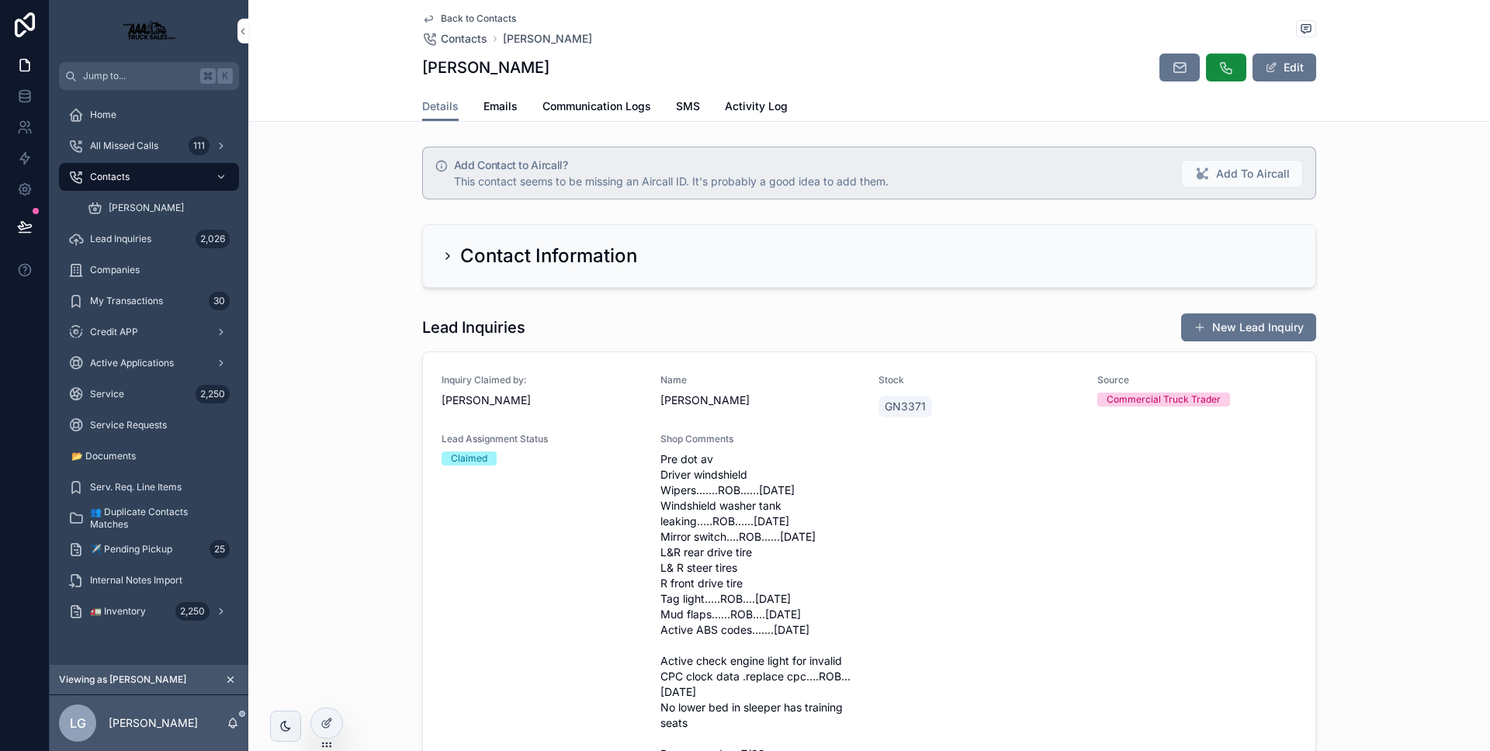
click at [445, 244] on div "Contact Information" at bounding box center [540, 256] width 196 height 25
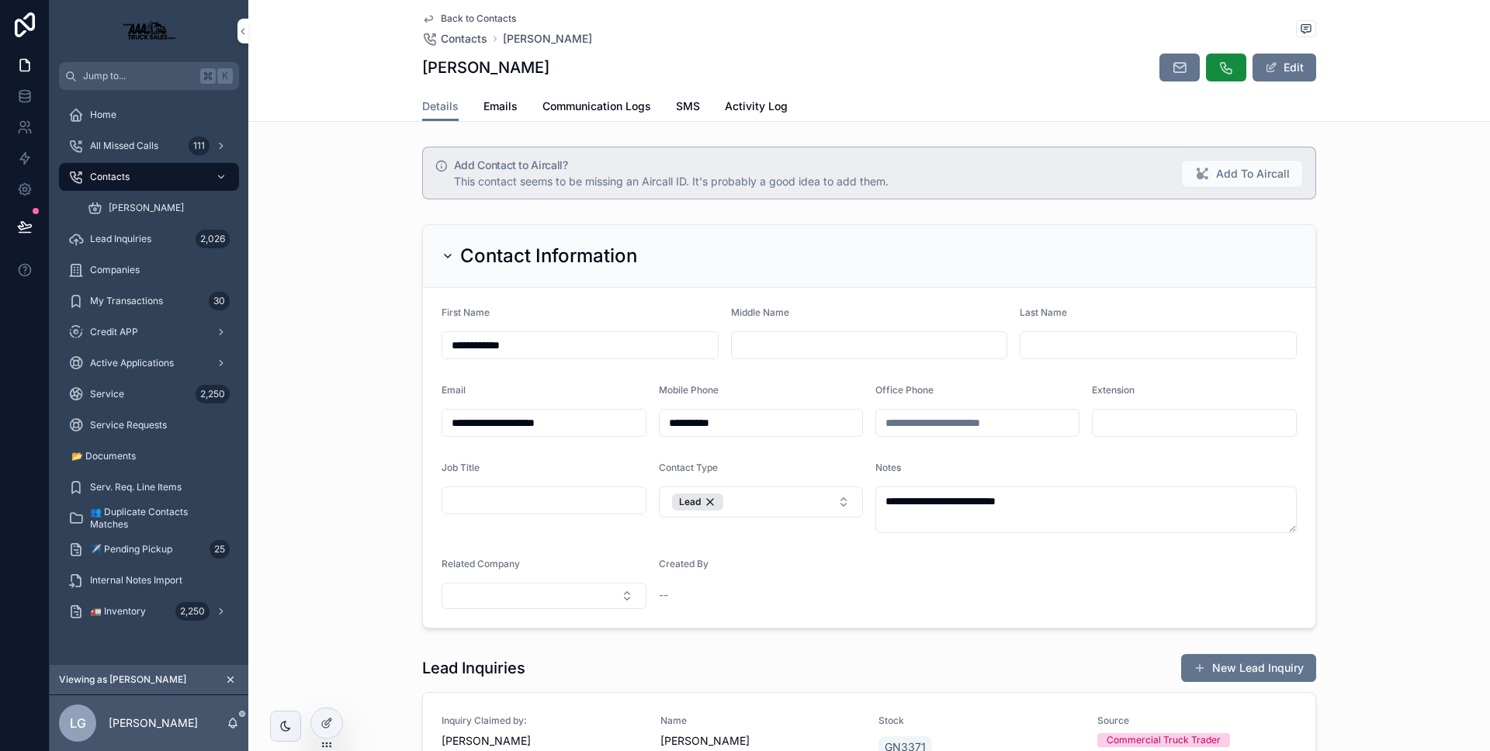
click at [164, 121] on div "Home" at bounding box center [148, 114] width 161 height 25
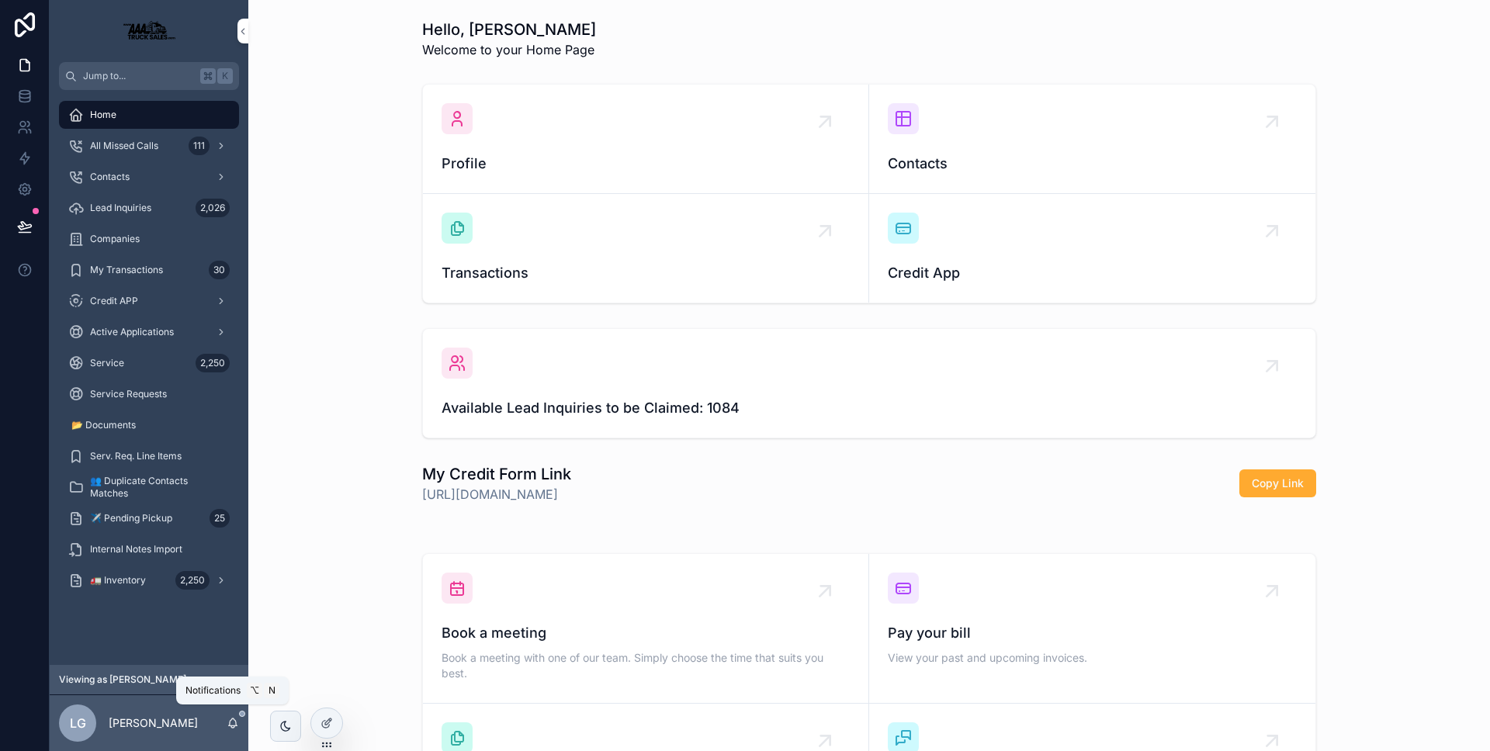
click at [242, 712] on span "scrollable content" at bounding box center [242, 714] width 6 height 6
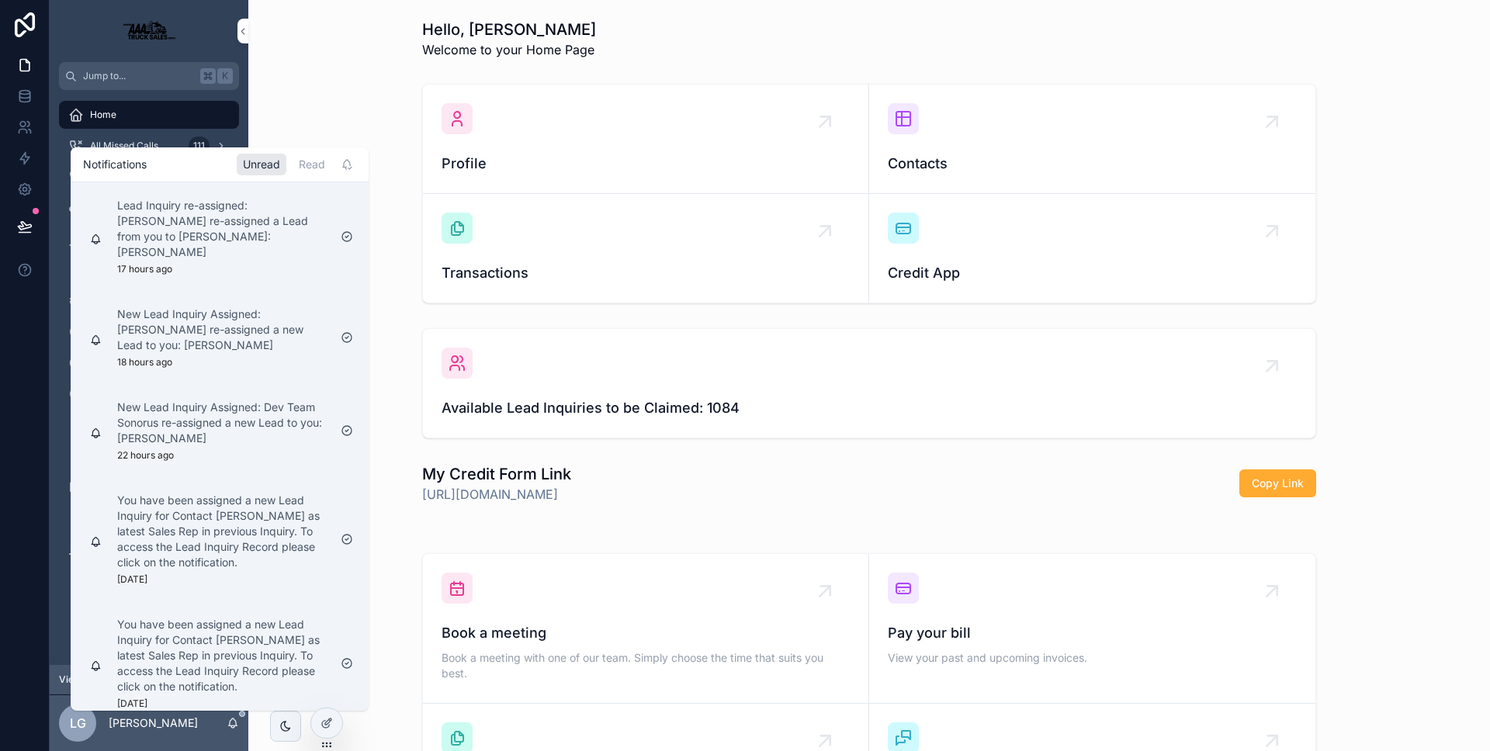
click at [241, 712] on span "scrollable content" at bounding box center [242, 714] width 6 height 6
click at [337, 89] on div "Profile Contacts Transactions Credit App" at bounding box center [869, 194] width 1217 height 232
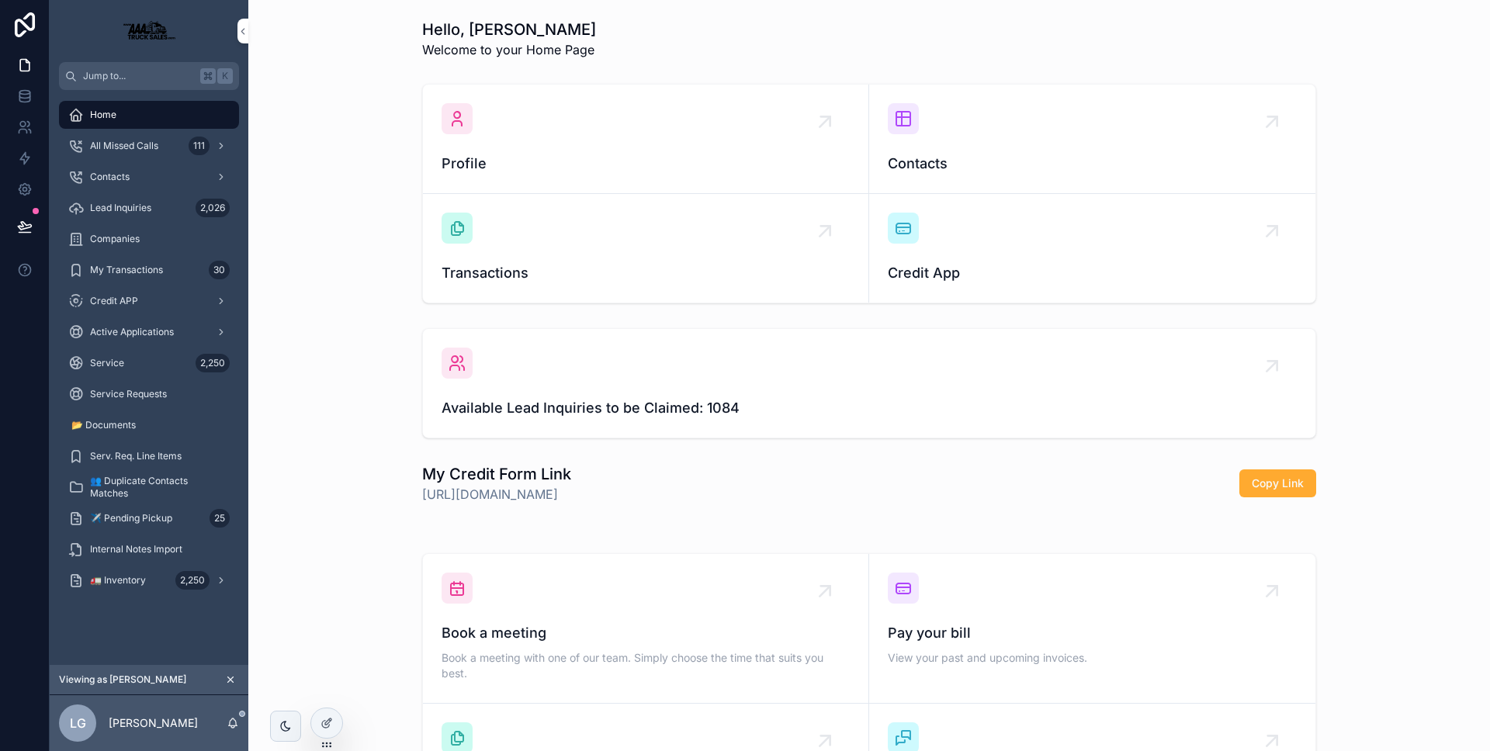
click at [228, 715] on div "LG Luis Guerra" at bounding box center [149, 723] width 199 height 56
click at [230, 719] on icon "scrollable content" at bounding box center [233, 723] width 12 height 12
click at [371, 97] on div "Profile Contacts Transactions Credit App" at bounding box center [869, 194] width 1217 height 232
click at [32, 71] on link at bounding box center [24, 65] width 49 height 31
drag, startPoint x: 148, startPoint y: 569, endPoint x: 177, endPoint y: 528, distance: 50.2
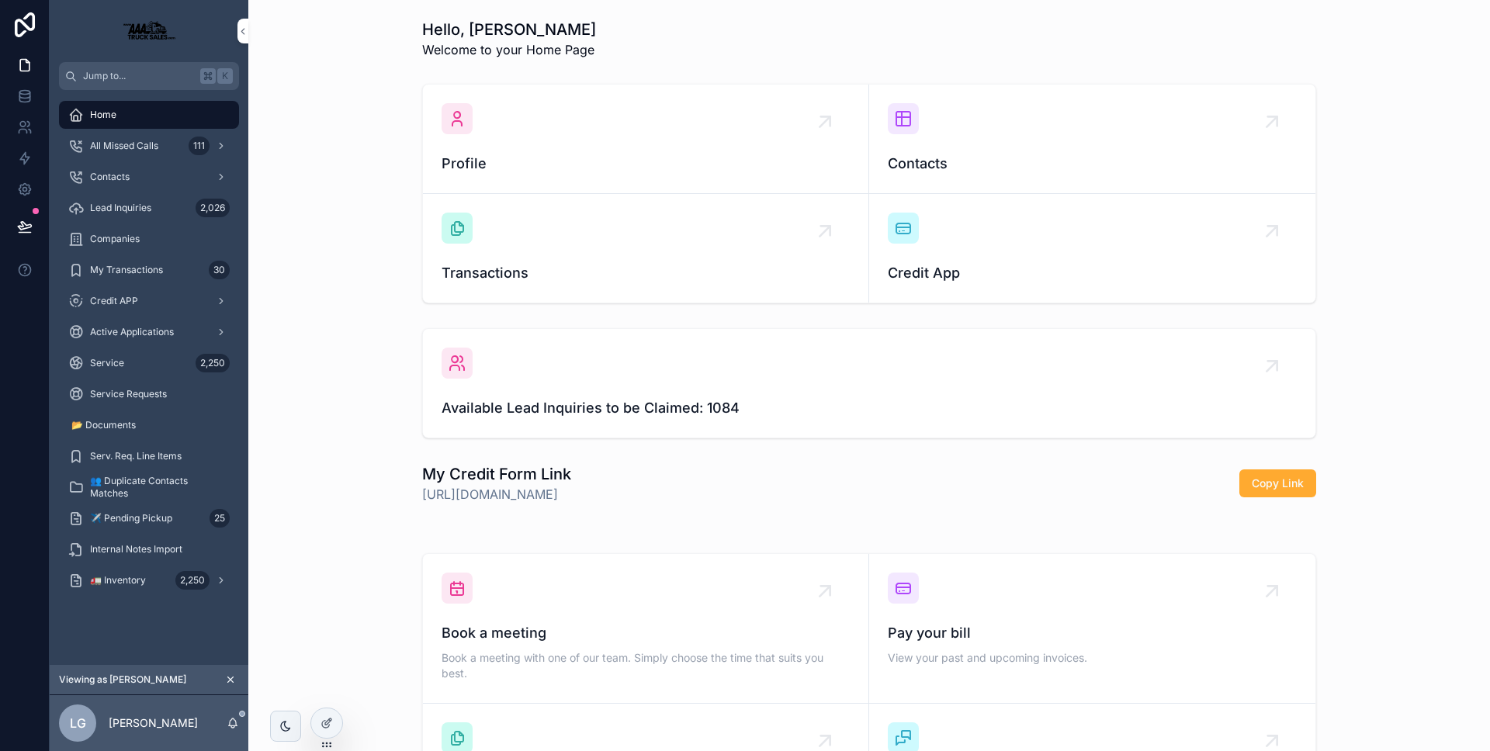
click at [148, 569] on div "🚛 Inventory 2,250" at bounding box center [148, 580] width 161 height 25
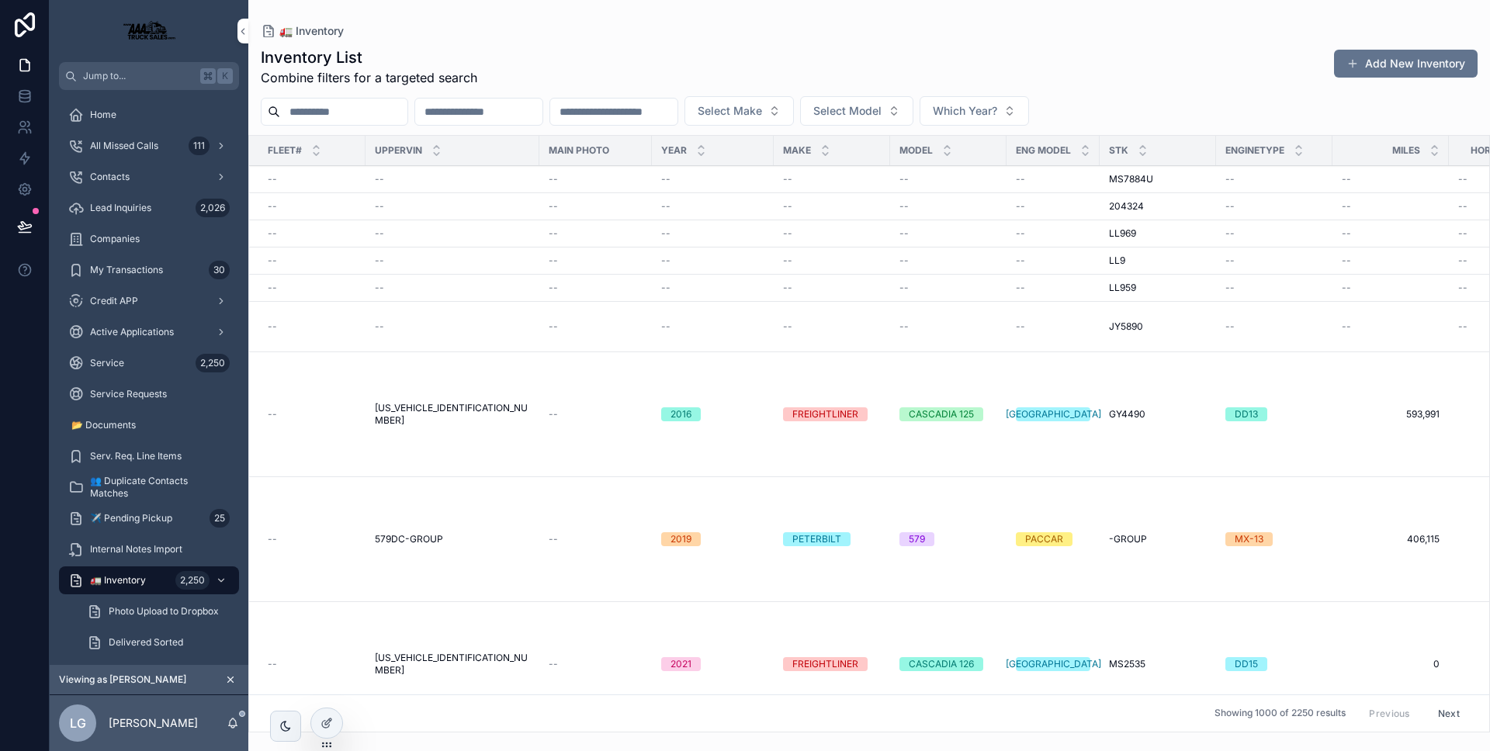
click at [160, 517] on span "✈️ Pending Pickup" at bounding box center [131, 518] width 82 height 12
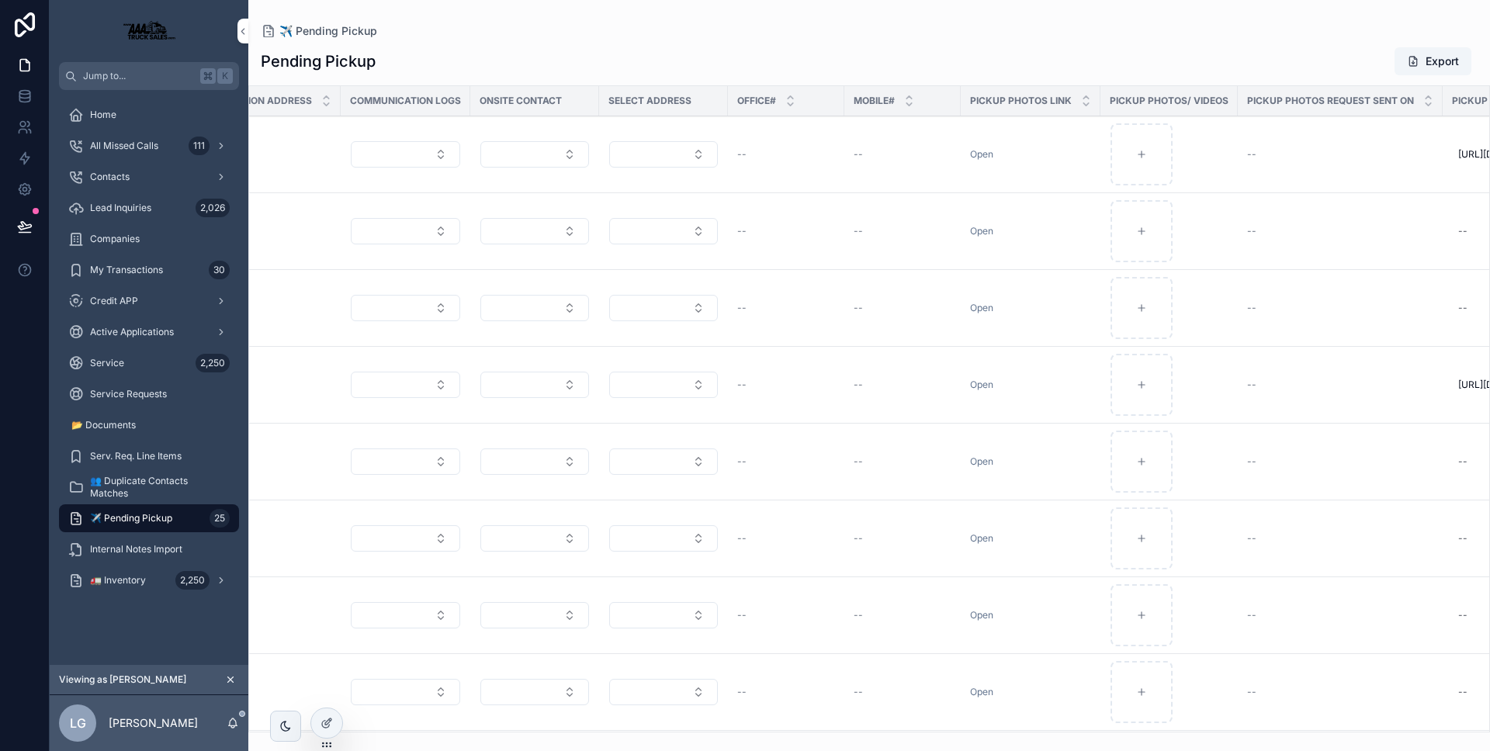
scroll to position [0, 745]
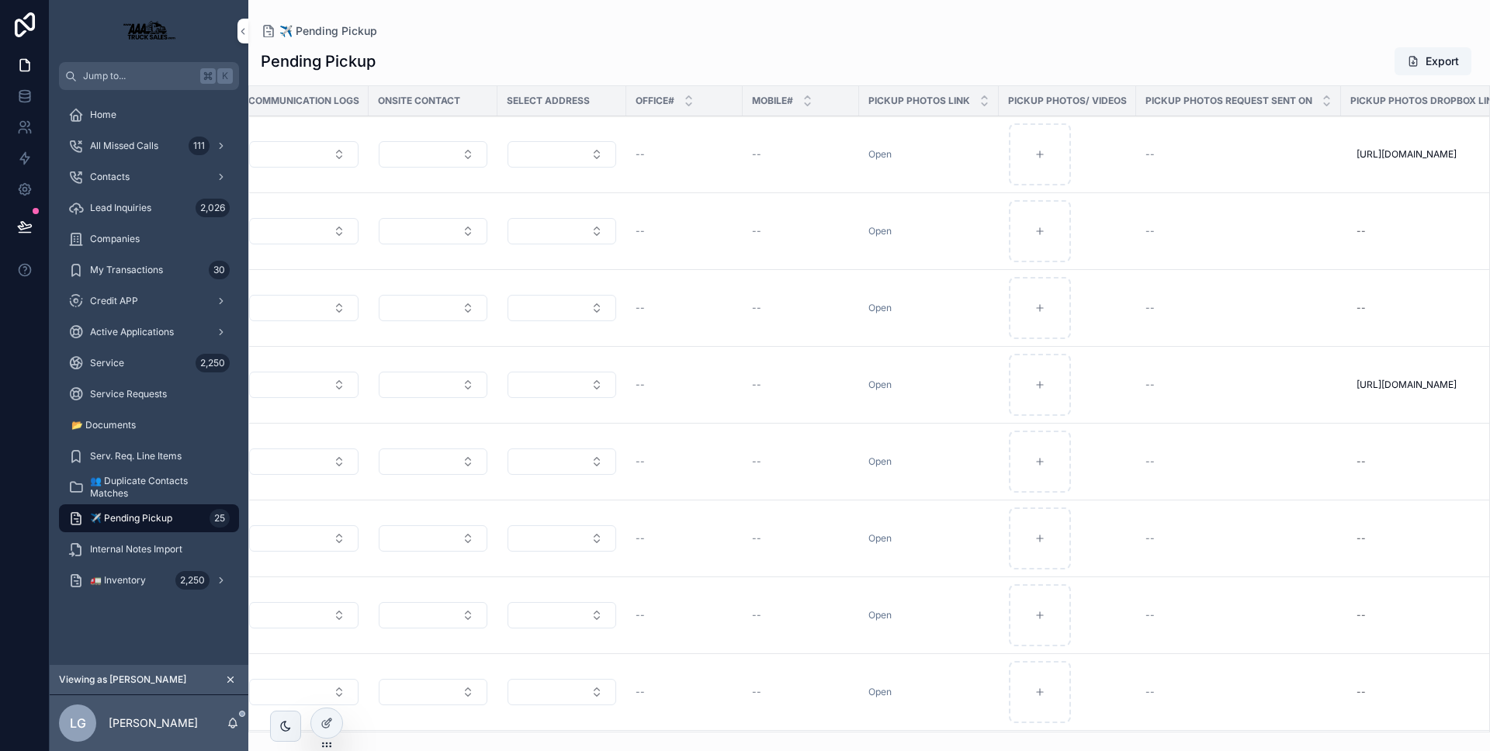
click at [874, 237] on link "Open" at bounding box center [879, 231] width 23 height 12
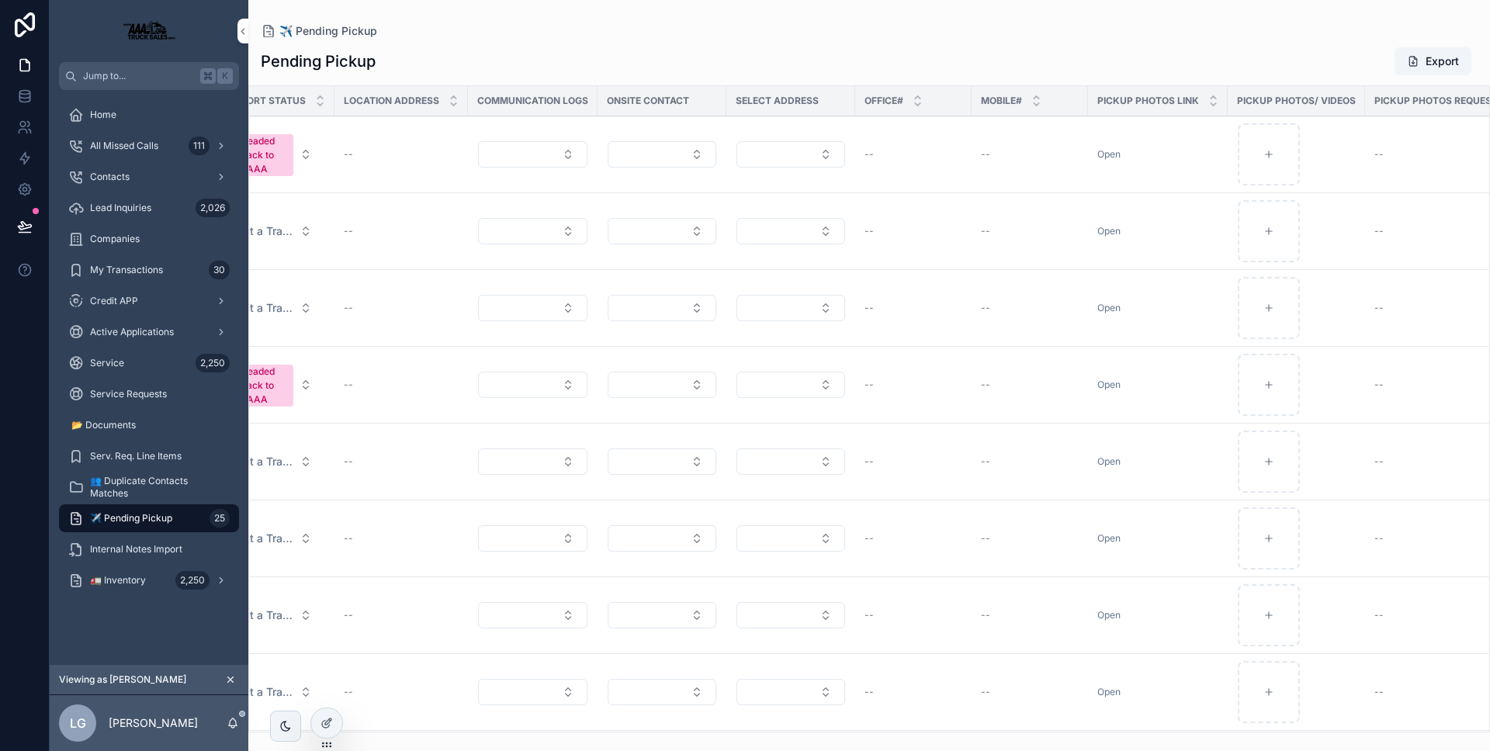
scroll to position [0, 526]
click at [1088, 237] on link "Open" at bounding box center [1098, 231] width 23 height 12
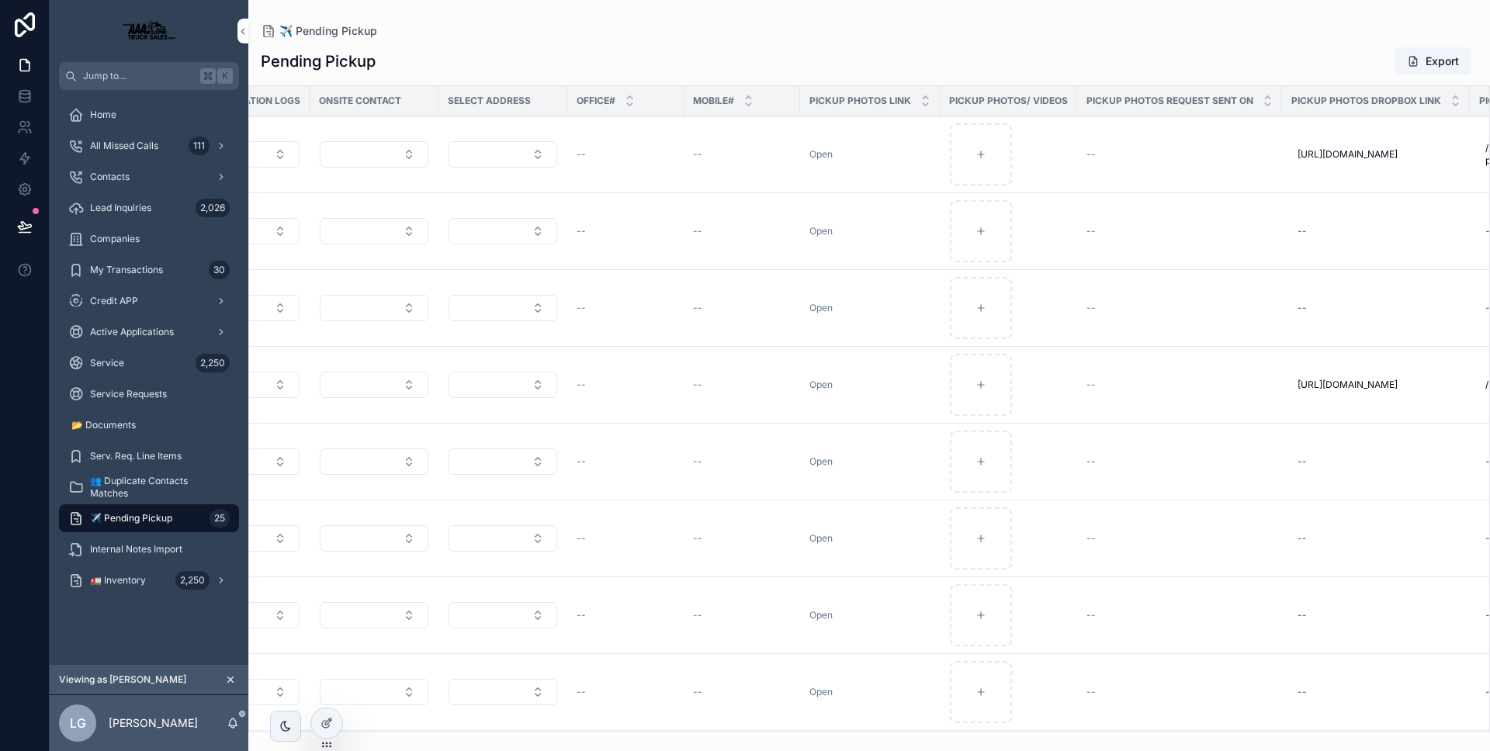
scroll to position [0, 830]
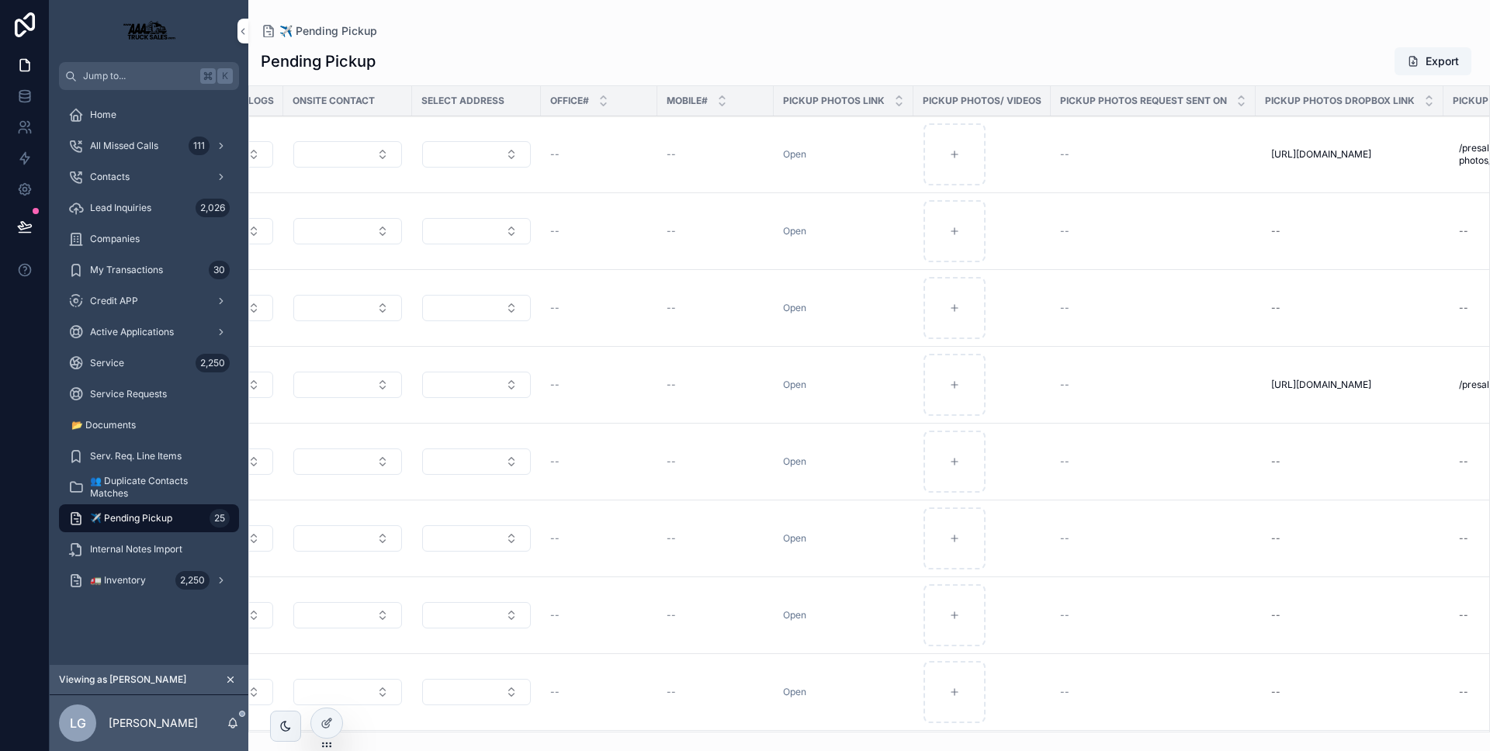
click at [1021, 270] on td "scrollable content" at bounding box center [981, 231] width 137 height 77
click at [971, 252] on div "scrollable content" at bounding box center [955, 231] width 62 height 62
click at [924, 253] on div "scrollable content" at bounding box center [945, 231] width 43 height 43
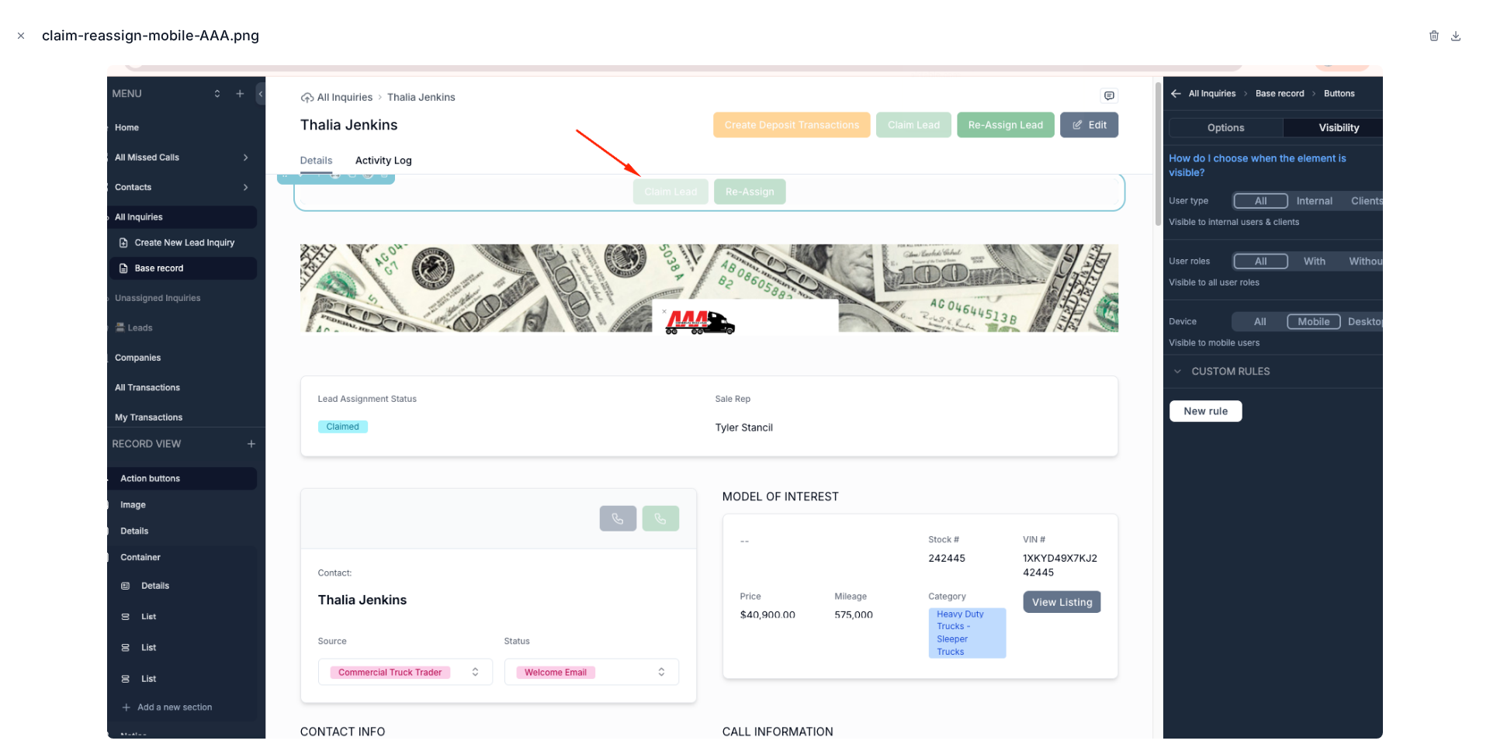
click at [1431, 40] on icon "button" at bounding box center [1433, 36] width 7 height 7
click at [1420, 41] on icon "button" at bounding box center [1418, 35] width 12 height 12
